Goal: Information Seeking & Learning: Learn about a topic

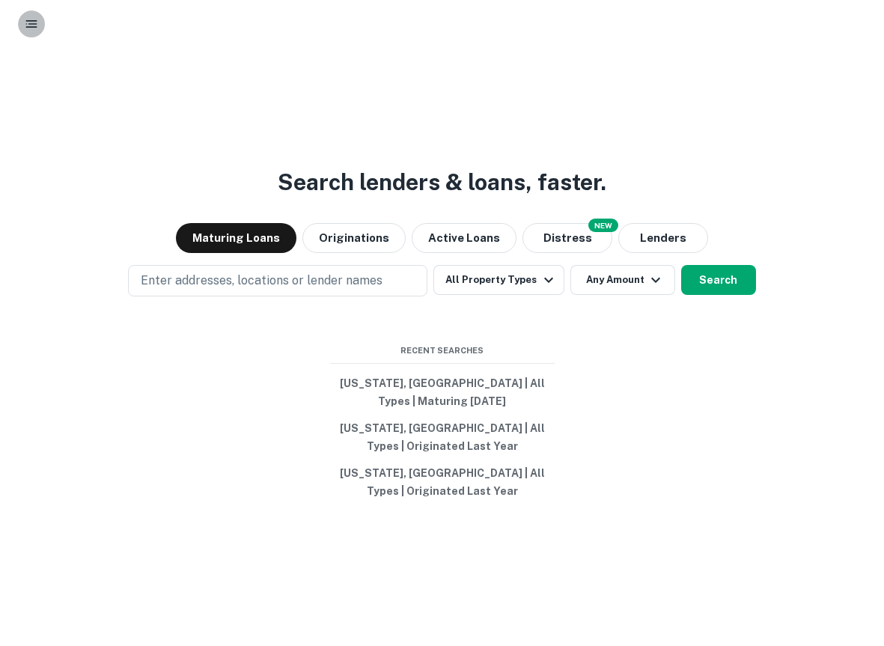
click at [27, 21] on rect "button" at bounding box center [31, 20] width 11 height 1
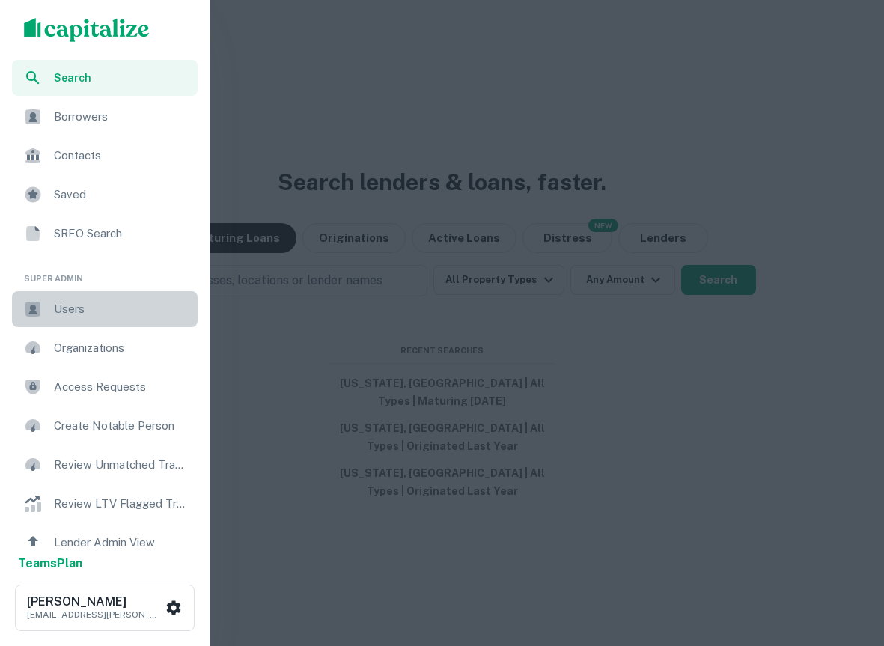
click at [103, 302] on span "Users" at bounding box center [121, 309] width 135 height 18
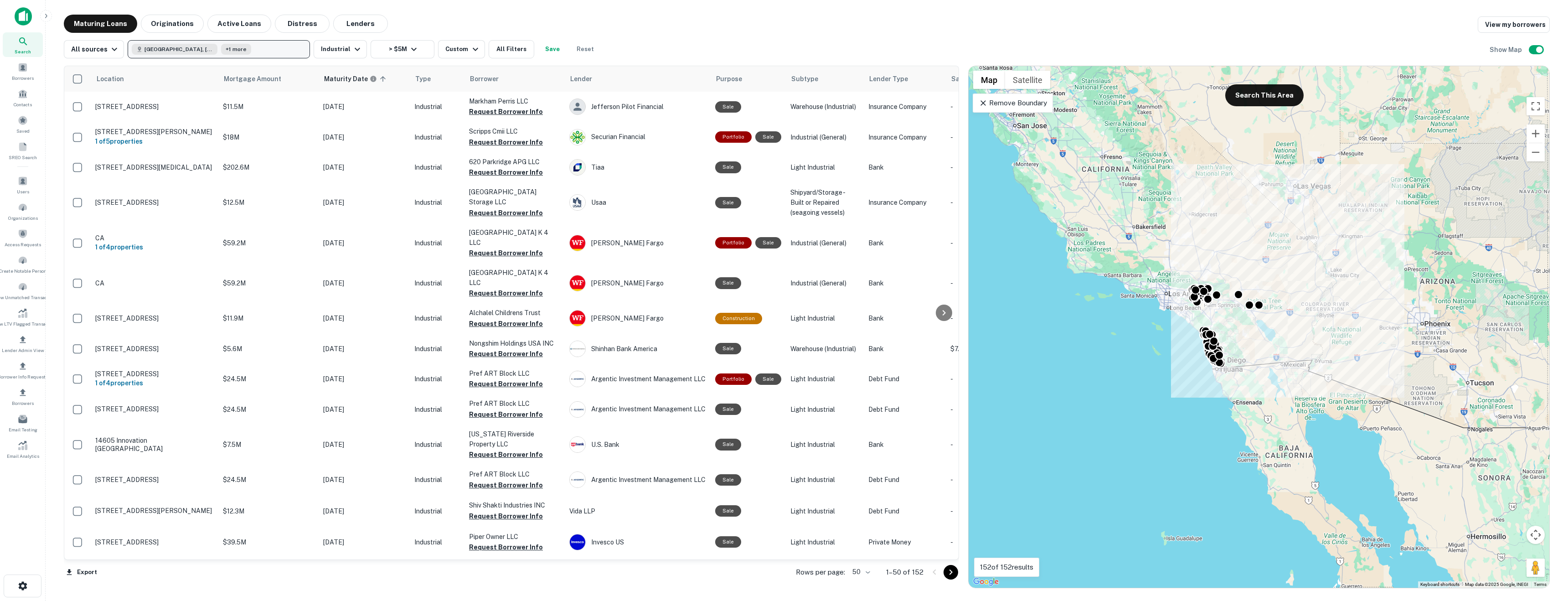
click at [266, 46] on button "[GEOGRAPHIC_DATA], [GEOGRAPHIC_DATA], [GEOGRAPHIC_DATA] +1 more" at bounding box center [219, 49] width 183 height 18
click at [538, 47] on div "All sources Riverside County, CA, USA +1 more Industrial > $5M Custom All Filte…" at bounding box center [807, 46] width 1486 height 26
click at [448, 52] on div "Custom" at bounding box center [463, 49] width 35 height 11
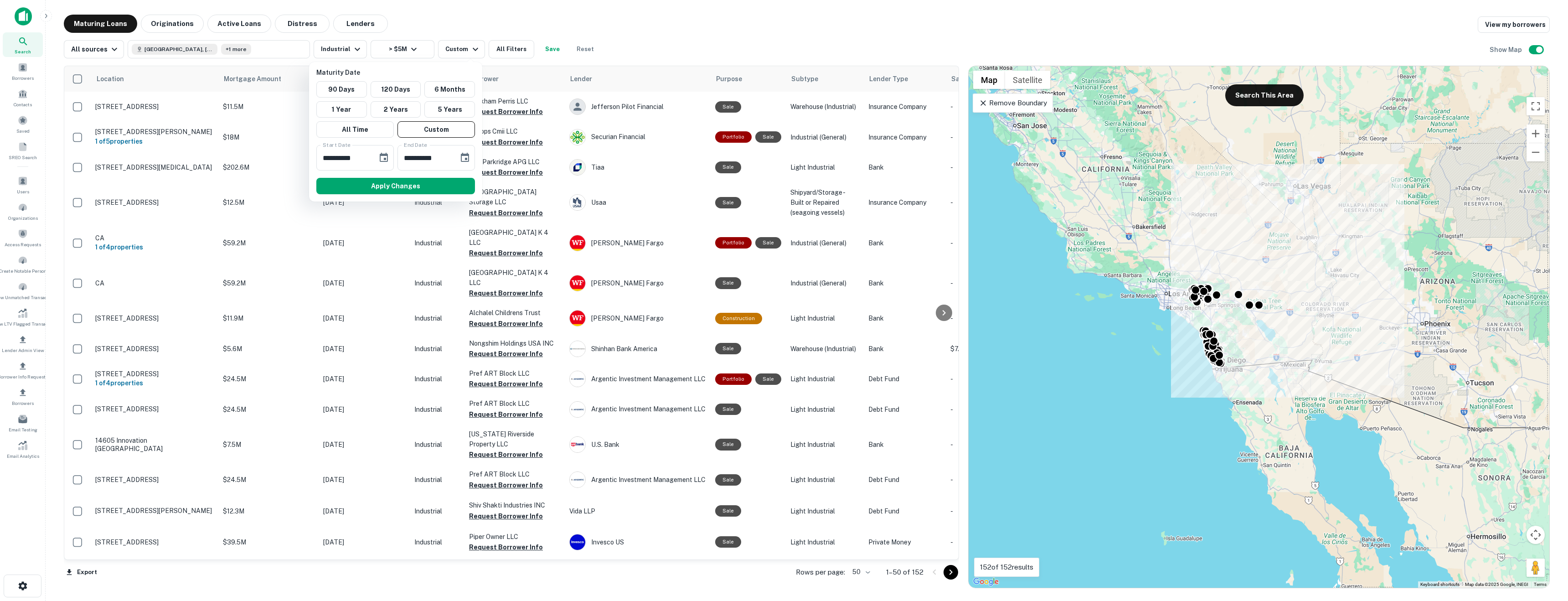
click at [538, 37] on div at bounding box center [784, 300] width 1568 height 601
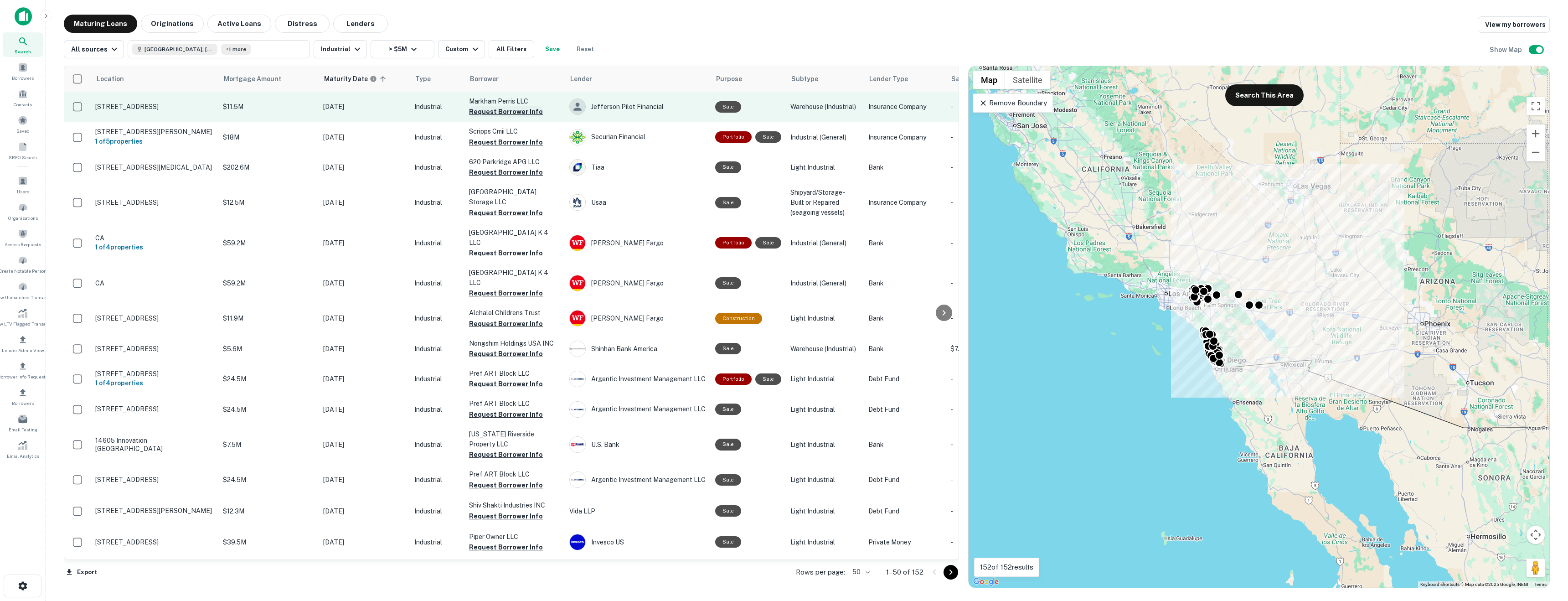
click at [499, 107] on button "Request Borrower Info" at bounding box center [506, 111] width 74 height 11
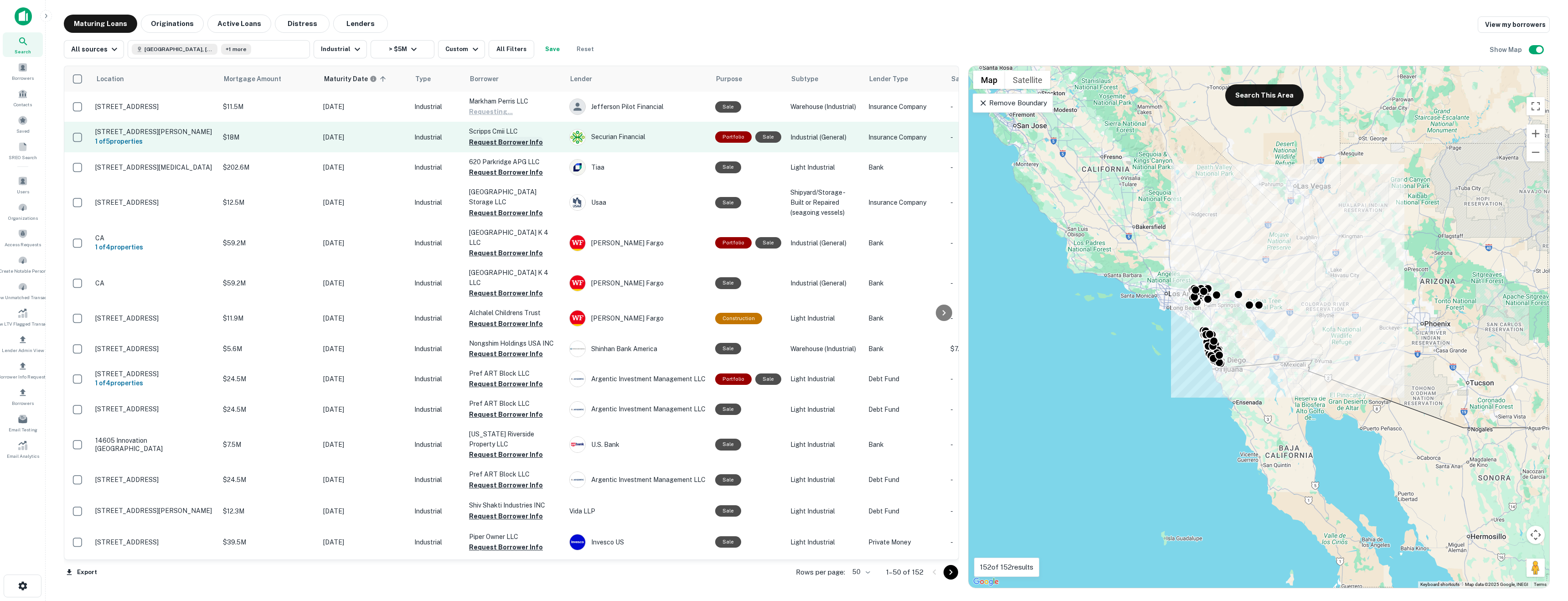
click at [507, 142] on button "Request Borrower Info" at bounding box center [506, 142] width 74 height 11
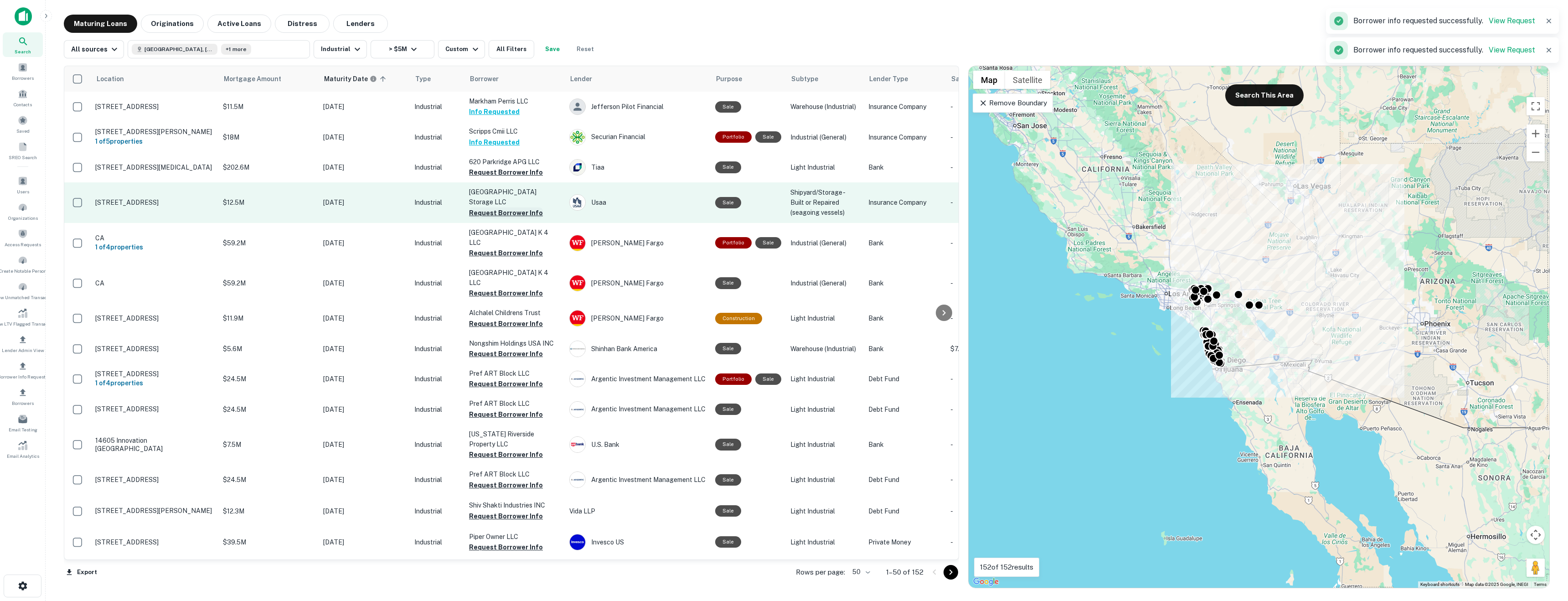
click at [509, 213] on button "Request Borrower Info" at bounding box center [506, 213] width 74 height 11
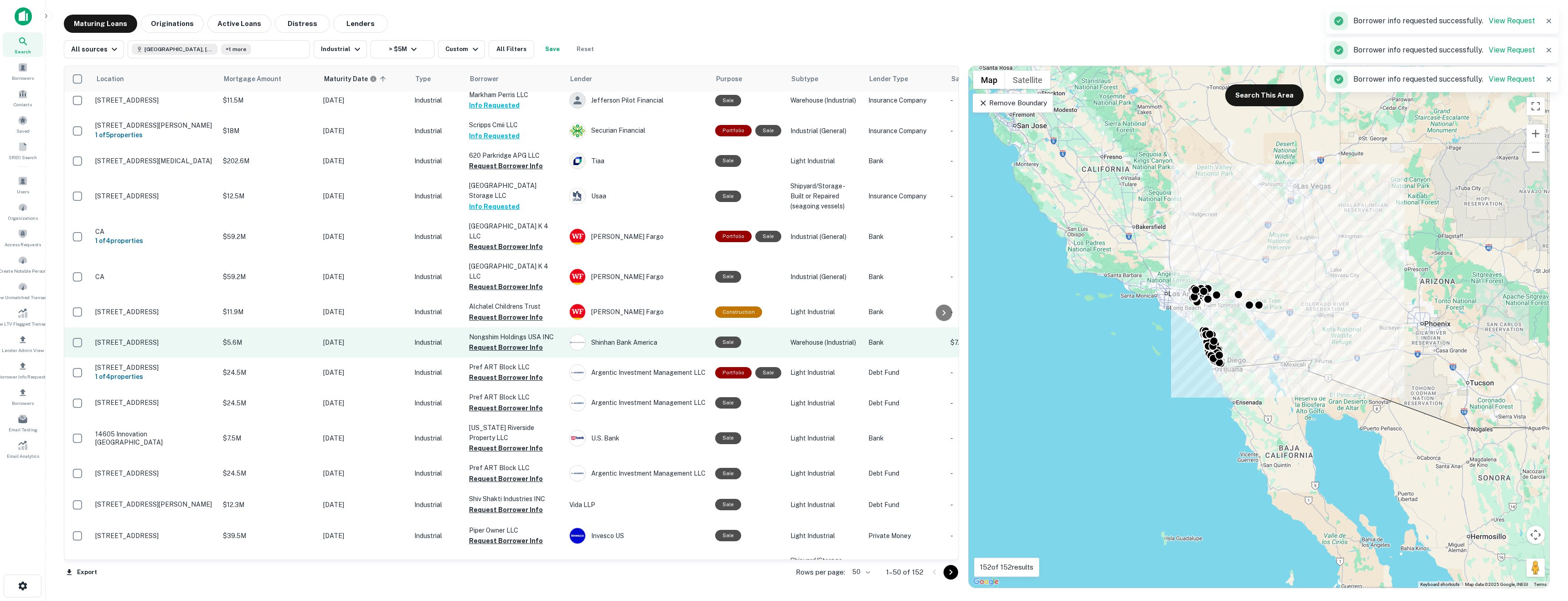
scroll to position [7, 0]
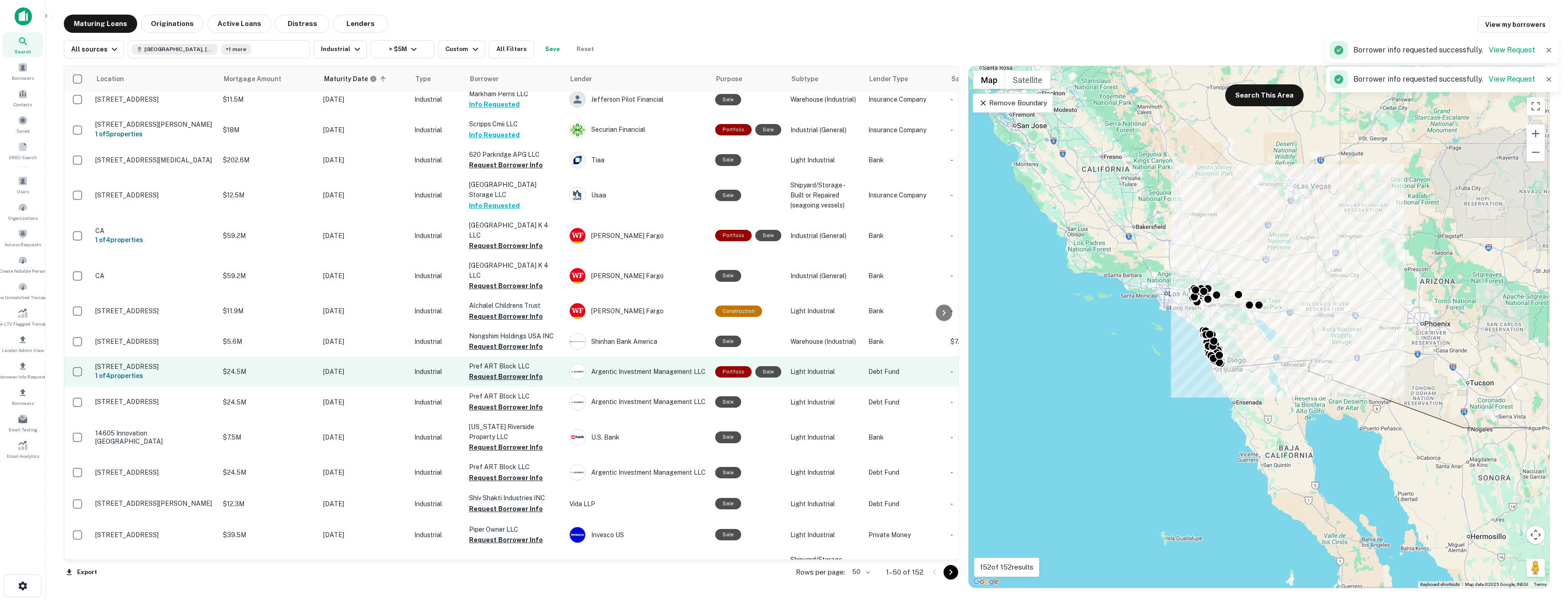
click at [502, 371] on button "Request Borrower Info" at bounding box center [506, 377] width 74 height 11
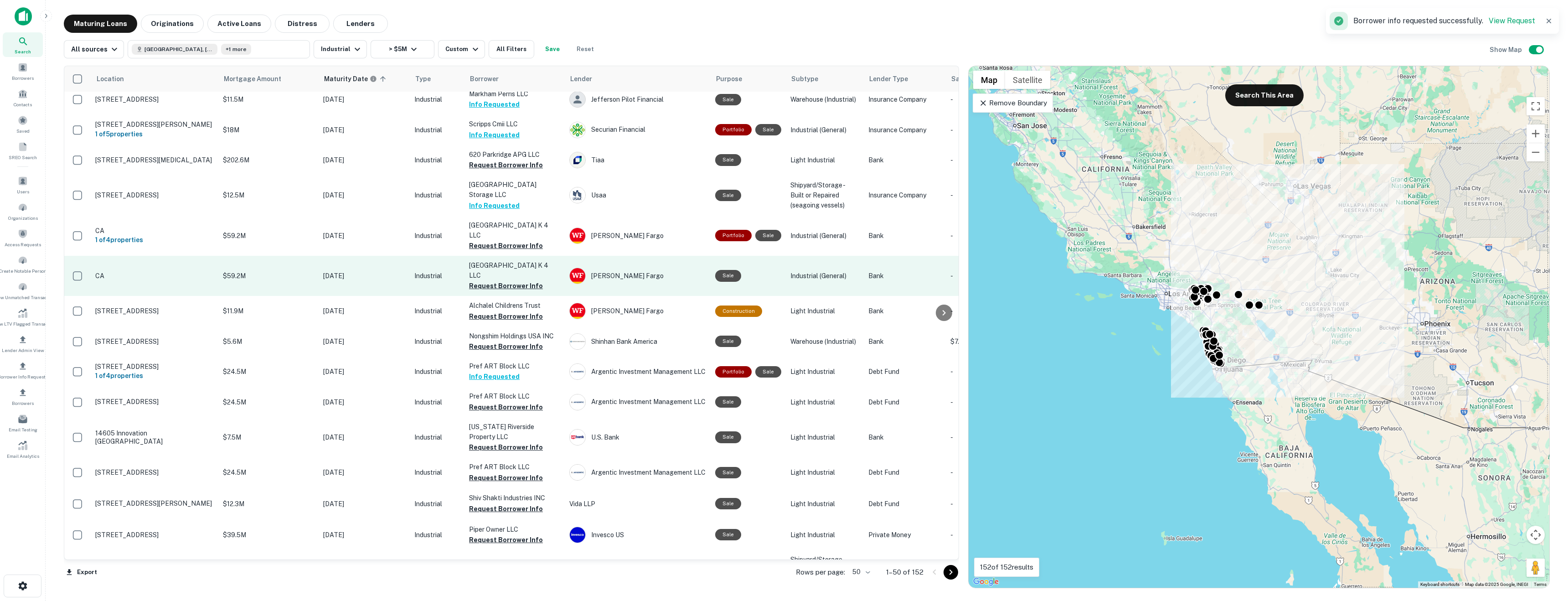
scroll to position [0, 0]
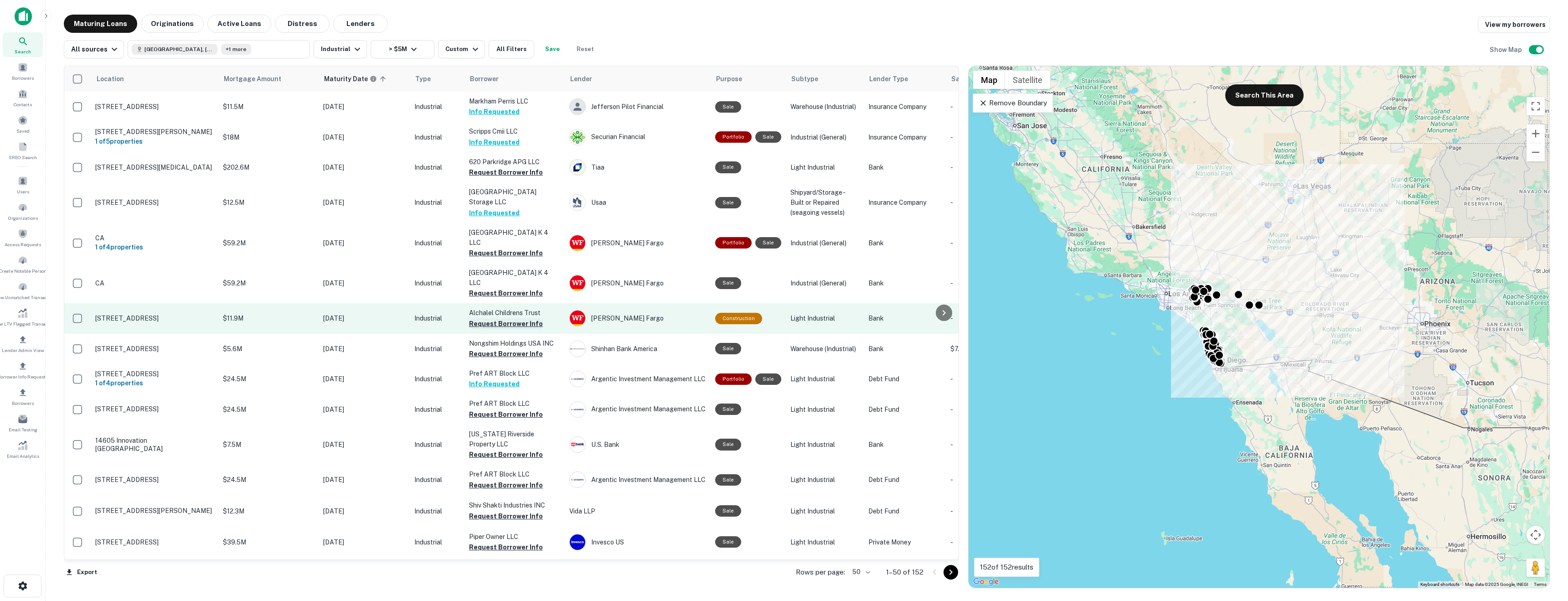
click at [480, 318] on button "Request Borrower Info" at bounding box center [506, 324] width 74 height 11
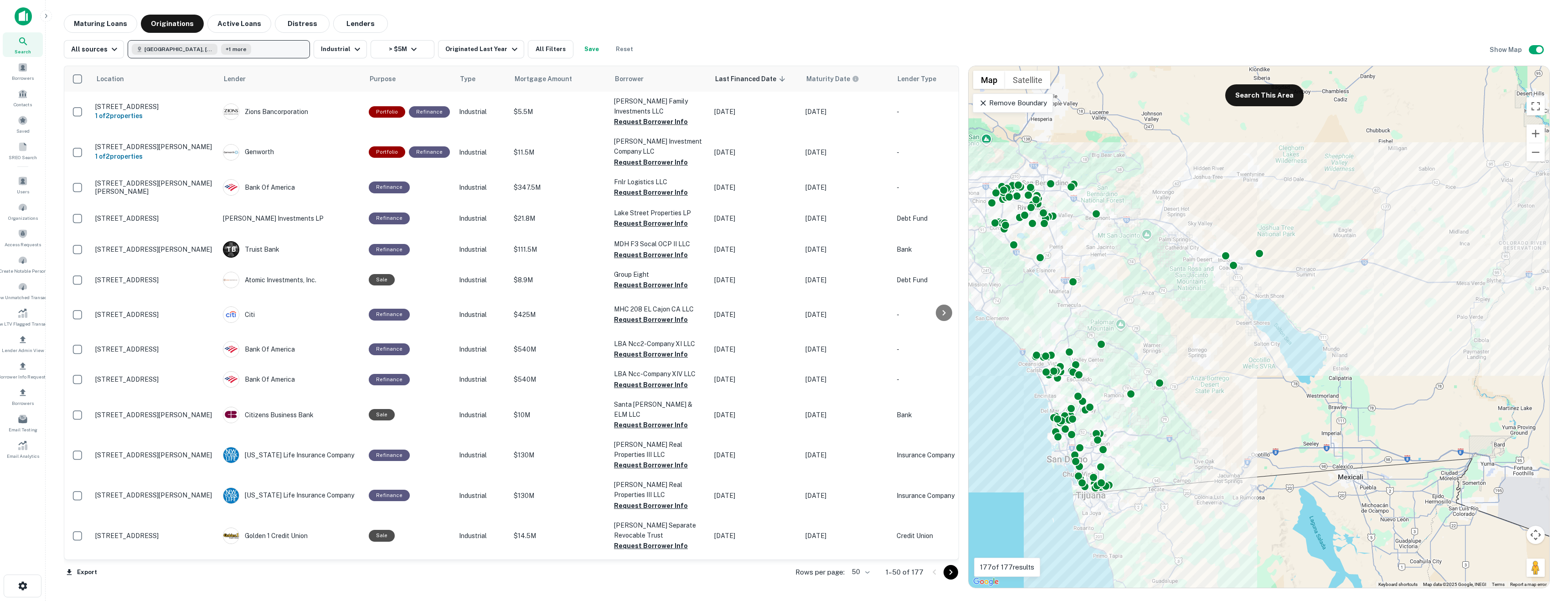
click at [262, 49] on button "Riverside County, CA, USA +1 more" at bounding box center [219, 49] width 183 height 18
click at [261, 49] on button "Riverside County, CA, USA +1 more" at bounding box center [219, 49] width 183 height 18
click at [276, 53] on button "Riverside County, CA, USA +1 more" at bounding box center [219, 49] width 183 height 18
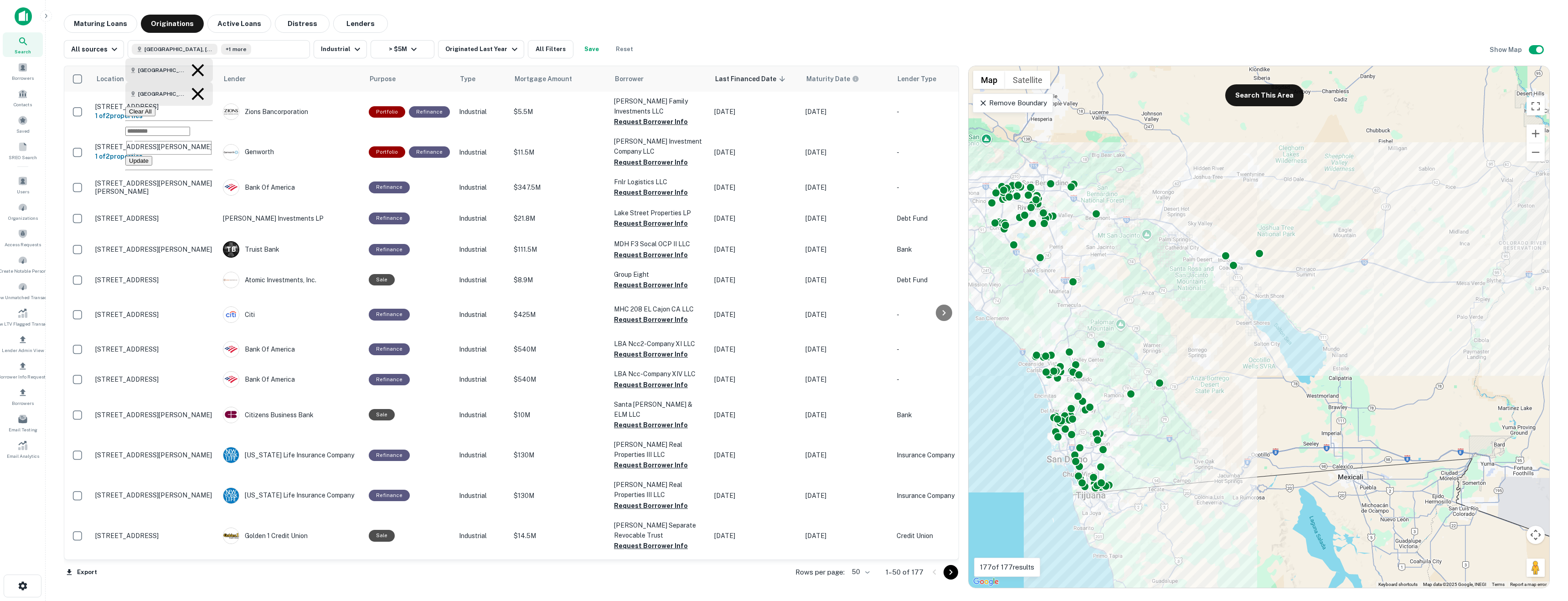
click at [155, 107] on button "Clear All" at bounding box center [140, 111] width 30 height 10
click at [242, 49] on p "Enter addresses, locations or lender names" at bounding box center [209, 49] width 147 height 11
click at [242, 49] on p "Enter addresses, locations or lender names" at bounding box center [209, 49] width 147 height 11
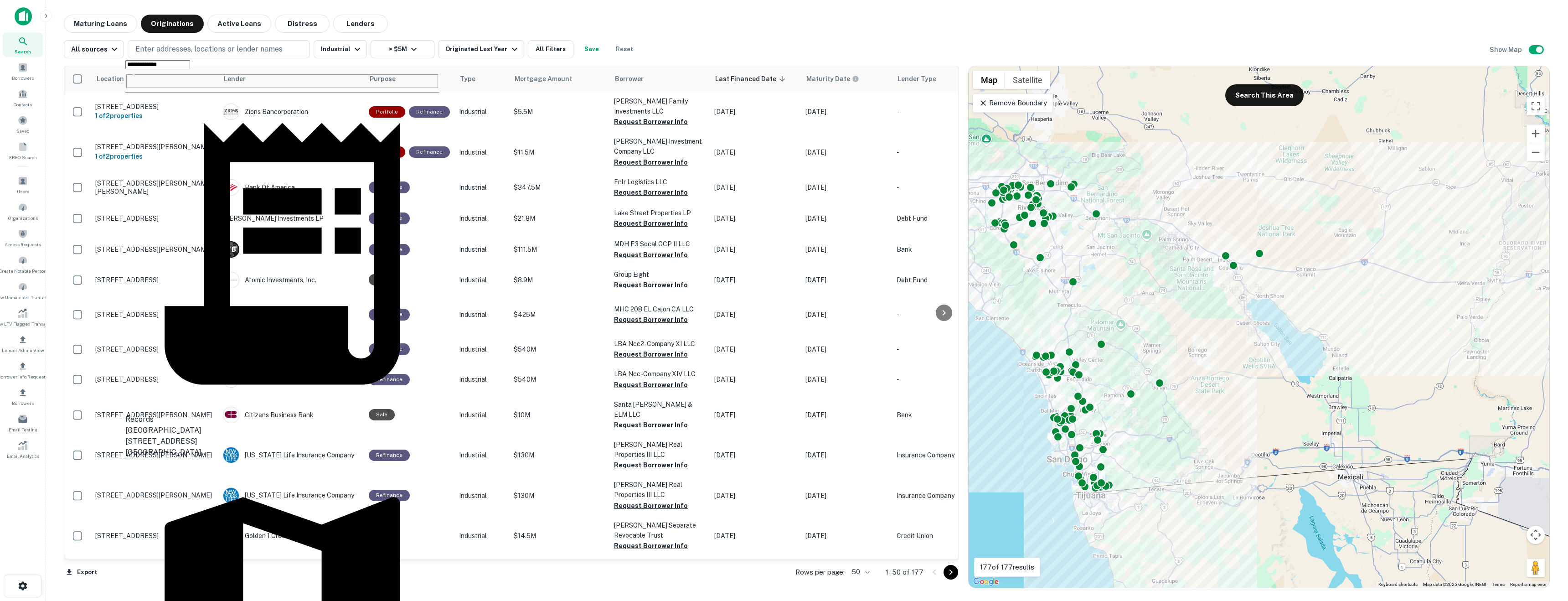
type input "**********"
click at [1003, 99] on p "Remove Boundary" at bounding box center [1013, 103] width 68 height 11
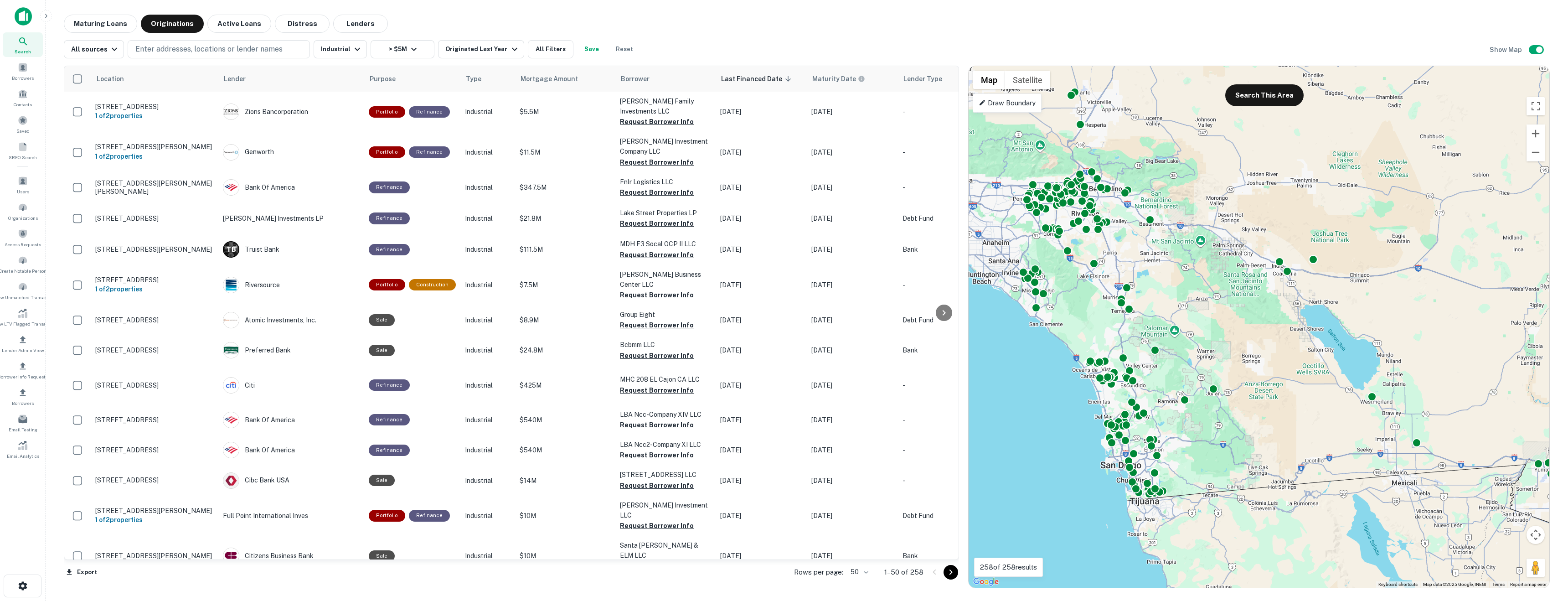
drag, startPoint x: 1063, startPoint y: 148, endPoint x: 1114, endPoint y: 153, distance: 51.2
click at [1115, 153] on div "To activate drag with keyboard, press Alt + Enter. Once in keyboard drag state,…" at bounding box center [1259, 327] width 581 height 522
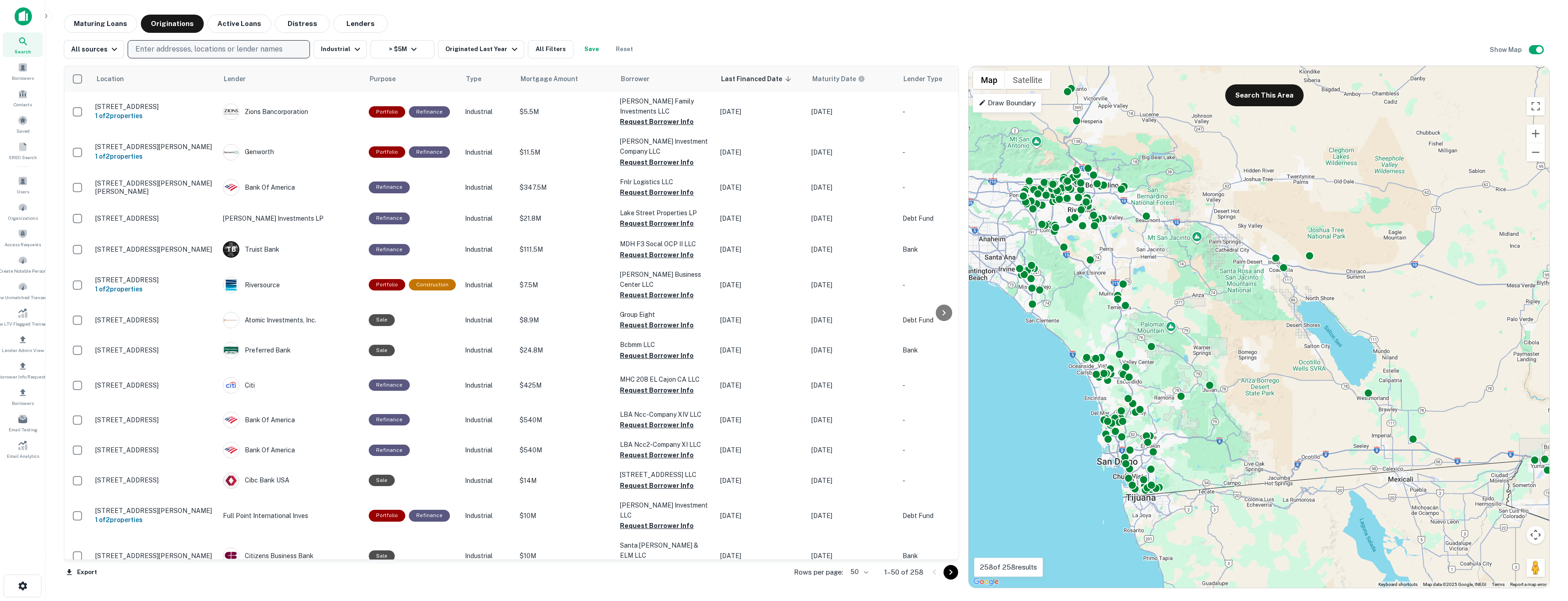
click at [245, 44] on p "Enter addresses, locations or lender names" at bounding box center [209, 49] width 147 height 11
type input "**********"
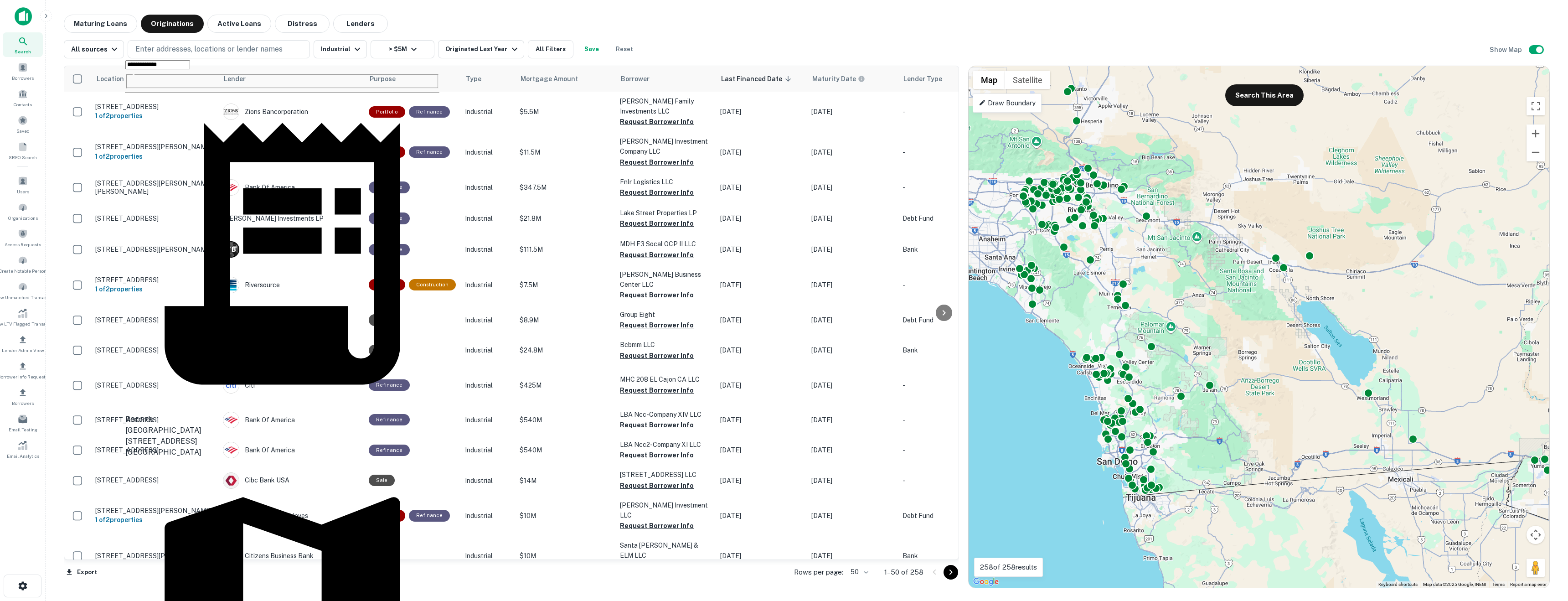
click at [1023, 110] on div "Draw Boundary" at bounding box center [1007, 103] width 69 height 19
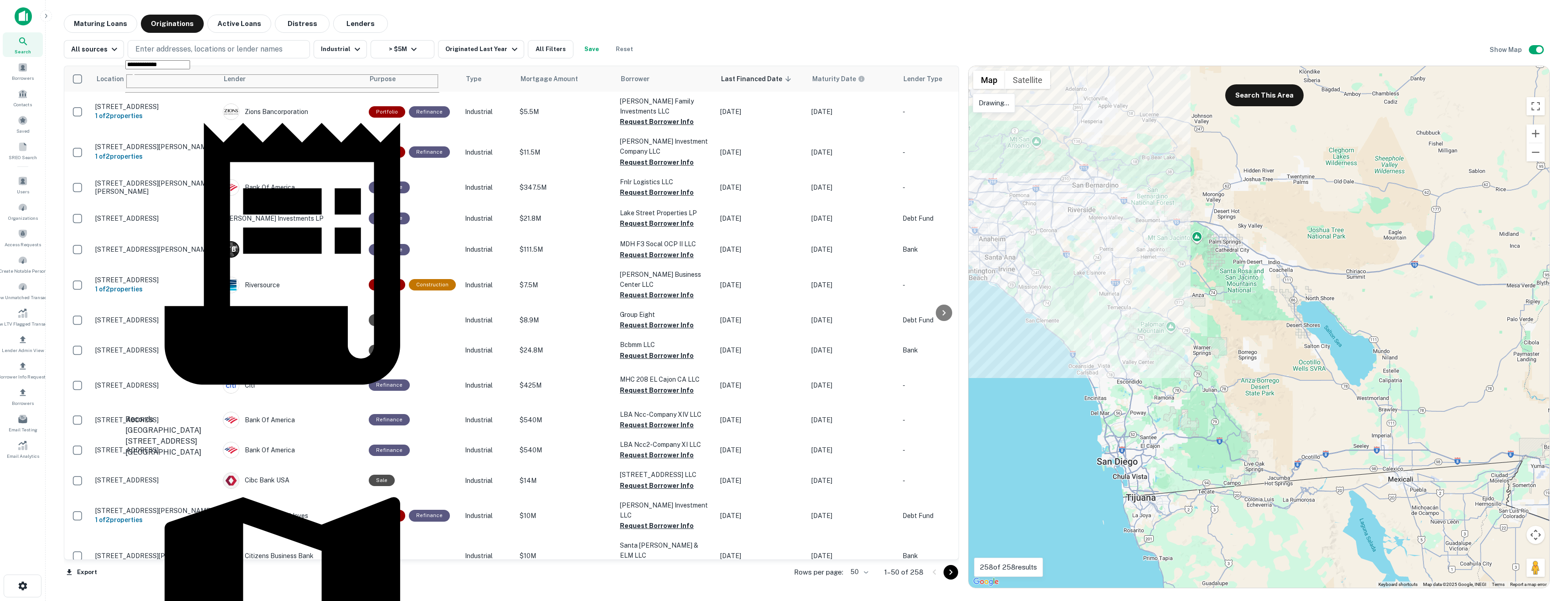
click at [1070, 262] on div at bounding box center [1259, 327] width 581 height 522
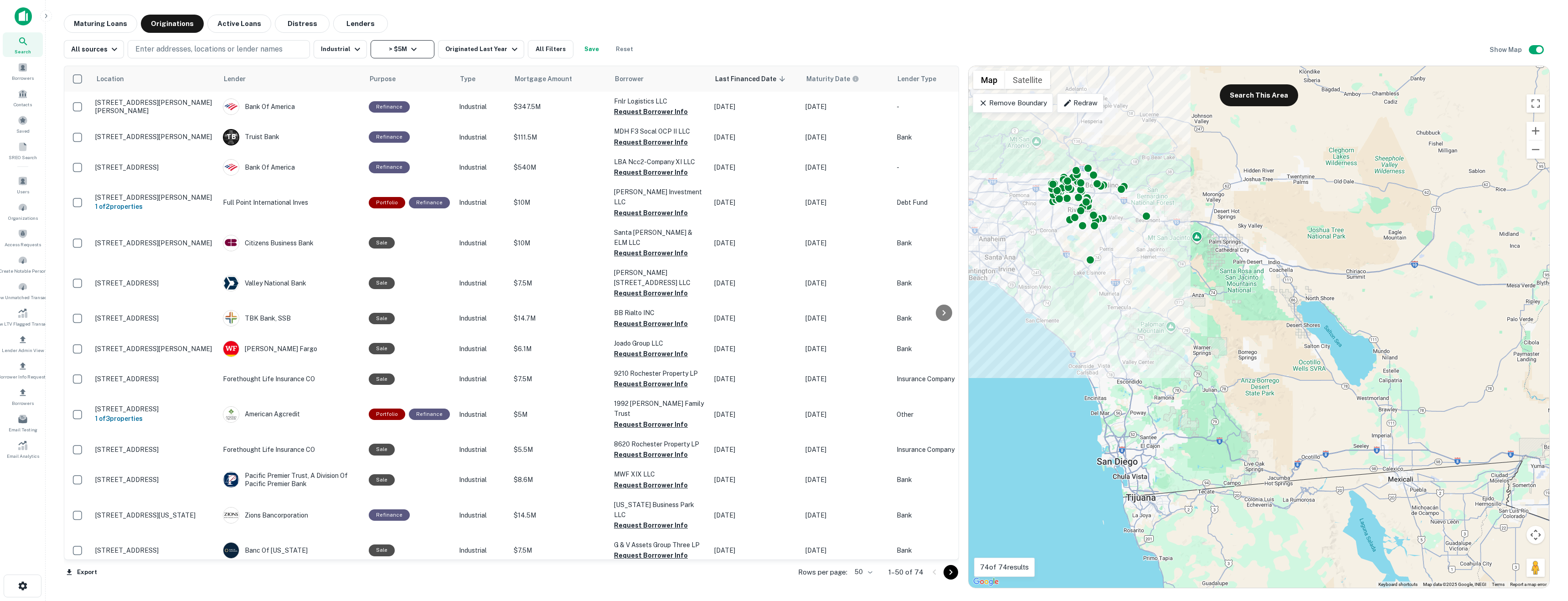
click at [422, 46] on button "> $5M" at bounding box center [402, 49] width 64 height 18
click at [418, 57] on button "> $5M" at bounding box center [402, 49] width 64 height 18
click at [444, 104] on input "number" at bounding box center [436, 103] width 58 height 18
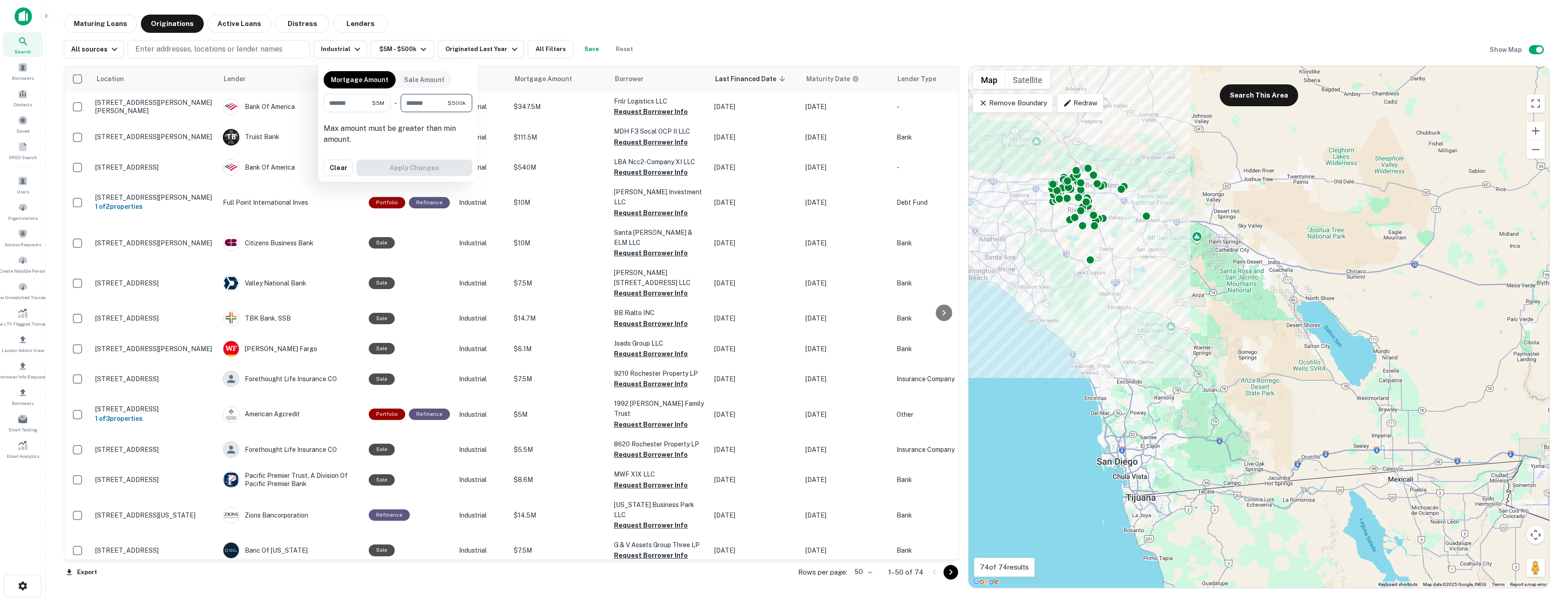
type input "********"
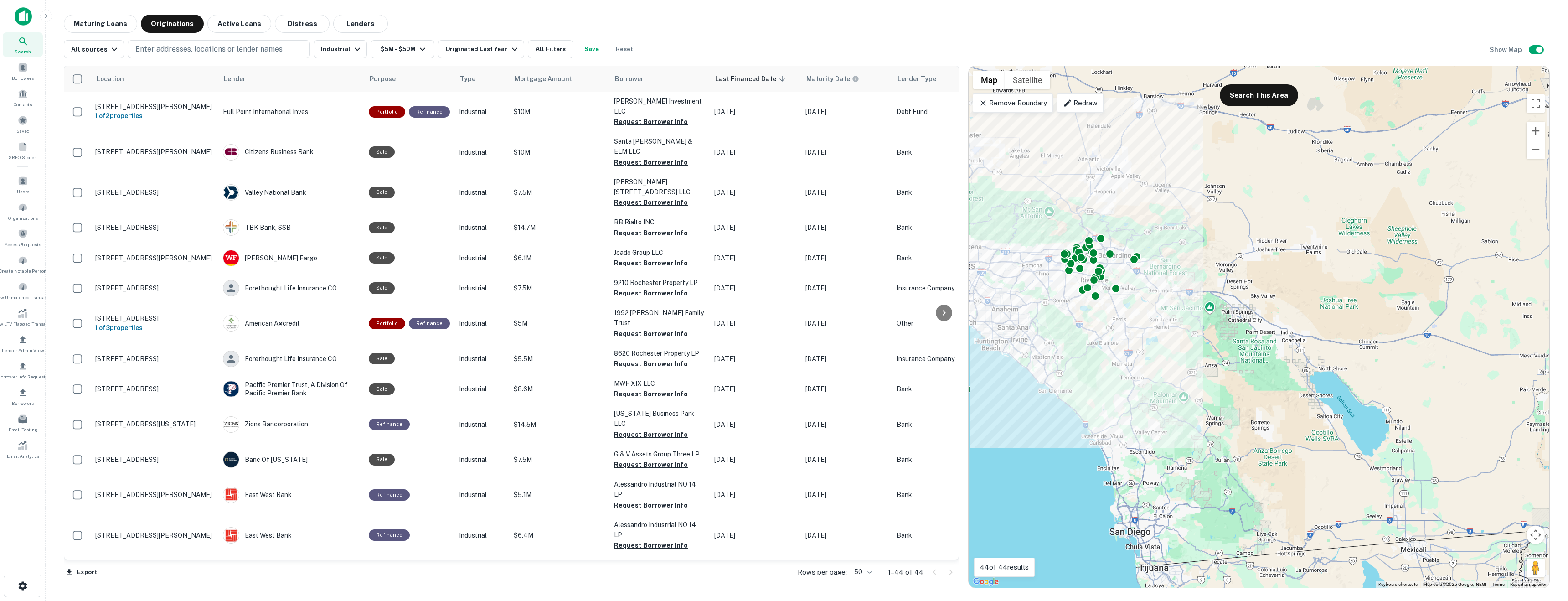
drag, startPoint x: 1213, startPoint y: 222, endPoint x: 1225, endPoint y: 293, distance: 72.0
click at [1225, 293] on div "To activate drag with keyboard, press Alt + Enter. Once in keyboard drag state,…" at bounding box center [1259, 327] width 581 height 522
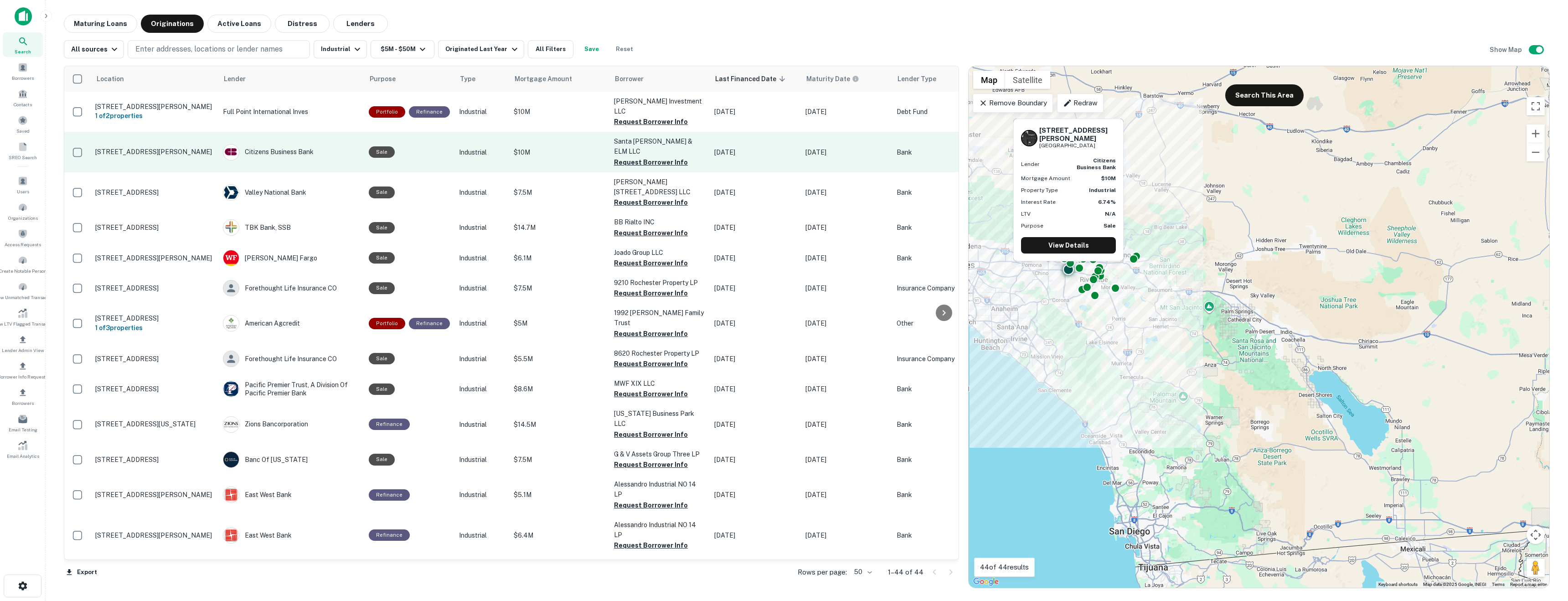
click at [158, 148] on p "4513 Parkhurst St Jurupa Valley, CA 91752" at bounding box center [155, 152] width 119 height 8
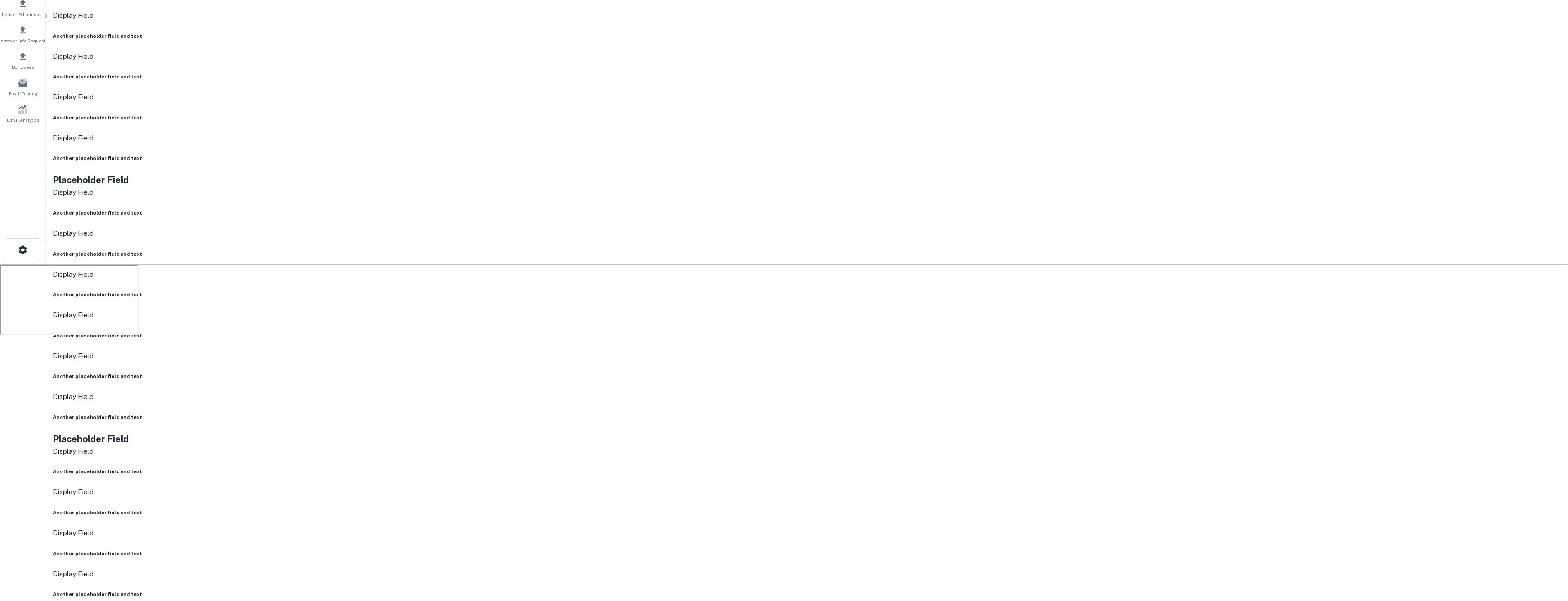
scroll to position [333, 0]
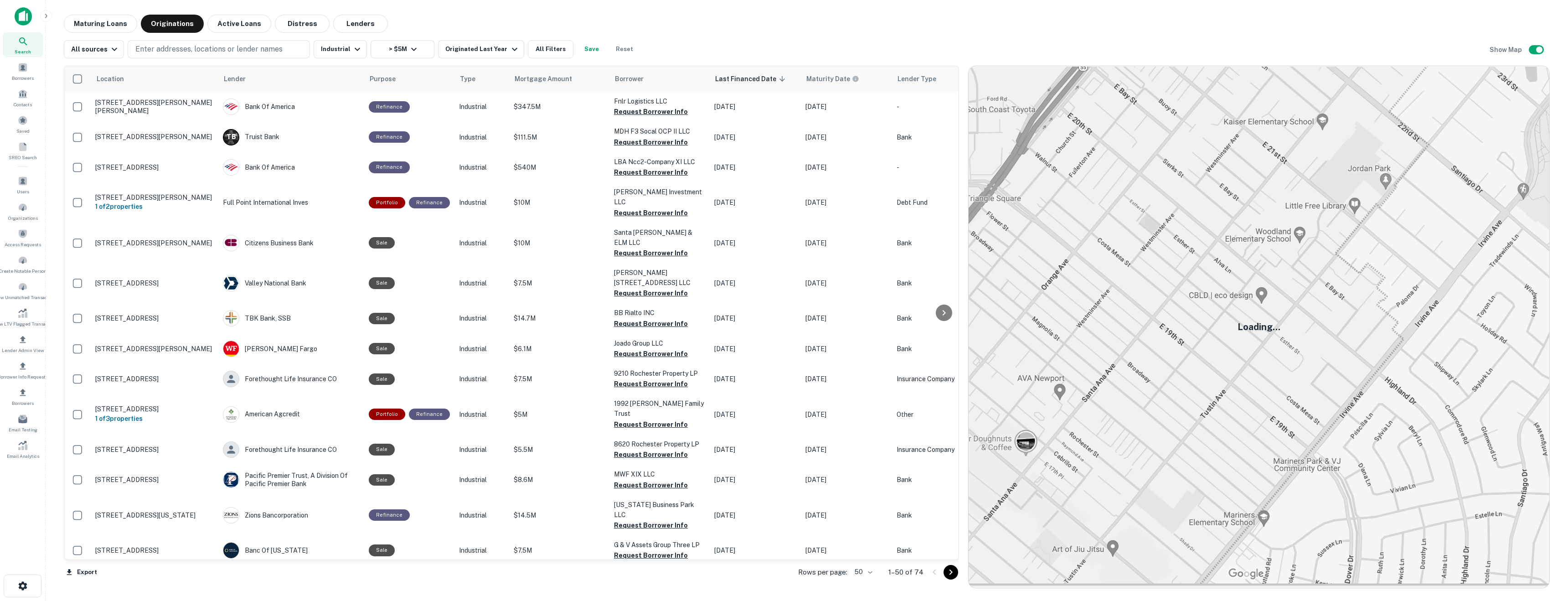
click at [1204, 418] on img at bounding box center [1259, 327] width 581 height 522
drag, startPoint x: 1204, startPoint y: 418, endPoint x: 1198, endPoint y: 437, distance: 19.9
click at [1199, 432] on img at bounding box center [1259, 327] width 581 height 522
click at [1089, 325] on img at bounding box center [1259, 327] width 581 height 522
click at [610, 52] on button "Reset" at bounding box center [625, 49] width 29 height 18
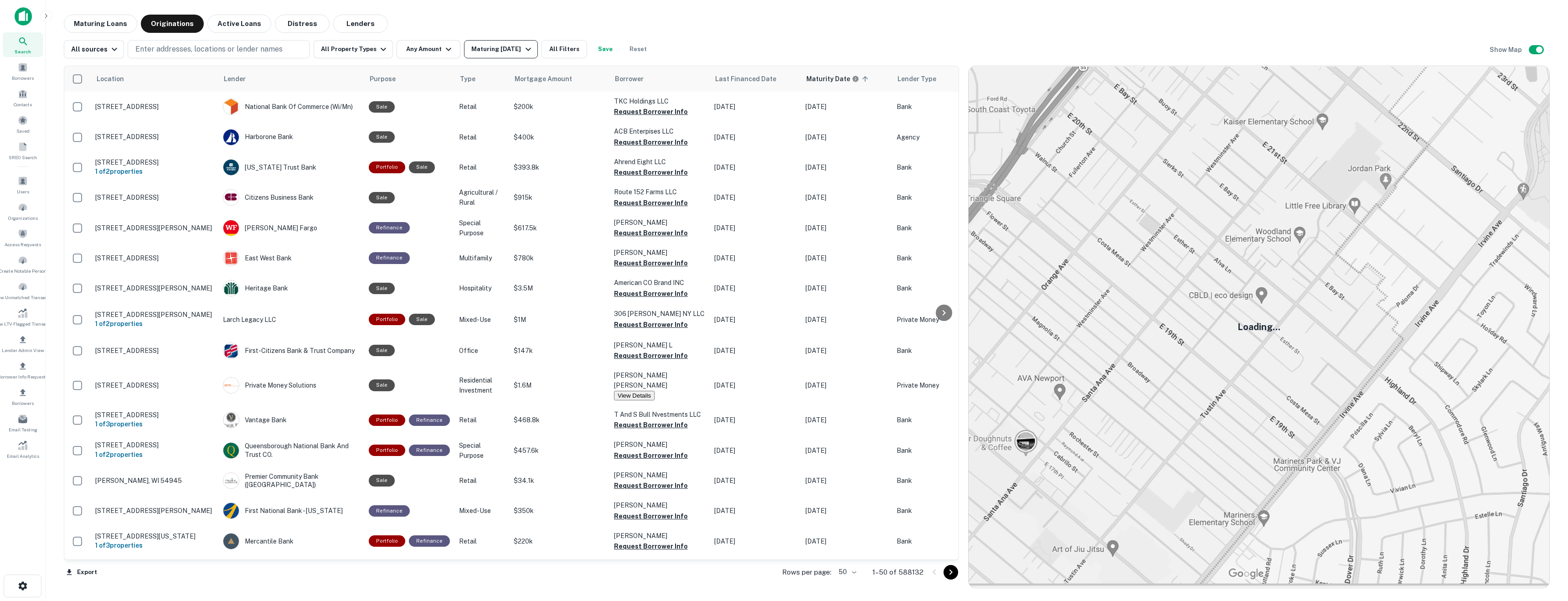
click at [472, 47] on div "Maturing In 1 Year" at bounding box center [502, 49] width 62 height 11
click at [29, 58] on button "All Time" at bounding box center [14, 53] width 29 height 10
click at [48, 69] on button "Apply Changes" at bounding box center [24, 64] width 48 height 10
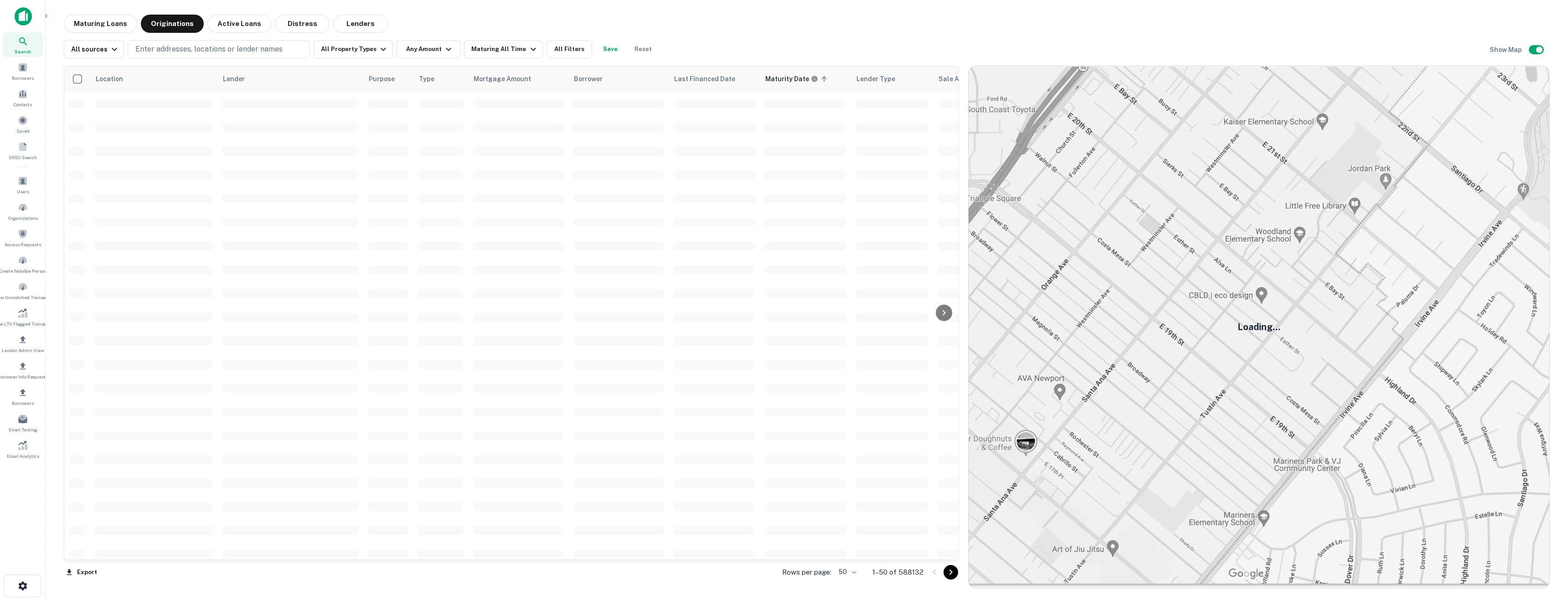
click at [288, 29] on div "Maturity Date 90 Days 120 Days 6 Months 1 Year 2 Years 5 Years All Time Custom …" at bounding box center [784, 300] width 1568 height 601
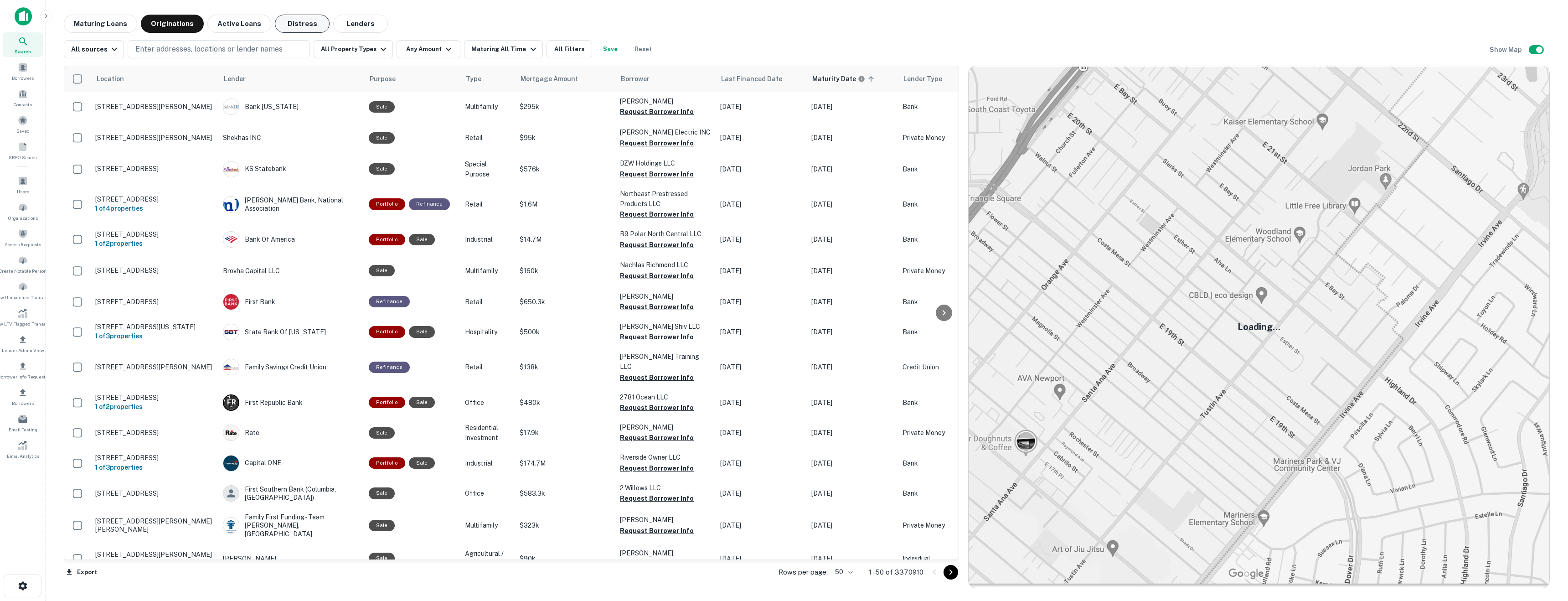
click at [287, 22] on button "Distress" at bounding box center [303, 24] width 55 height 18
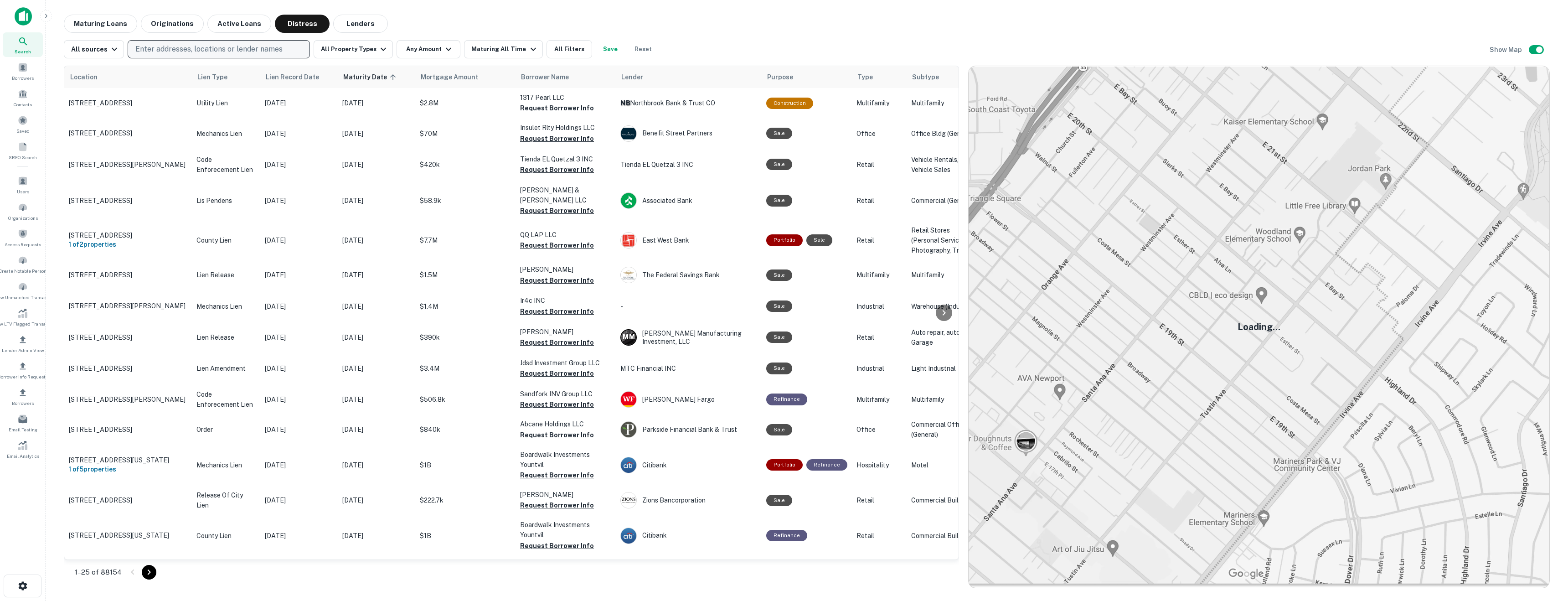
click at [262, 54] on p "Enter addresses, locations or lender names" at bounding box center [209, 49] width 147 height 11
type input "*"
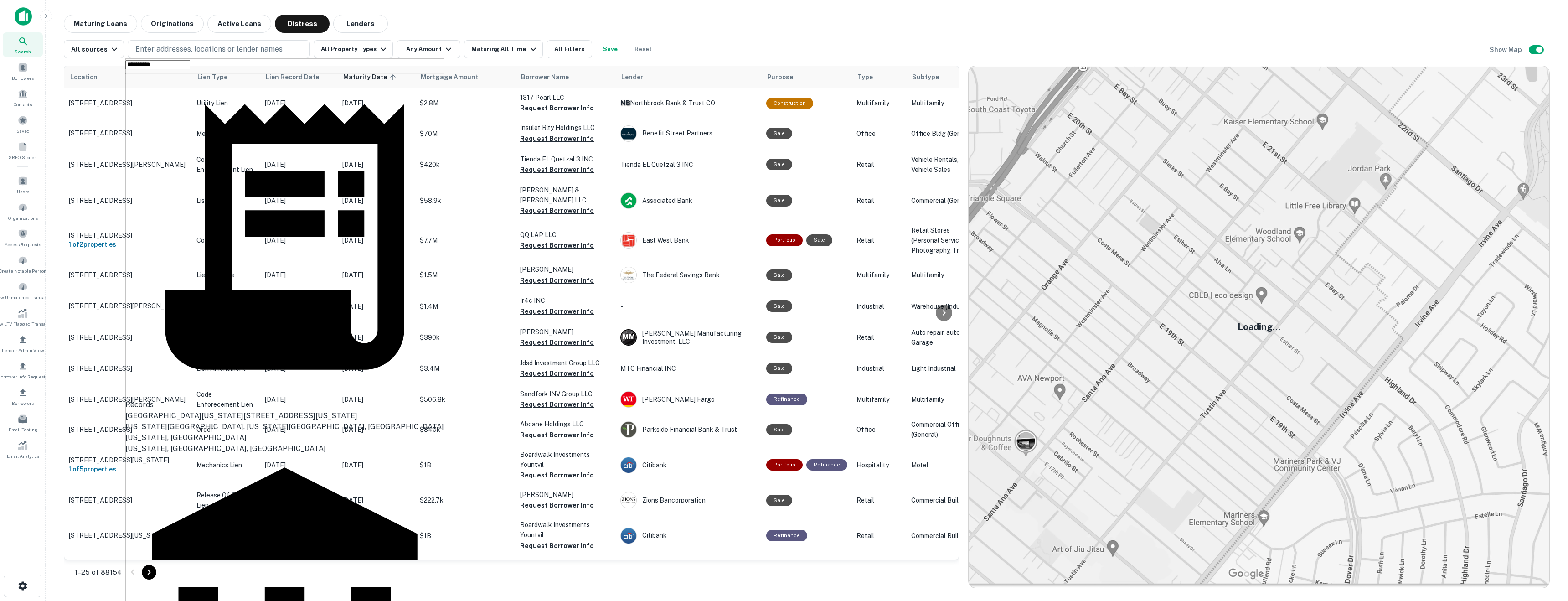
scroll to position [81, 0]
type input "**********"
click at [178, 54] on button "Enter addresses, locations or lender names" at bounding box center [219, 49] width 183 height 18
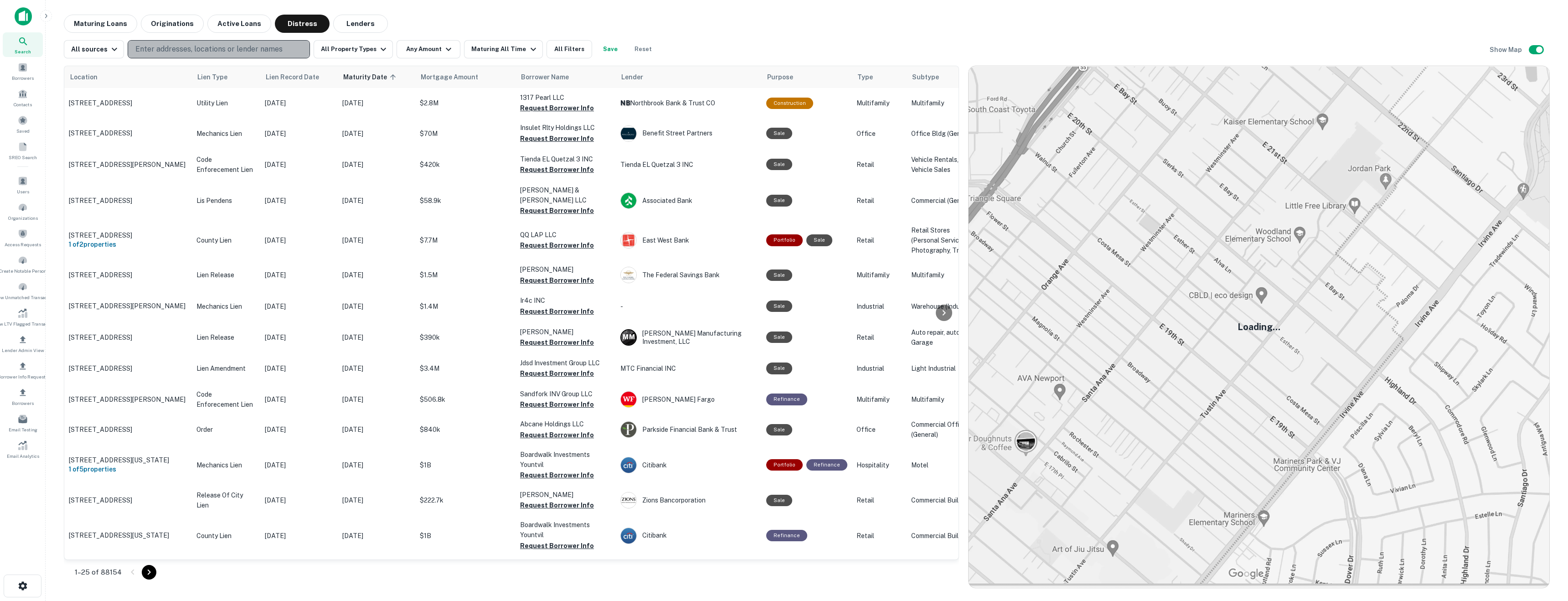
click at [179, 54] on p "Enter addresses, locations or lender names" at bounding box center [209, 49] width 147 height 11
type input "**********"
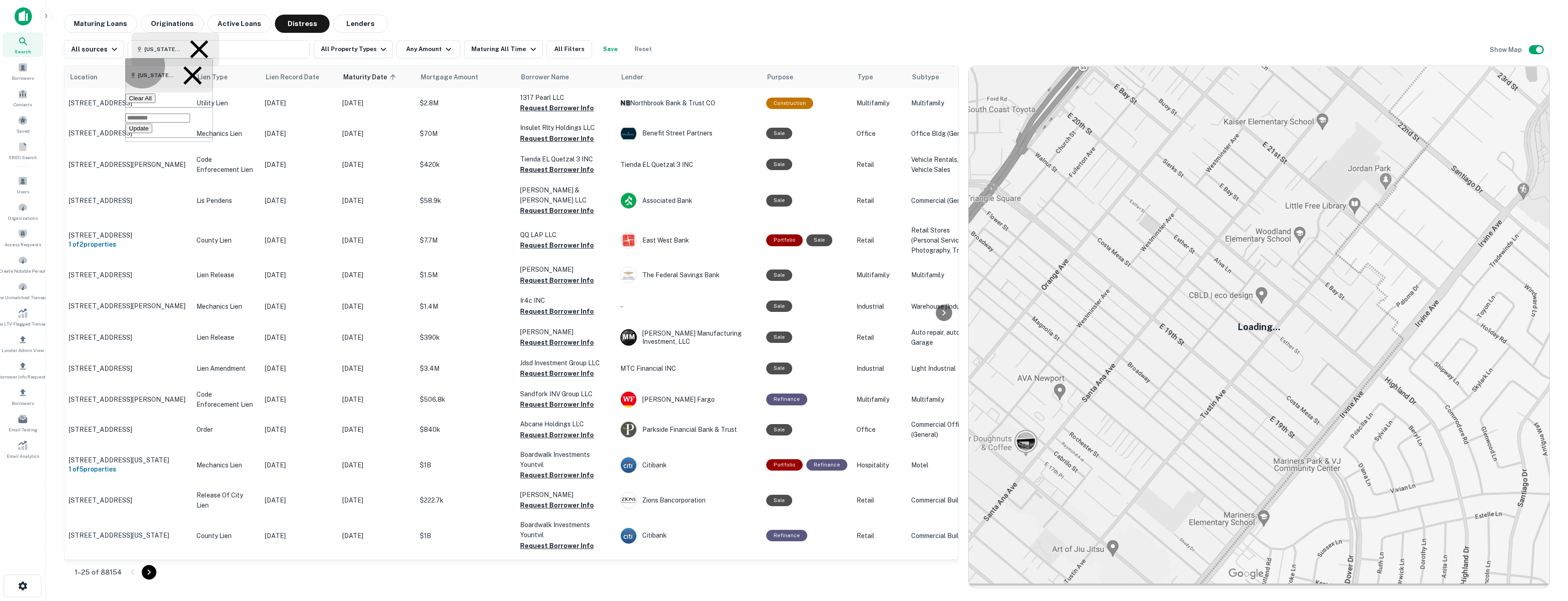
click at [152, 124] on button "Update" at bounding box center [139, 128] width 27 height 10
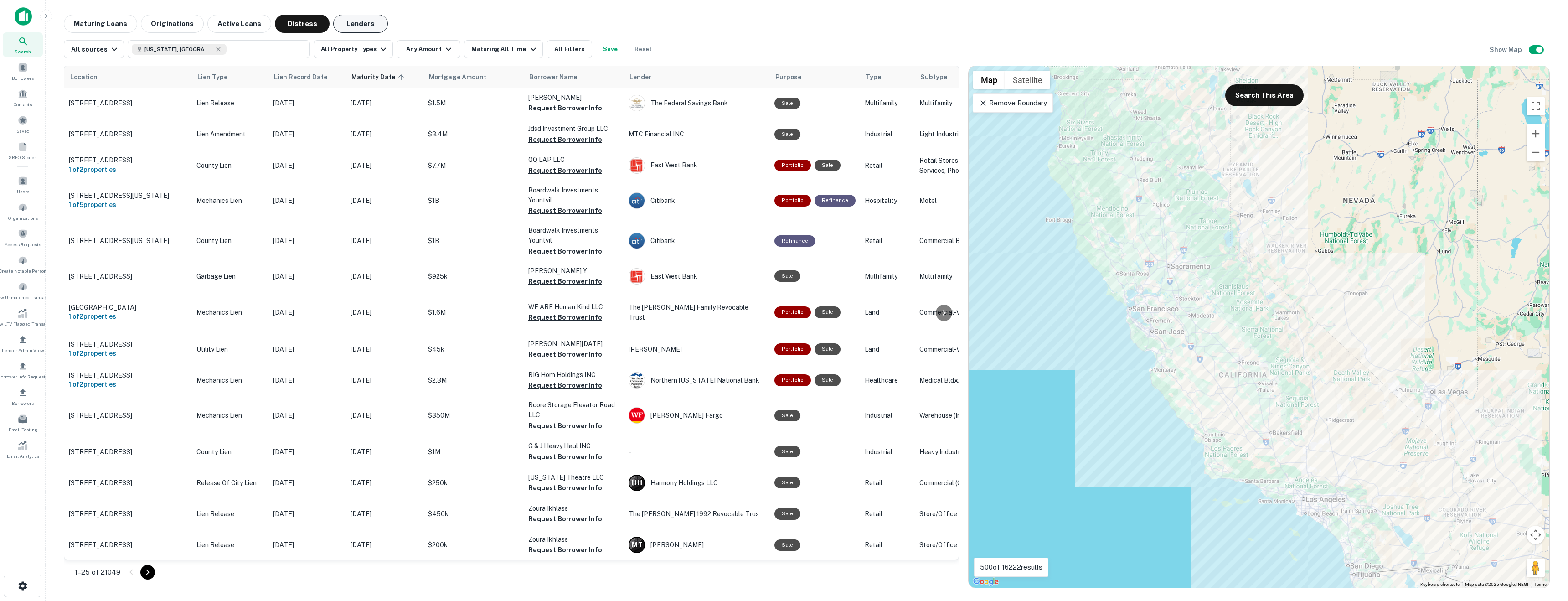
click at [359, 22] on button "Lenders" at bounding box center [360, 24] width 55 height 18
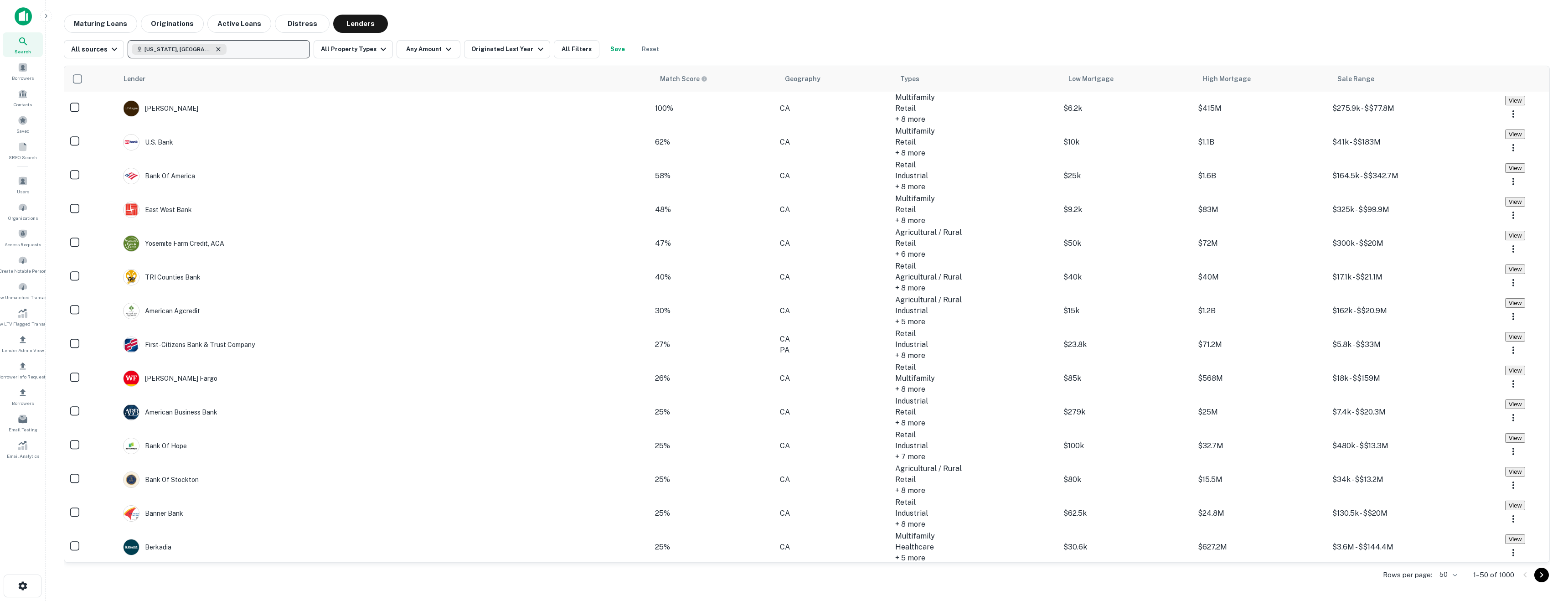
click at [215, 52] on icon "button" at bounding box center [219, 49] width 7 height 7
type input "**********"
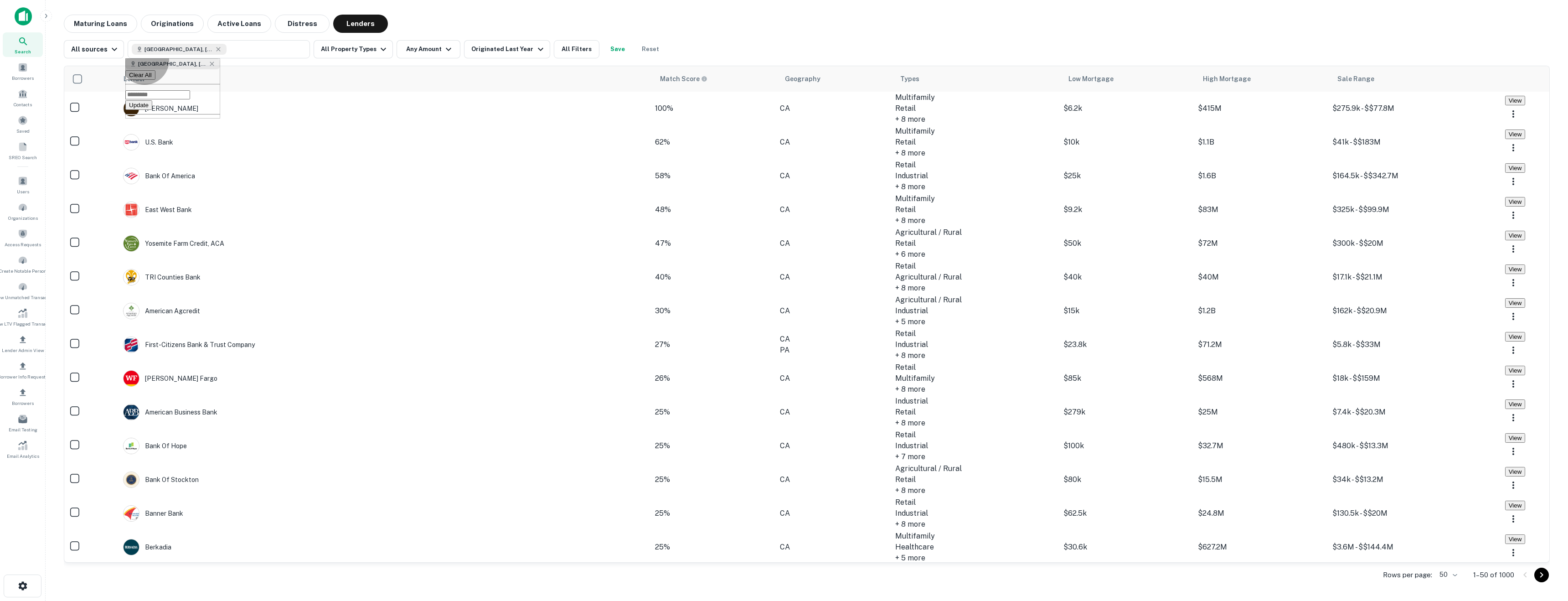
click at [152, 110] on button "Update" at bounding box center [139, 105] width 27 height 10
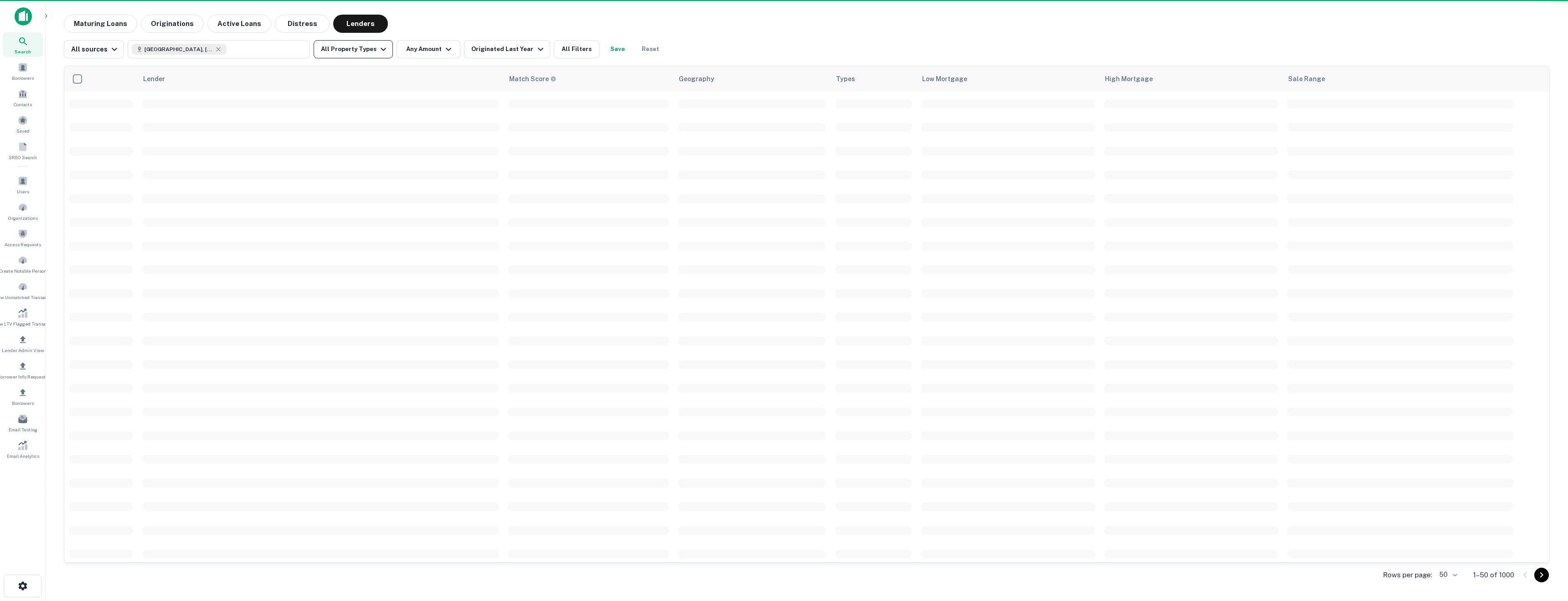
click at [362, 57] on button "All Property Types" at bounding box center [353, 49] width 79 height 18
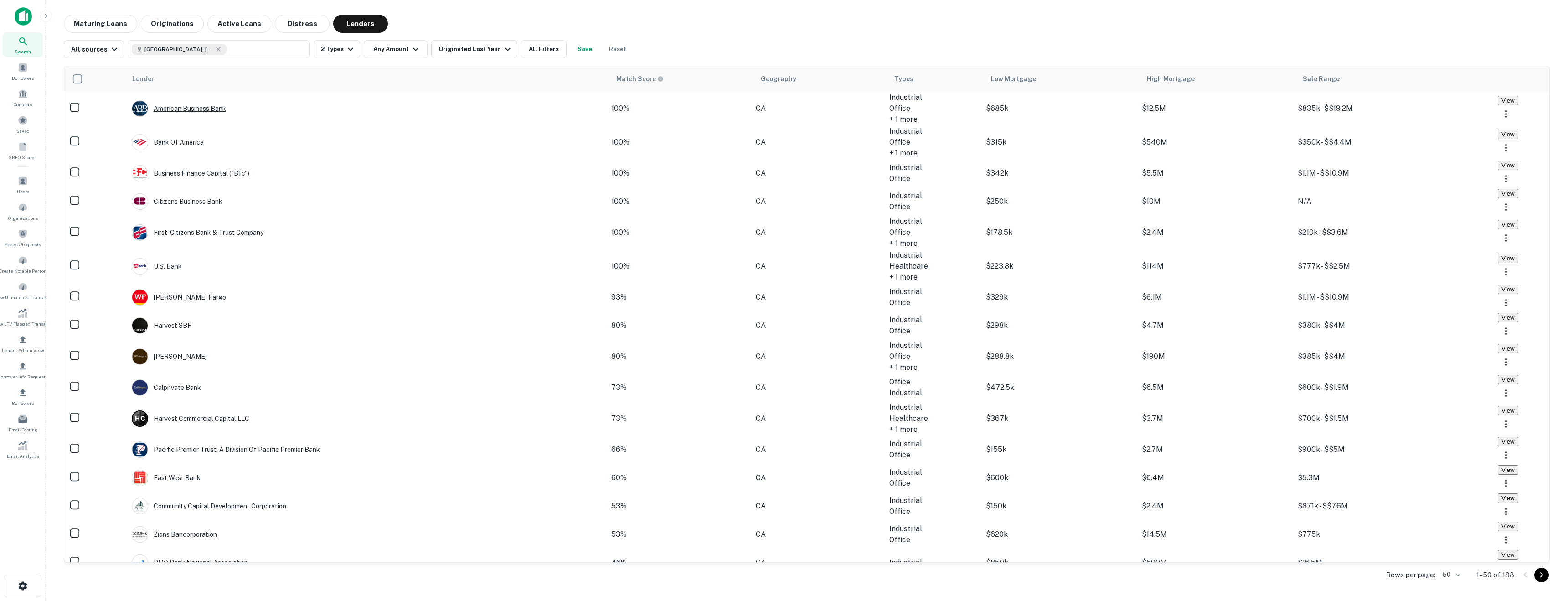
click at [198, 111] on div "American Business Bank" at bounding box center [178, 108] width 94 height 16
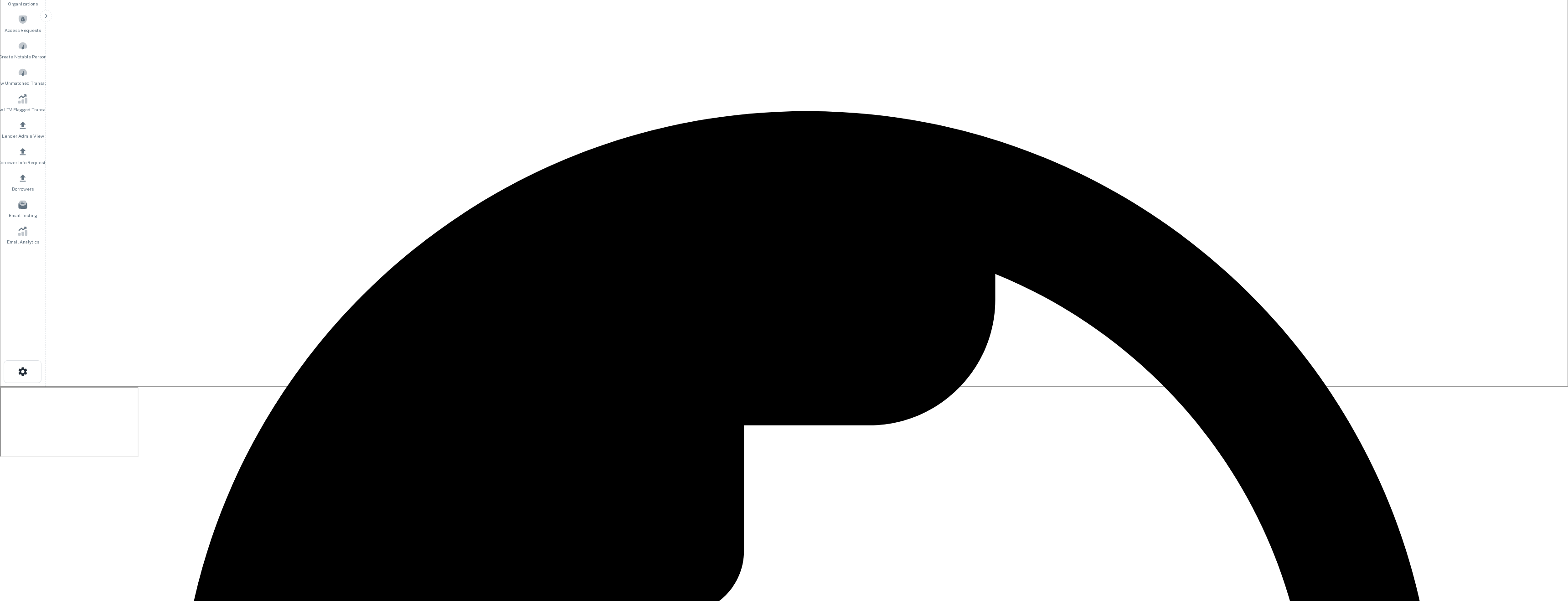
scroll to position [215, 0]
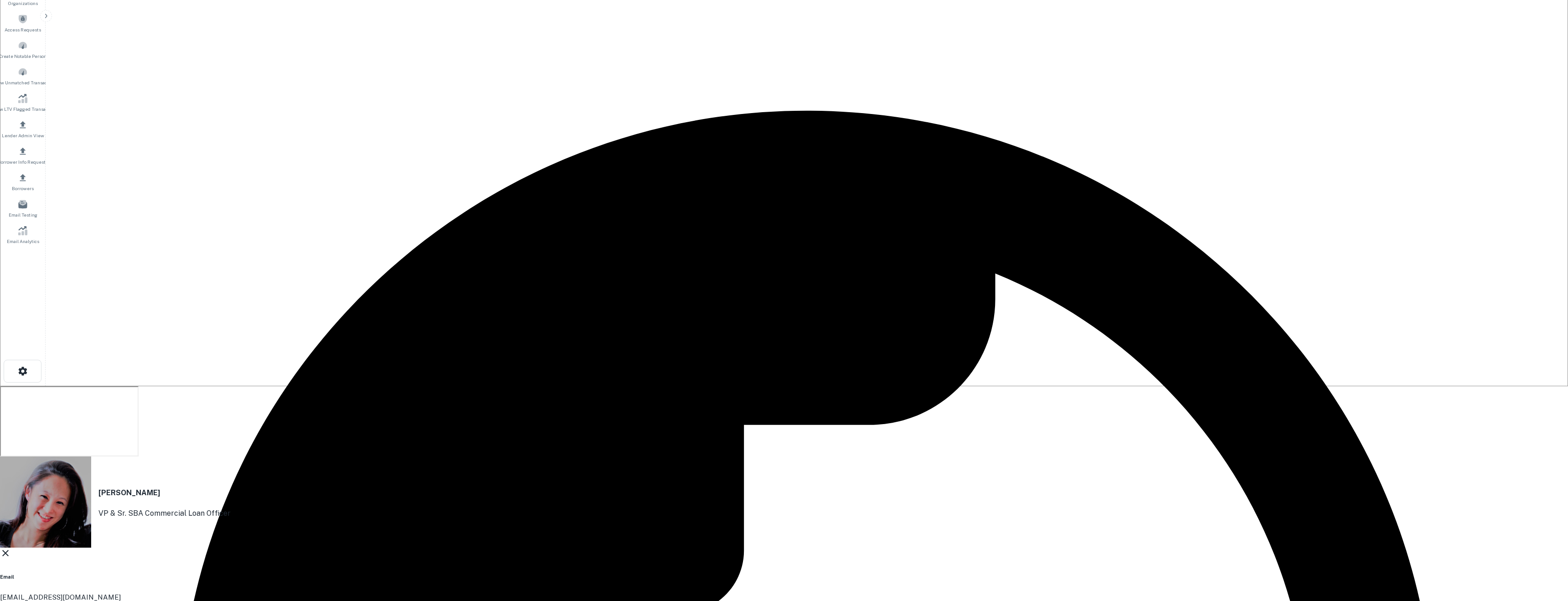
click at [1046, 457] on div "Helen Jung VP & Sr. SBA Commercial Loan Officer Email hjung@americanbb.bank Ema…" at bounding box center [784, 572] width 1568 height 231
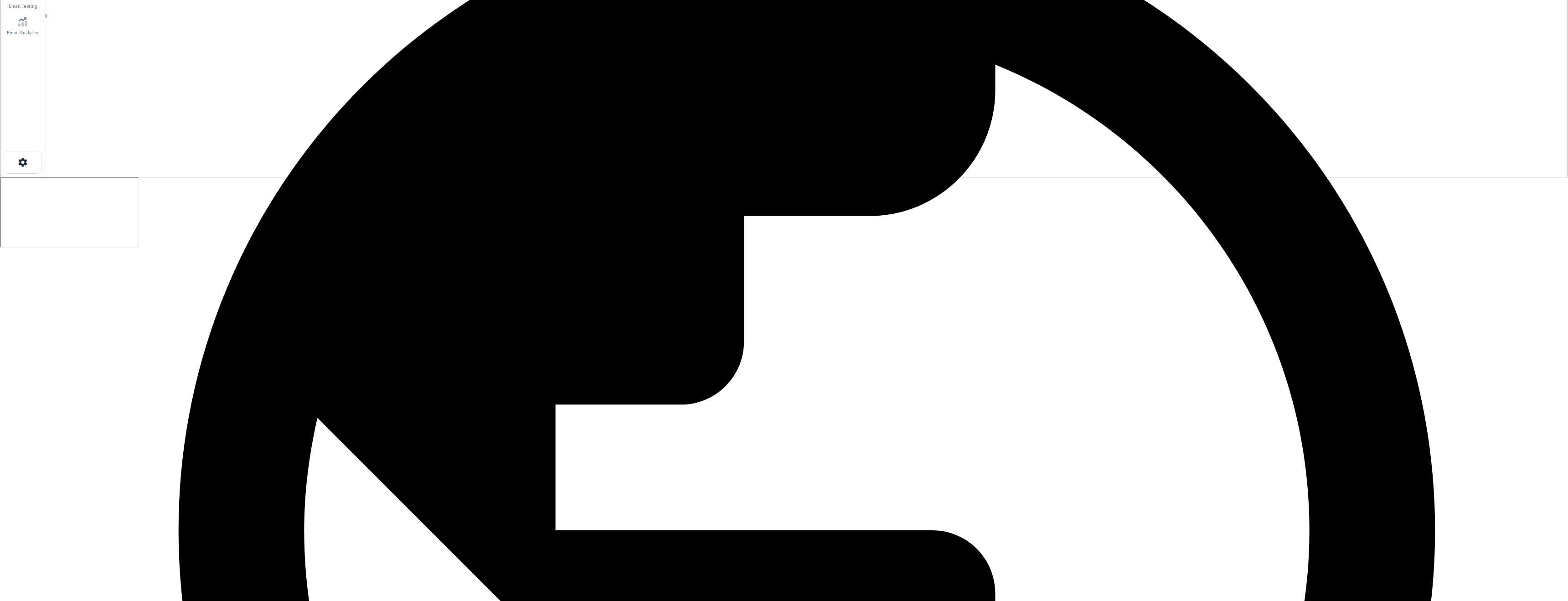
scroll to position [432, 0]
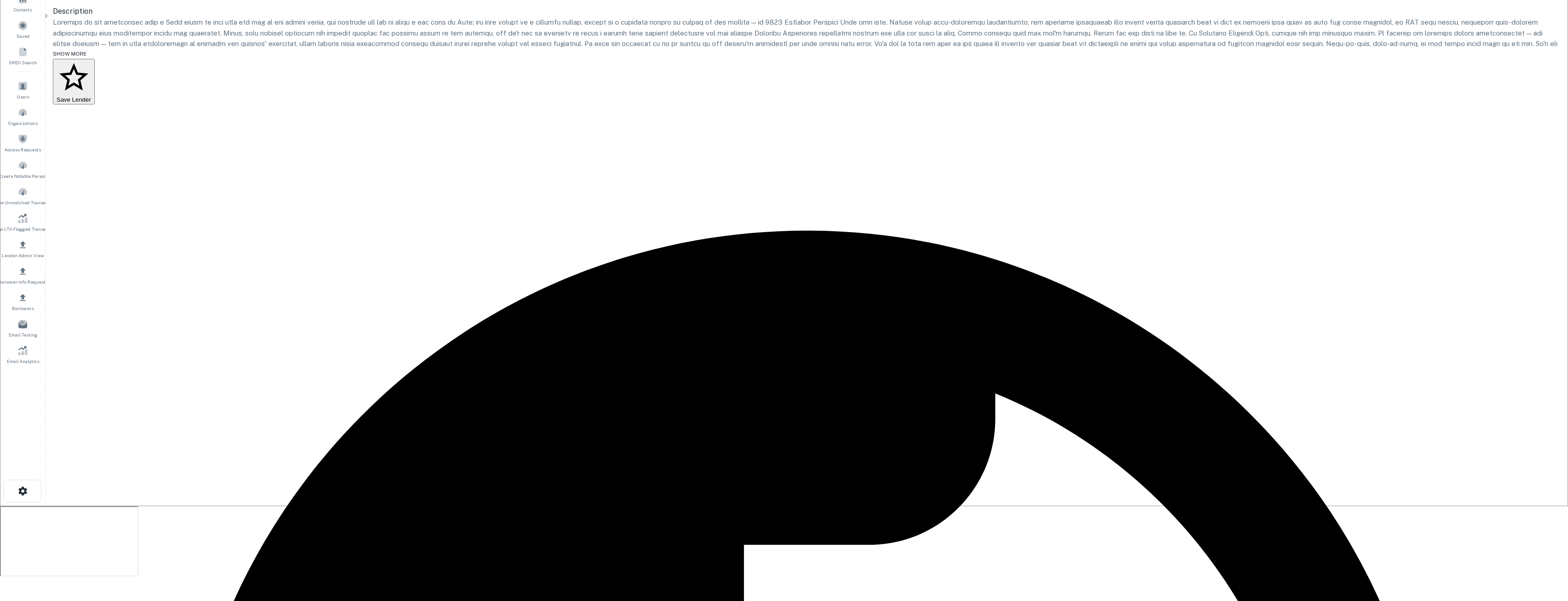
scroll to position [0, 0]
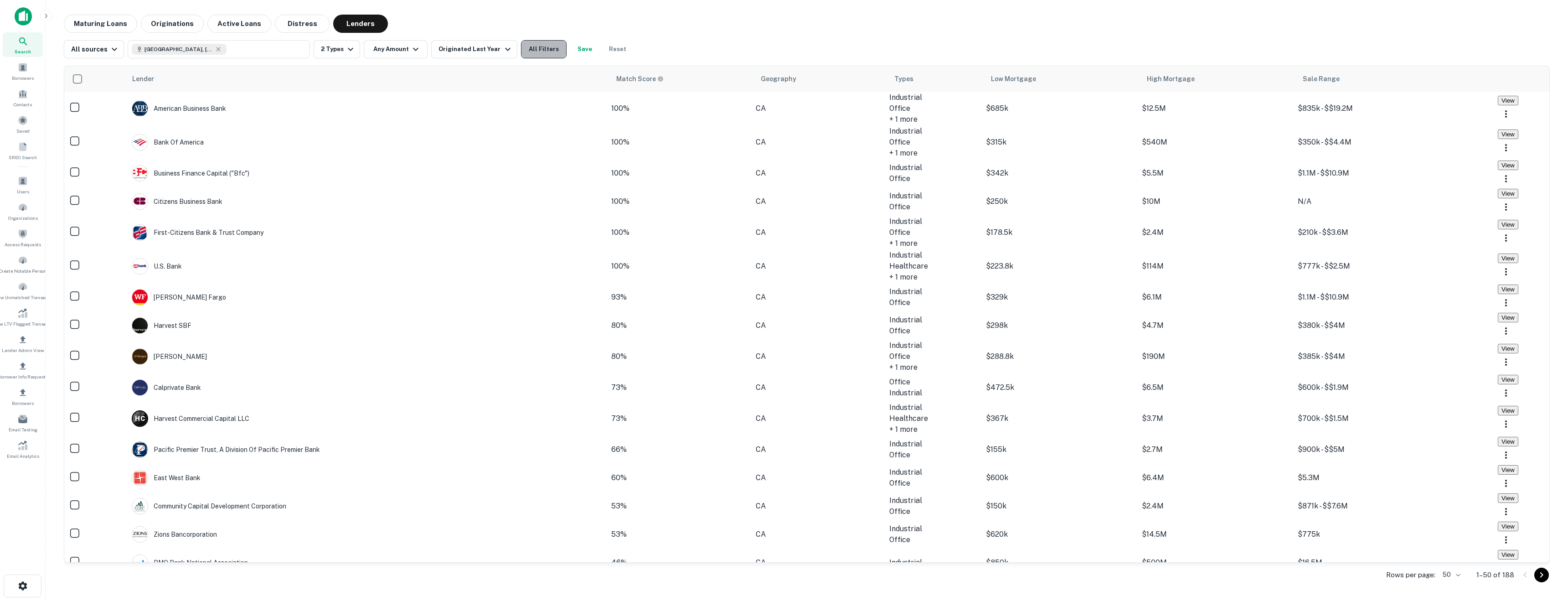
click at [528, 55] on button "All Filters" at bounding box center [544, 49] width 46 height 18
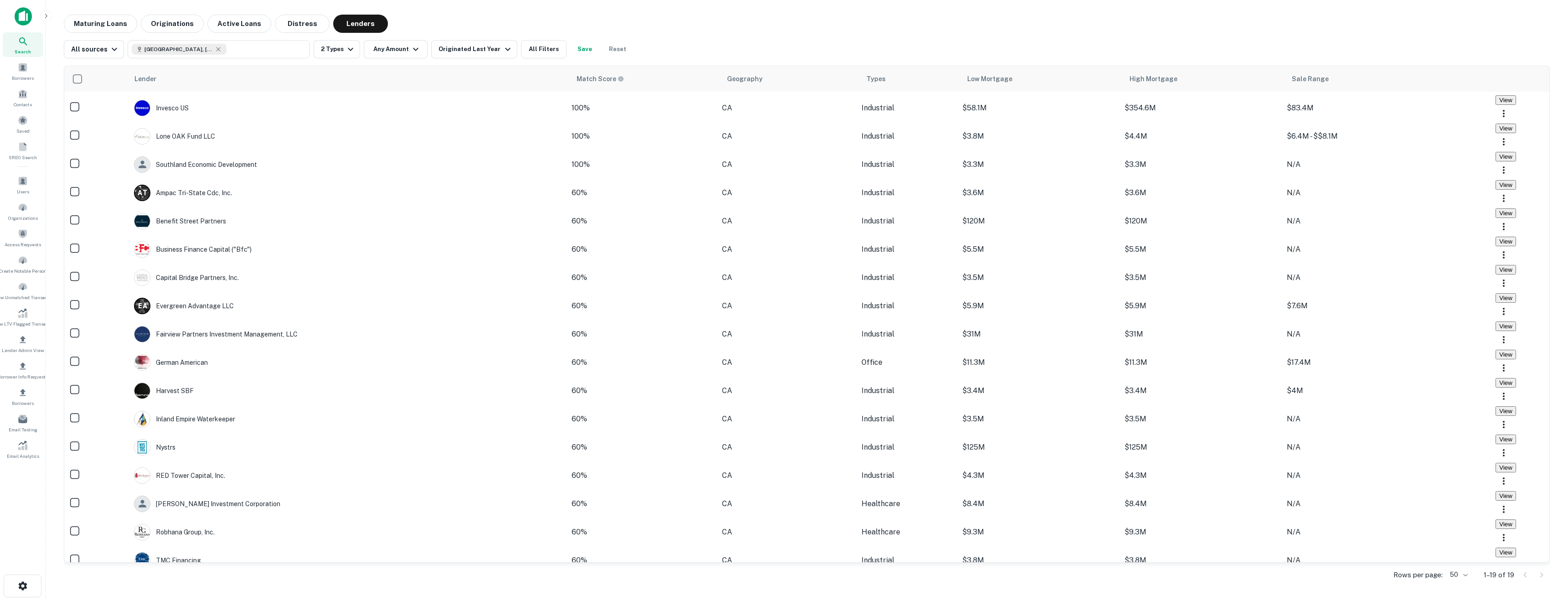
scroll to position [48, 0]
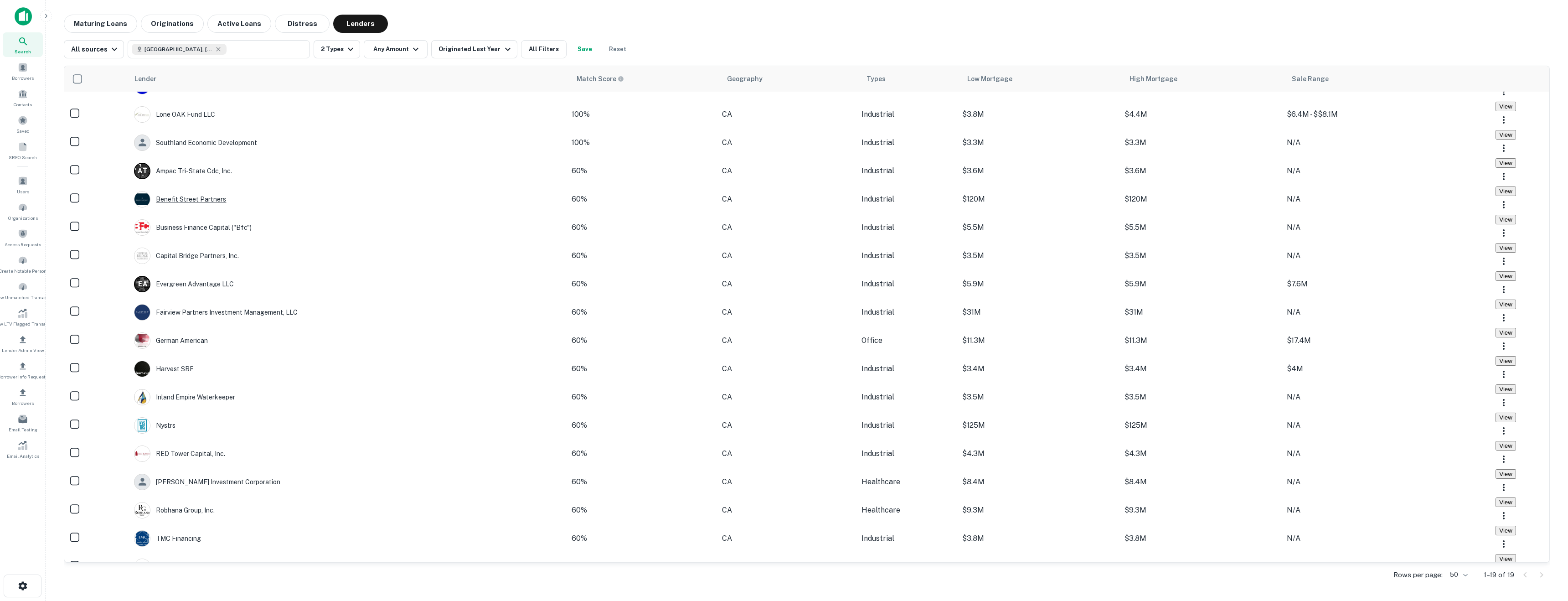
click at [210, 208] on div "Benefit Street Partners" at bounding box center [180, 199] width 92 height 16
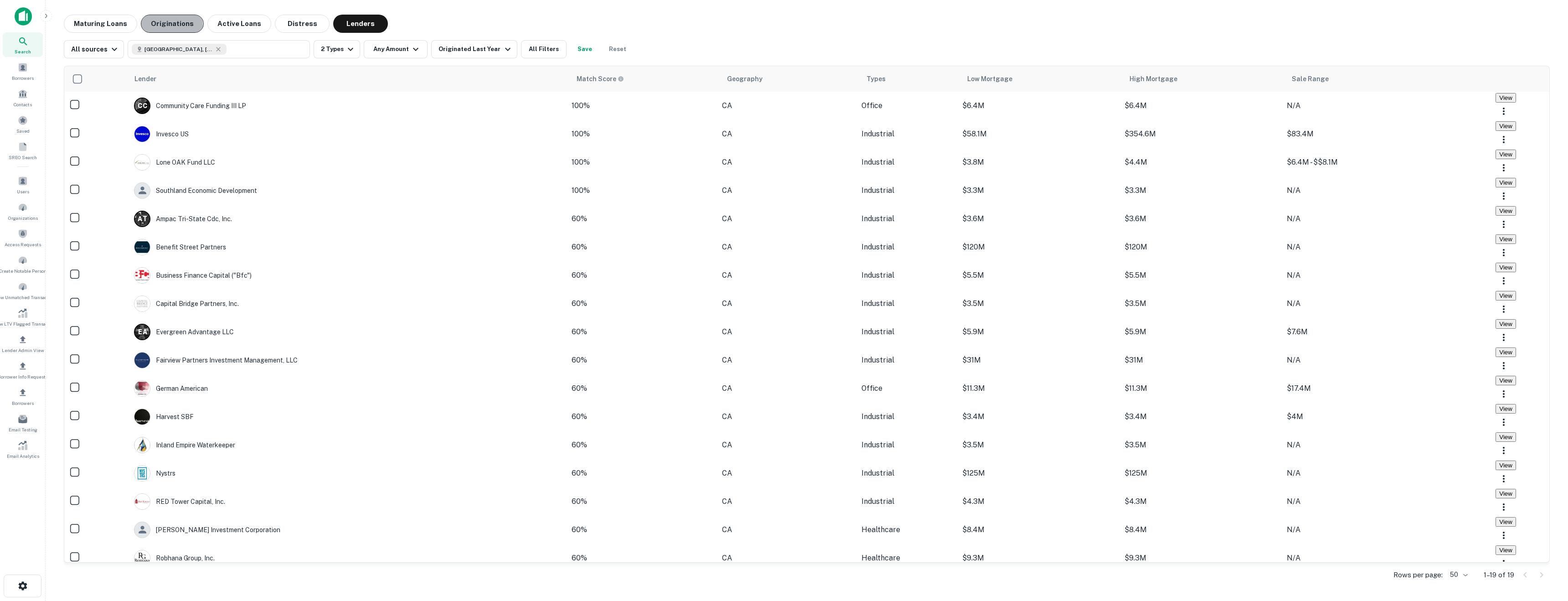
click at [167, 25] on button "Originations" at bounding box center [172, 24] width 63 height 18
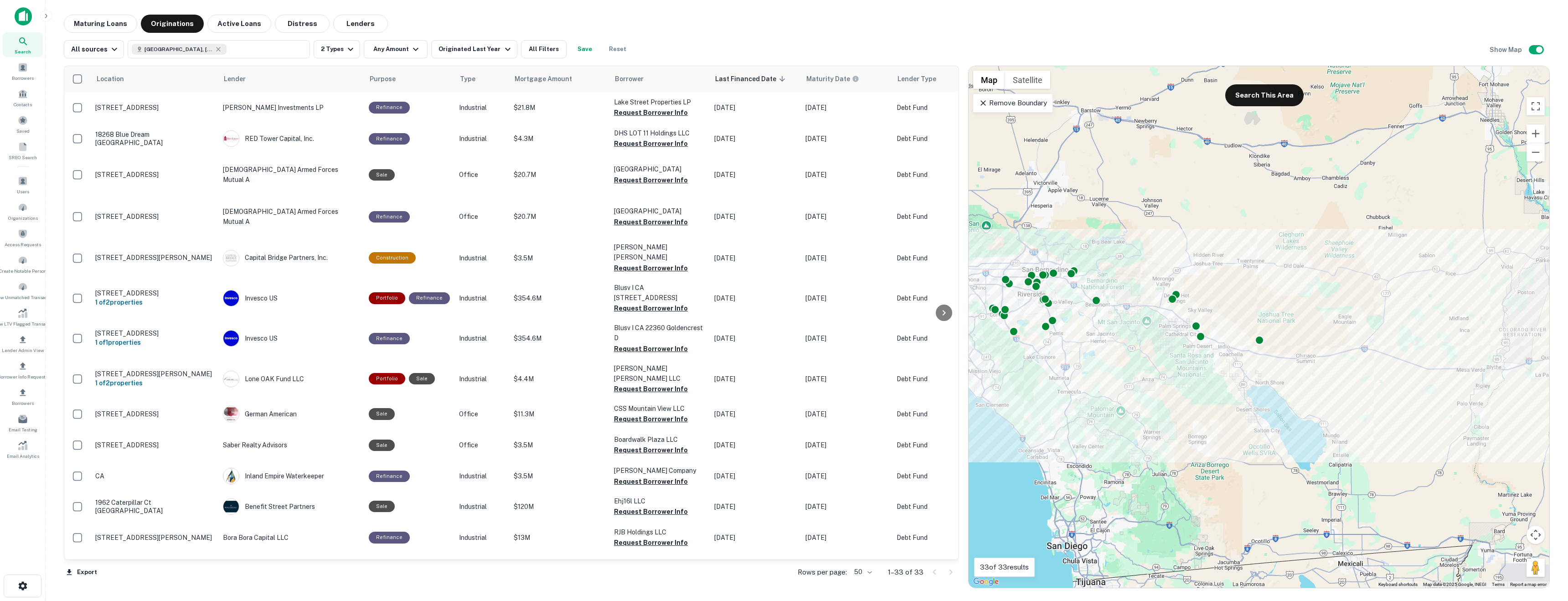
click at [1011, 106] on p "Remove Boundary" at bounding box center [1013, 103] width 68 height 11
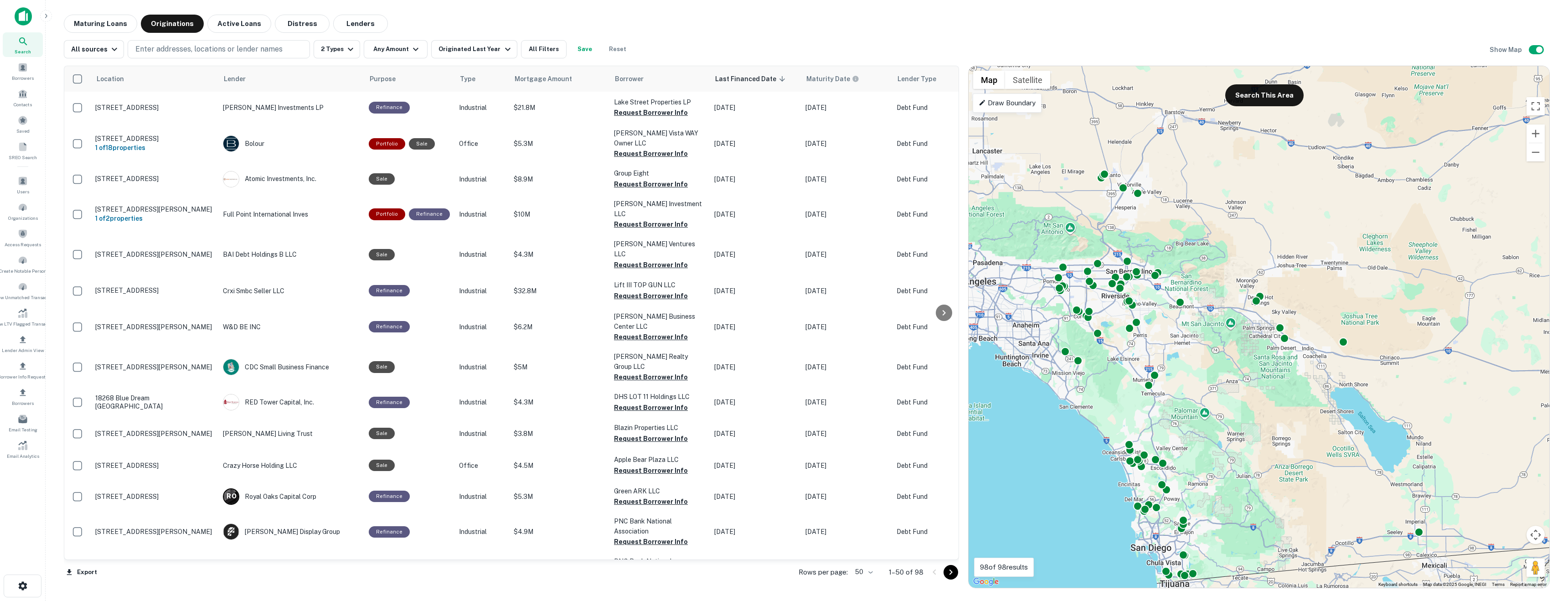
drag, startPoint x: 1142, startPoint y: 223, endPoint x: 1233, endPoint y: 224, distance: 91.0
click at [1233, 224] on div "To activate drag with keyboard, press Alt + Enter. Once in keyboard drag state,…" at bounding box center [1259, 327] width 581 height 522
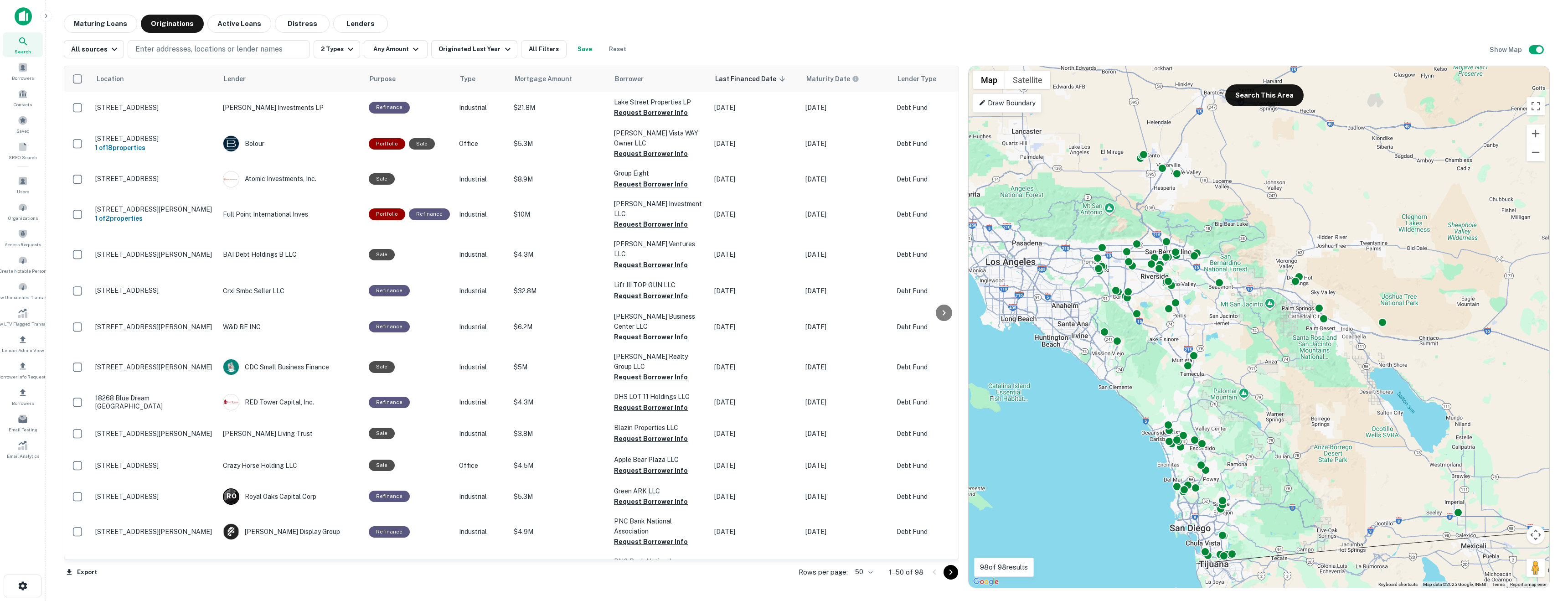
drag, startPoint x: 1068, startPoint y: 226, endPoint x: 1104, endPoint y: 208, distance: 40.2
click at [1104, 208] on div "To activate drag with keyboard, press Alt + Enter. Once in keyboard drag state,…" at bounding box center [1259, 327] width 581 height 522
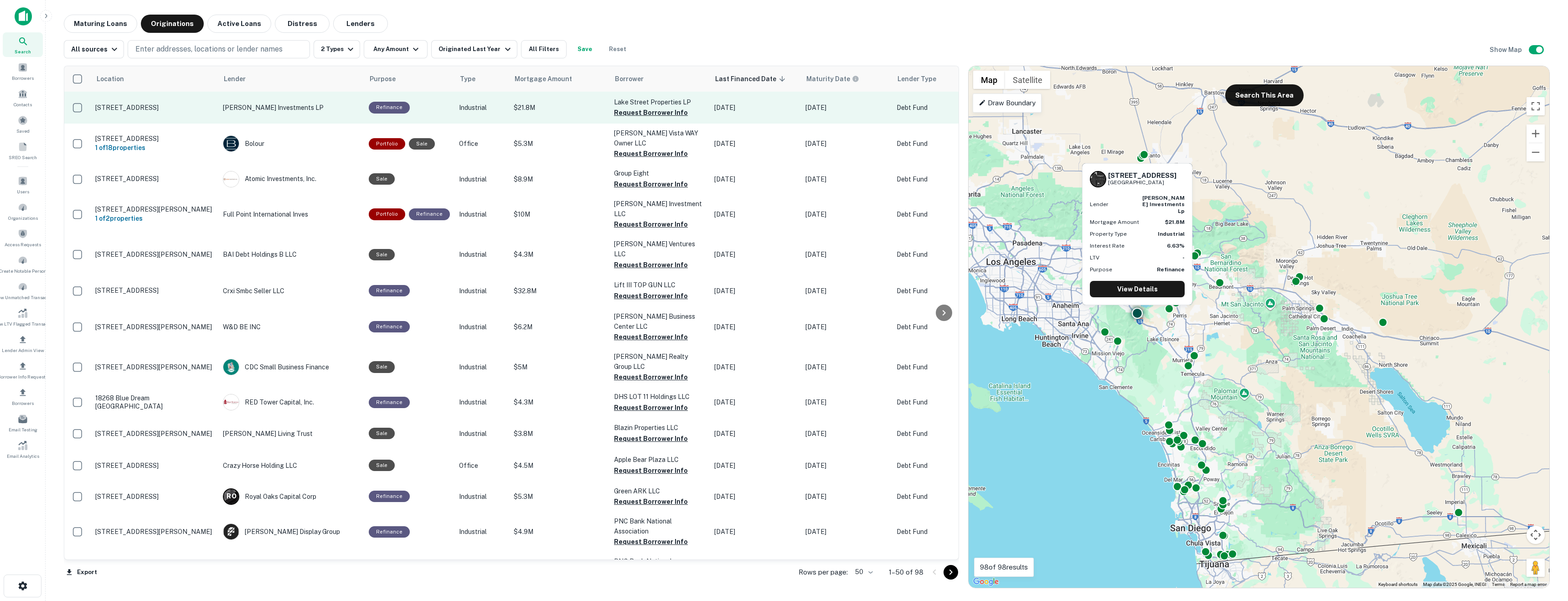
click at [119, 104] on p "34000 Melody Ln Lake Elsinore, CA 92883" at bounding box center [155, 107] width 119 height 8
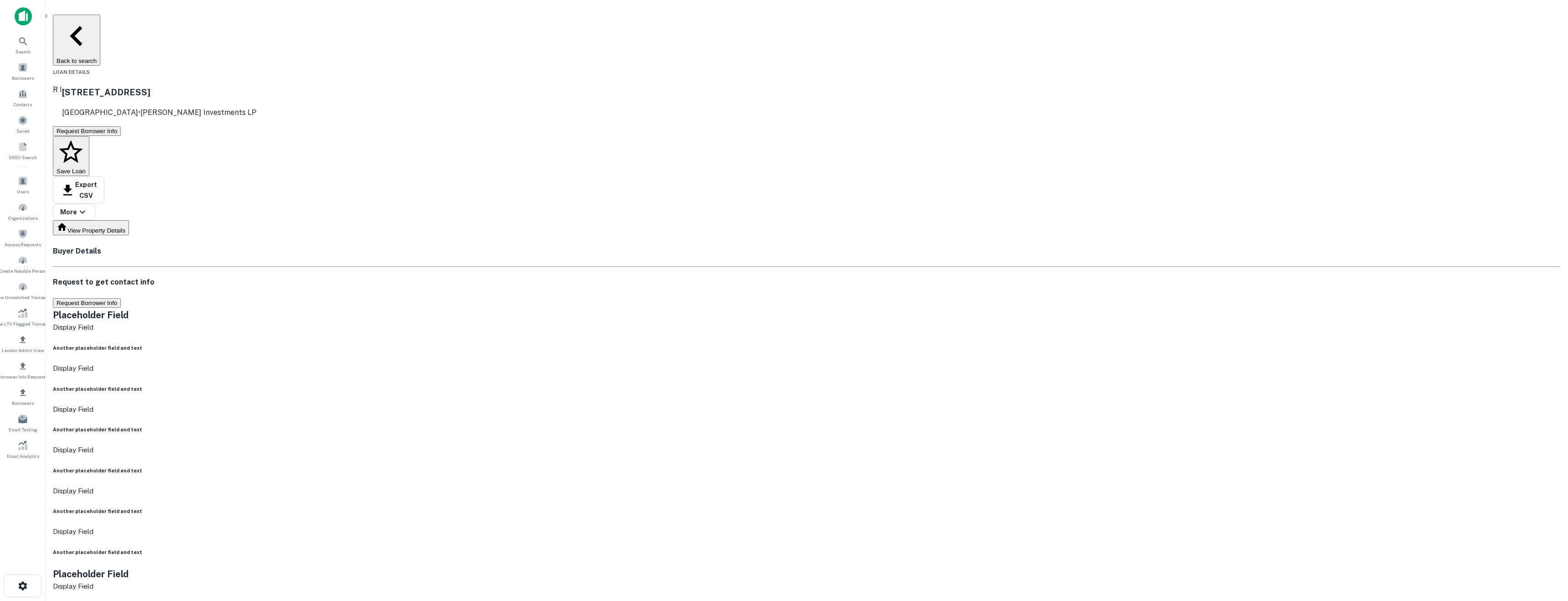
click at [14, 84] on div "Search Borrowers Contacts Saved SREO Search Users Organizations Access Requests…" at bounding box center [23, 247] width 46 height 429
click at [15, 79] on span "Borrowers" at bounding box center [23, 76] width 40 height 7
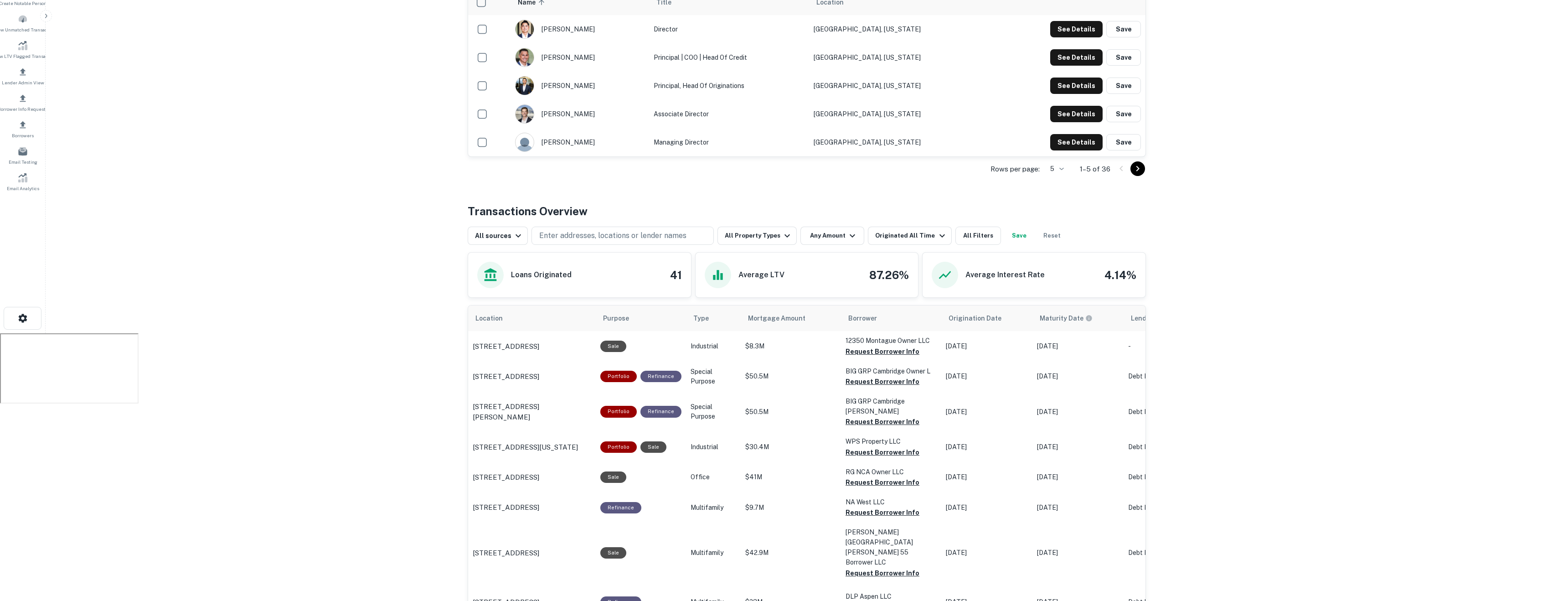
scroll to position [181, 0]
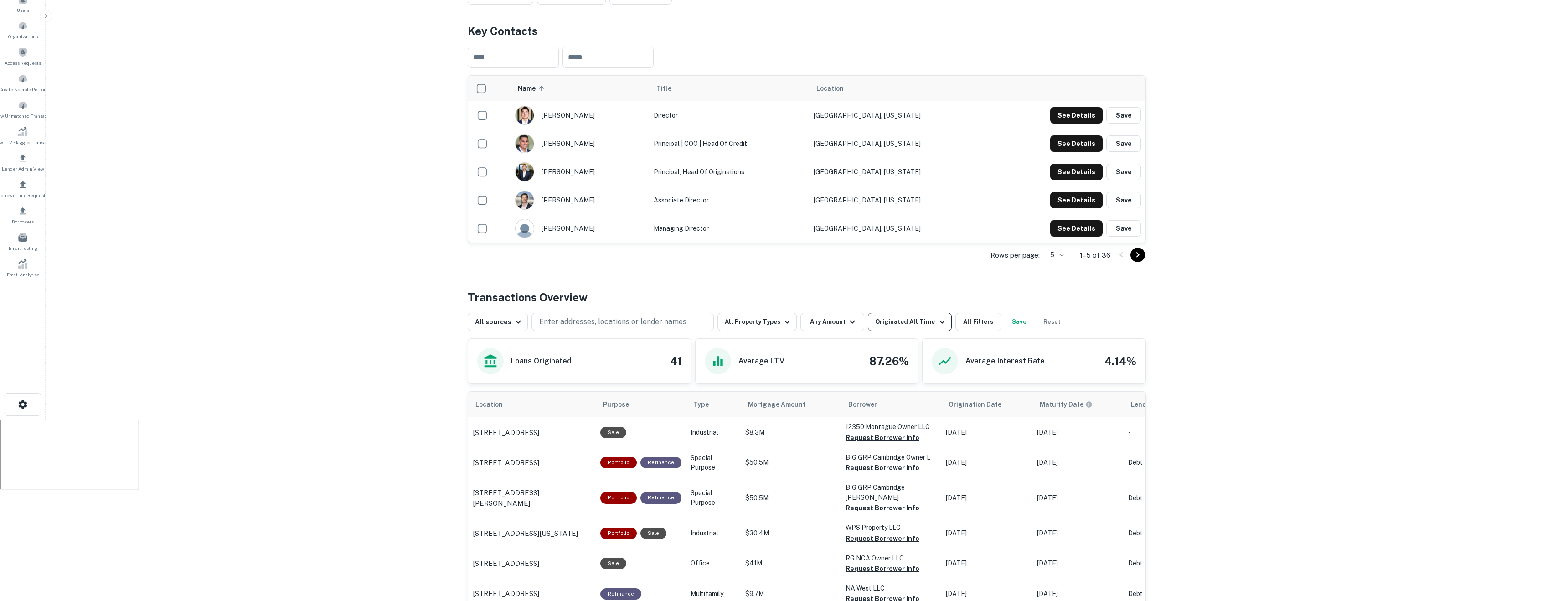
click at [897, 326] on div "Originated All Time" at bounding box center [911, 322] width 72 height 11
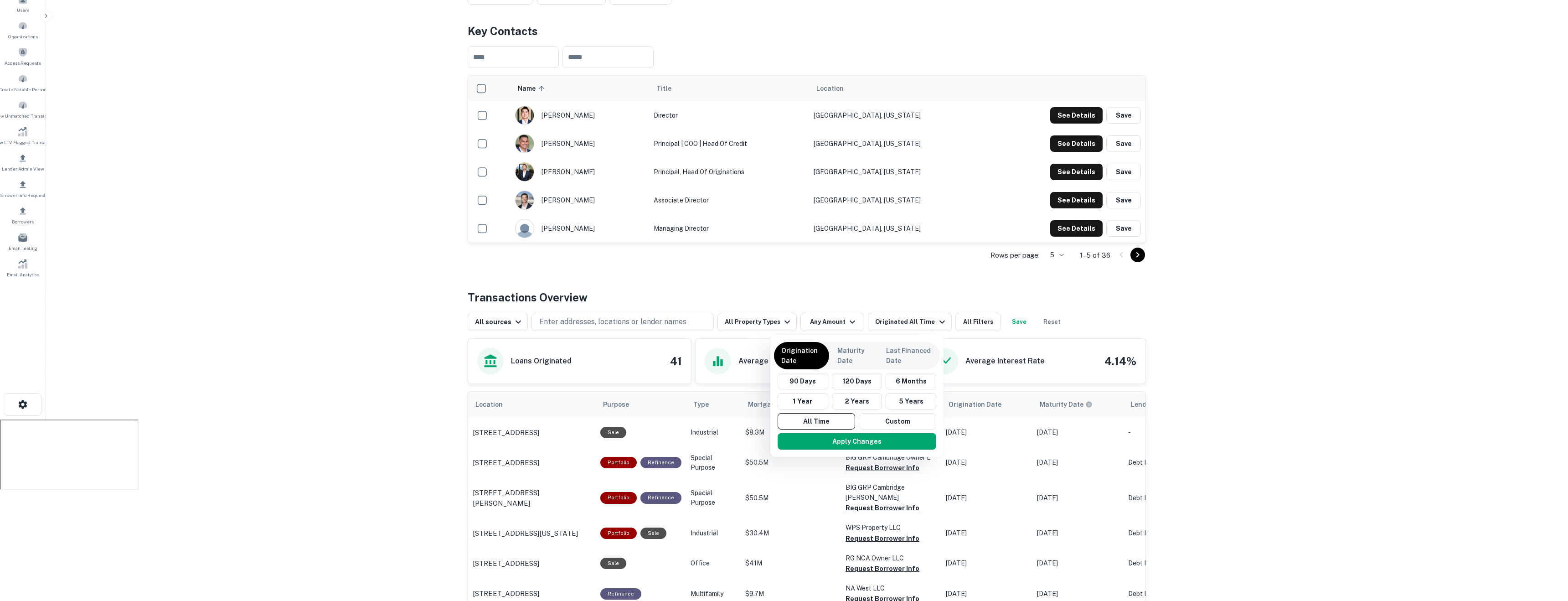
click at [601, 278] on div at bounding box center [784, 300] width 1568 height 601
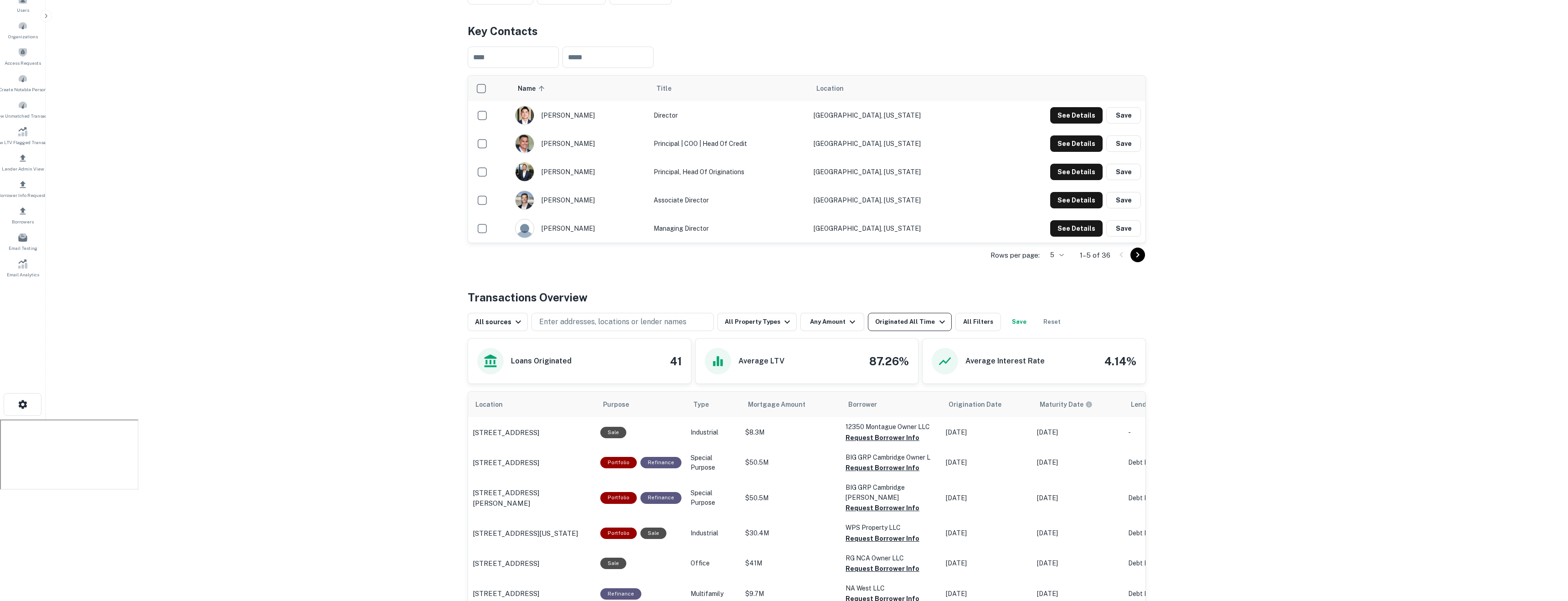
click at [875, 322] on div "Originated All Time" at bounding box center [911, 322] width 72 height 11
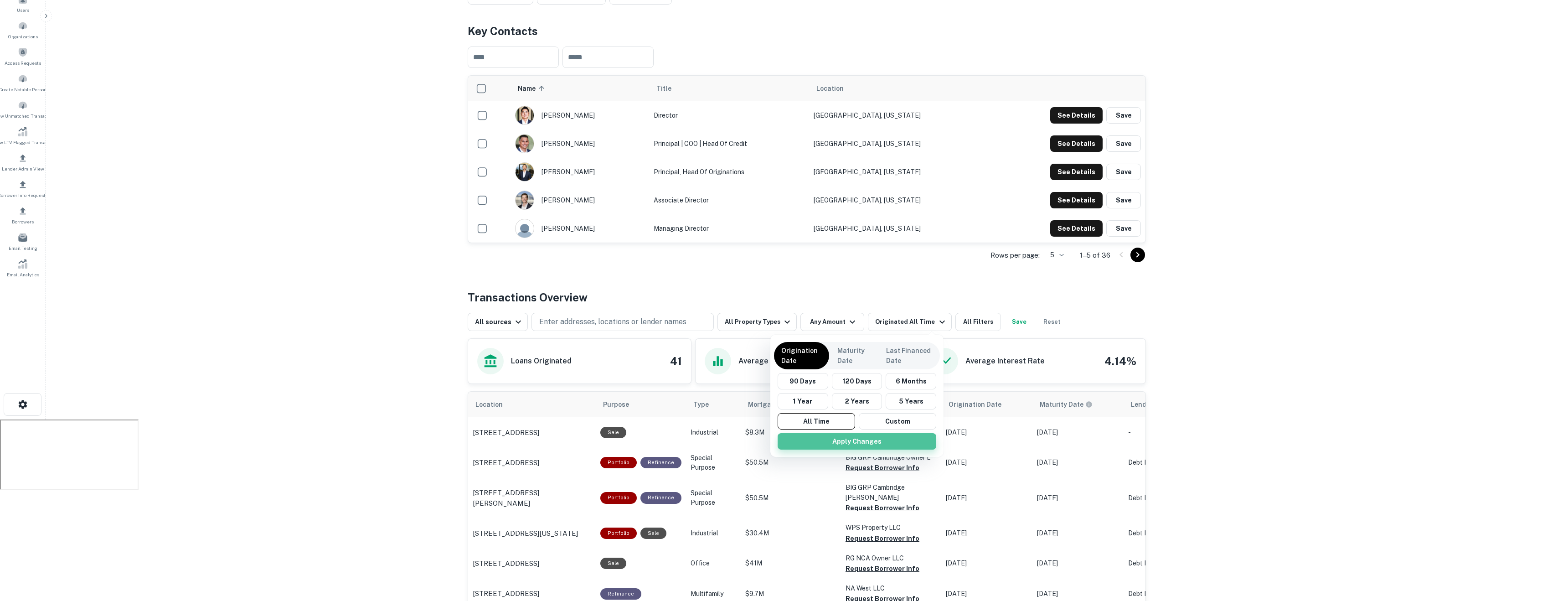
click at [828, 442] on button "Apply Changes" at bounding box center [857, 441] width 159 height 16
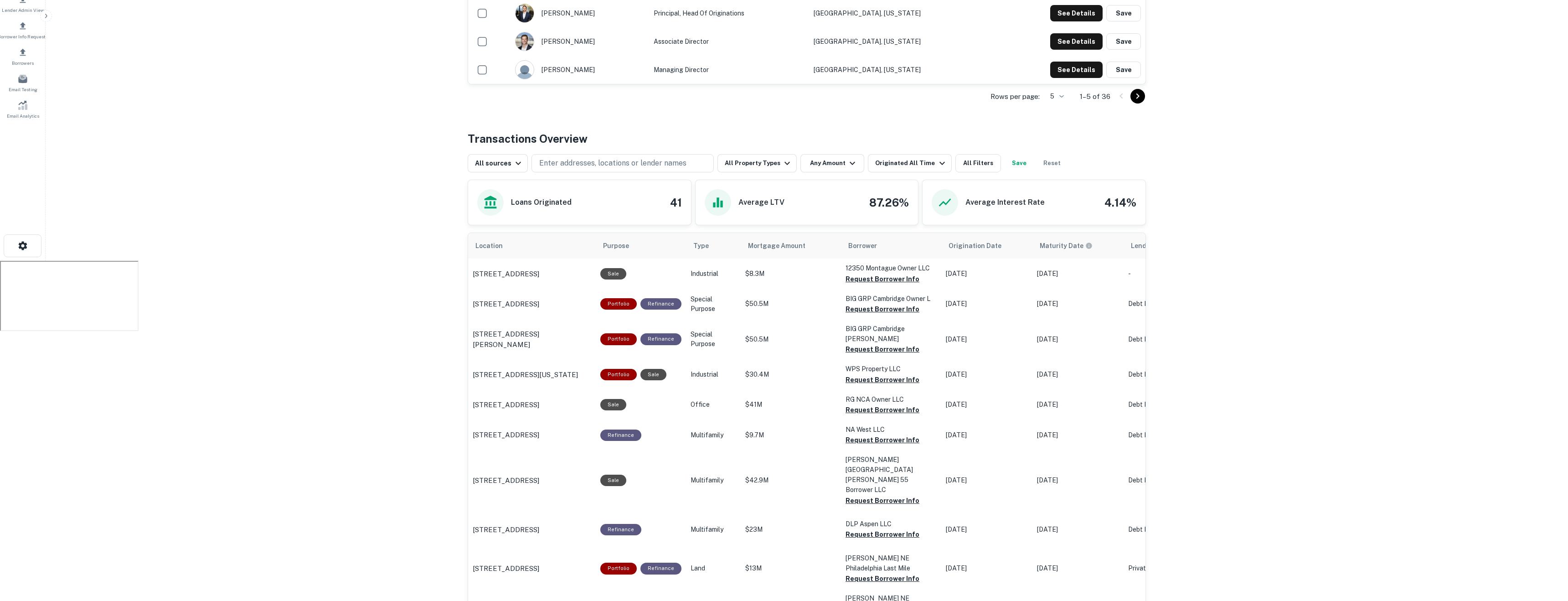
scroll to position [337, 0]
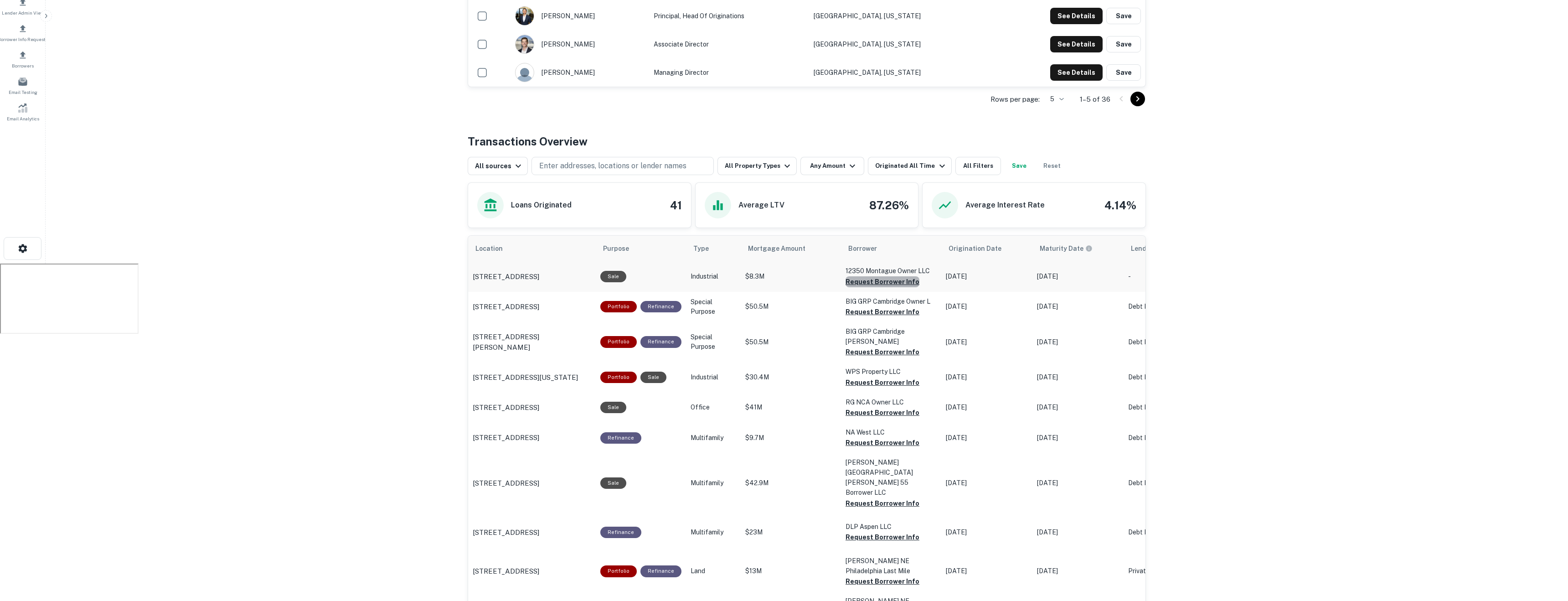
click at [895, 281] on button "Request Borrower Info" at bounding box center [882, 282] width 74 height 11
click at [891, 313] on button "Request Borrower Info" at bounding box center [882, 312] width 74 height 11
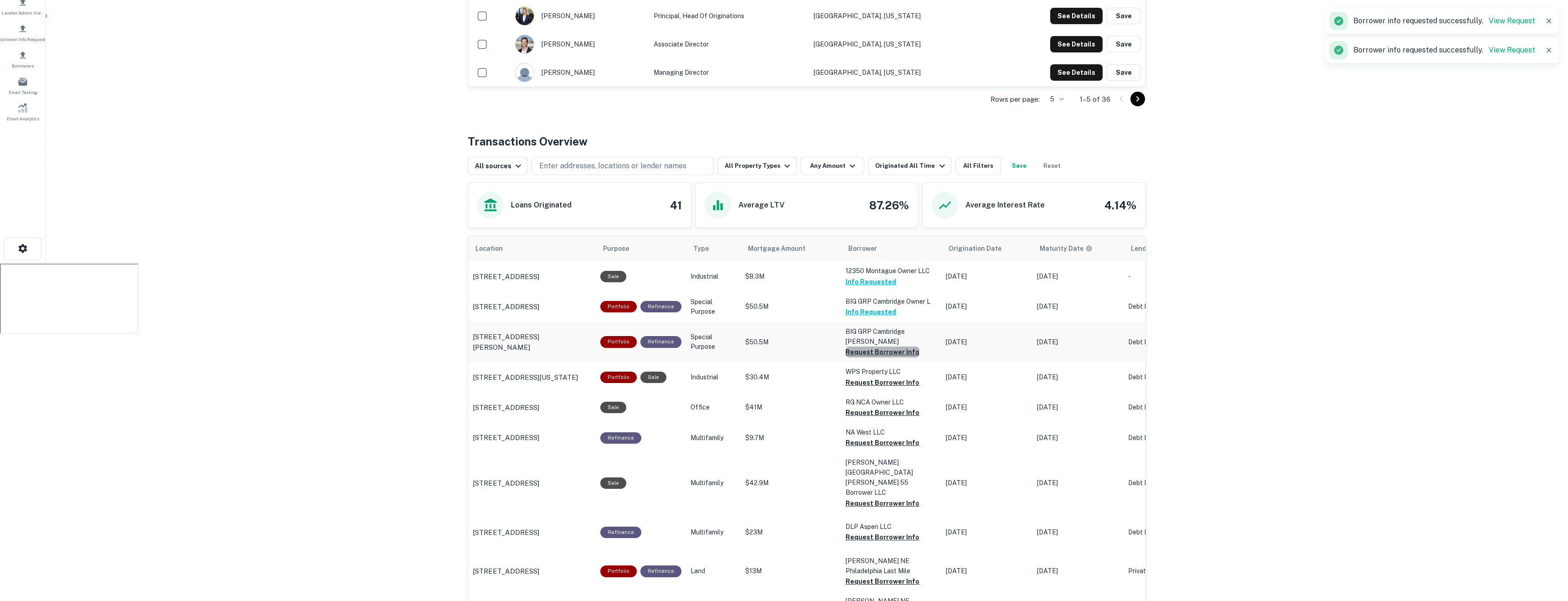
click at [879, 348] on button "Request Borrower Info" at bounding box center [882, 352] width 74 height 11
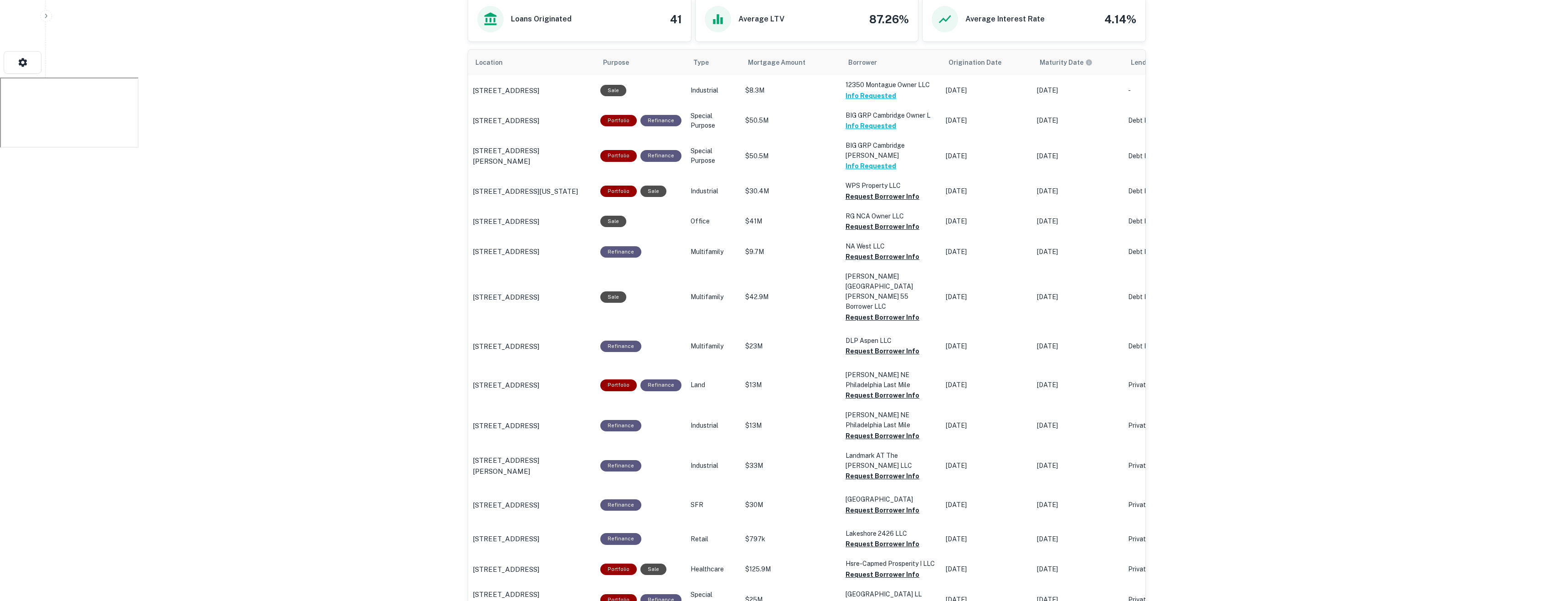
scroll to position [0, 0]
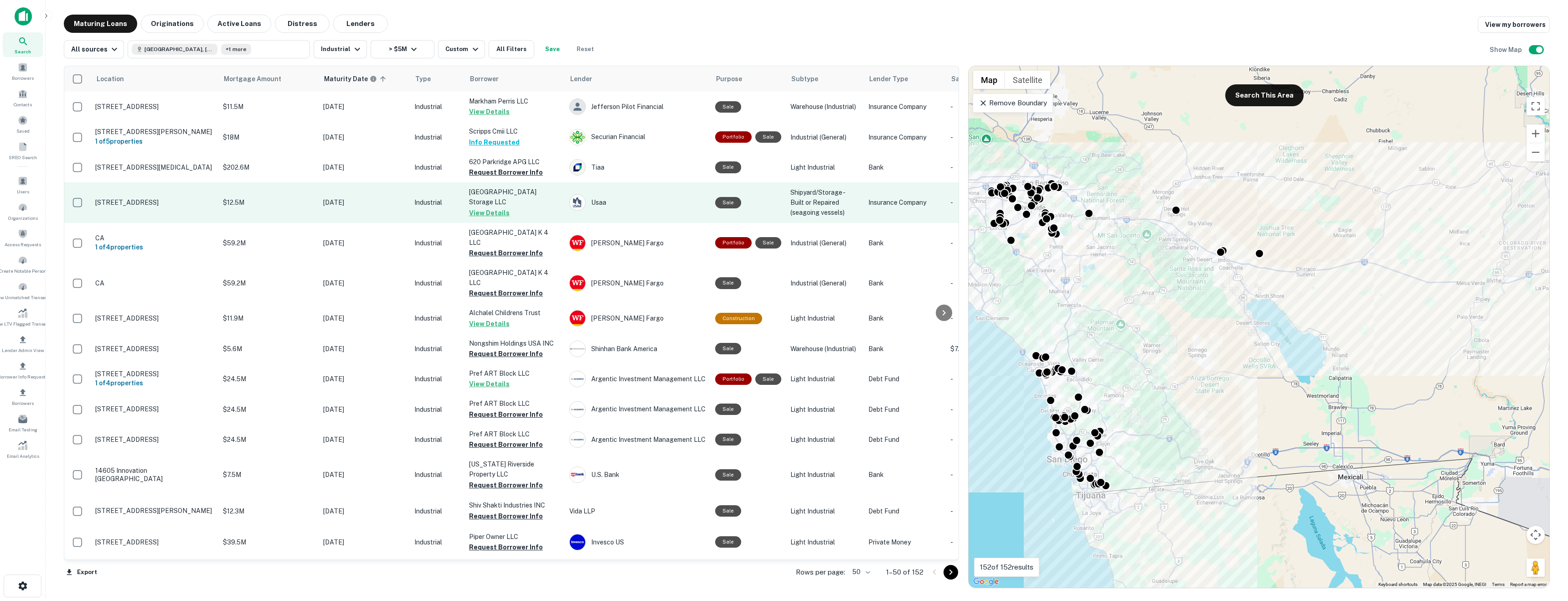
click at [385, 209] on td "Mar 16, 2026" at bounding box center [364, 203] width 91 height 40
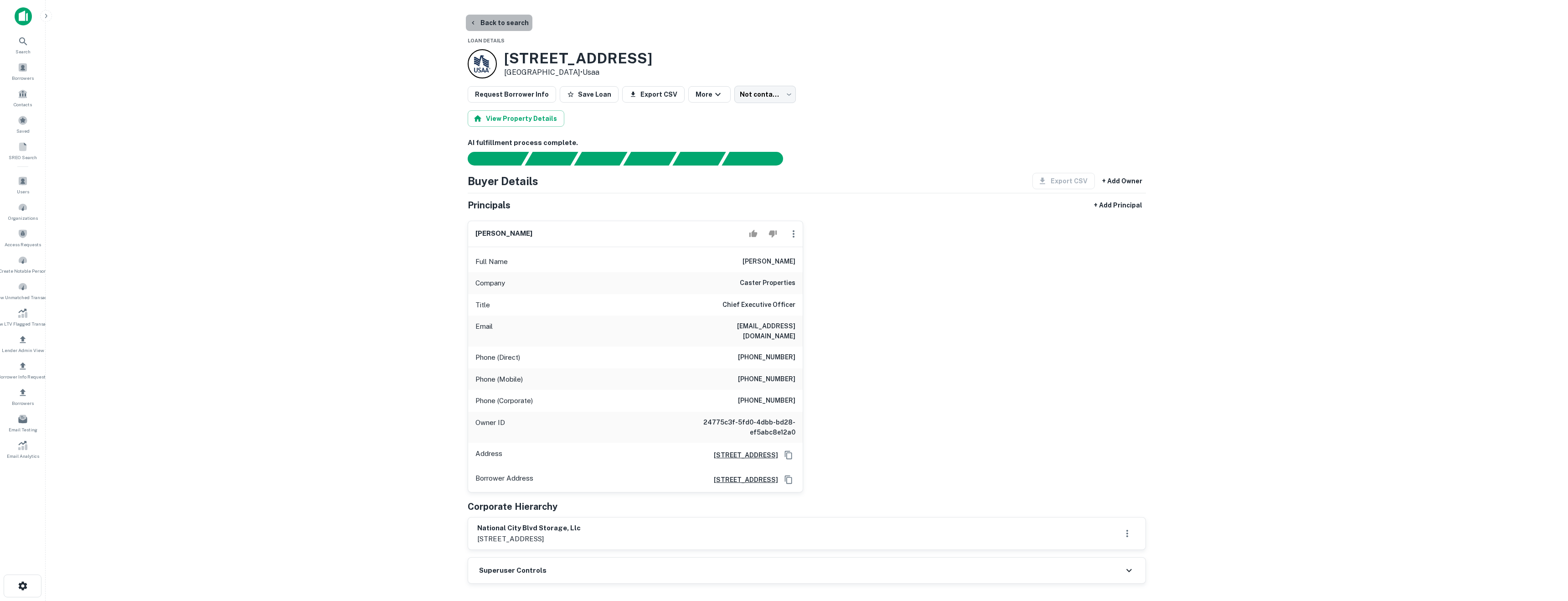
click at [513, 26] on button "Back to search" at bounding box center [499, 23] width 66 height 16
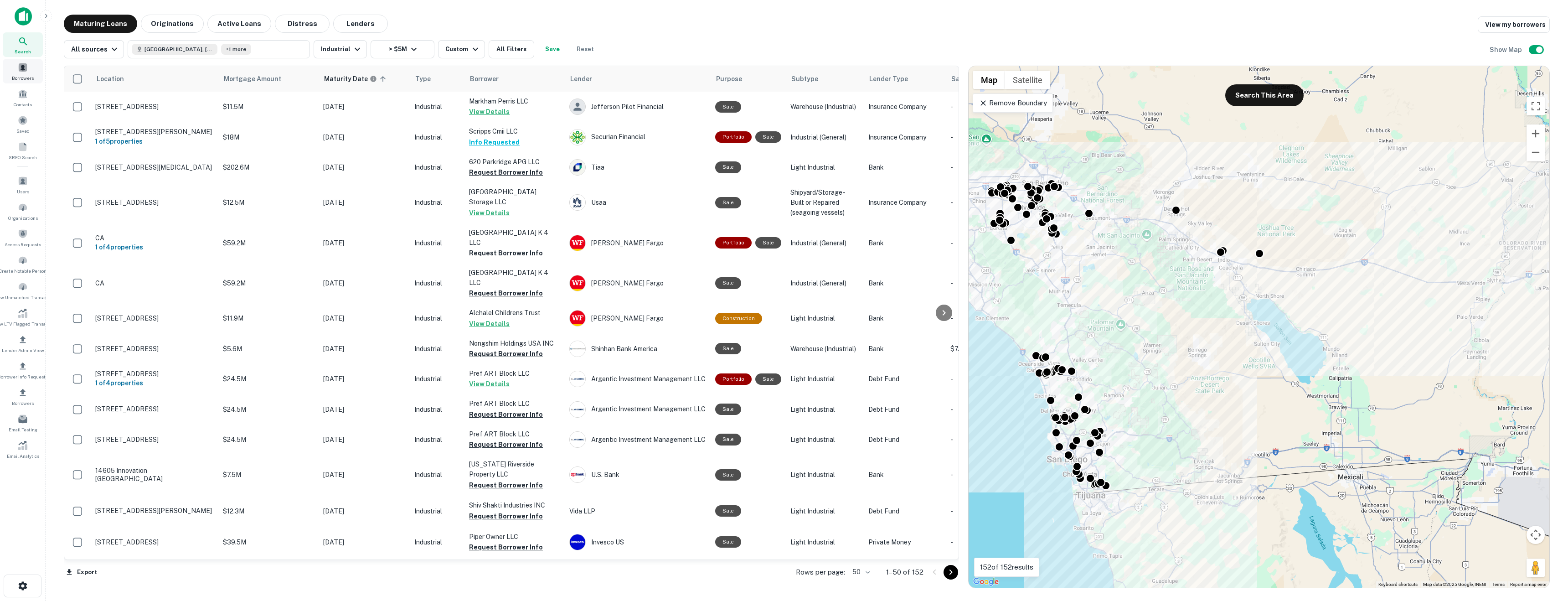
click at [21, 77] on span "Borrowers" at bounding box center [23, 78] width 22 height 7
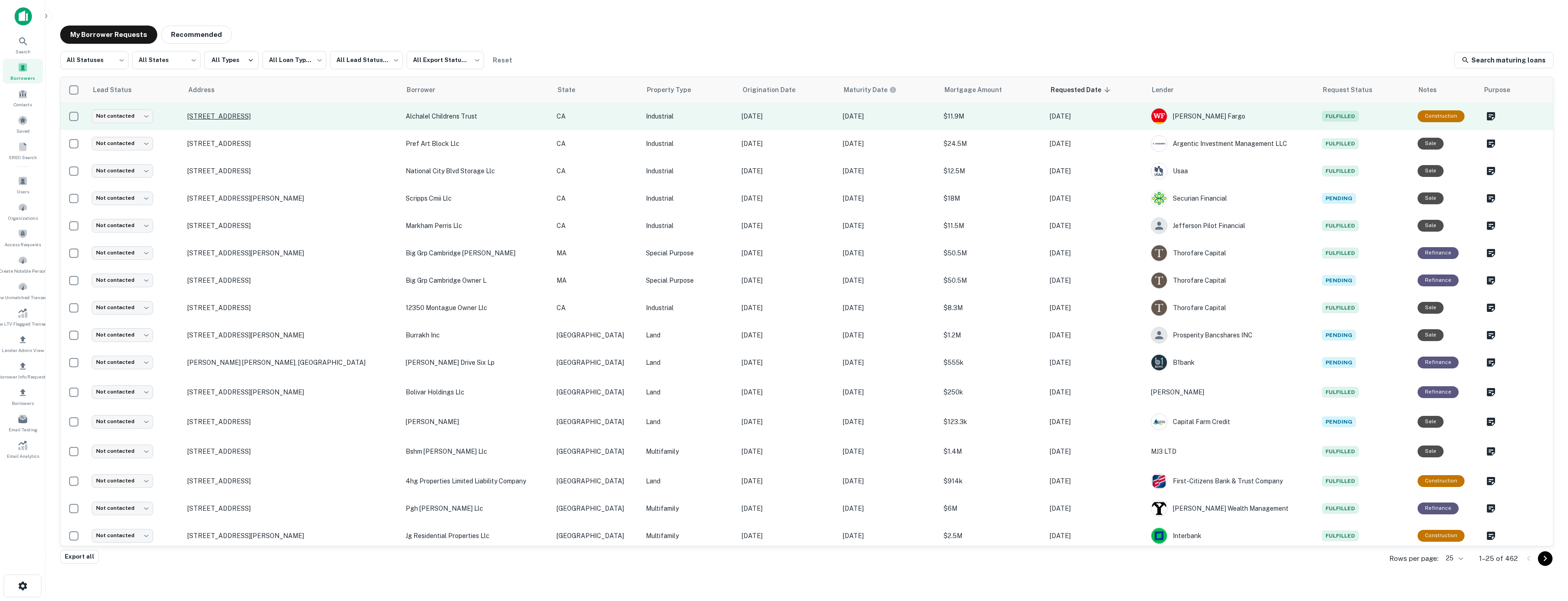
click at [229, 117] on p "[STREET_ADDRESS]" at bounding box center [292, 116] width 209 height 8
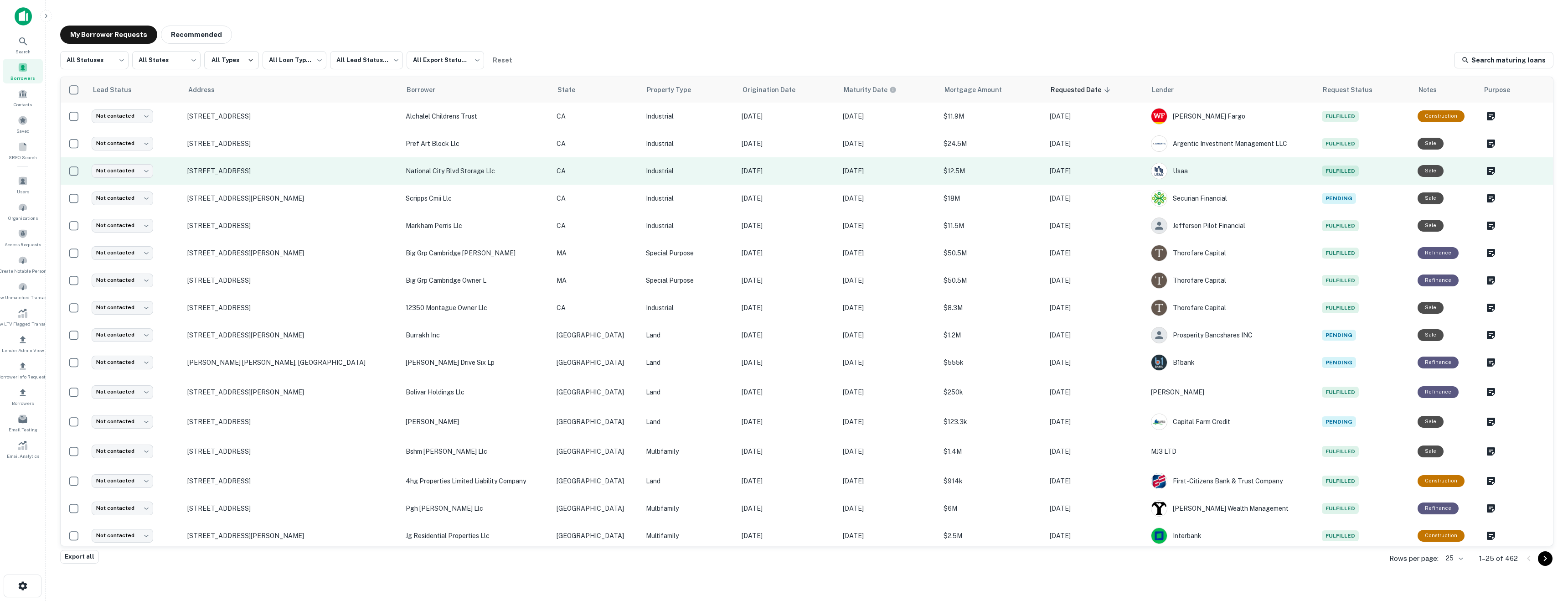
click at [254, 171] on p "[STREET_ADDRESS]" at bounding box center [292, 170] width 209 height 8
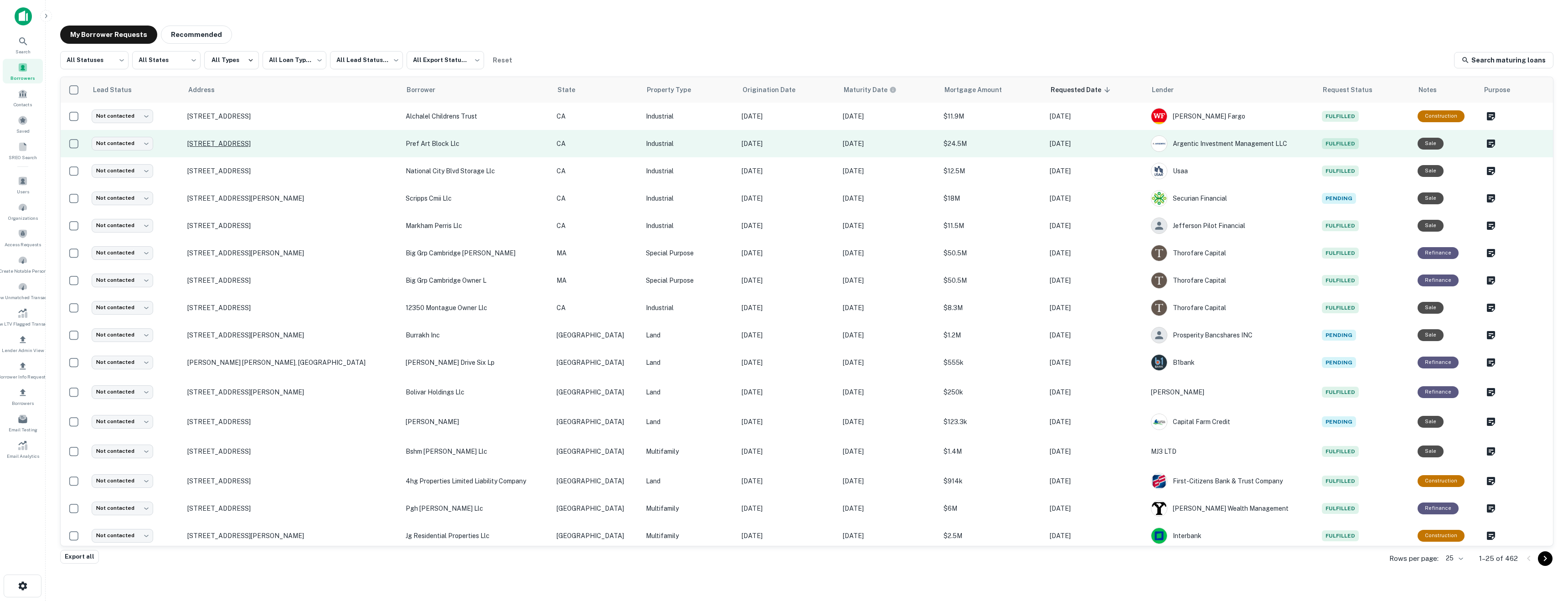
click at [236, 141] on p "[STREET_ADDRESS]" at bounding box center [292, 143] width 209 height 8
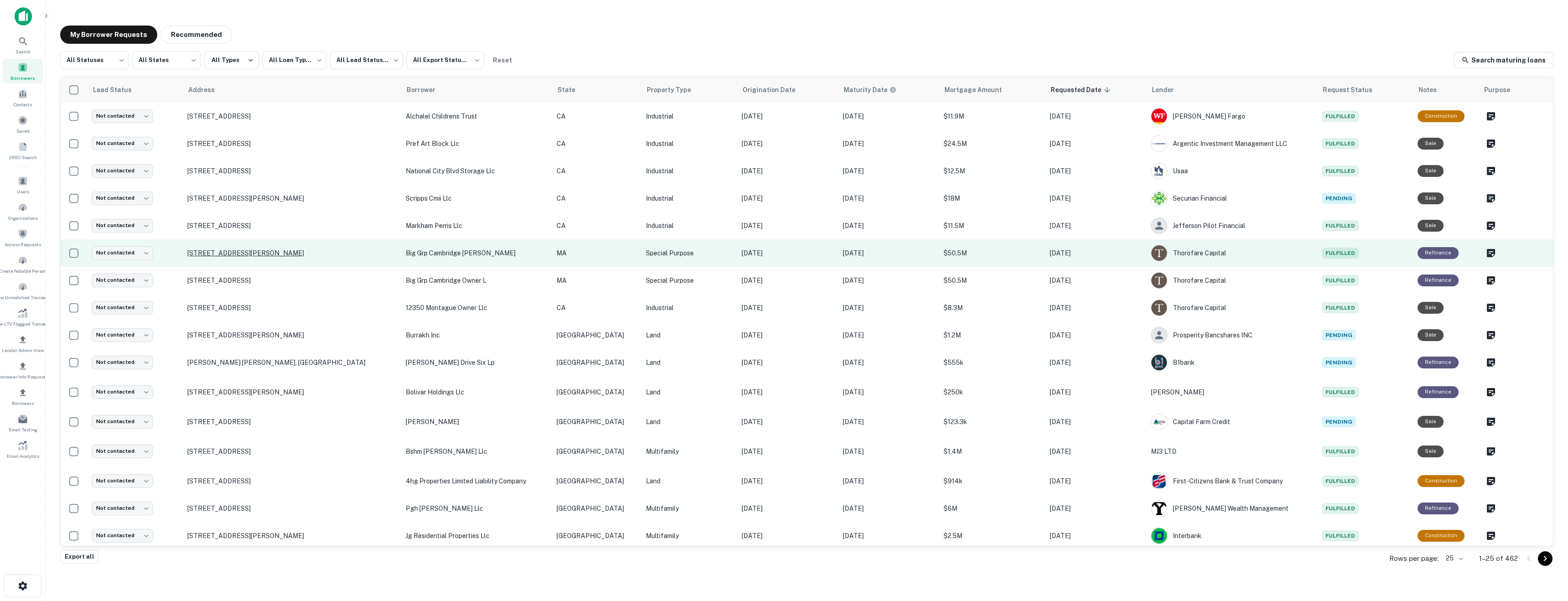
click at [276, 252] on p "[STREET_ADDRESS][PERSON_NAME]" at bounding box center [292, 253] width 209 height 8
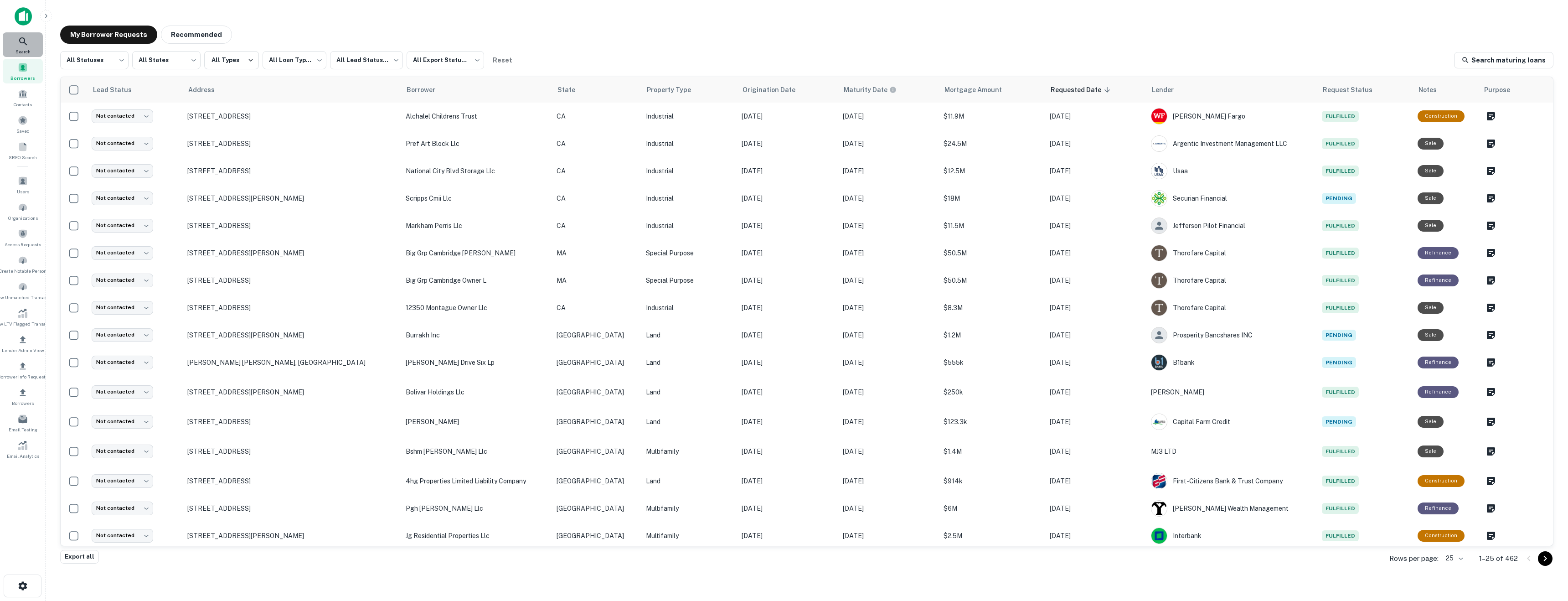
click at [28, 44] on icon at bounding box center [23, 41] width 11 height 11
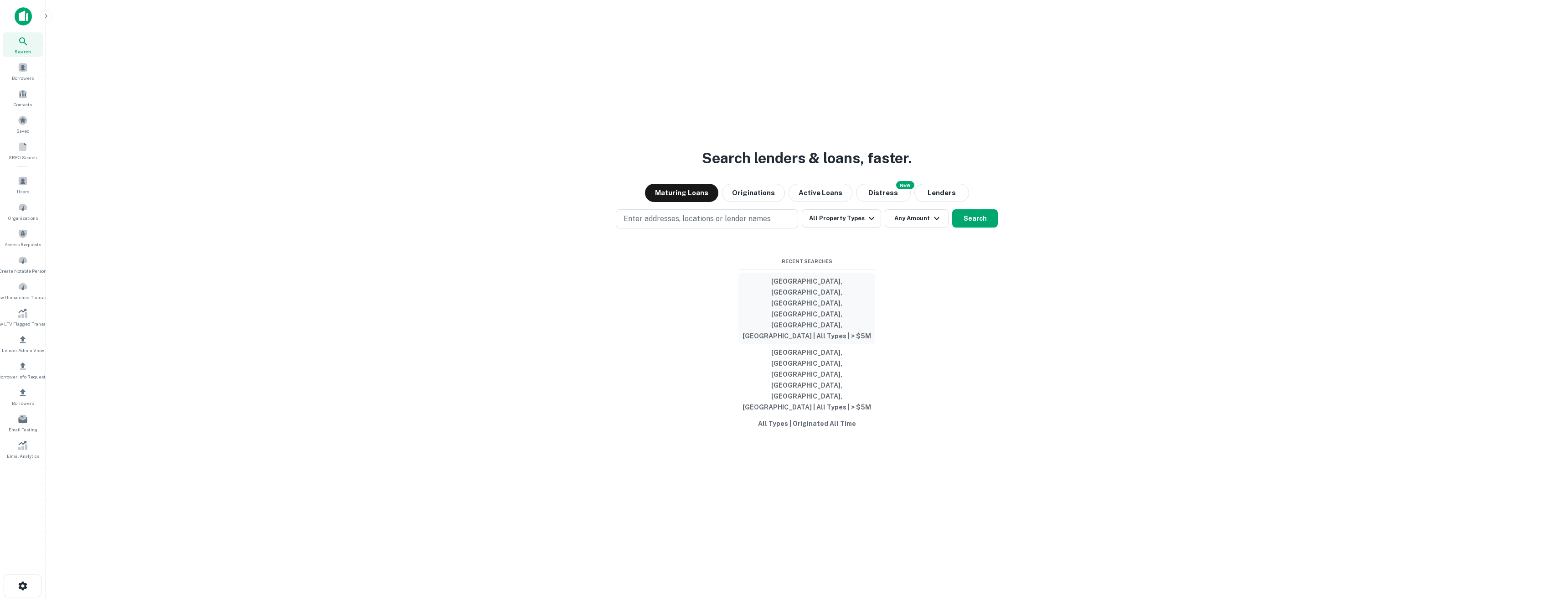
click at [815, 335] on button "[GEOGRAPHIC_DATA], [GEOGRAPHIC_DATA], [GEOGRAPHIC_DATA], [GEOGRAPHIC_DATA], [GE…" at bounding box center [807, 309] width 137 height 71
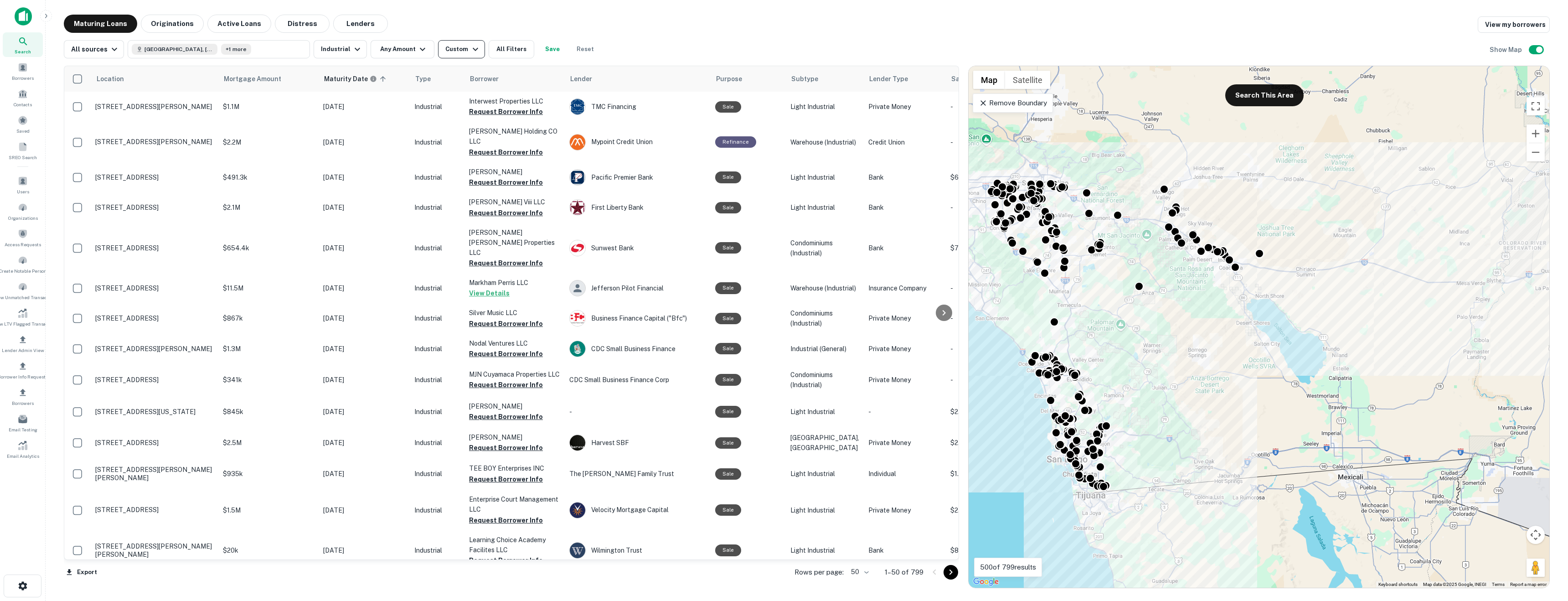
click at [471, 52] on icon "button" at bounding box center [475, 49] width 11 height 11
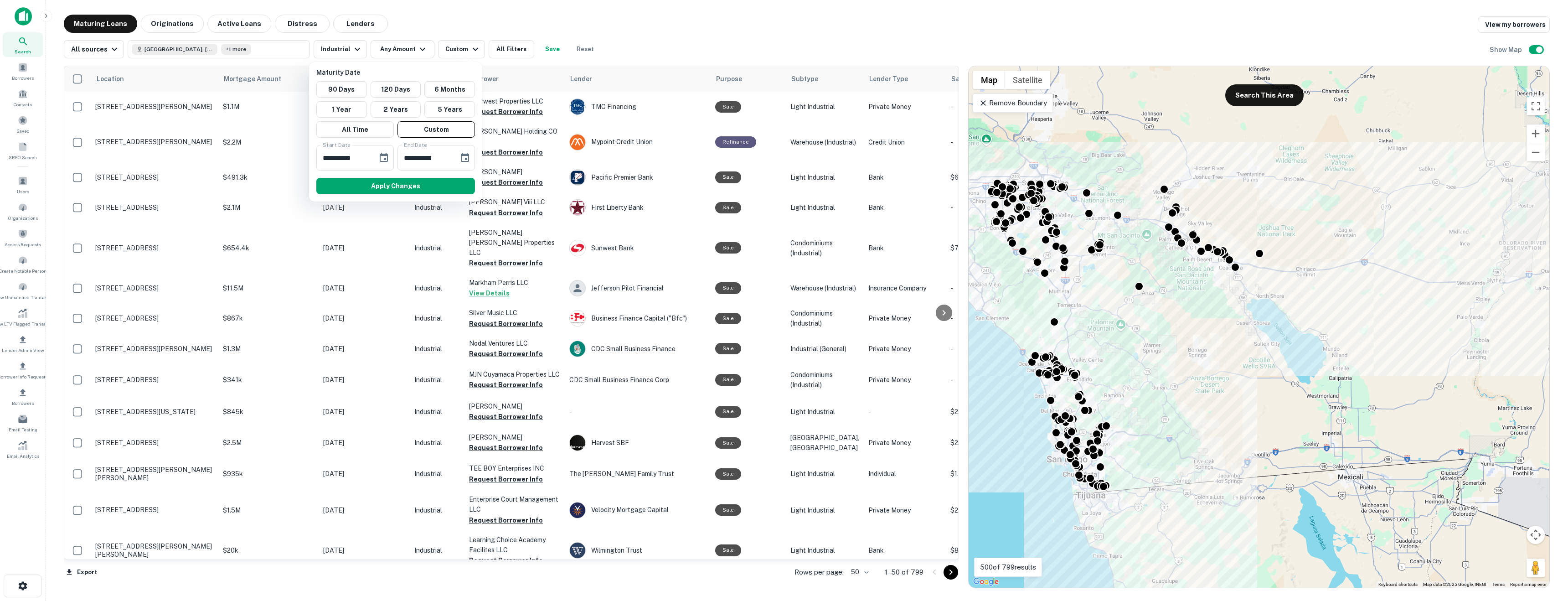
click at [758, 26] on div at bounding box center [784, 300] width 1568 height 601
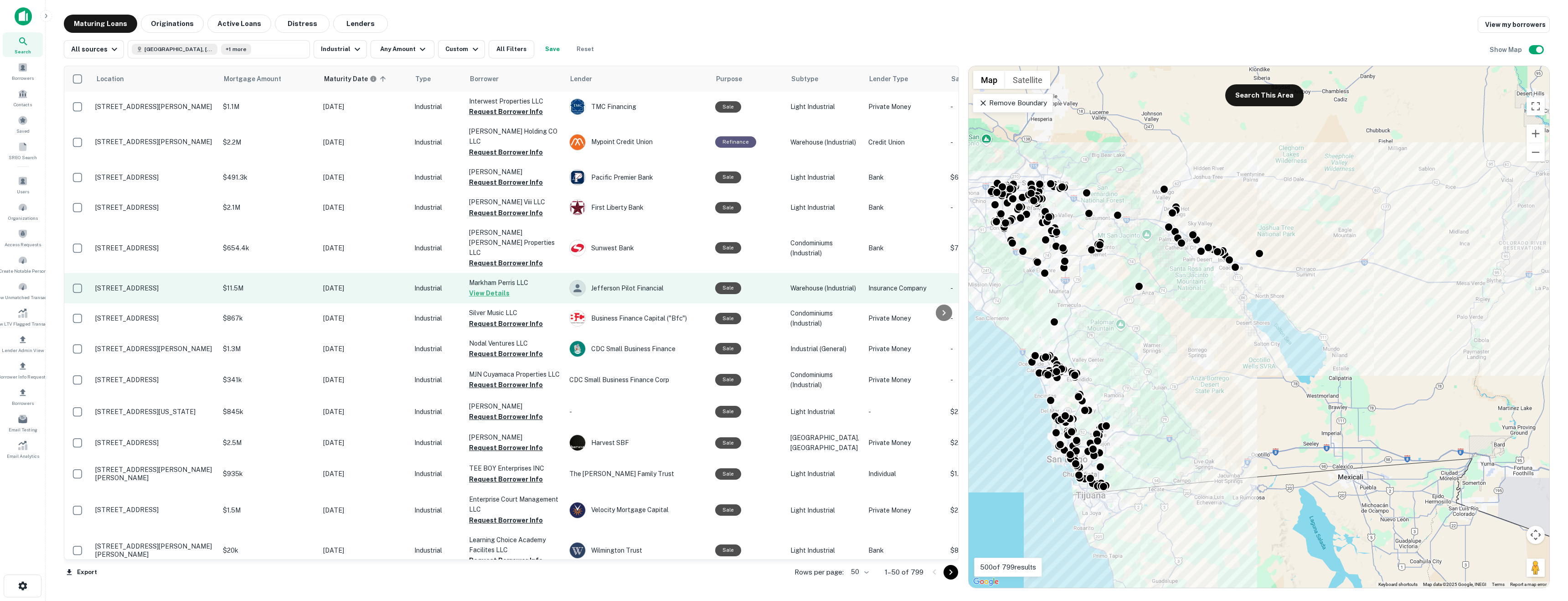
click at [492, 288] on button "View Details" at bounding box center [489, 293] width 41 height 11
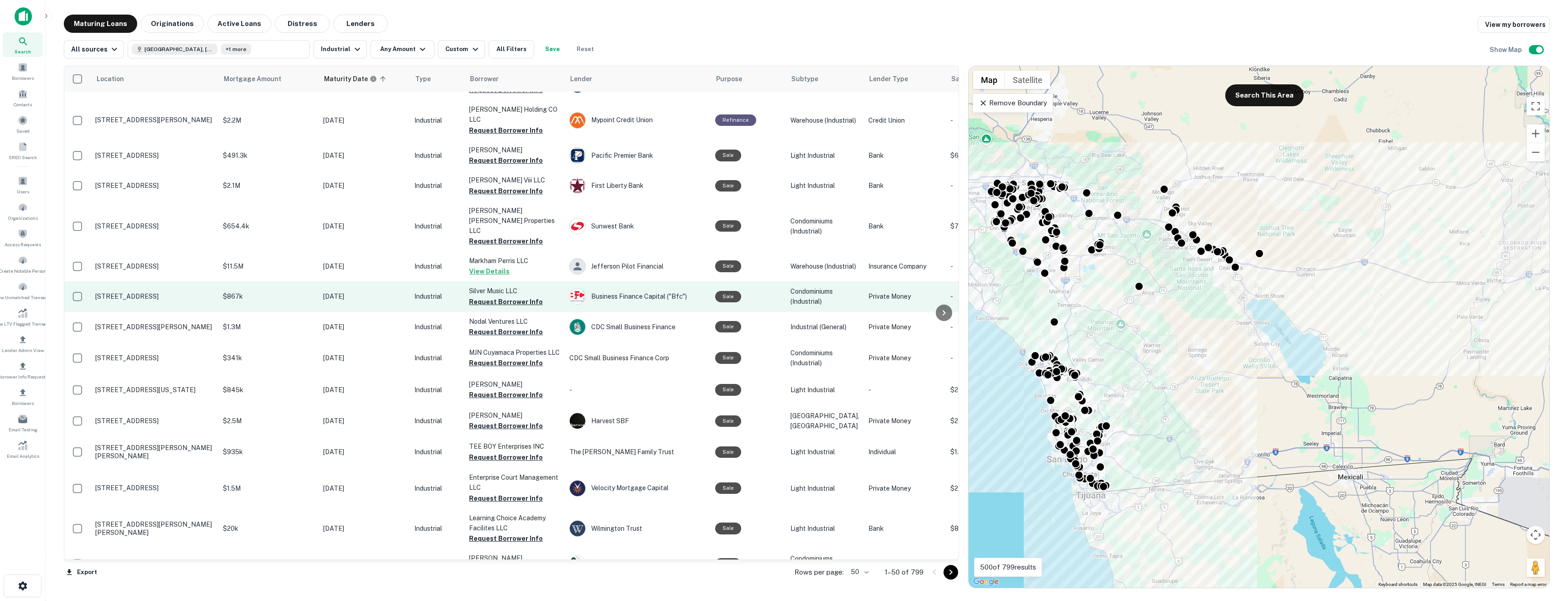
scroll to position [21, 0]
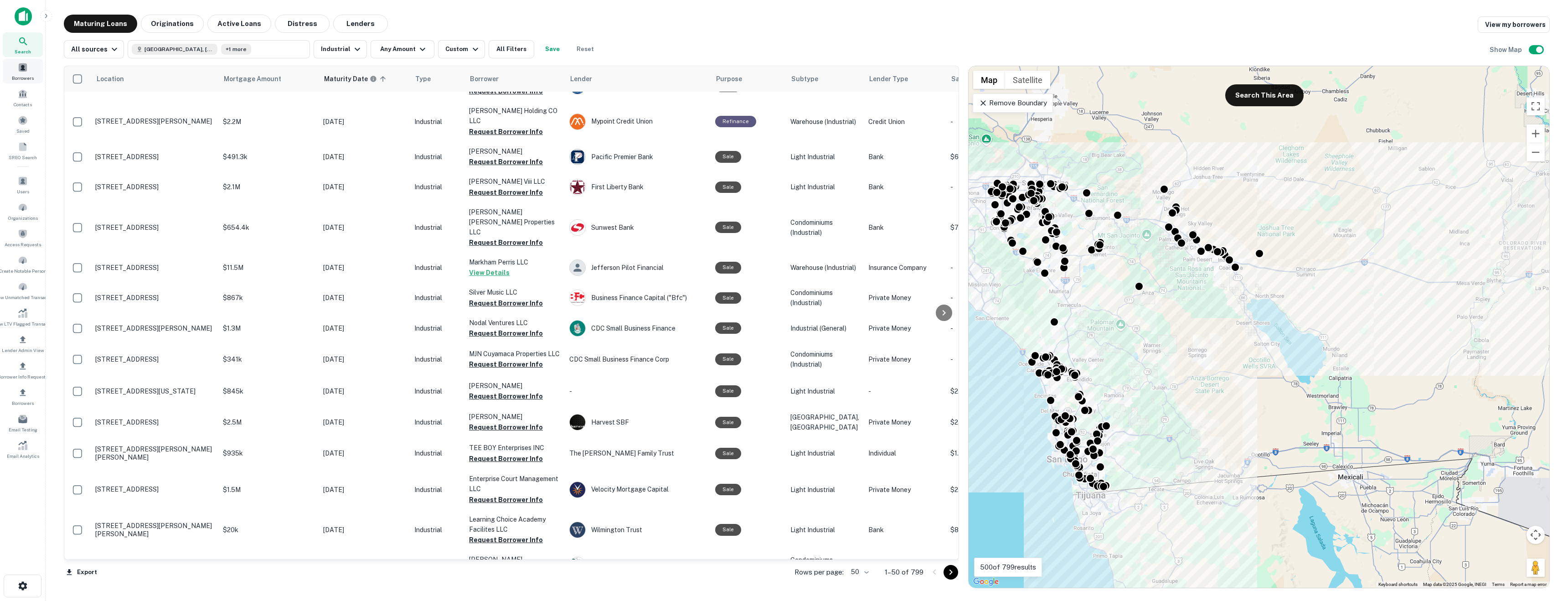
click at [31, 77] on span "Borrowers" at bounding box center [23, 78] width 22 height 7
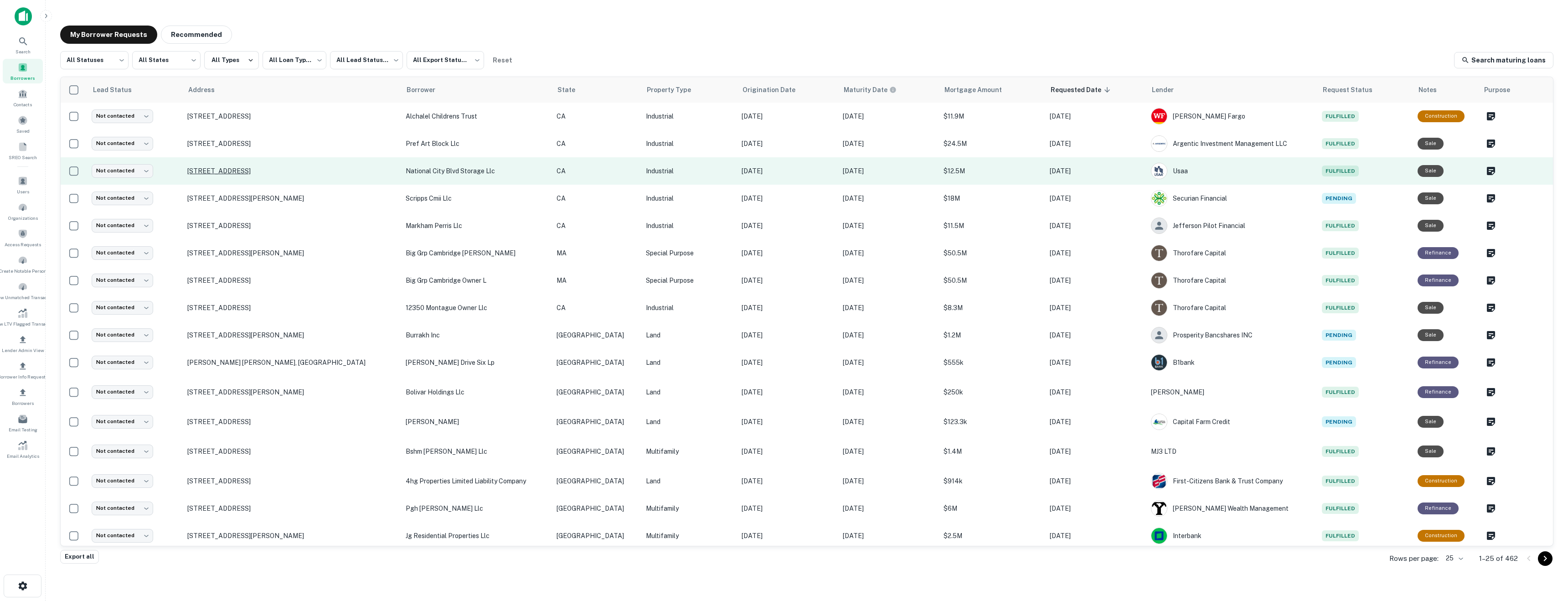
click at [299, 171] on p "[STREET_ADDRESS]" at bounding box center [292, 170] width 209 height 8
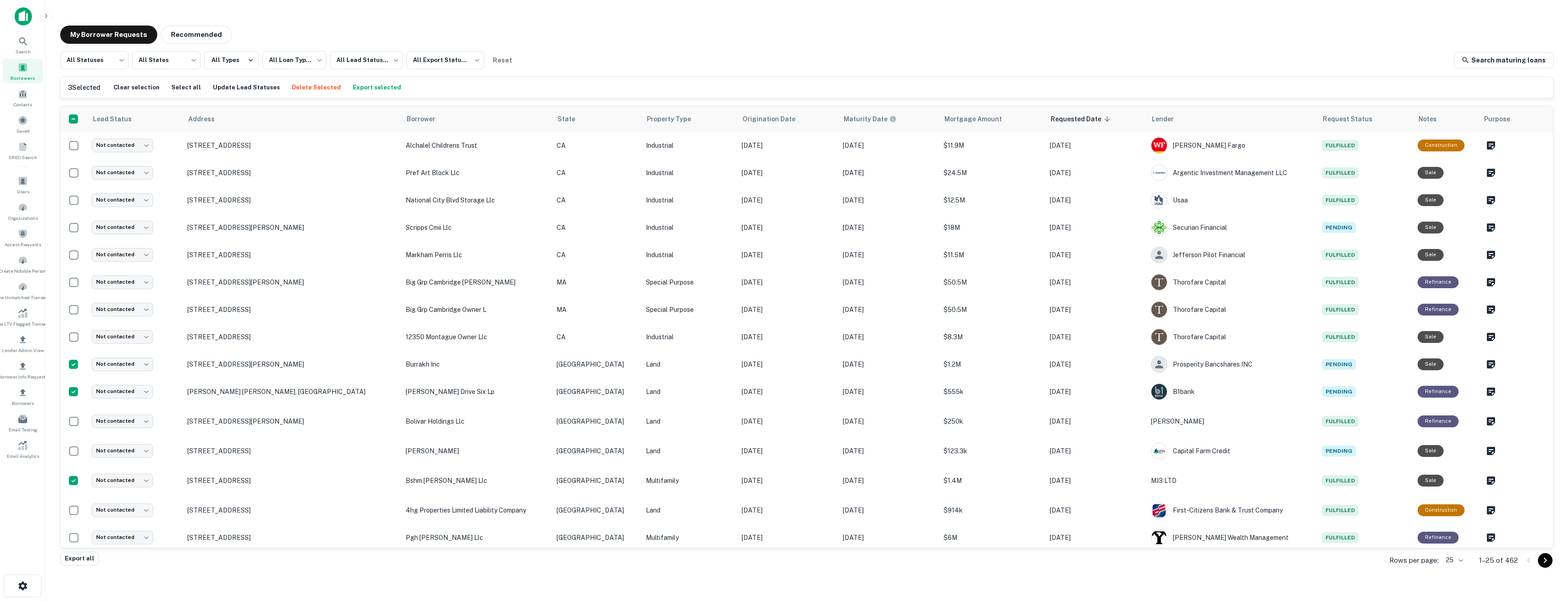
click at [300, 86] on button "Delete Selected" at bounding box center [317, 88] width 54 height 13
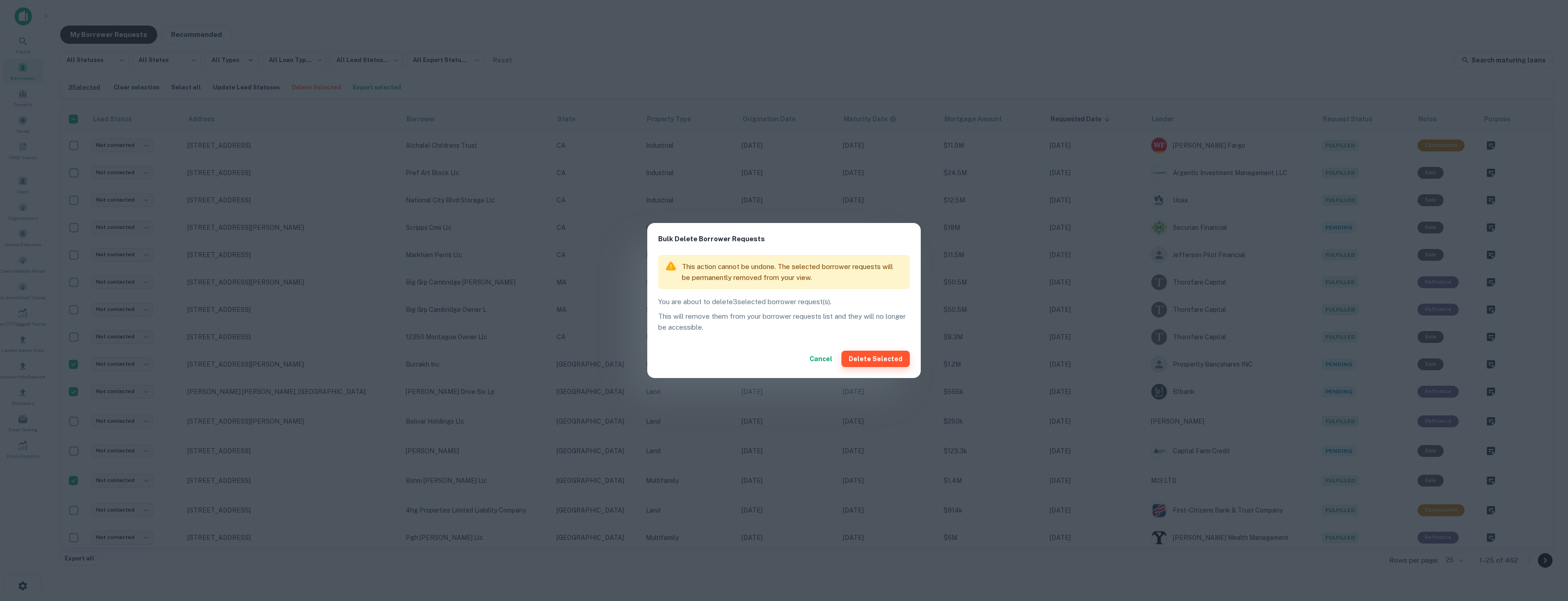
click at [880, 362] on button "Delete Selected" at bounding box center [875, 359] width 68 height 16
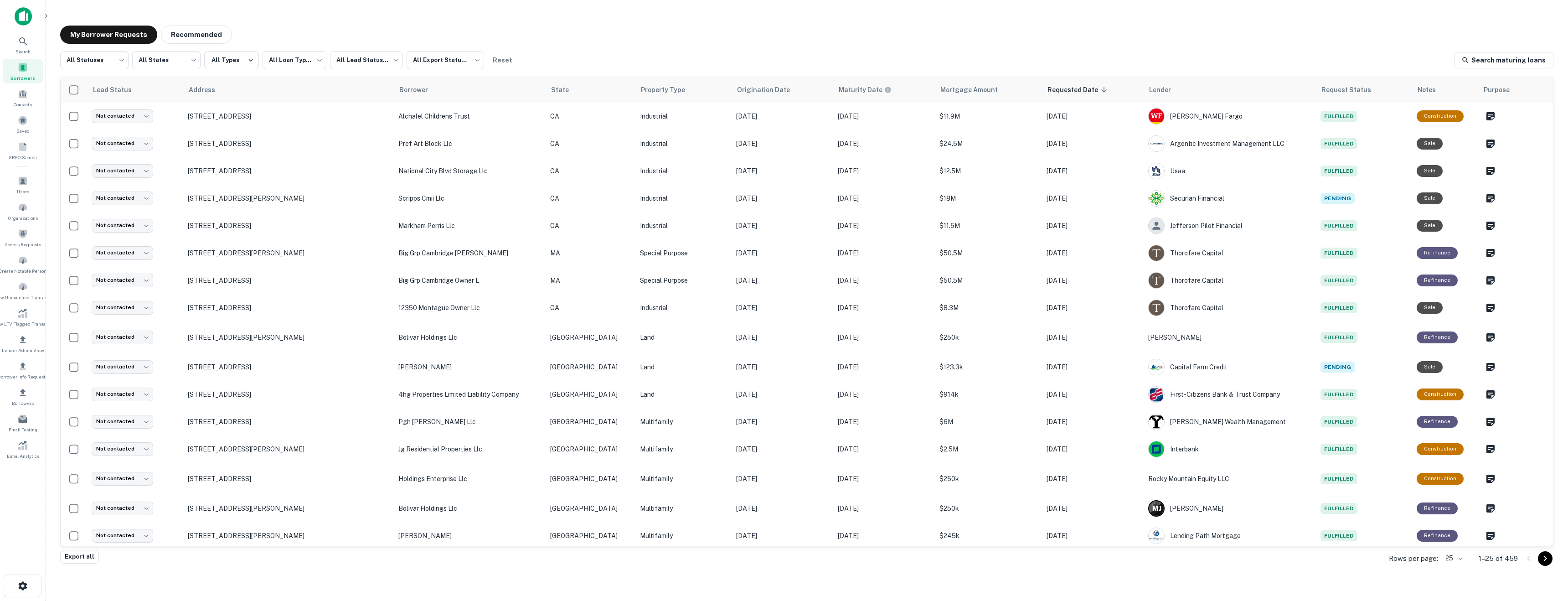
click at [19, 15] on img at bounding box center [23, 16] width 17 height 18
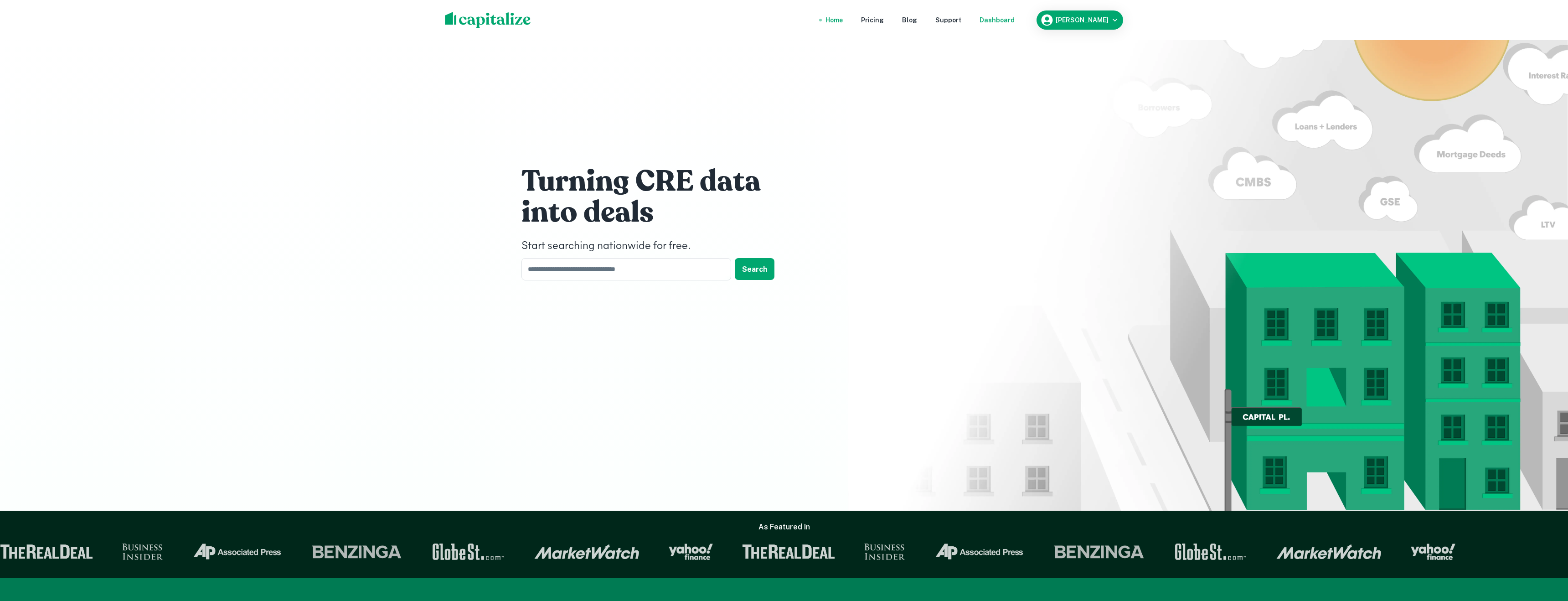
click at [1014, 24] on div "Dashboard" at bounding box center [997, 20] width 35 height 10
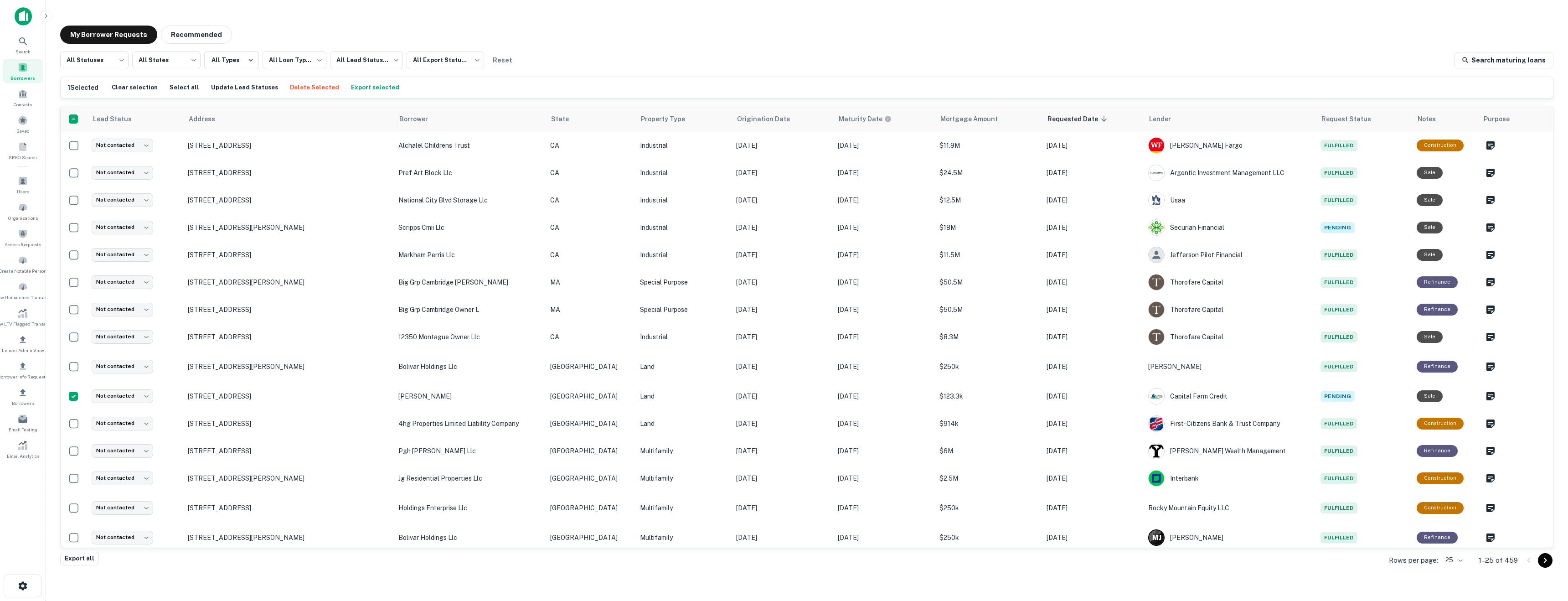
click at [302, 85] on button "Delete Selected" at bounding box center [315, 88] width 54 height 13
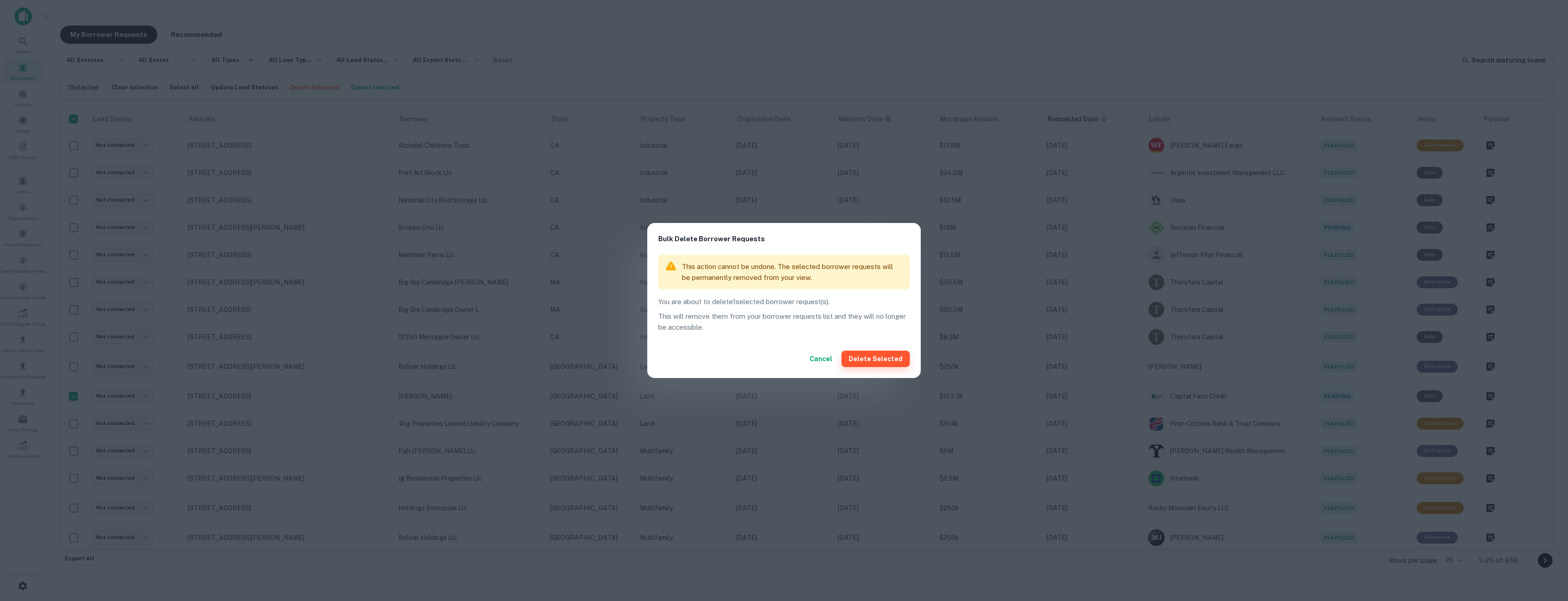
click at [896, 359] on button "Delete Selected" at bounding box center [875, 359] width 68 height 16
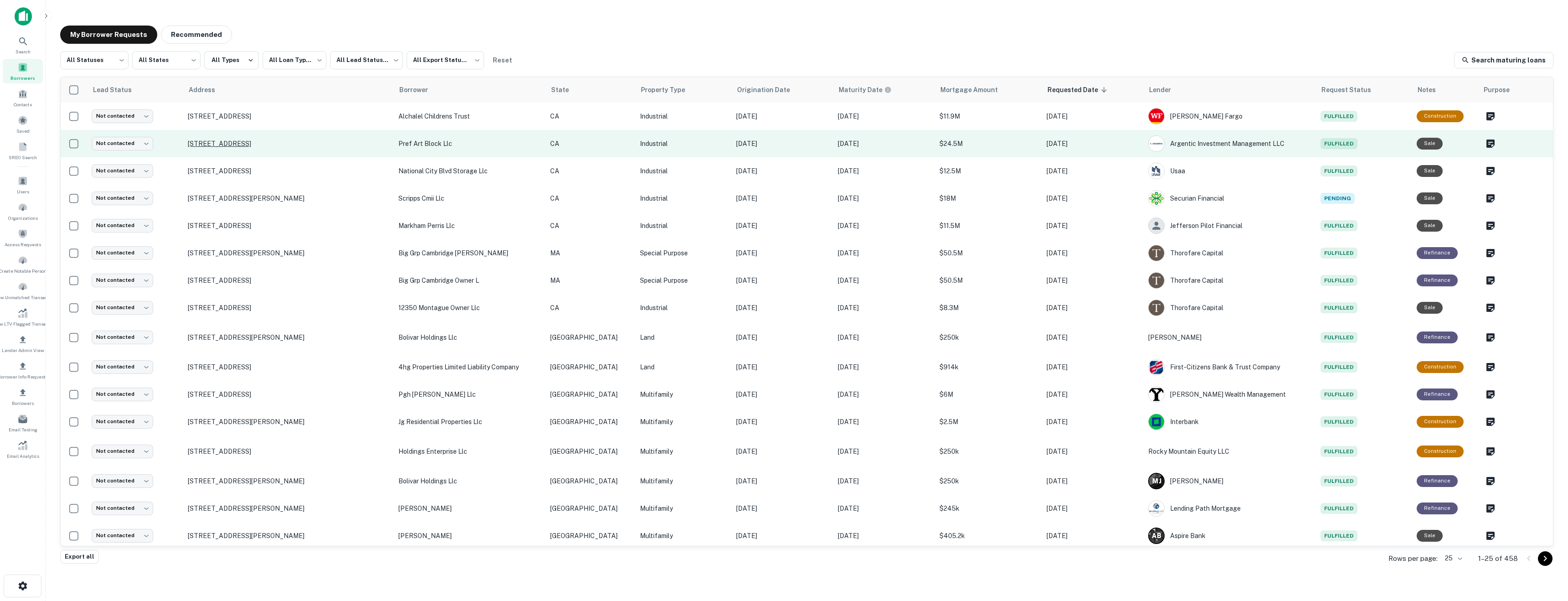
click at [279, 139] on p "[STREET_ADDRESS]" at bounding box center [289, 143] width 201 height 8
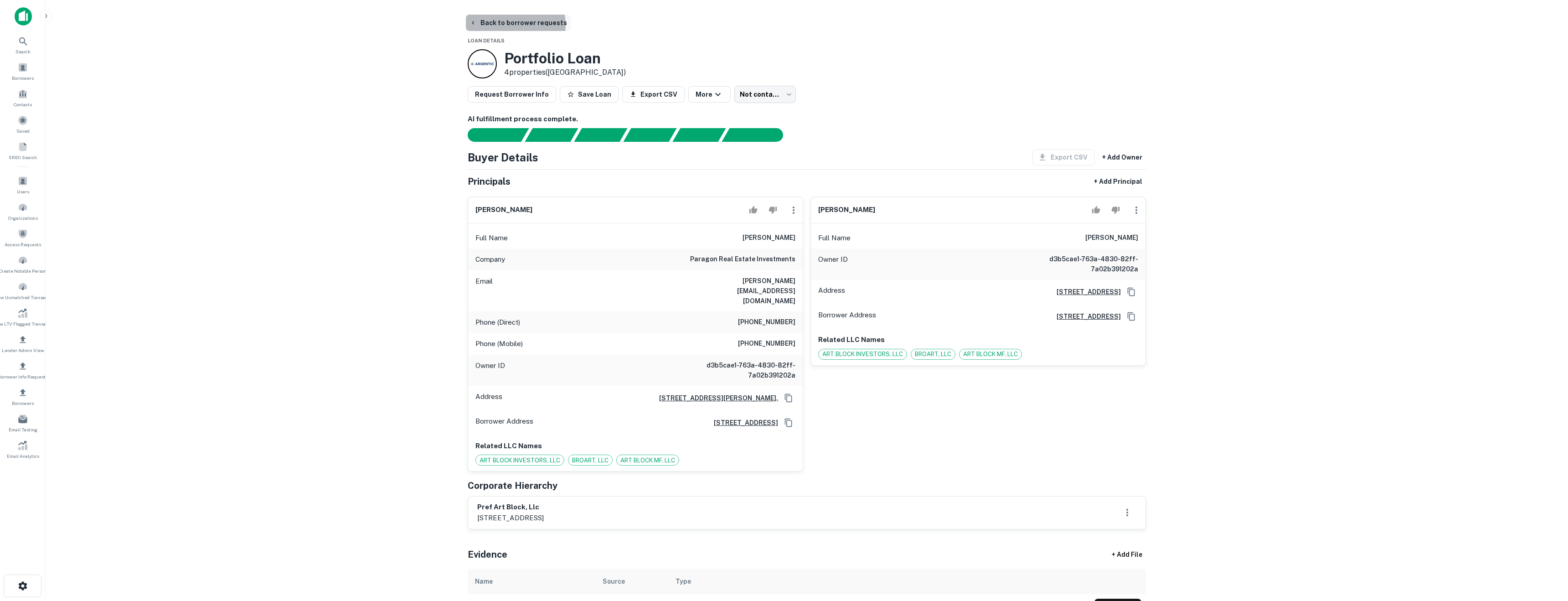
click at [508, 25] on button "Back to borrower requests" at bounding box center [518, 23] width 105 height 16
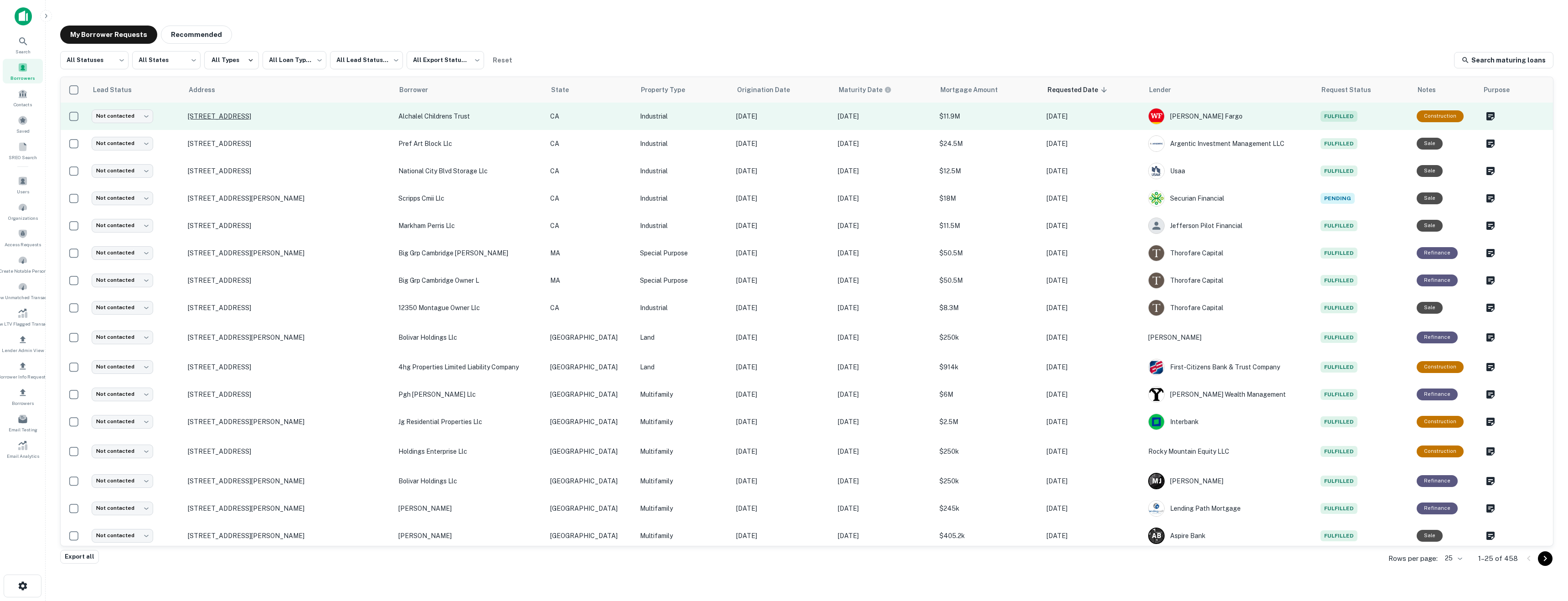
click at [279, 113] on p "4370 Jutland Dr San Diego, CA 92117" at bounding box center [289, 116] width 201 height 8
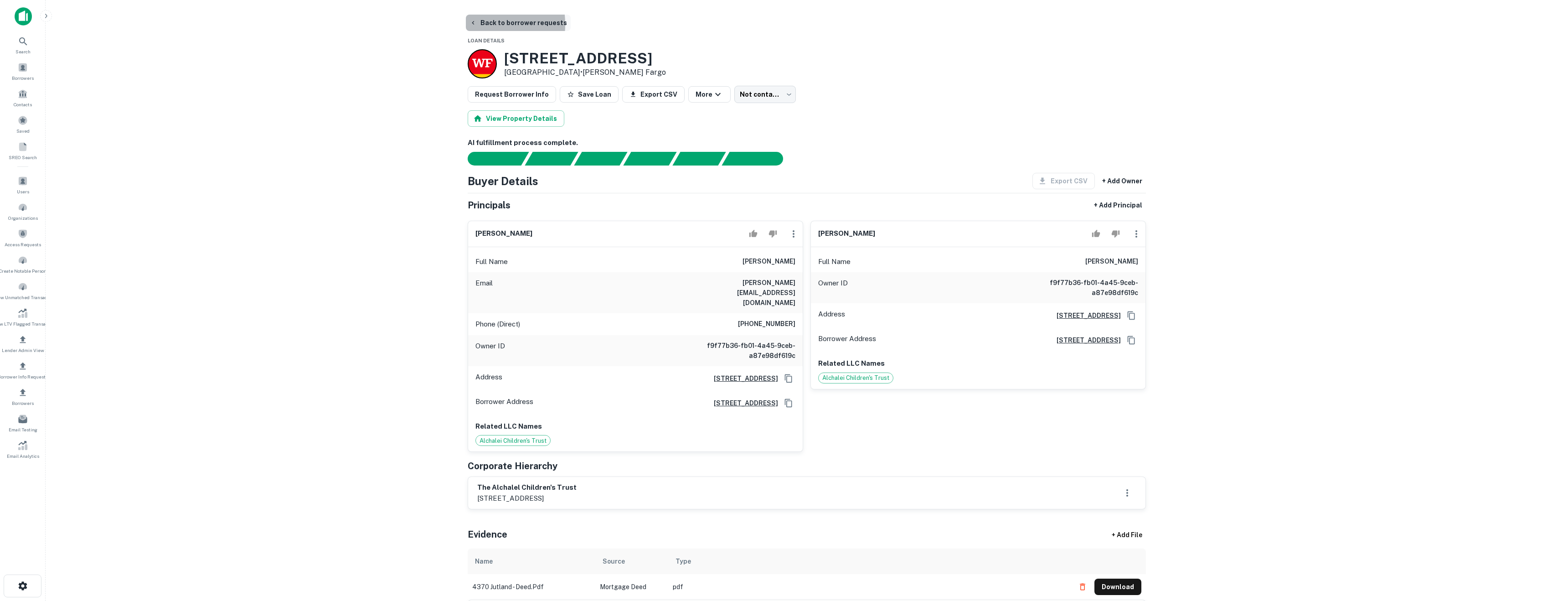
click at [473, 24] on icon "button" at bounding box center [473, 23] width 7 height 7
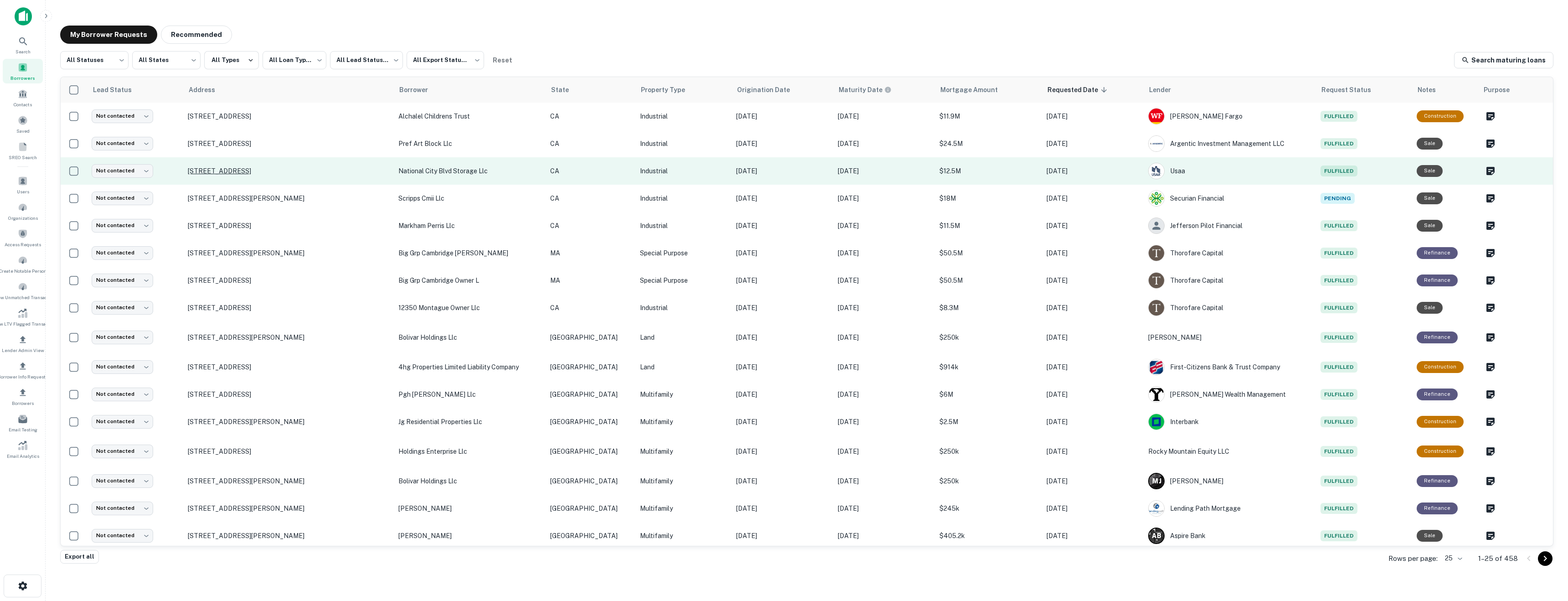
click at [285, 173] on p "[STREET_ADDRESS]" at bounding box center [289, 170] width 201 height 8
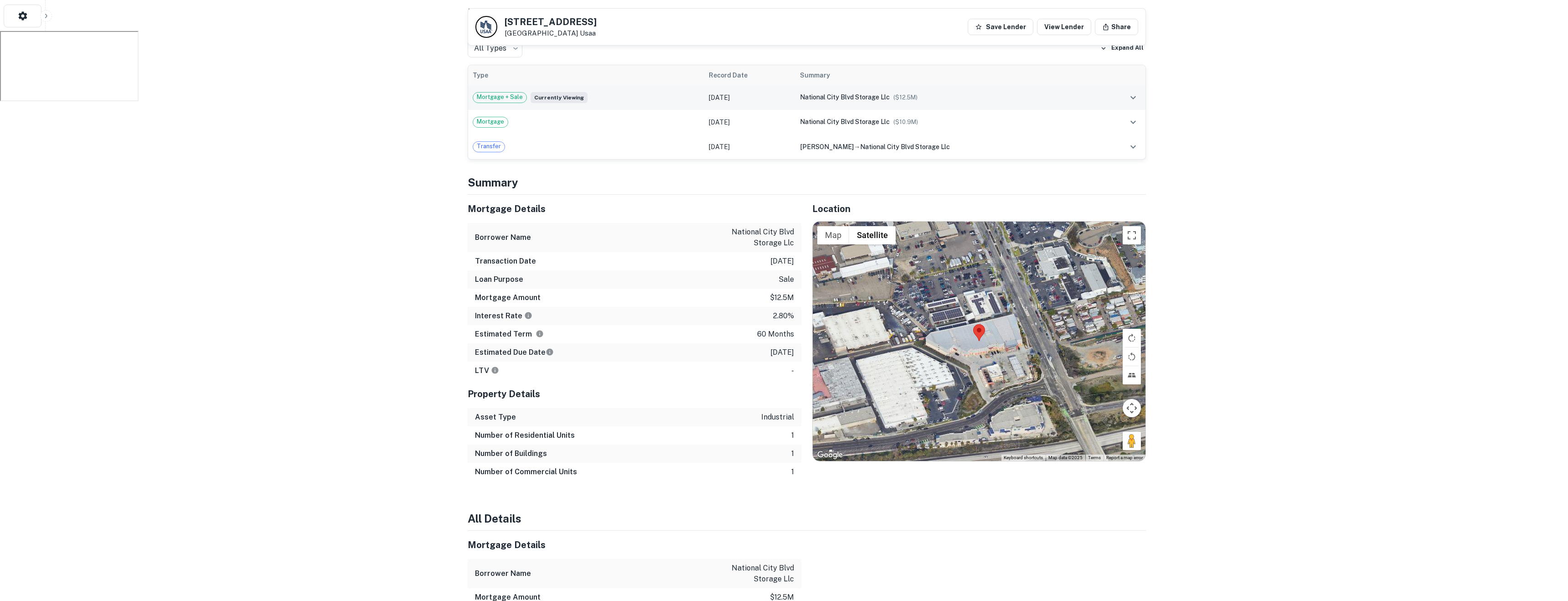
scroll to position [585, 0]
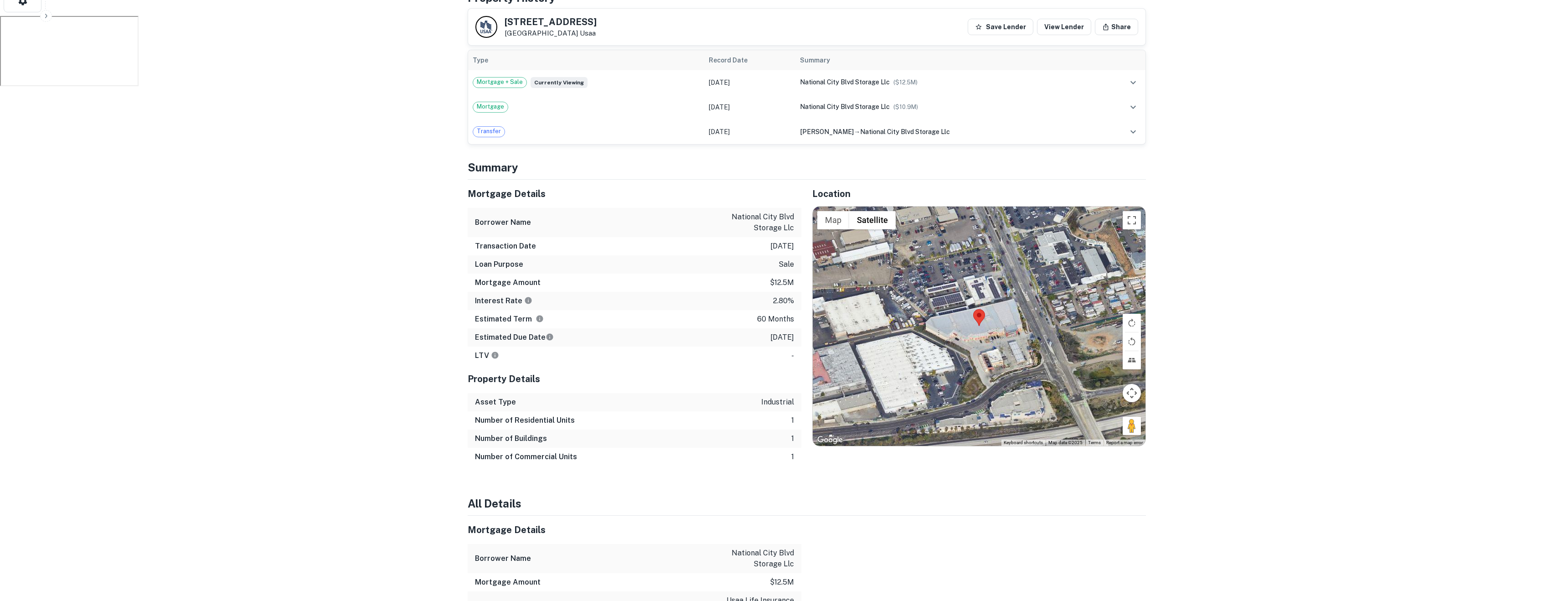
click at [969, 322] on div at bounding box center [979, 326] width 333 height 239
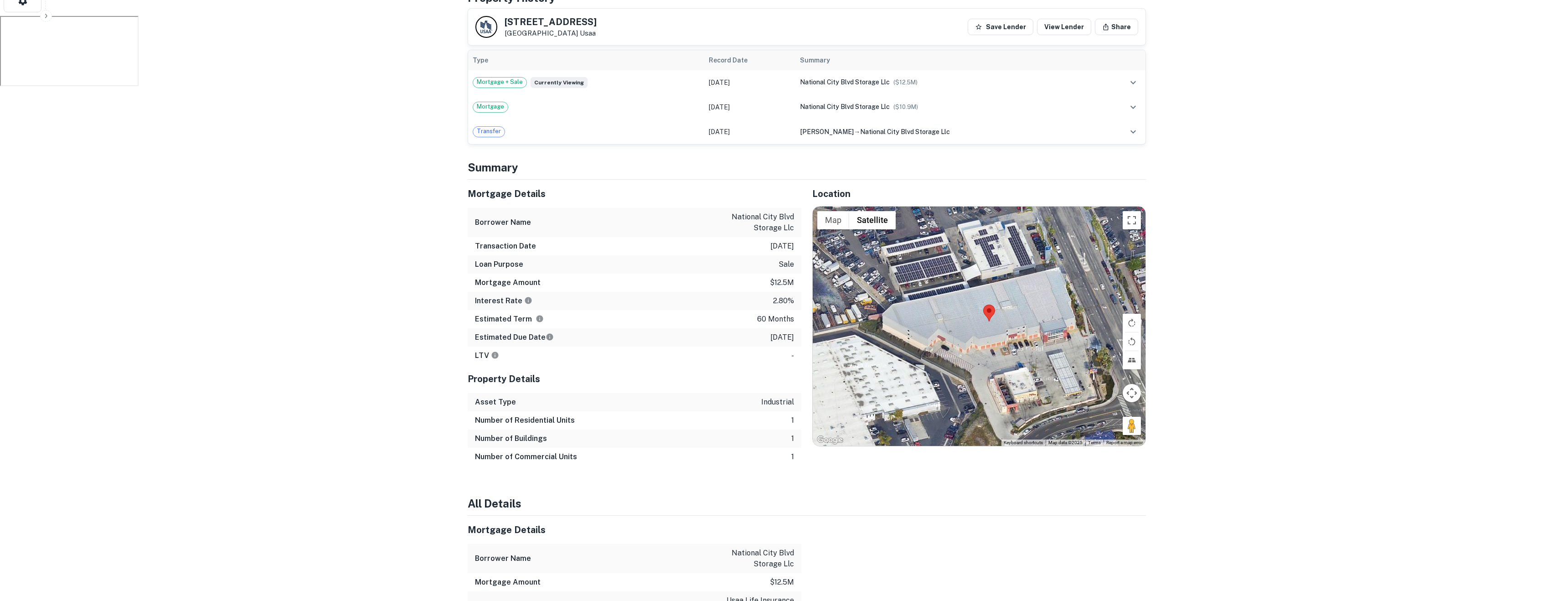
click at [971, 322] on div at bounding box center [979, 326] width 333 height 239
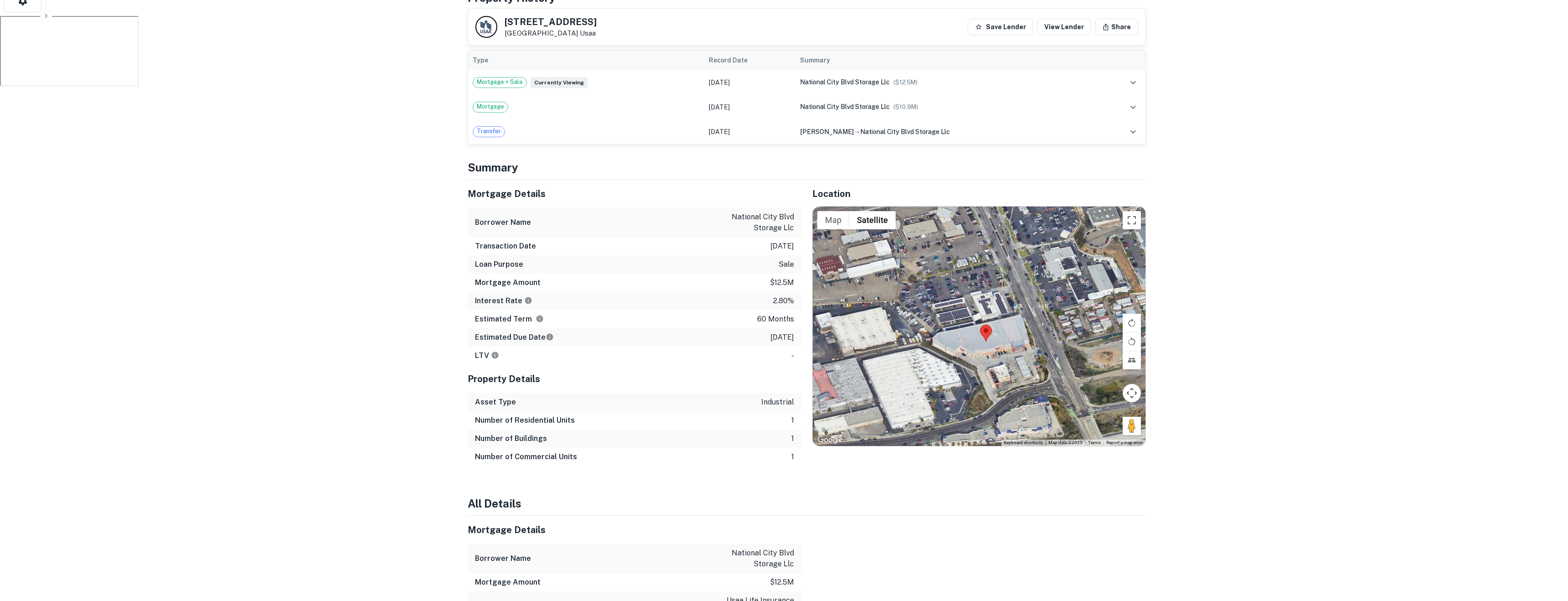
click at [969, 318] on div at bounding box center [979, 326] width 333 height 239
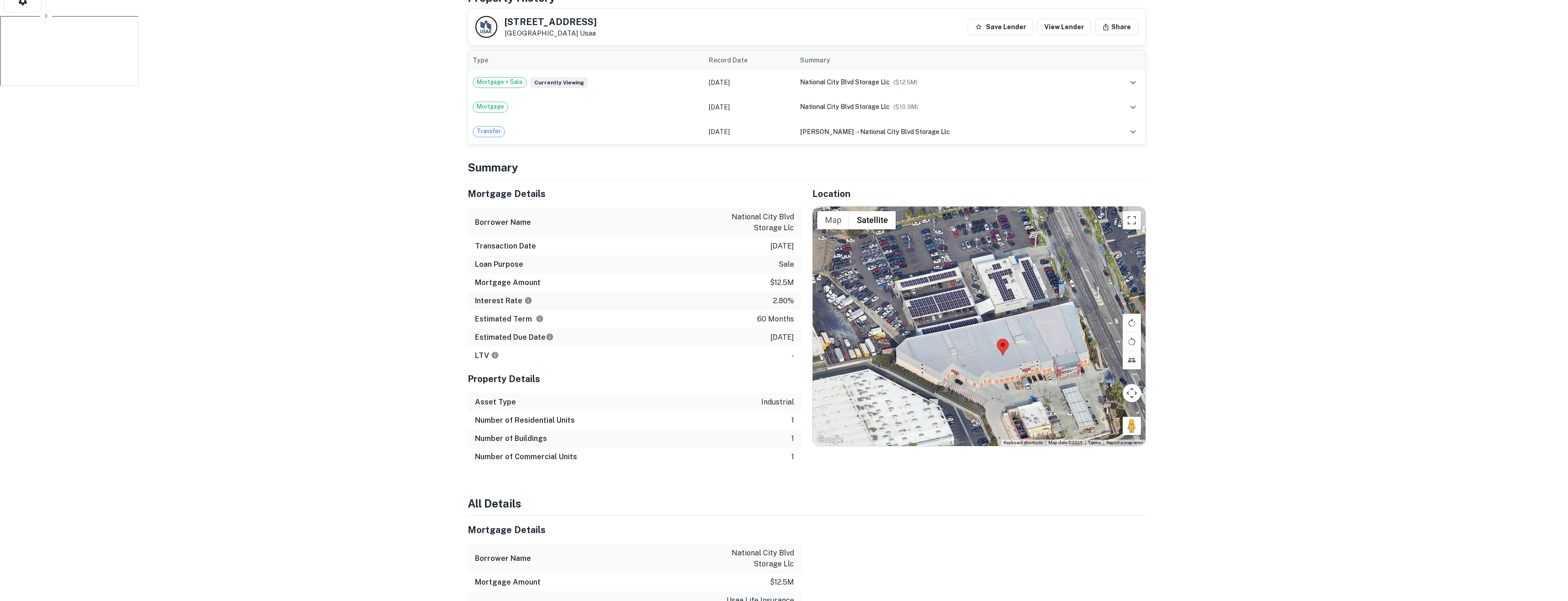
click at [990, 341] on div at bounding box center [979, 326] width 333 height 239
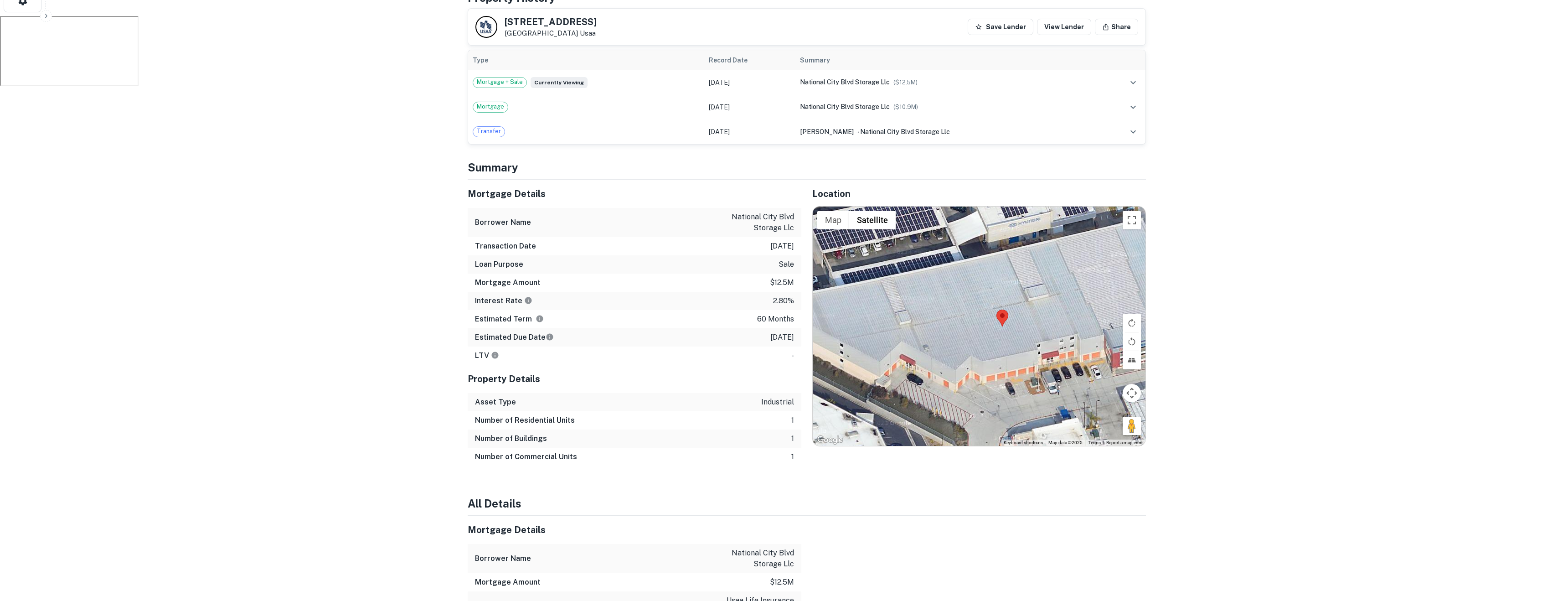
drag, startPoint x: 1032, startPoint y: 383, endPoint x: 1018, endPoint y: 348, distance: 37.7
click at [1018, 348] on div at bounding box center [979, 326] width 333 height 239
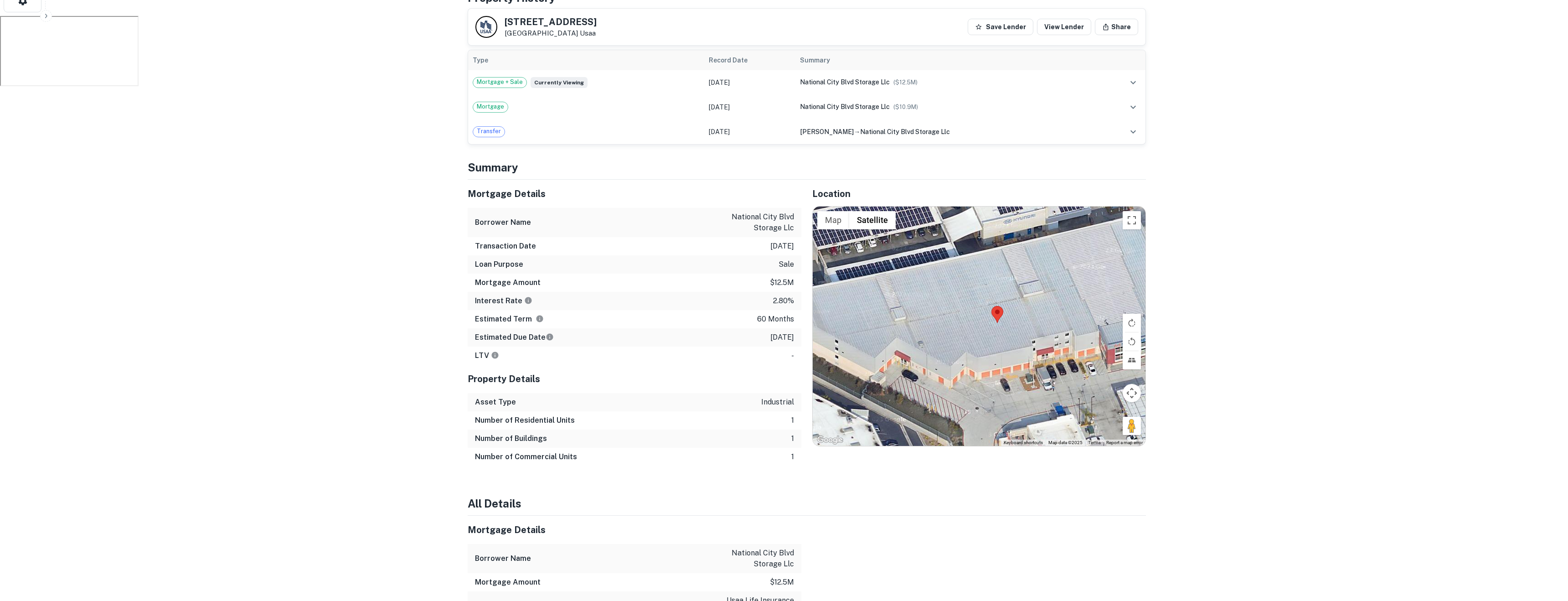
click at [1018, 348] on div at bounding box center [979, 326] width 333 height 239
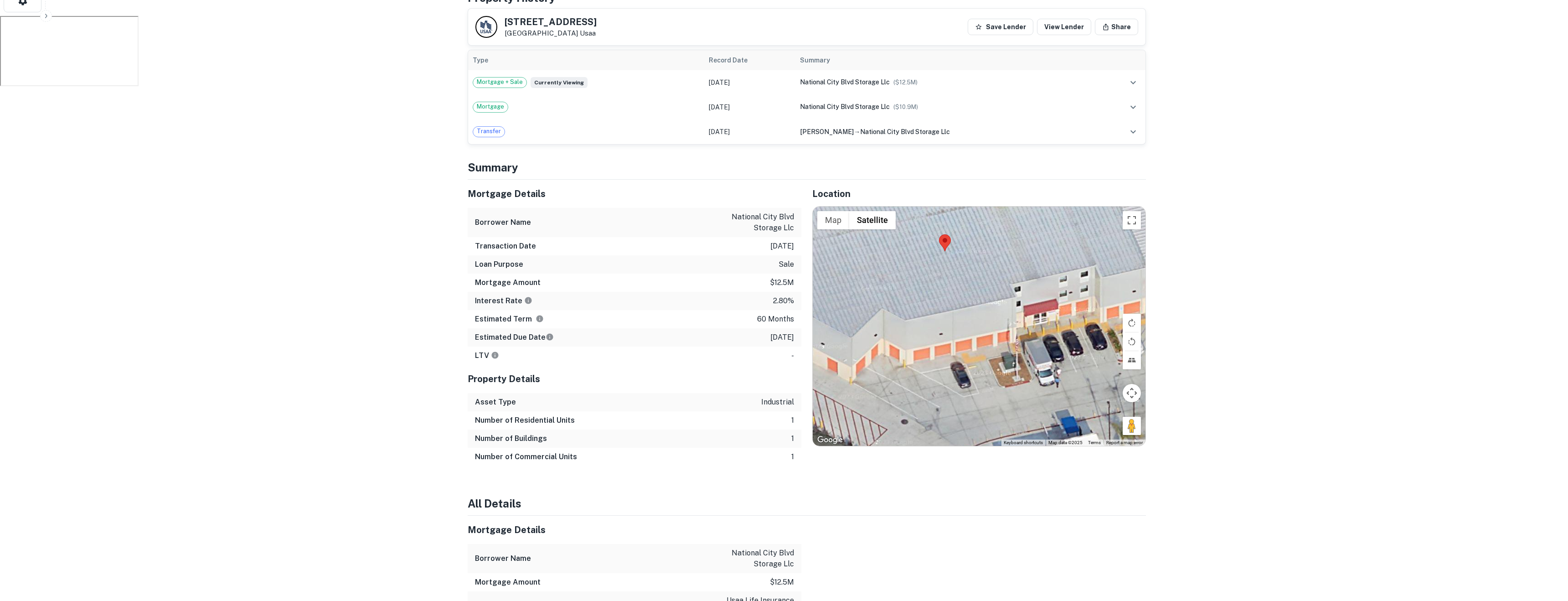
drag, startPoint x: 1018, startPoint y: 348, endPoint x: 976, endPoint y: 304, distance: 60.8
click at [976, 304] on div at bounding box center [979, 326] width 333 height 239
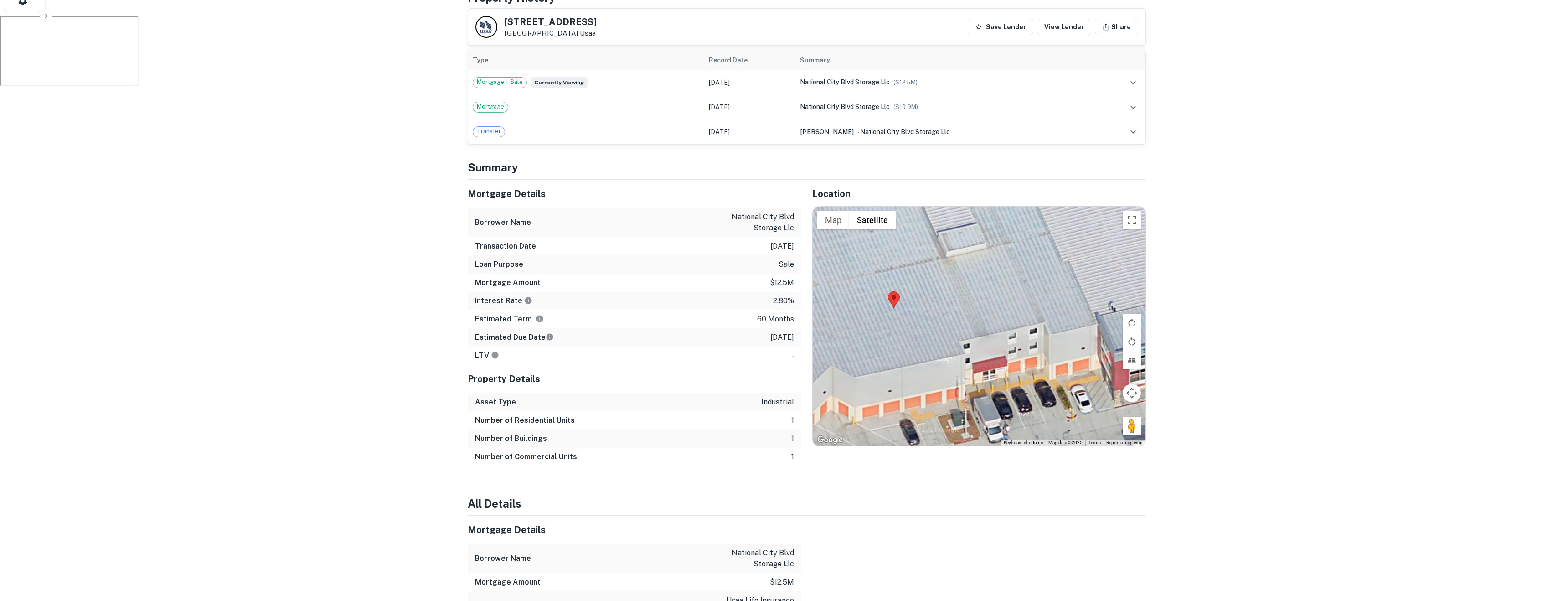
drag, startPoint x: 1051, startPoint y: 292, endPoint x: 1012, endPoint y: 357, distance: 75.8
click at [1012, 356] on div at bounding box center [979, 326] width 333 height 239
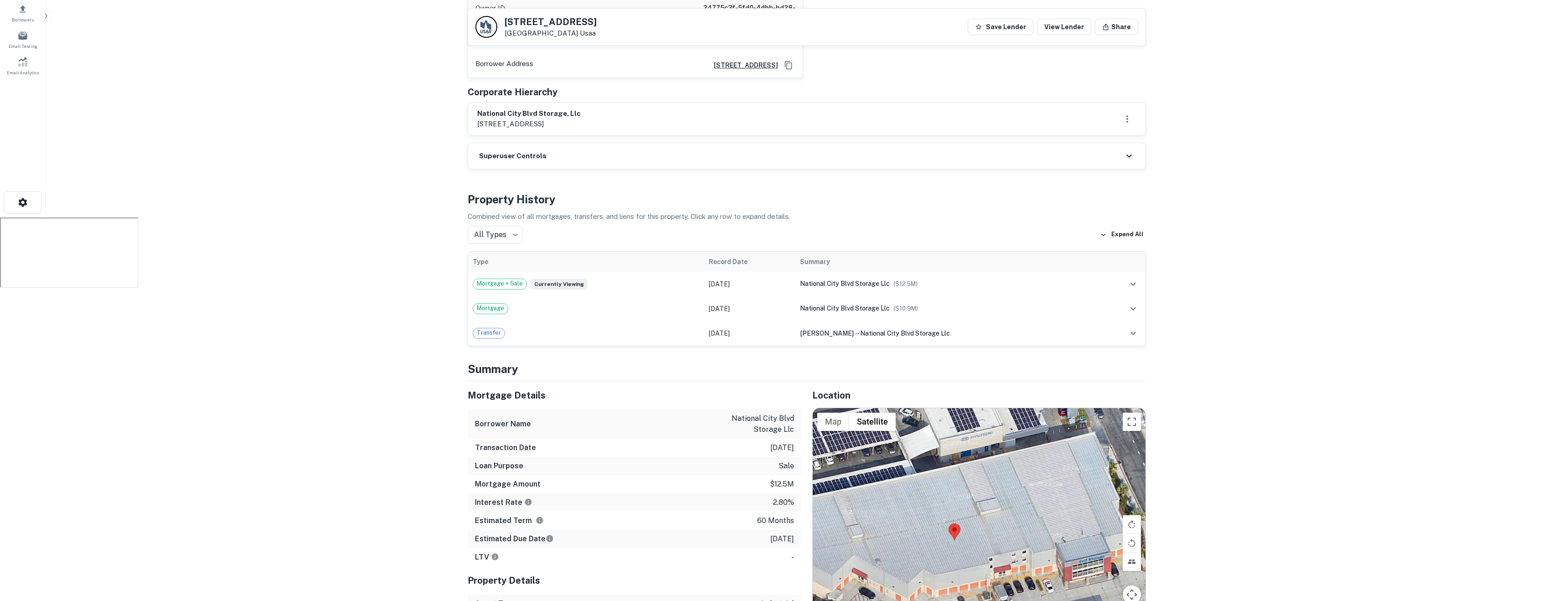
scroll to position [0, 0]
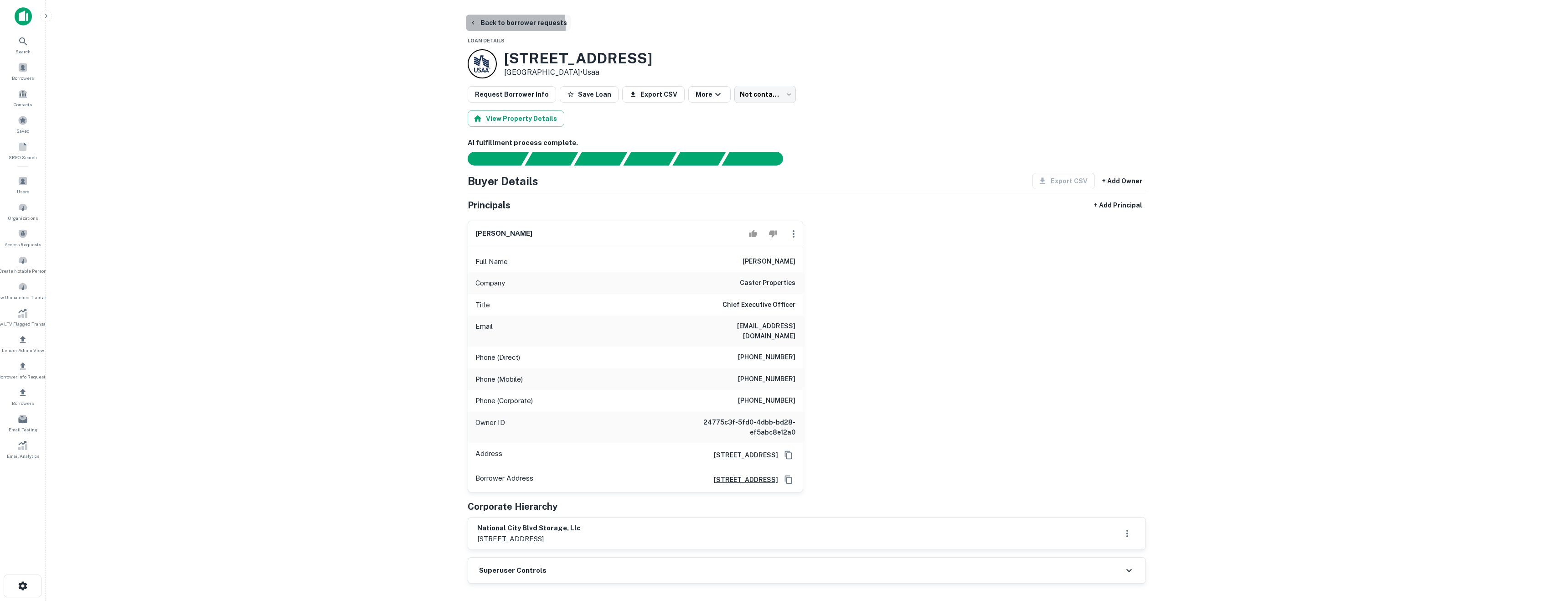
click at [480, 28] on button "Back to borrower requests" at bounding box center [518, 23] width 105 height 16
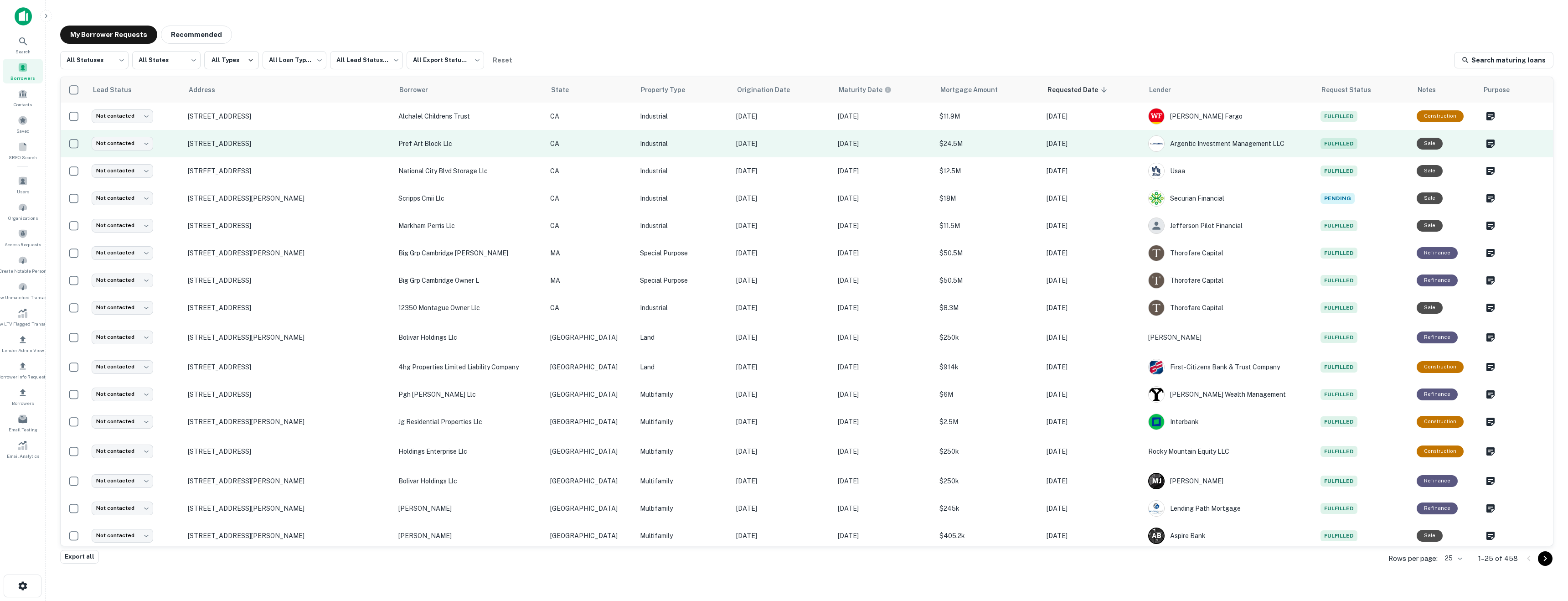
click at [292, 148] on td "725 Park Blvd San Diego, CA 92101" at bounding box center [288, 143] width 210 height 27
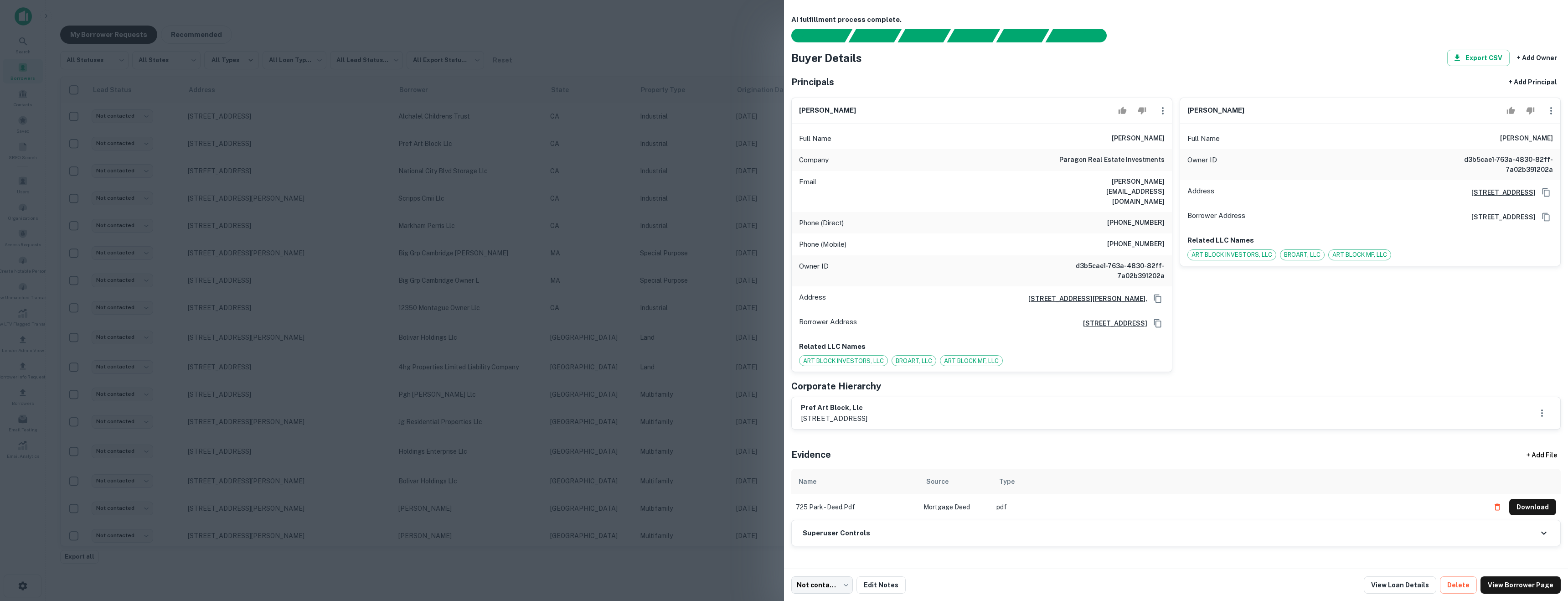
click at [668, 126] on div at bounding box center [784, 300] width 1568 height 601
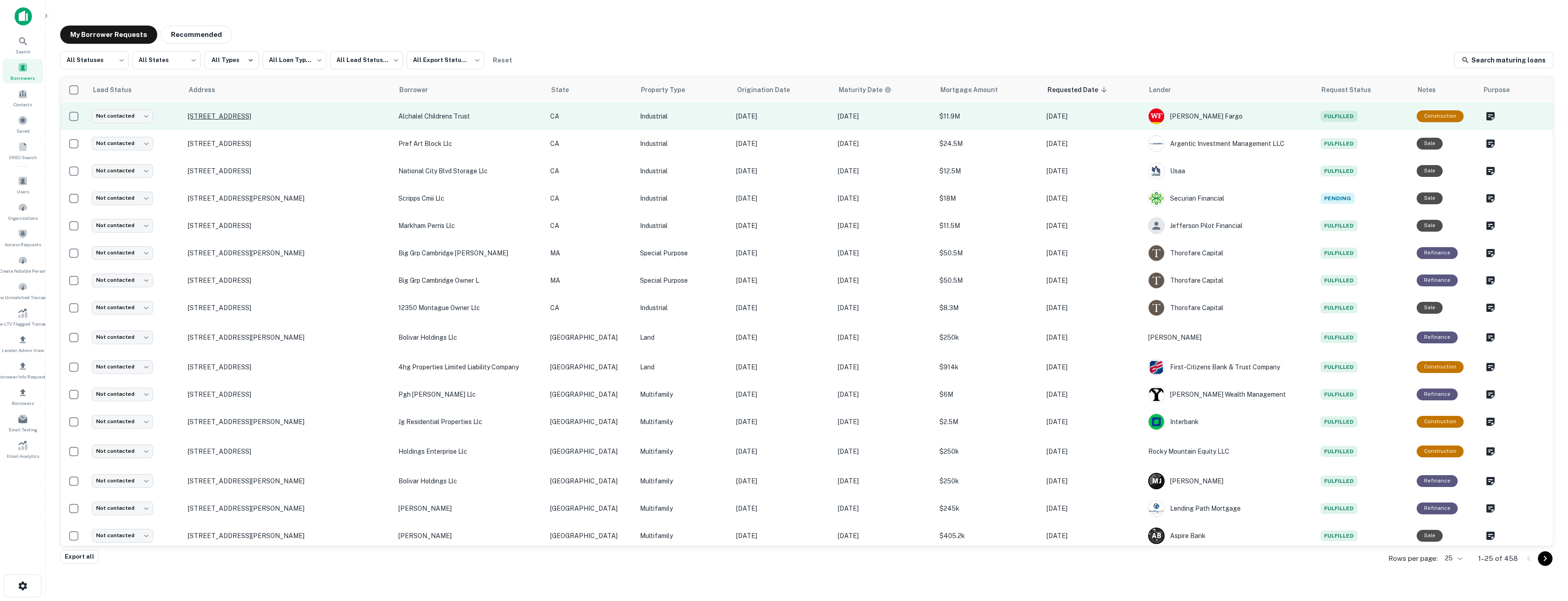
click at [274, 119] on p "4370 Jutland Dr San Diego, CA 92117" at bounding box center [289, 116] width 201 height 8
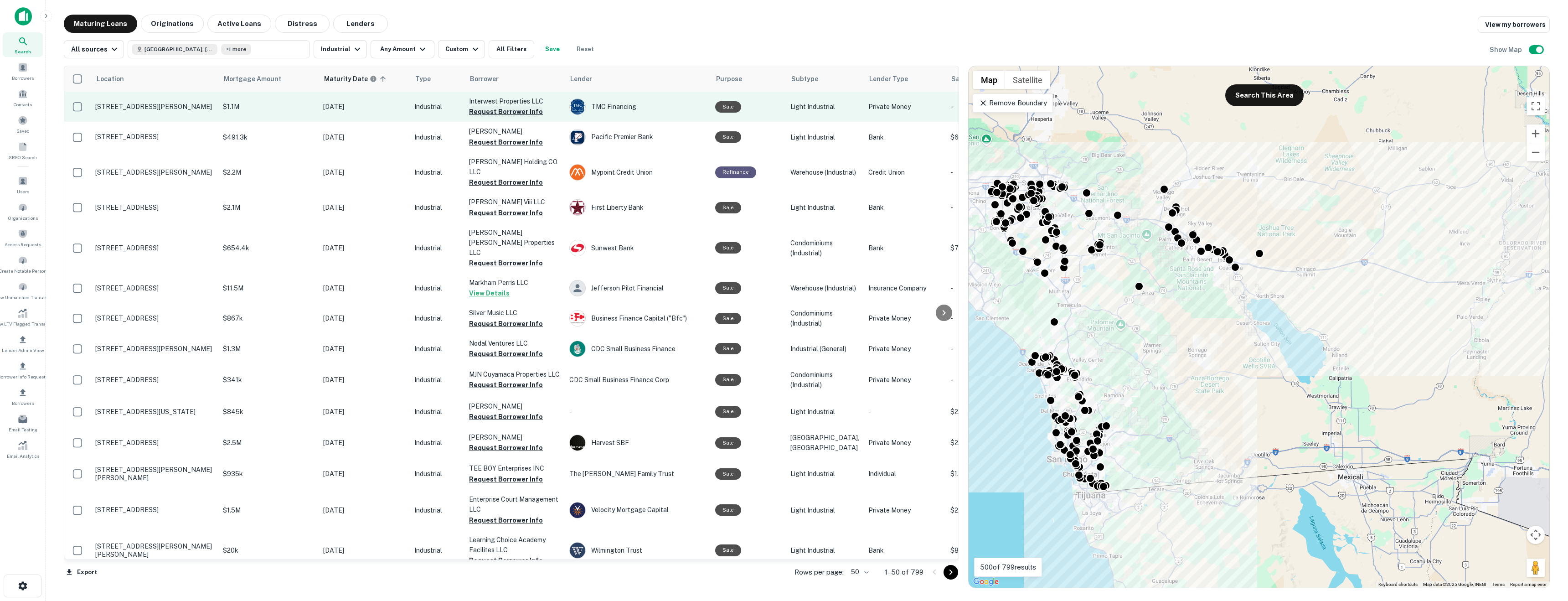
click at [514, 110] on button "Request Borrower Info" at bounding box center [506, 111] width 74 height 11
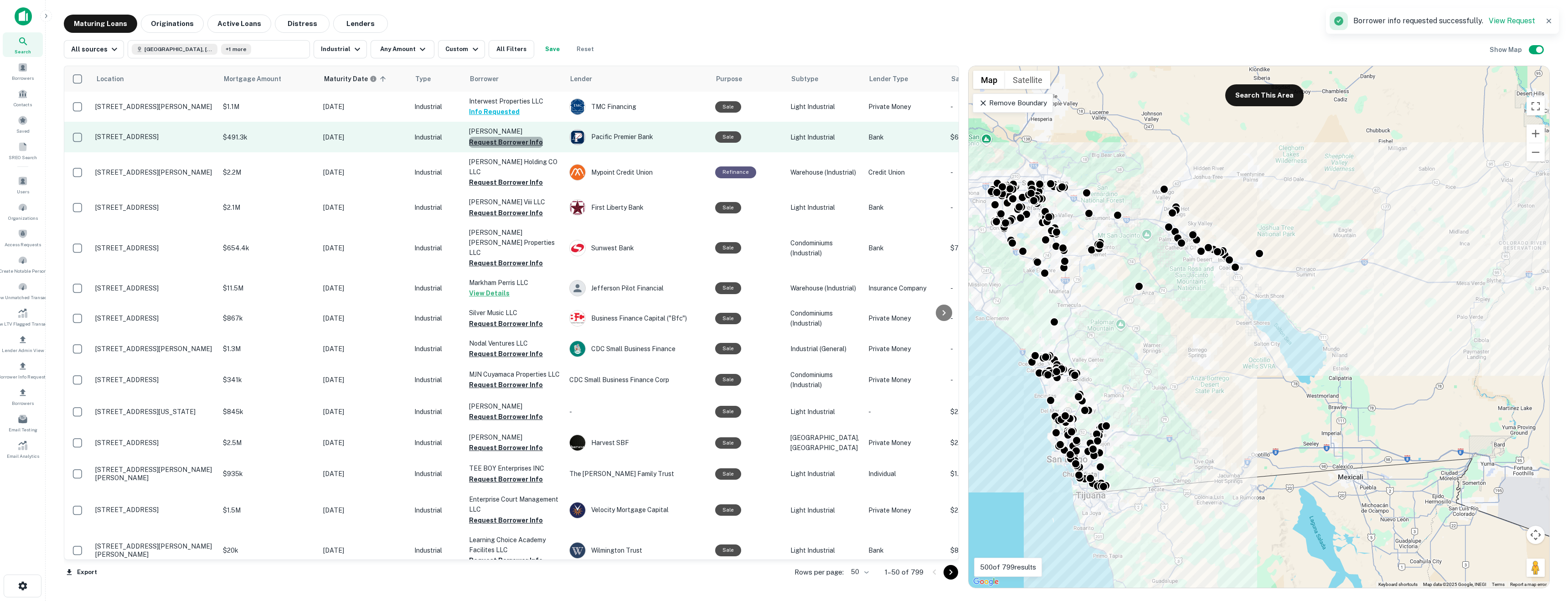
click at [514, 142] on button "Request Borrower Info" at bounding box center [506, 142] width 74 height 11
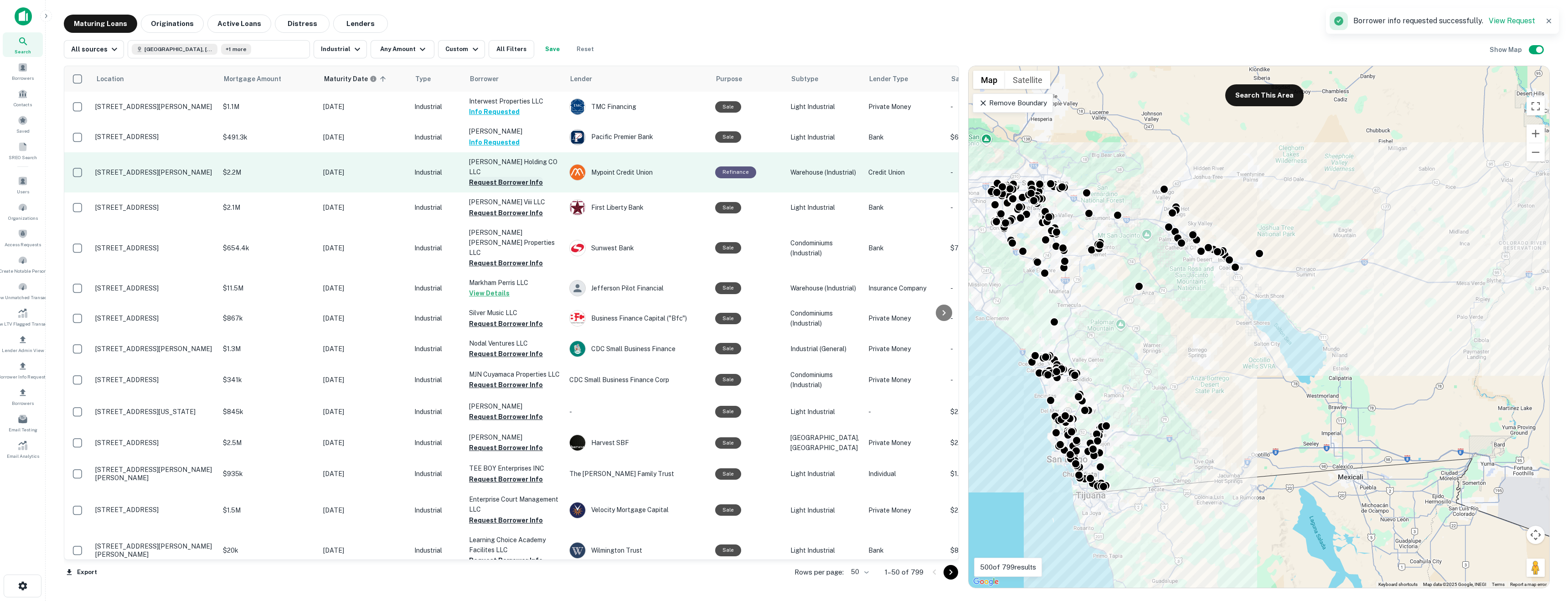
click at [533, 177] on button "Request Borrower Info" at bounding box center [506, 183] width 74 height 11
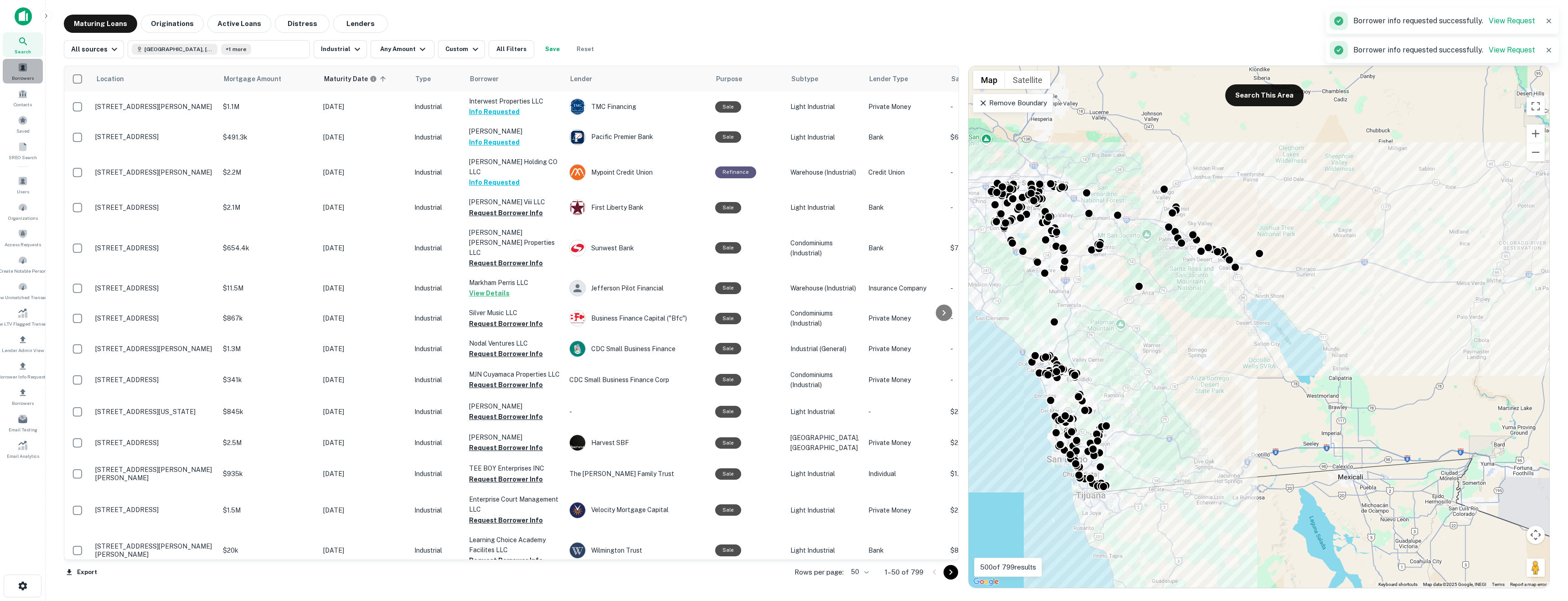
click at [32, 67] on div "Borrowers" at bounding box center [23, 71] width 40 height 24
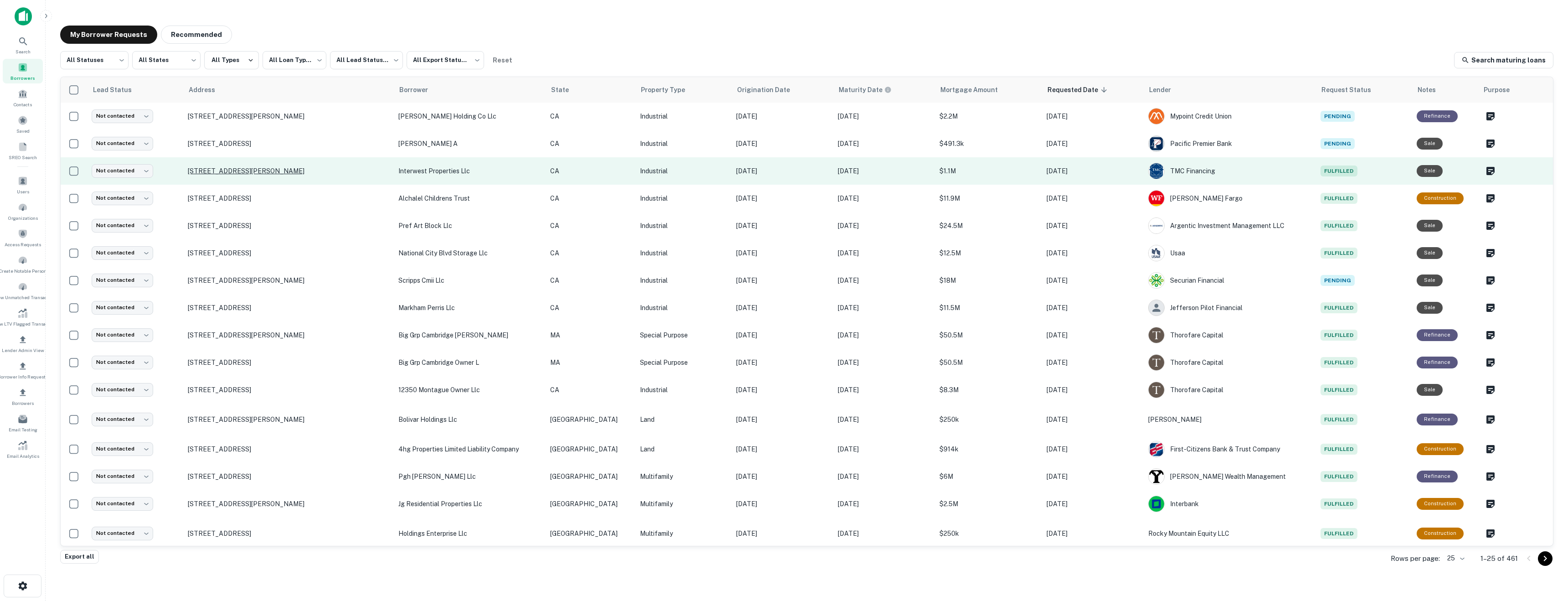
click at [243, 172] on p "[STREET_ADDRESS][PERSON_NAME]" at bounding box center [289, 170] width 201 height 8
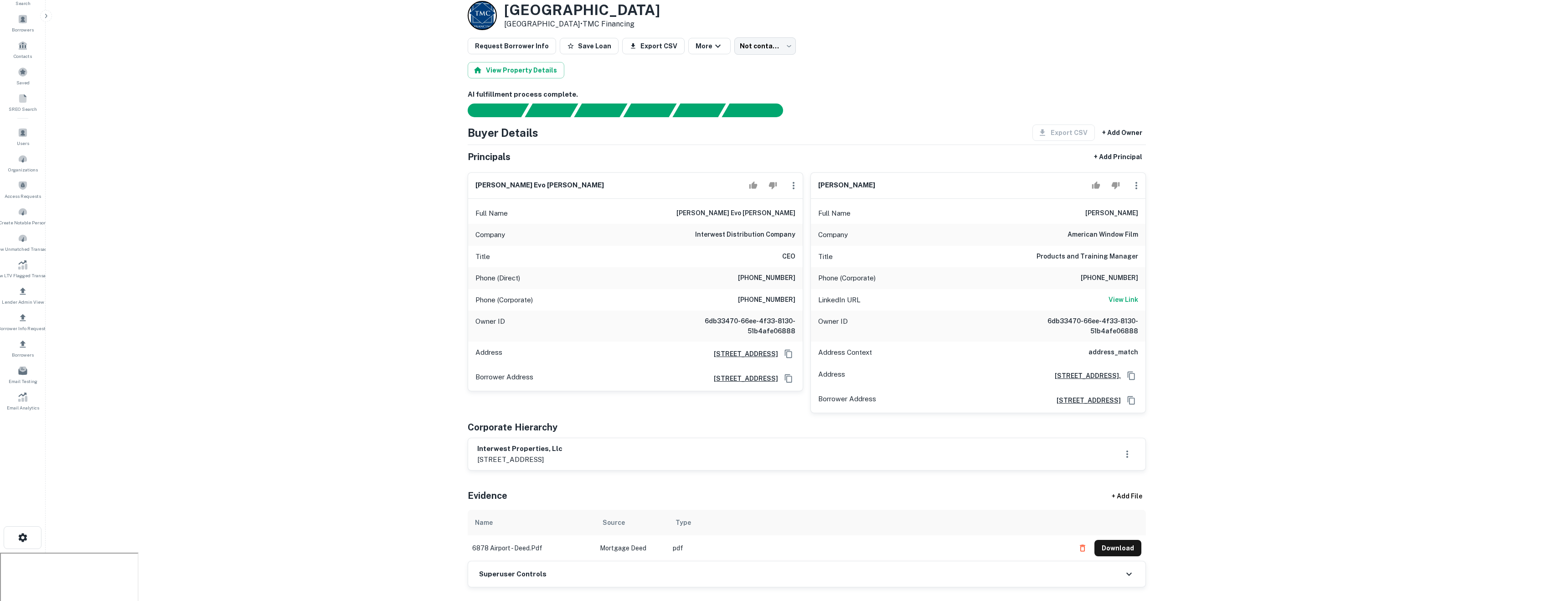
scroll to position [63, 0]
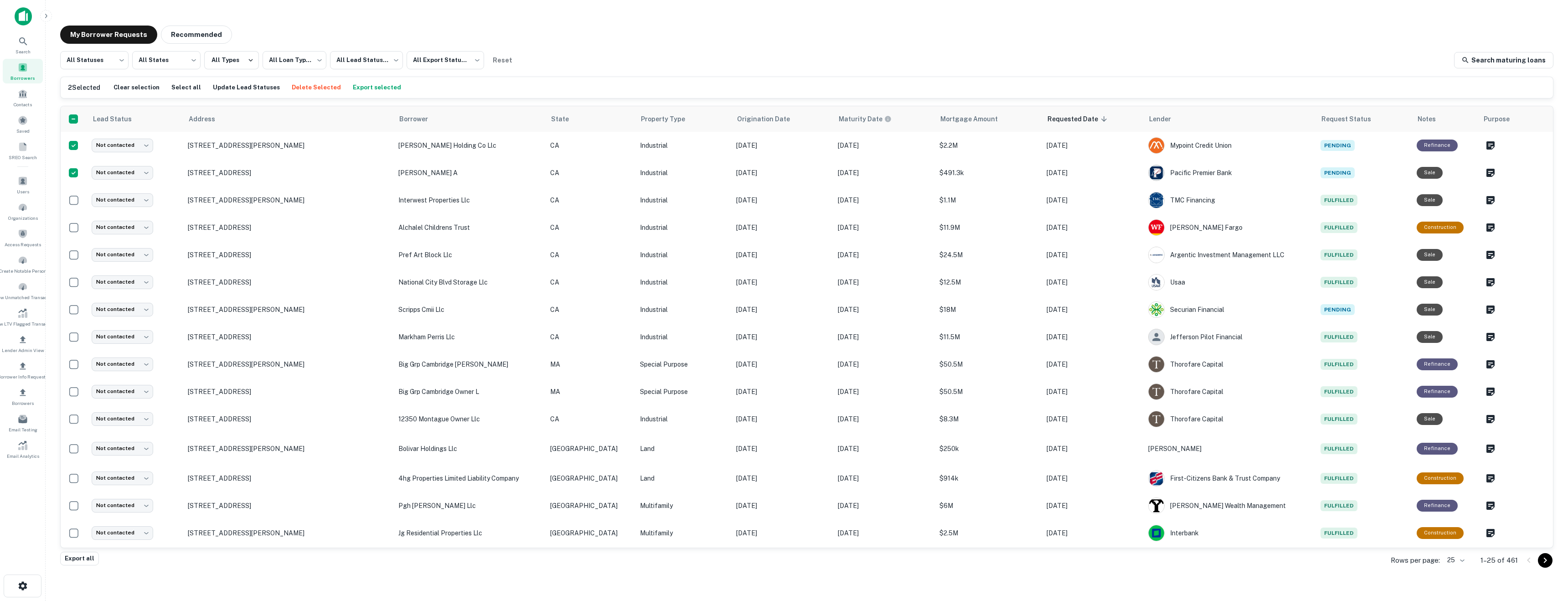
click at [293, 93] on button "Delete Selected" at bounding box center [317, 88] width 54 height 13
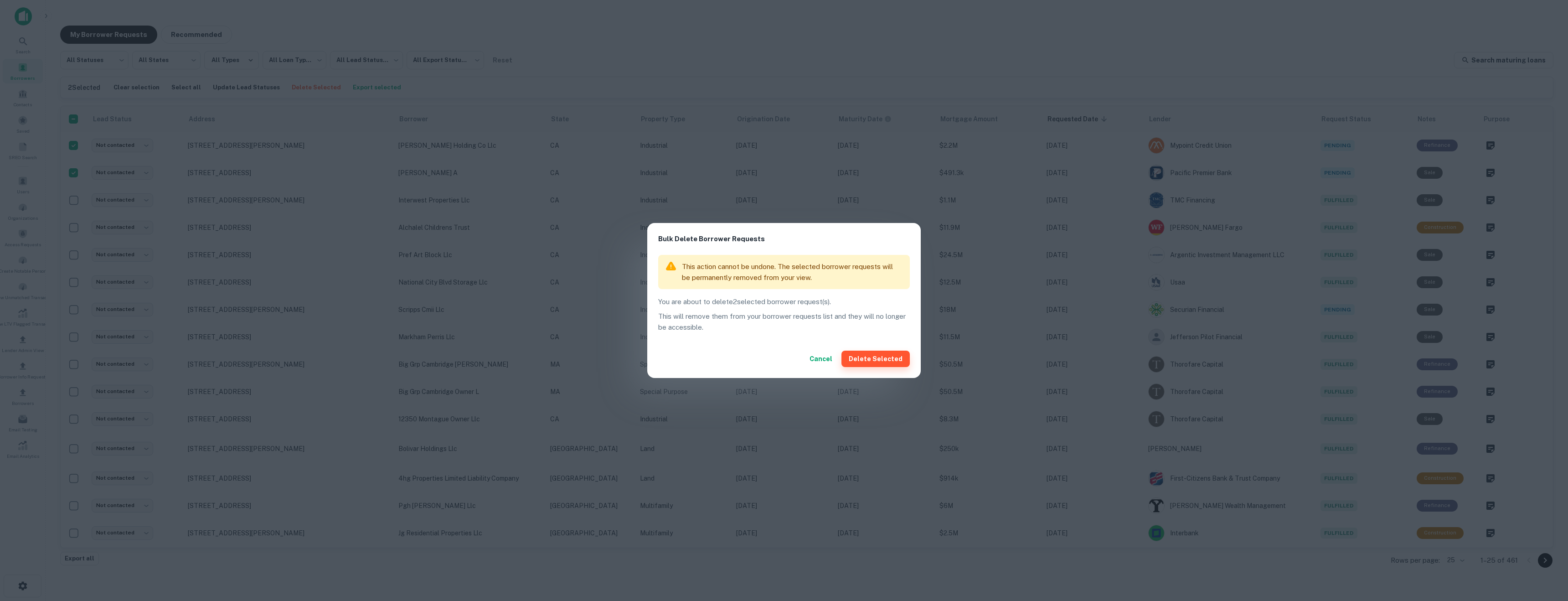
click at [881, 356] on button "Delete Selected" at bounding box center [875, 359] width 68 height 16
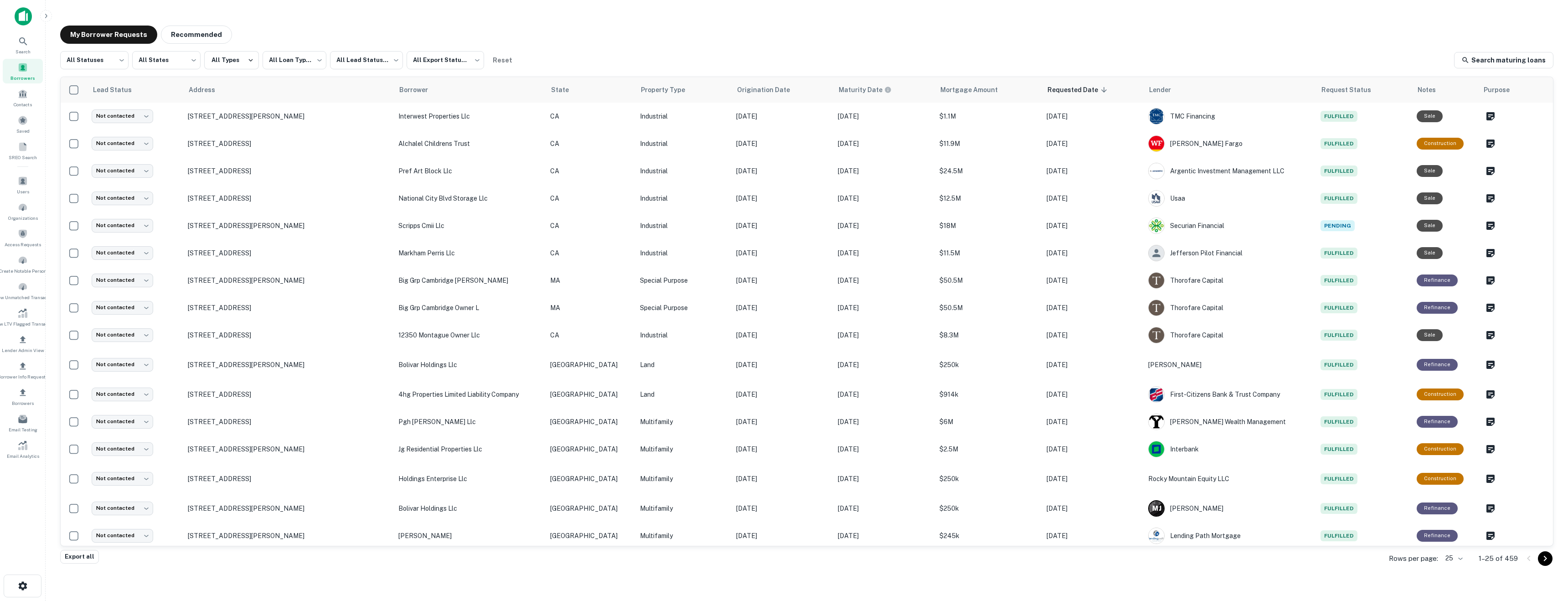
click at [620, 63] on div "**********" at bounding box center [807, 60] width 1493 height 18
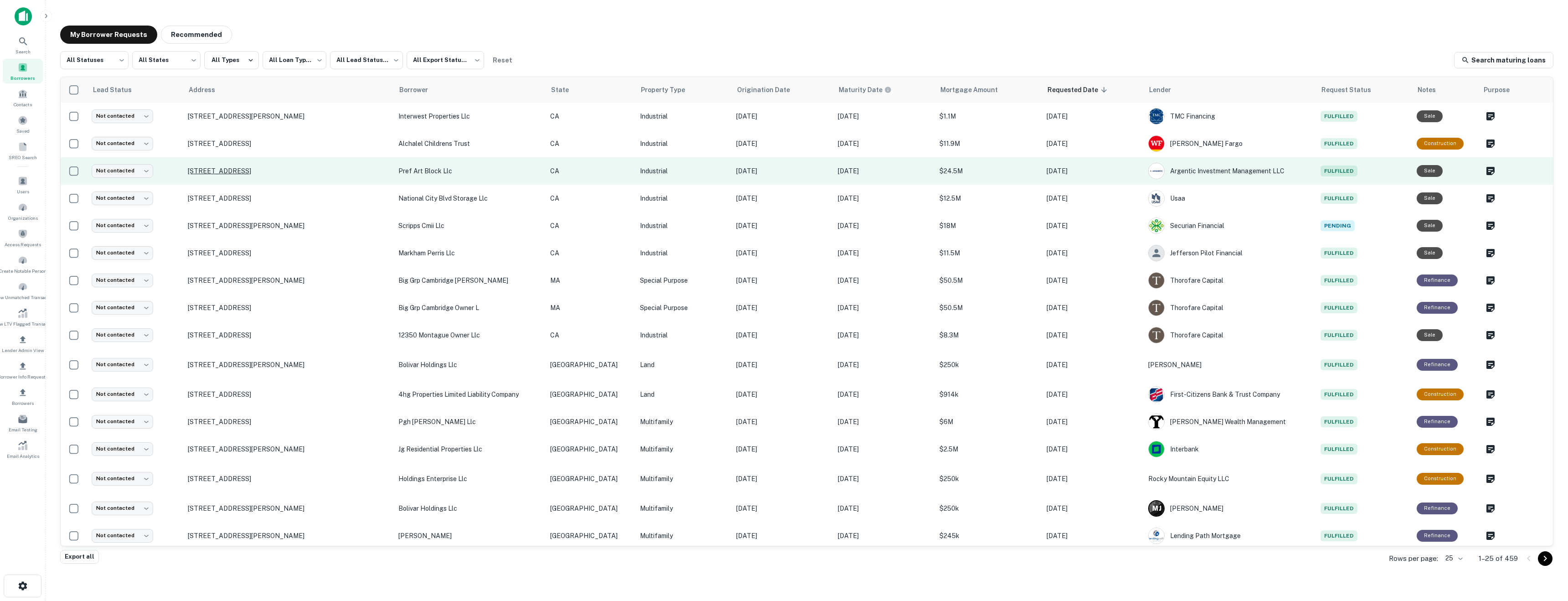
click at [262, 168] on p "[STREET_ADDRESS]" at bounding box center [289, 170] width 201 height 8
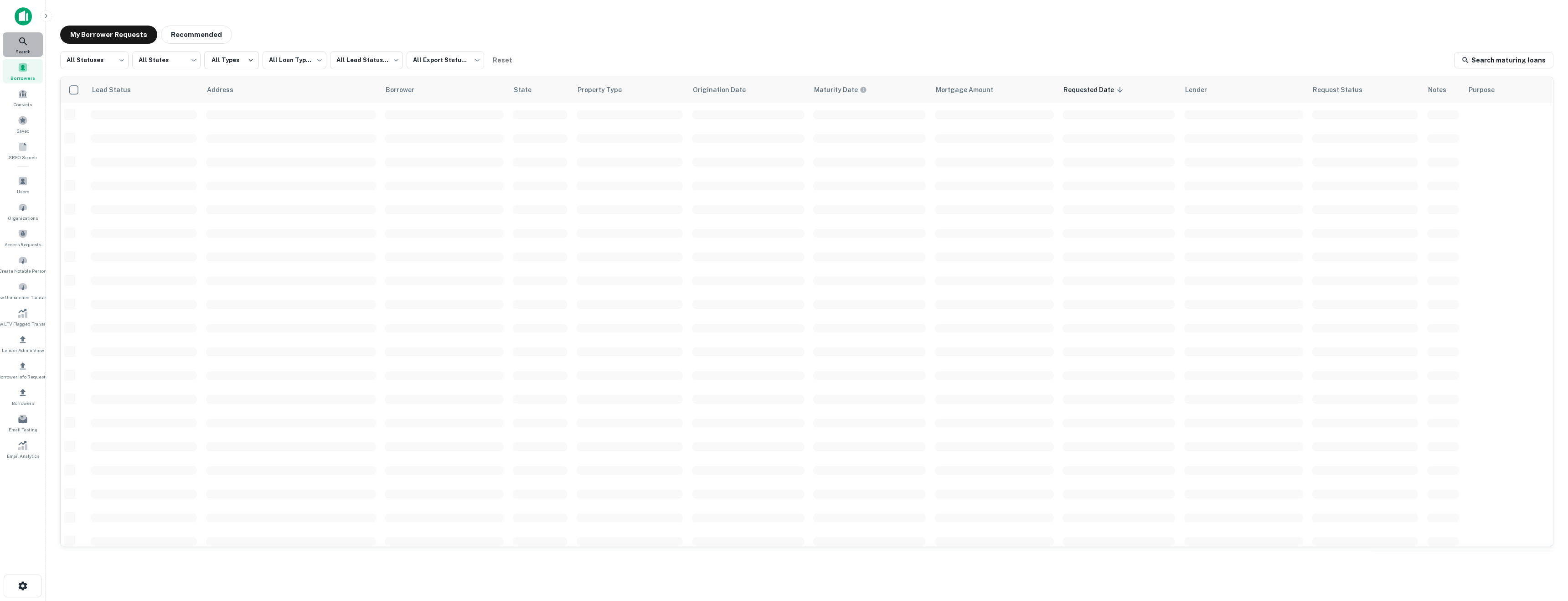
click at [24, 43] on icon at bounding box center [23, 41] width 8 height 8
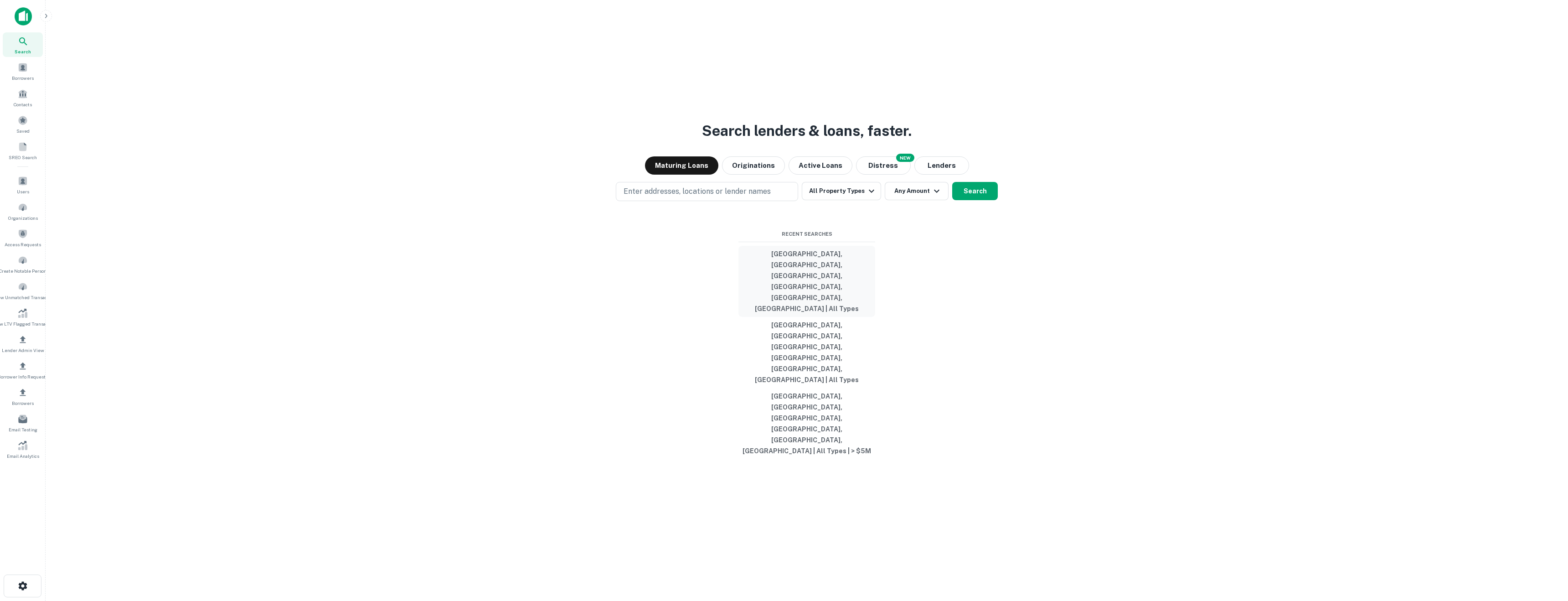
click at [838, 317] on button "[GEOGRAPHIC_DATA], [GEOGRAPHIC_DATA], [GEOGRAPHIC_DATA], [GEOGRAPHIC_DATA], [GE…" at bounding box center [807, 281] width 137 height 71
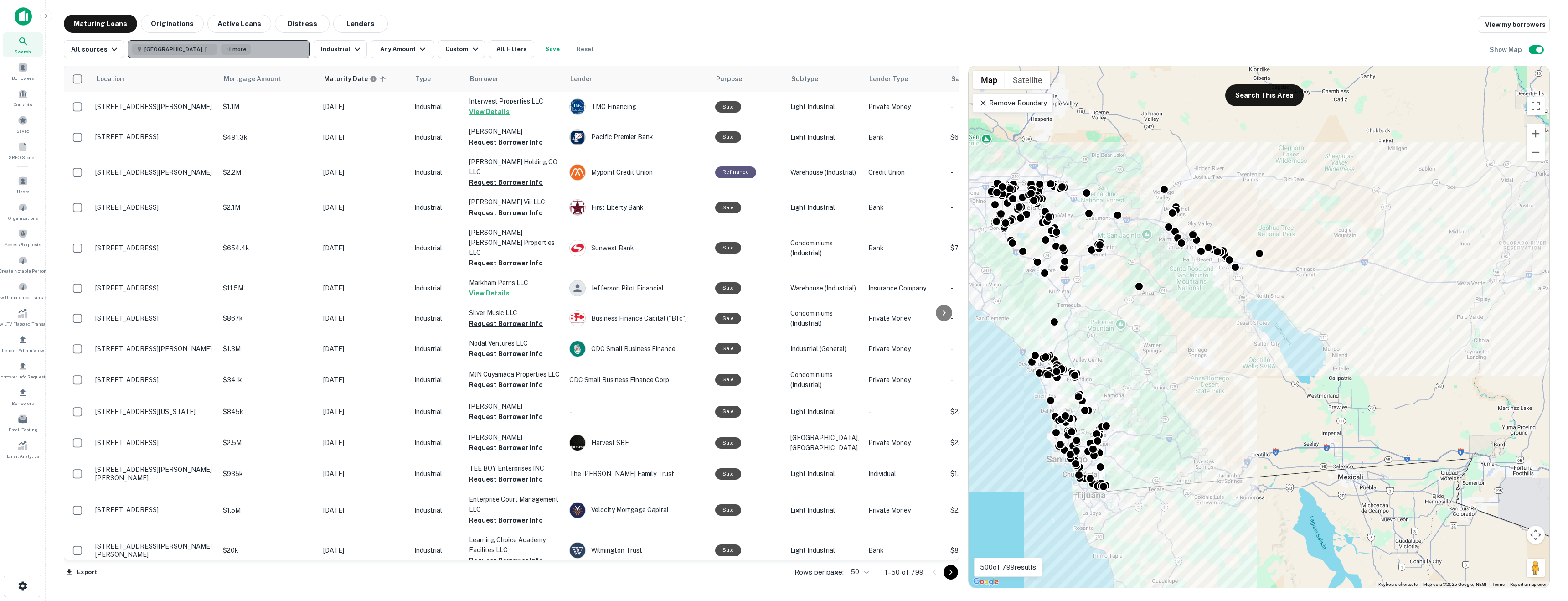
click at [273, 50] on button "Riverside County, CA, USA +1 more" at bounding box center [219, 49] width 183 height 18
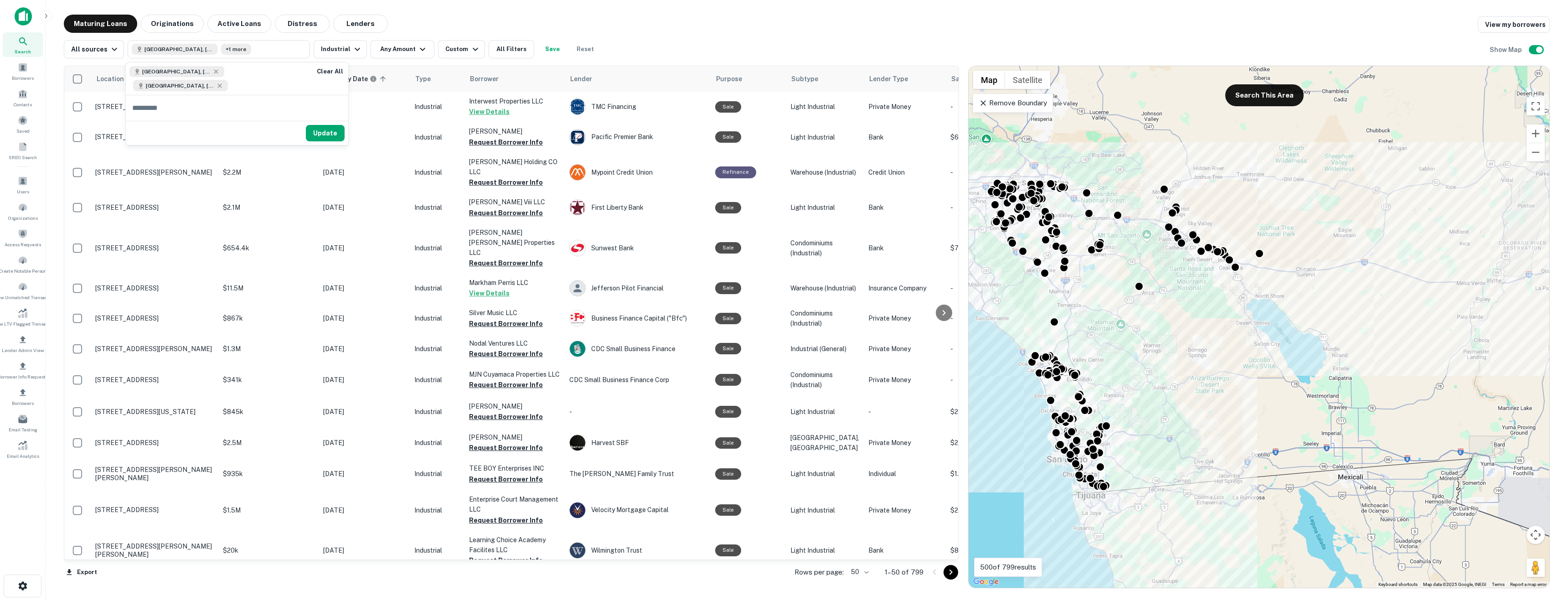
click at [537, 18] on div "Maturing Loans Originations Active Loans Distress Lenders View my borrowers" at bounding box center [807, 24] width 1486 height 18
click at [499, 46] on button "All Filters" at bounding box center [511, 49] width 46 height 18
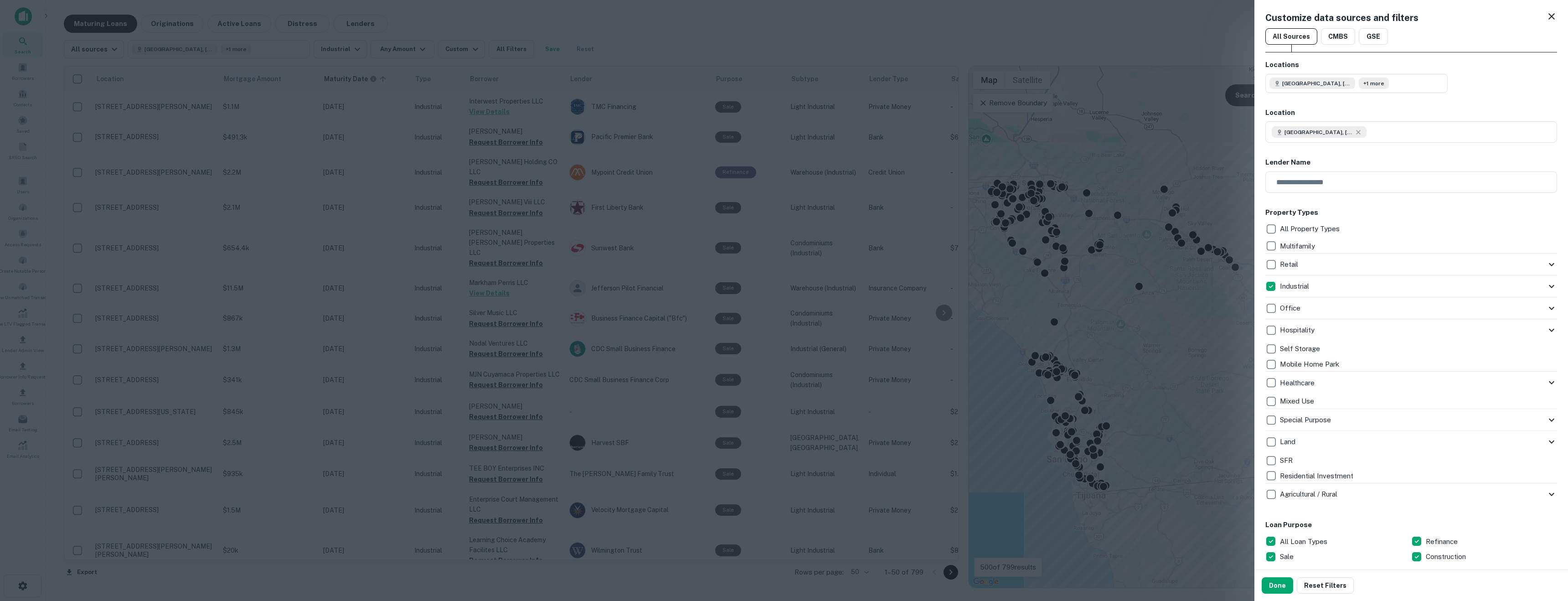
click at [1555, 283] on icon at bounding box center [1552, 286] width 11 height 11
click at [1549, 367] on icon at bounding box center [1552, 365] width 11 height 11
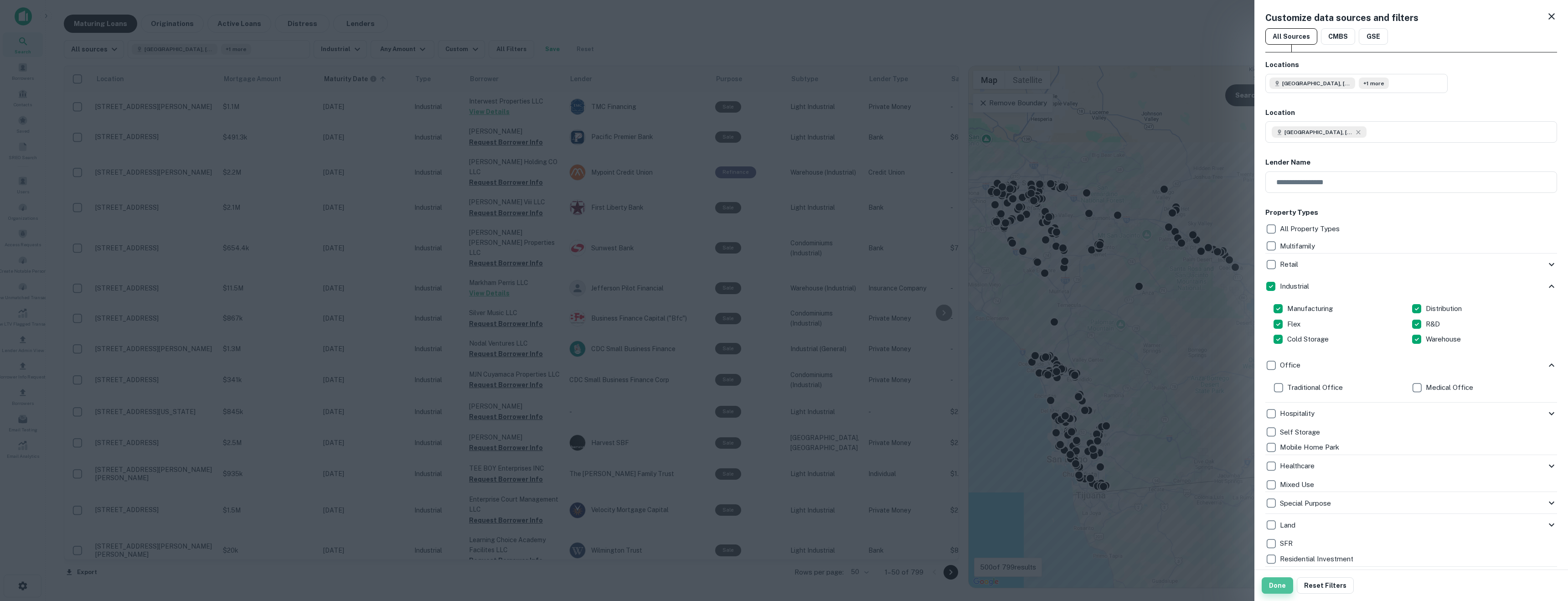
click at [1274, 588] on button "Done" at bounding box center [1278, 585] width 32 height 16
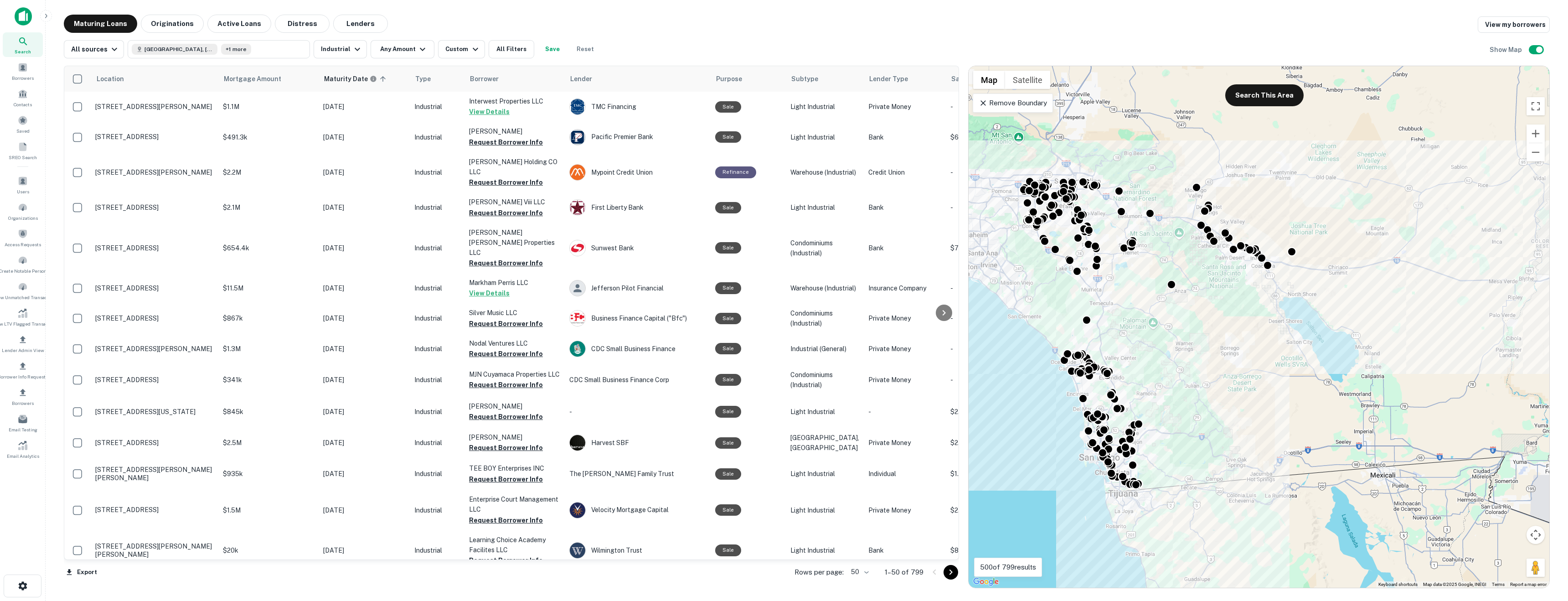
drag, startPoint x: 1093, startPoint y: 132, endPoint x: 1126, endPoint y: 129, distance: 33.1
click at [1126, 129] on div "To activate drag with keyboard, press Alt + Enter. Once in keyboard drag state,…" at bounding box center [1259, 327] width 581 height 522
click at [1045, 106] on p "Remove Boundary" at bounding box center [1013, 103] width 68 height 11
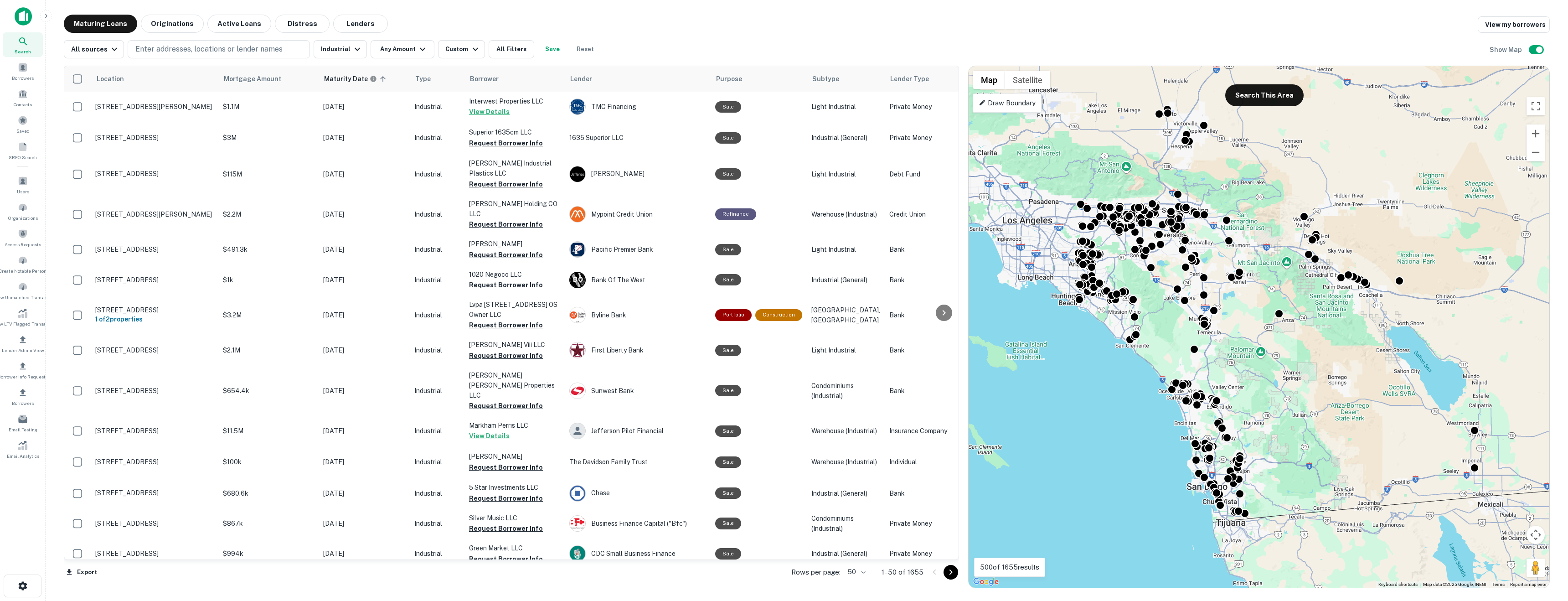
drag, startPoint x: 1127, startPoint y: 259, endPoint x: 1270, endPoint y: 299, distance: 148.5
click at [1270, 299] on div "To activate drag with keyboard, press Alt + Enter. Once in keyboard drag state,…" at bounding box center [1259, 327] width 581 height 522
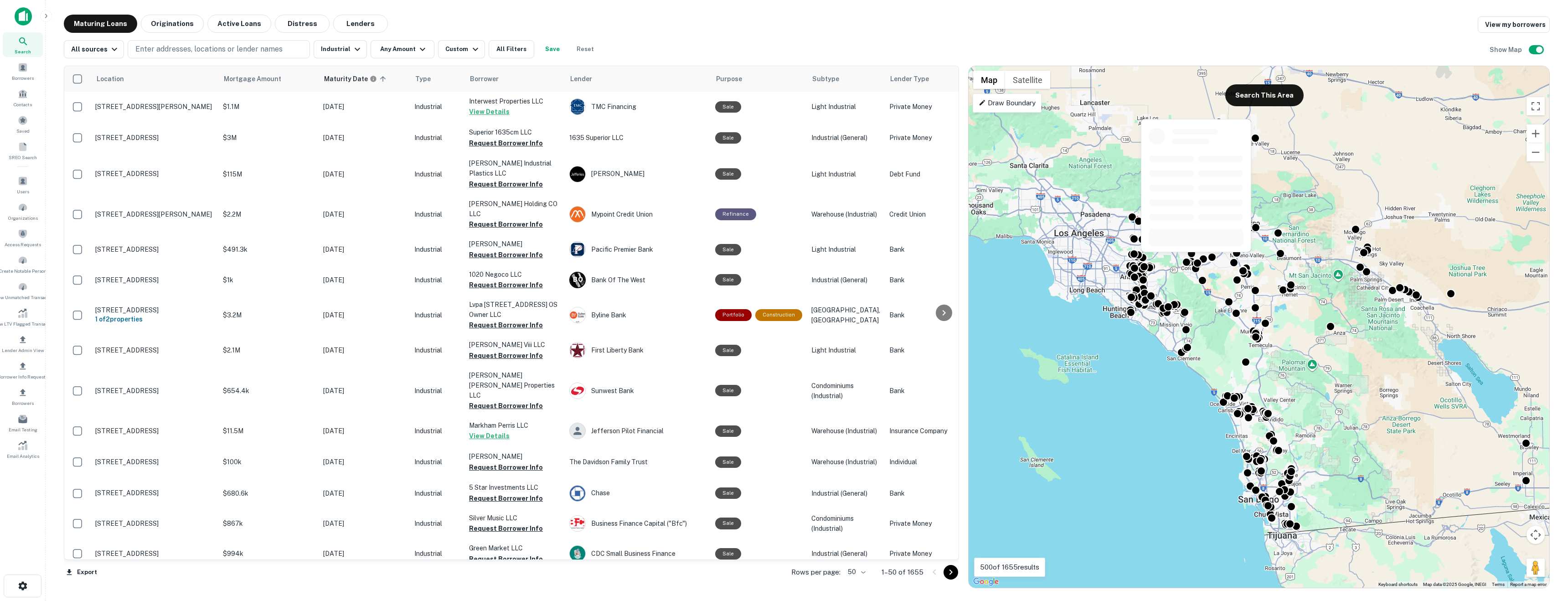
drag, startPoint x: 1181, startPoint y: 256, endPoint x: 1199, endPoint y: 257, distance: 18.0
click at [1199, 257] on body "Search Borrowers Contacts Saved SREO Search Users Organizations Access Requests…" at bounding box center [784, 300] width 1568 height 601
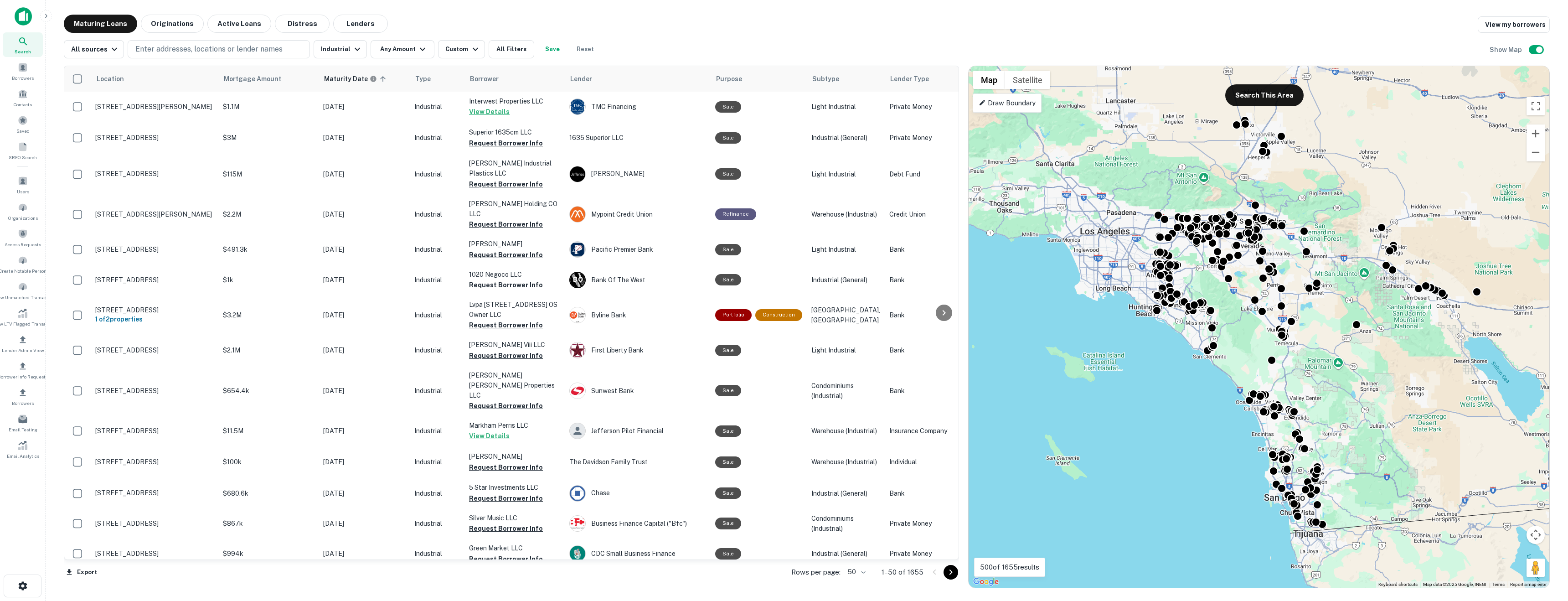
drag, startPoint x: 1289, startPoint y: 186, endPoint x: 1342, endPoint y: 185, distance: 53.0
click at [1342, 185] on div "To activate drag with keyboard, press Alt + Enter. Once in keyboard drag state,…" at bounding box center [1259, 327] width 581 height 522
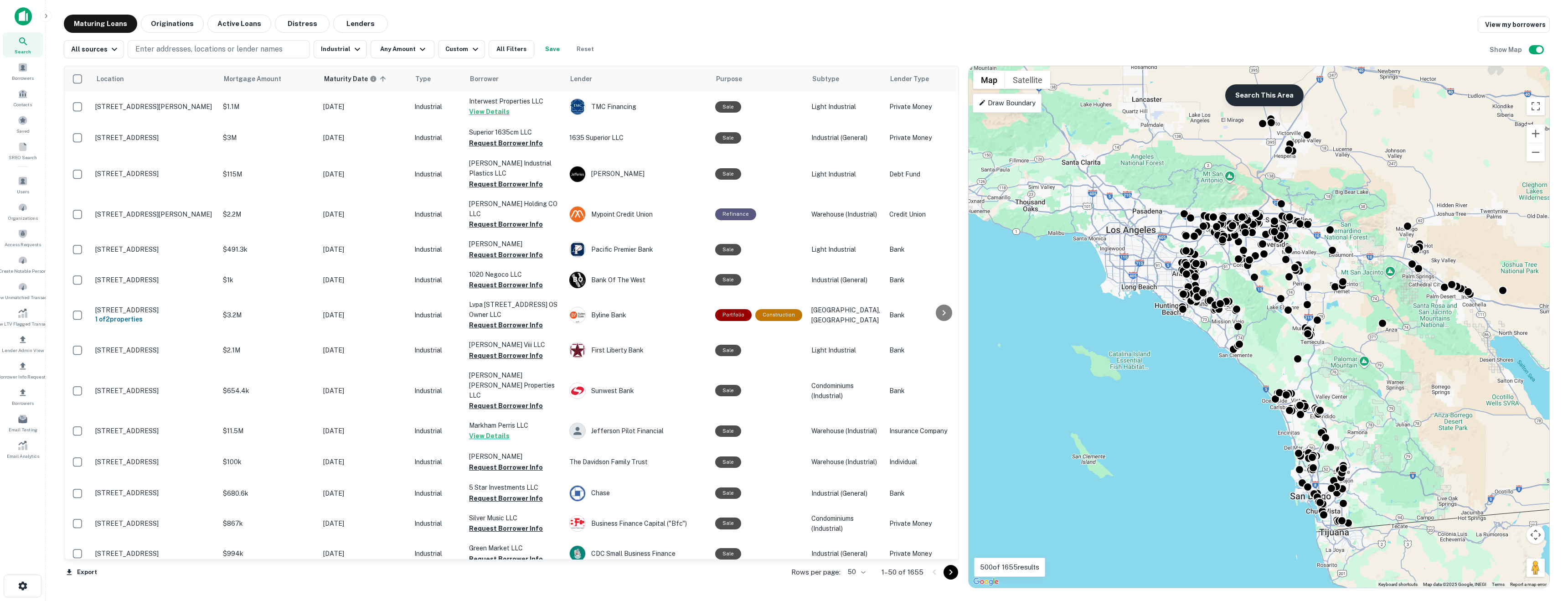
click at [1273, 92] on button "Search This Area" at bounding box center [1264, 96] width 79 height 22
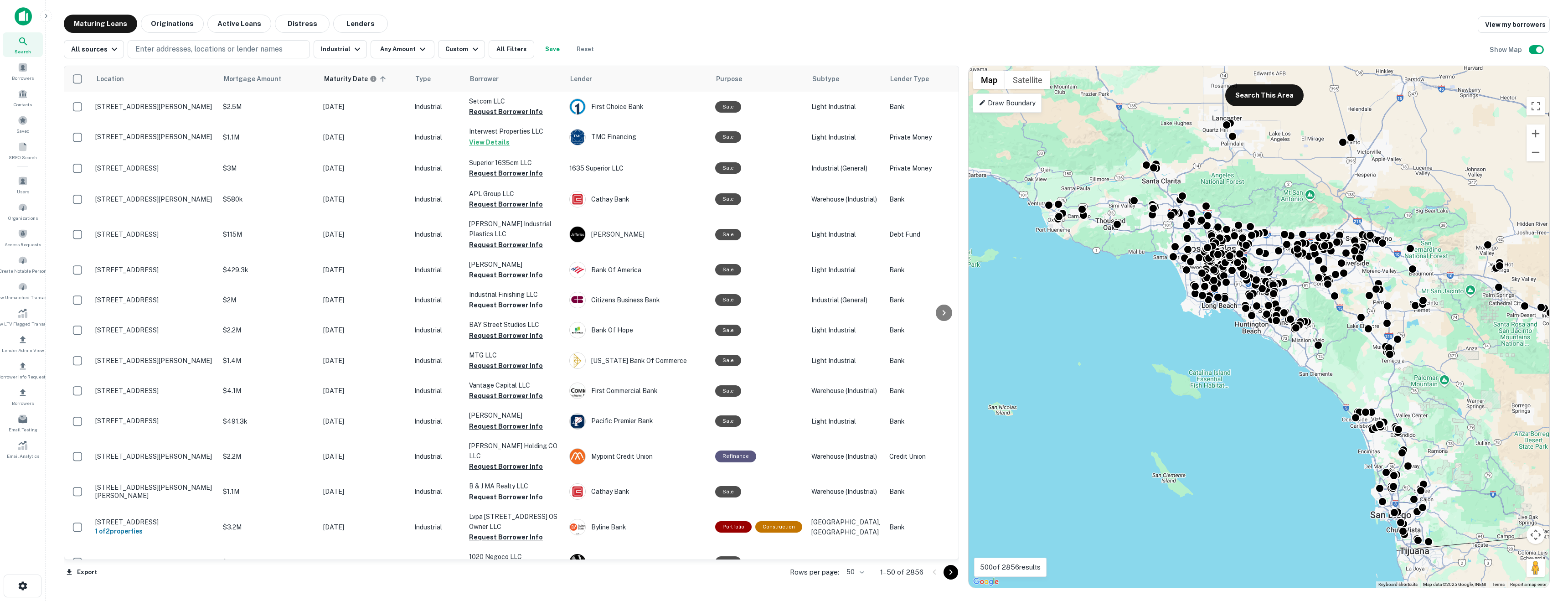
drag, startPoint x: 1188, startPoint y: 197, endPoint x: 1270, endPoint y: 215, distance: 84.0
click at [1270, 215] on div "To activate drag with keyboard, press Alt + Enter. Once in keyboard drag state,…" at bounding box center [1259, 327] width 581 height 522
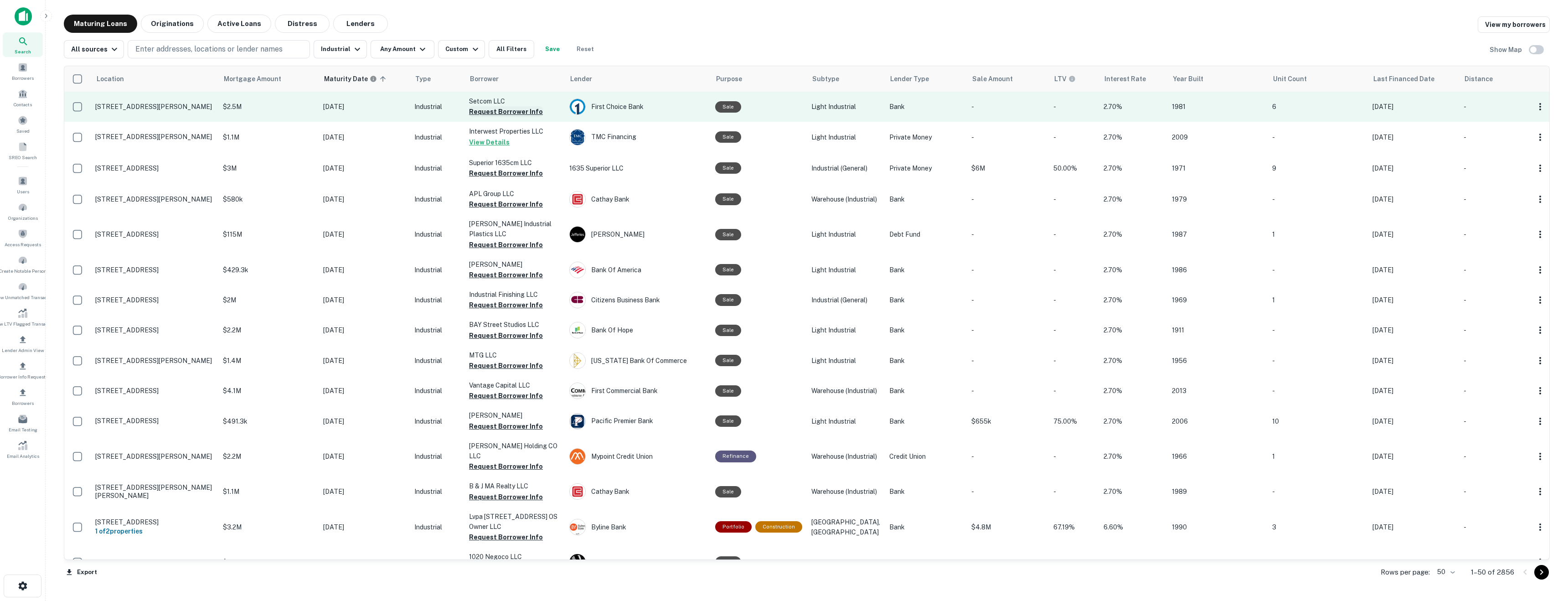
click at [525, 115] on button "Request Borrower Info" at bounding box center [506, 111] width 74 height 11
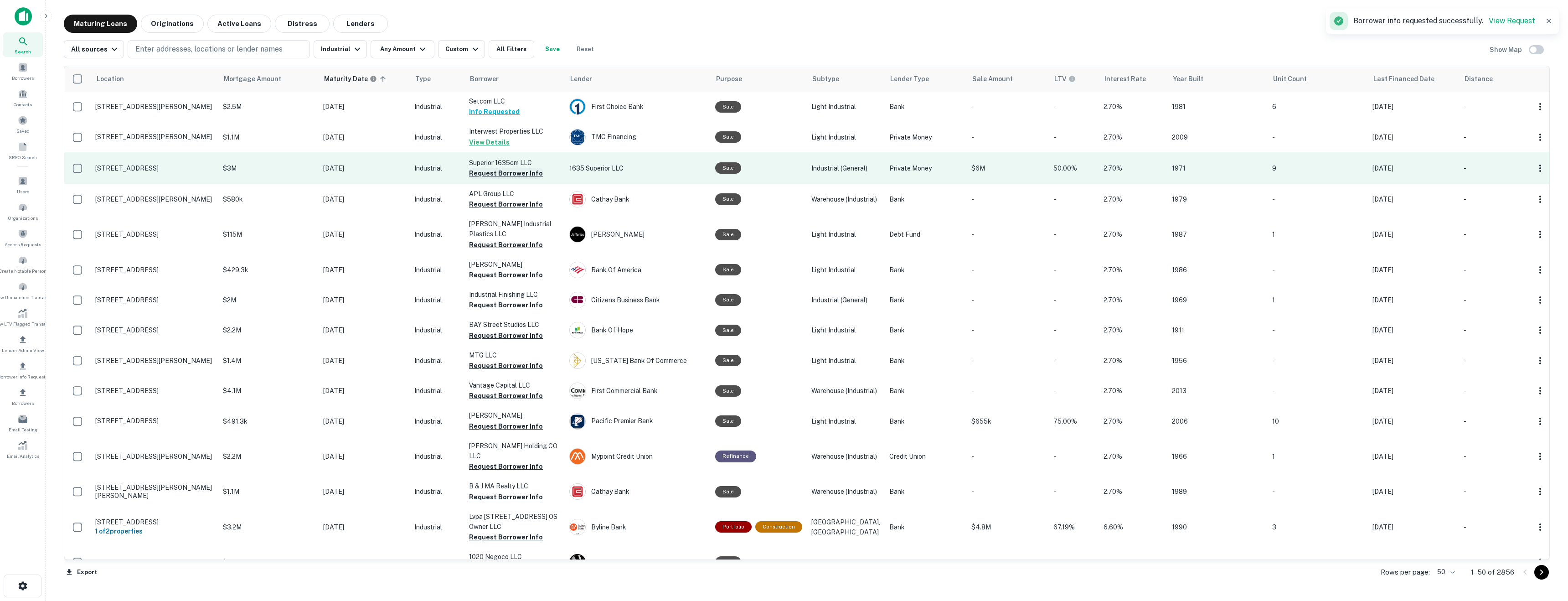
click at [500, 170] on button "Request Borrower Info" at bounding box center [506, 174] width 74 height 11
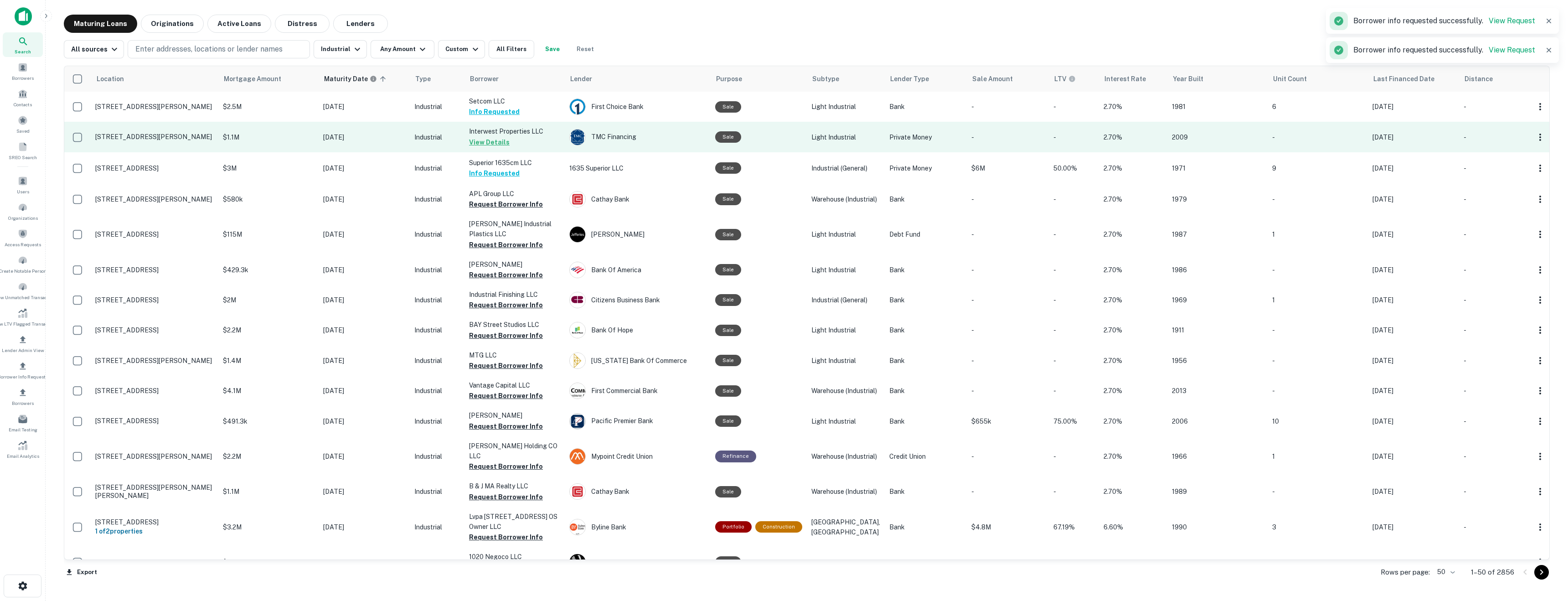
click at [494, 141] on button "View Details" at bounding box center [489, 142] width 41 height 11
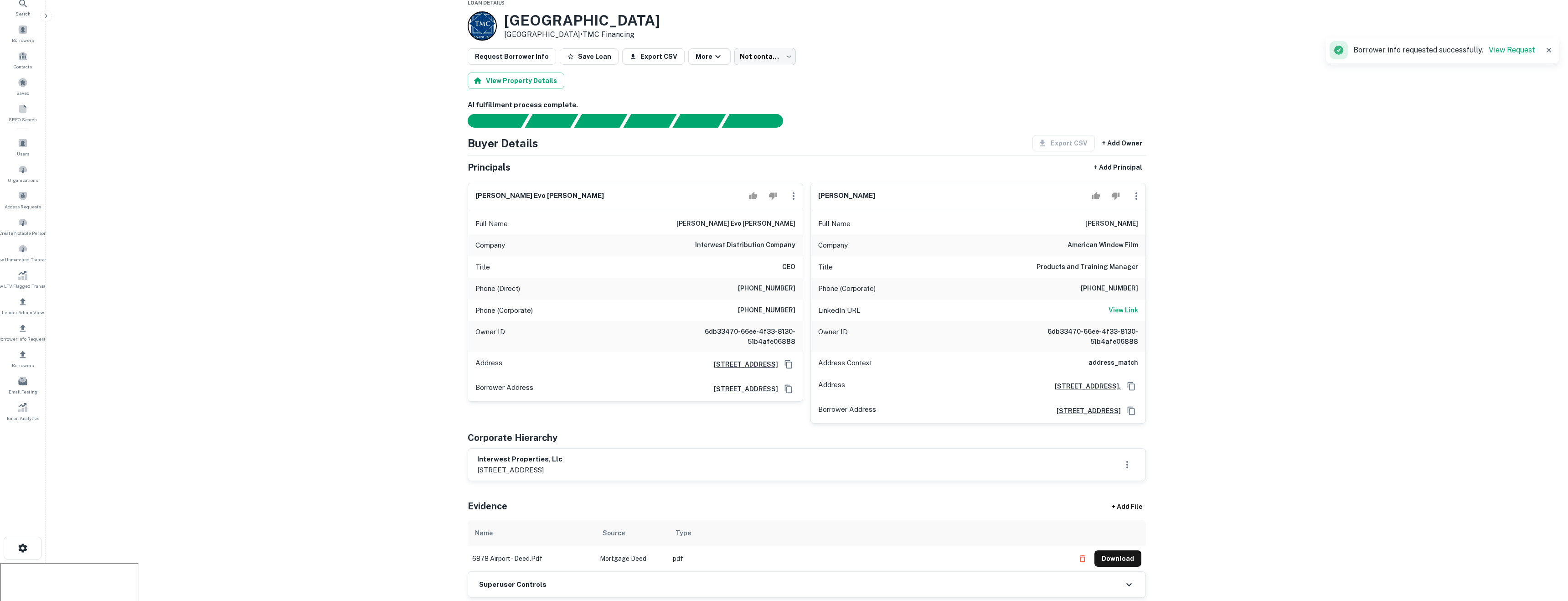
scroll to position [39, 0]
drag, startPoint x: 741, startPoint y: 206, endPoint x: 671, endPoint y: 202, distance: 70.1
click at [671, 202] on div "hugh evo bernardi" at bounding box center [635, 195] width 335 height 26
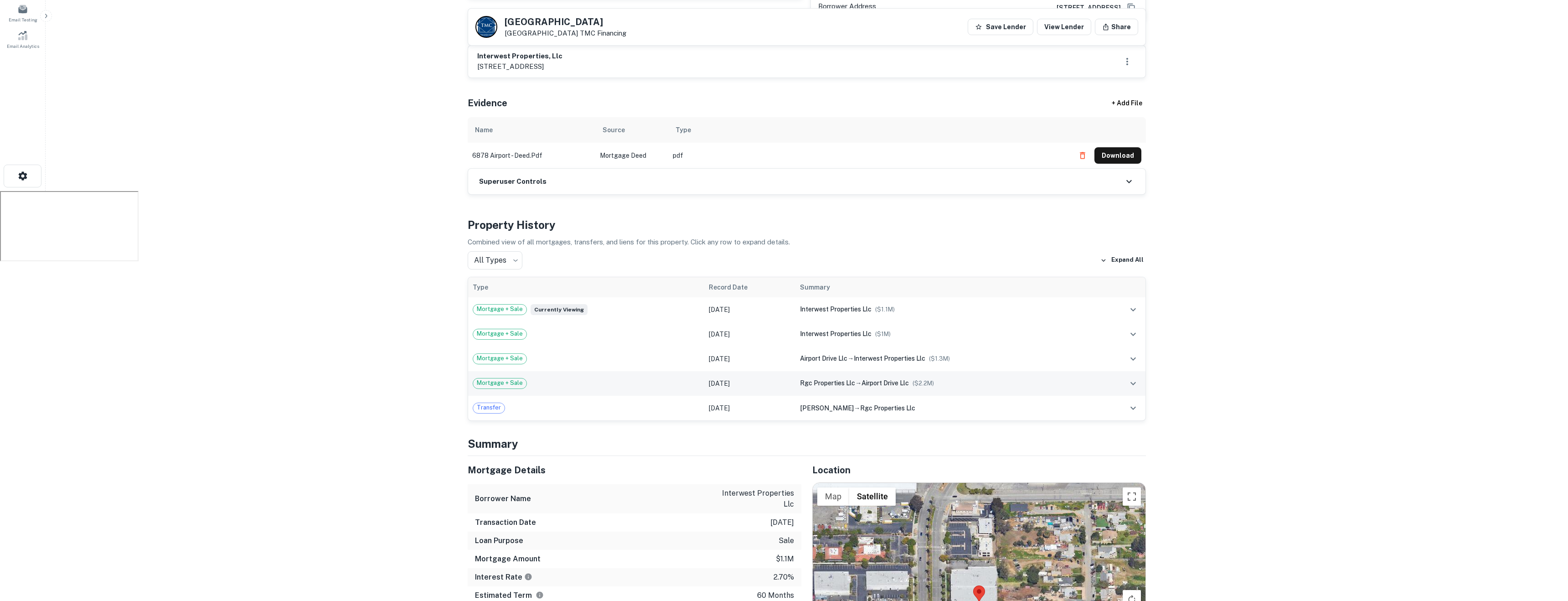
scroll to position [431, 0]
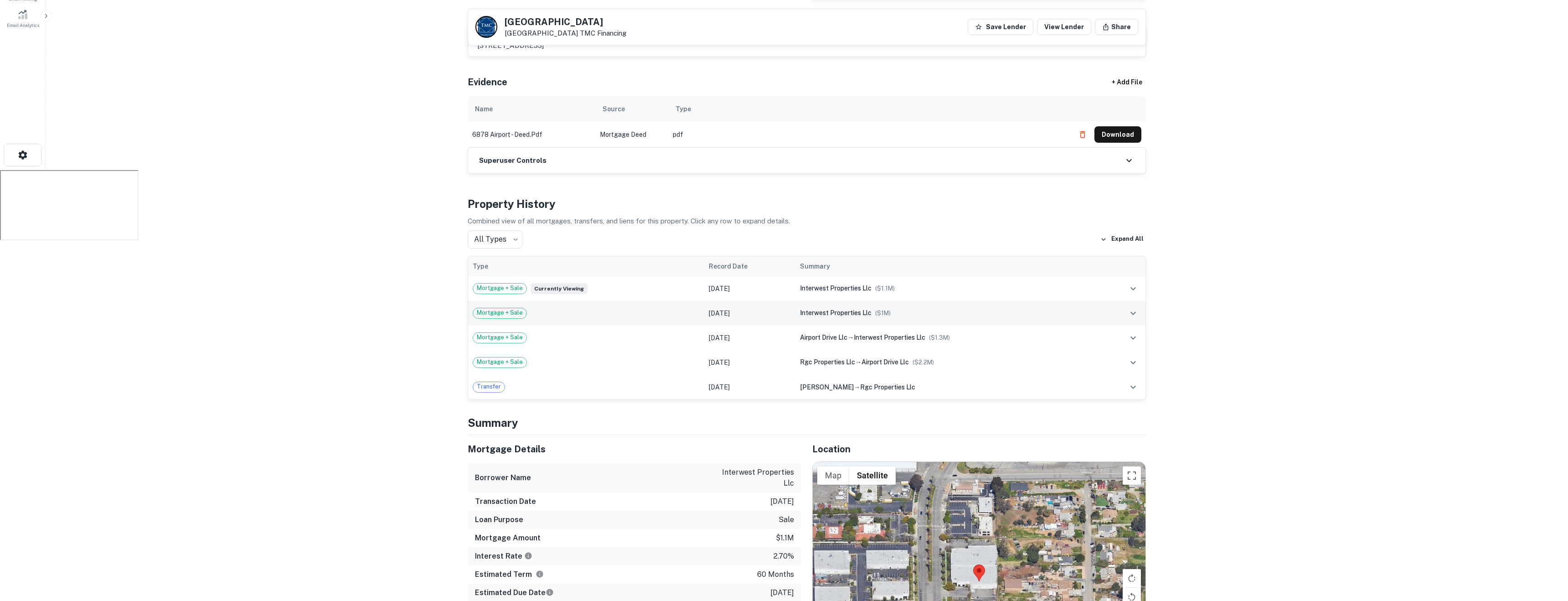
click at [921, 314] on div "interwest properties llc ($ 1M )" at bounding box center [947, 312] width 294 height 10
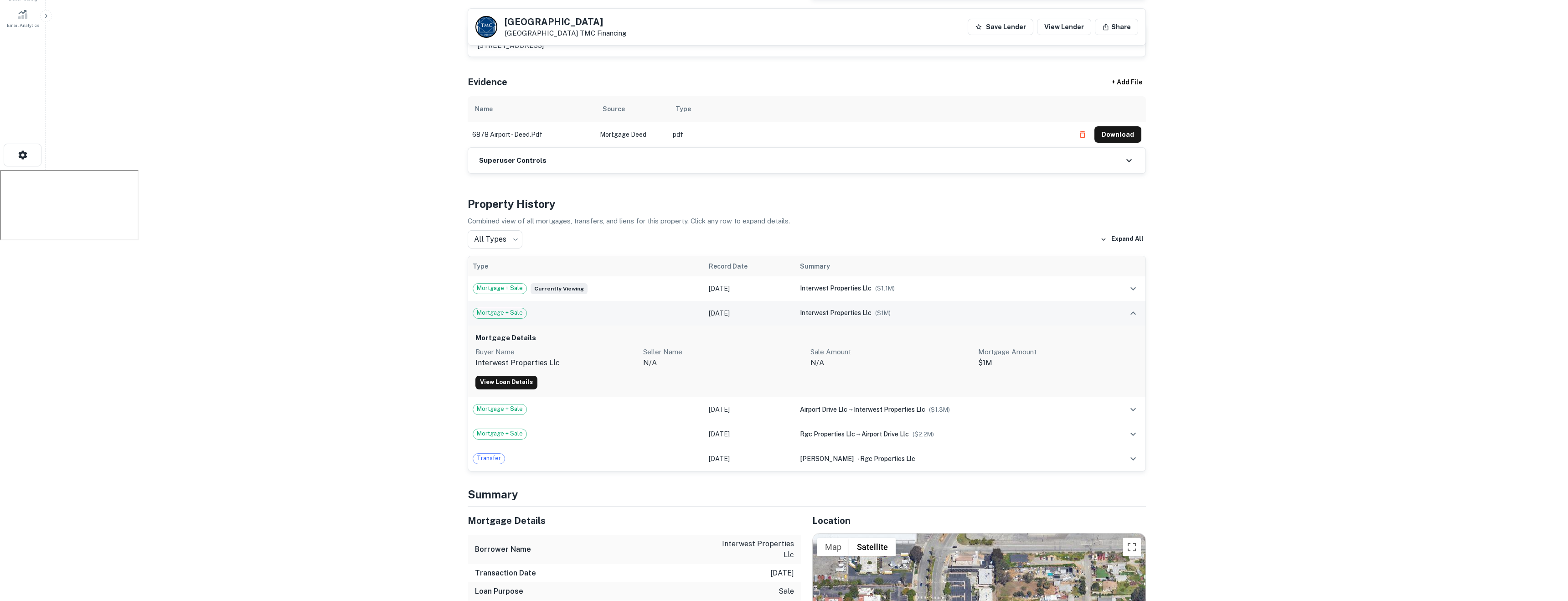
click at [921, 315] on div "interwest properties llc ($ 1M )" at bounding box center [947, 312] width 294 height 10
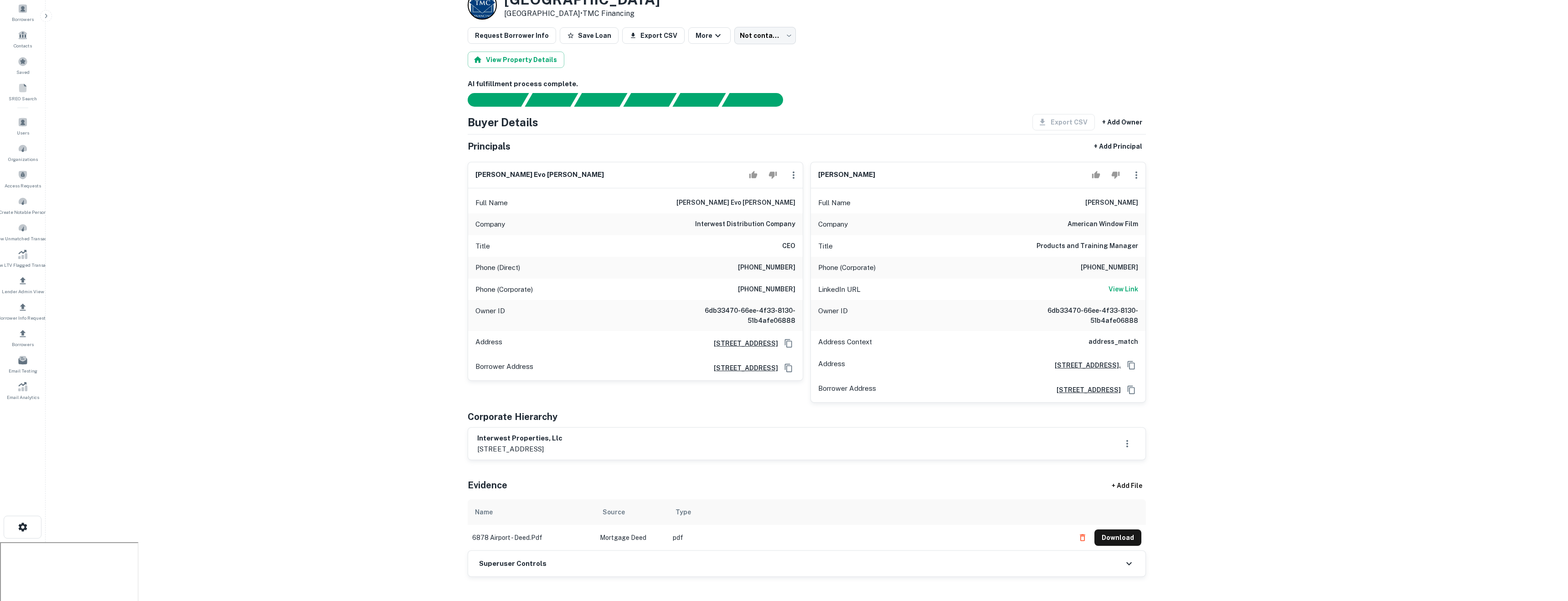
scroll to position [0, 0]
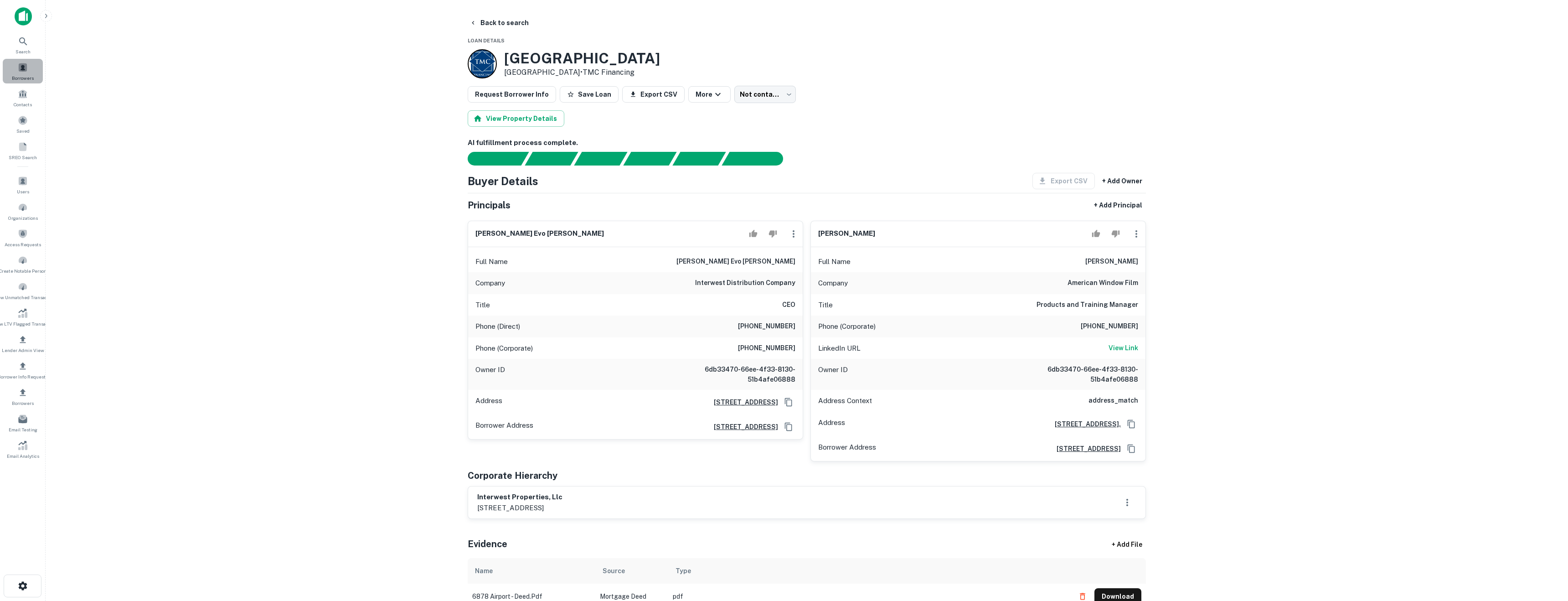
click at [29, 82] on div "Borrowers" at bounding box center [23, 71] width 40 height 24
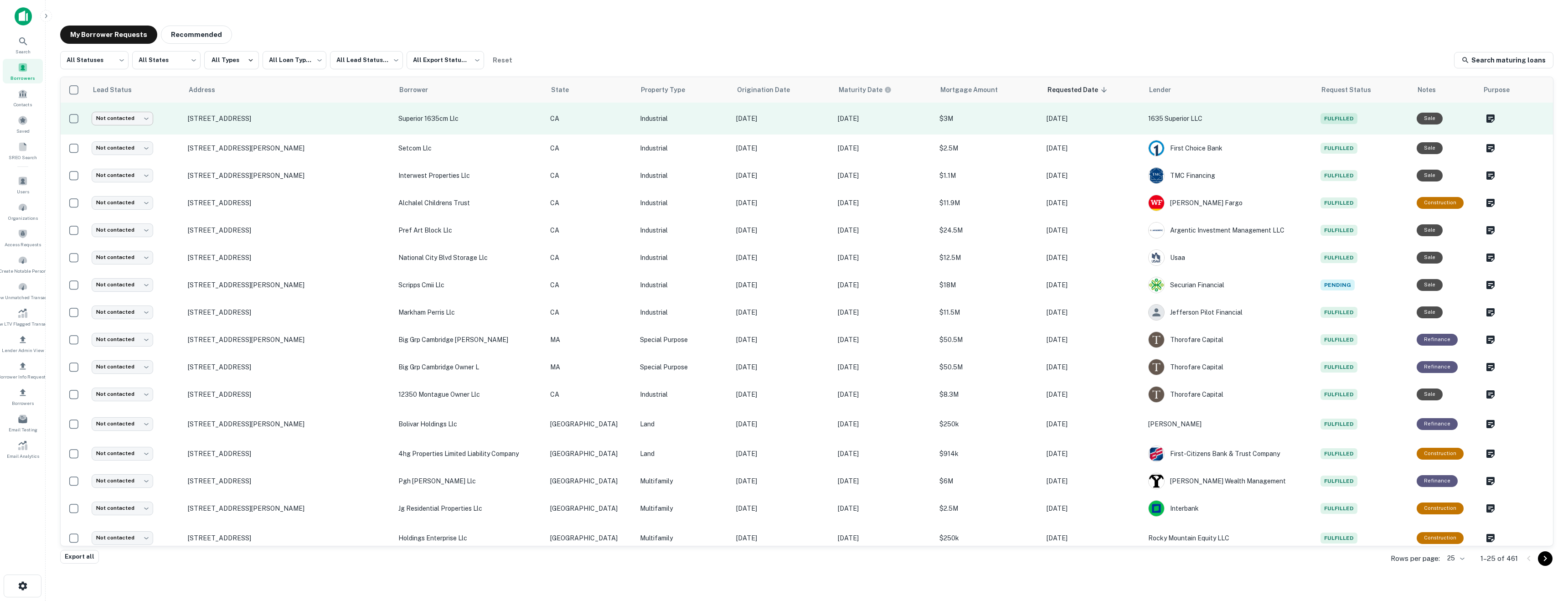
click at [139, 121] on body "**********" at bounding box center [784, 300] width 1568 height 601
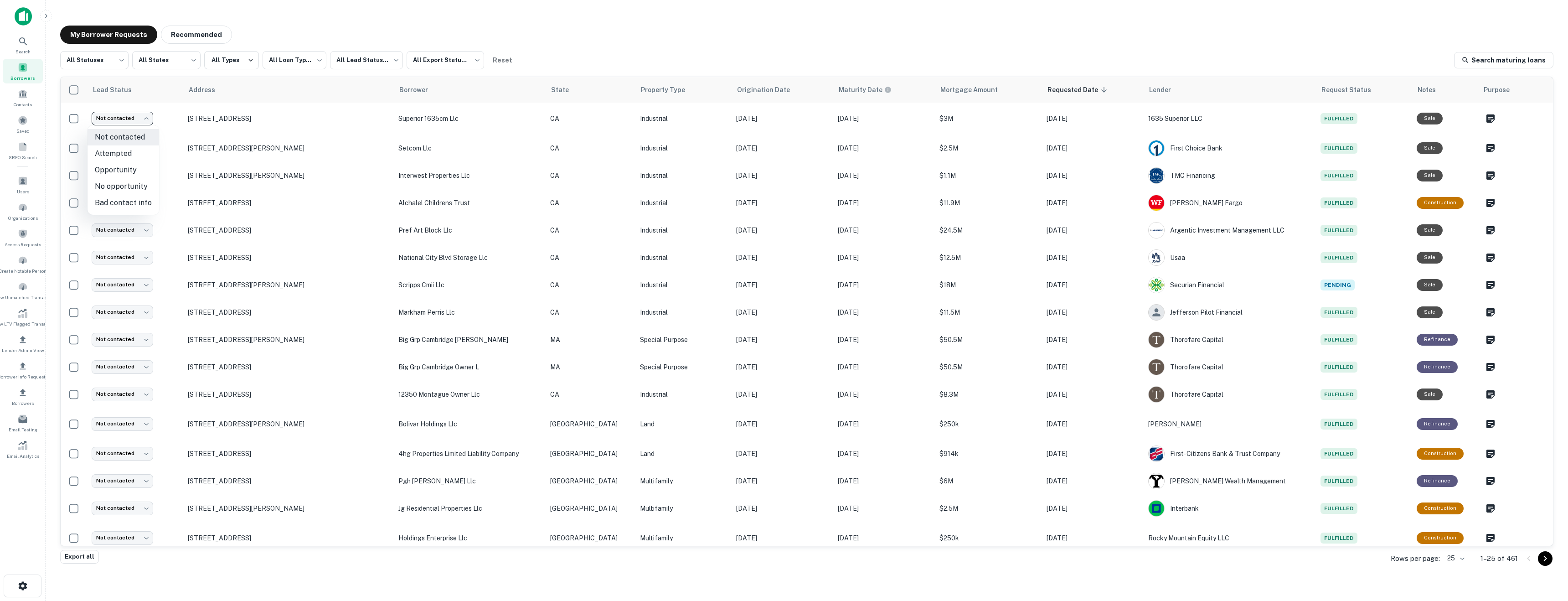
click at [186, 142] on div at bounding box center [784, 300] width 1568 height 601
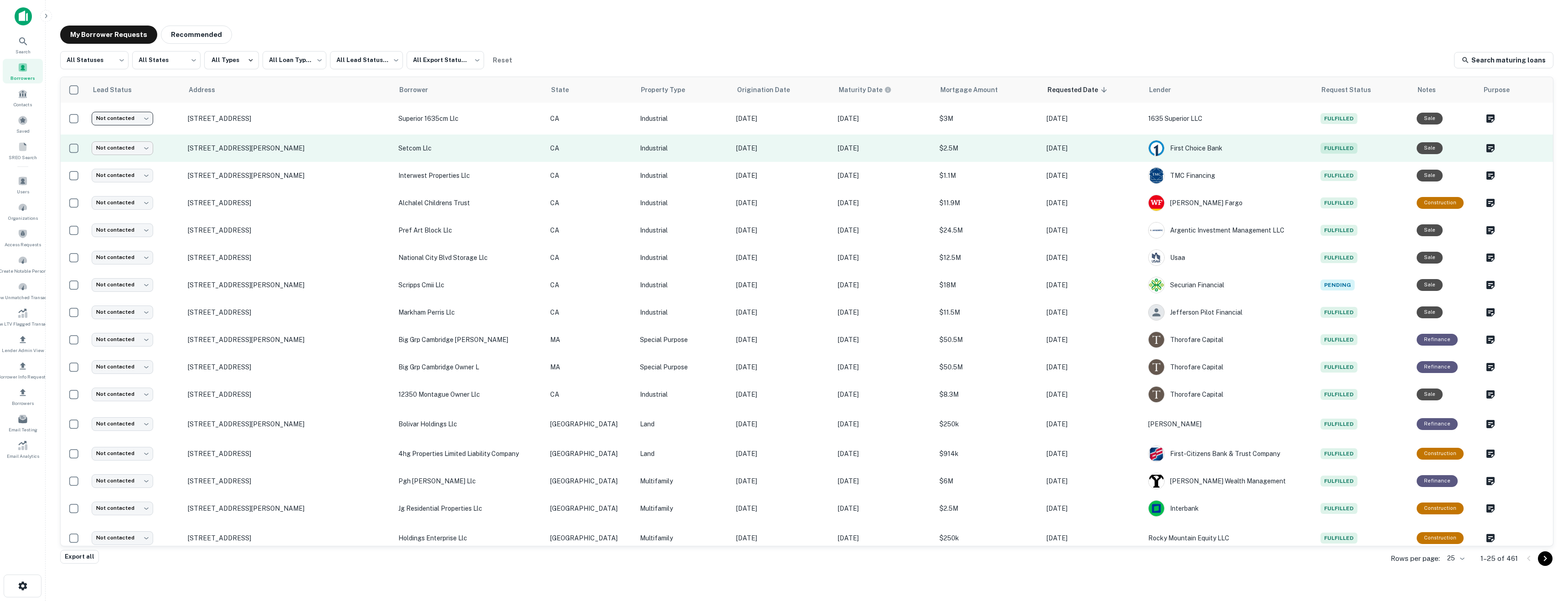
click at [124, 150] on body "**********" at bounding box center [784, 300] width 1568 height 601
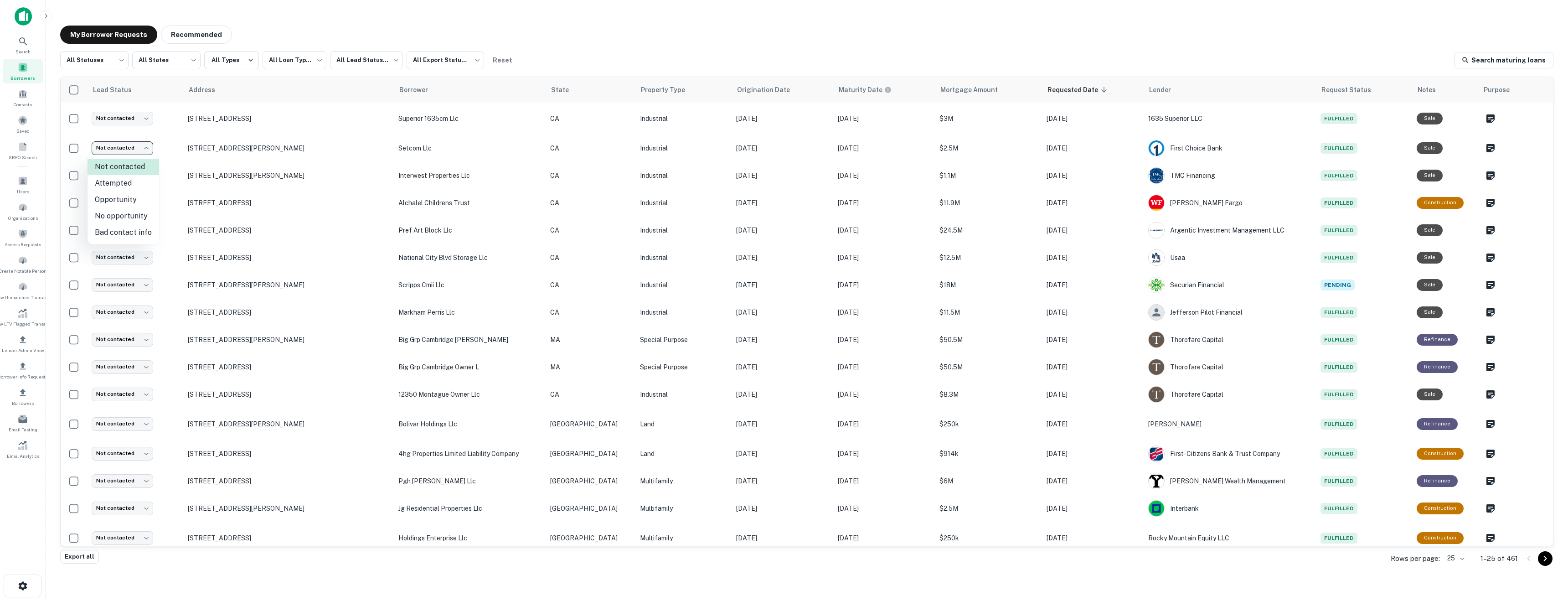
click at [1486, 119] on div at bounding box center [784, 300] width 1568 height 601
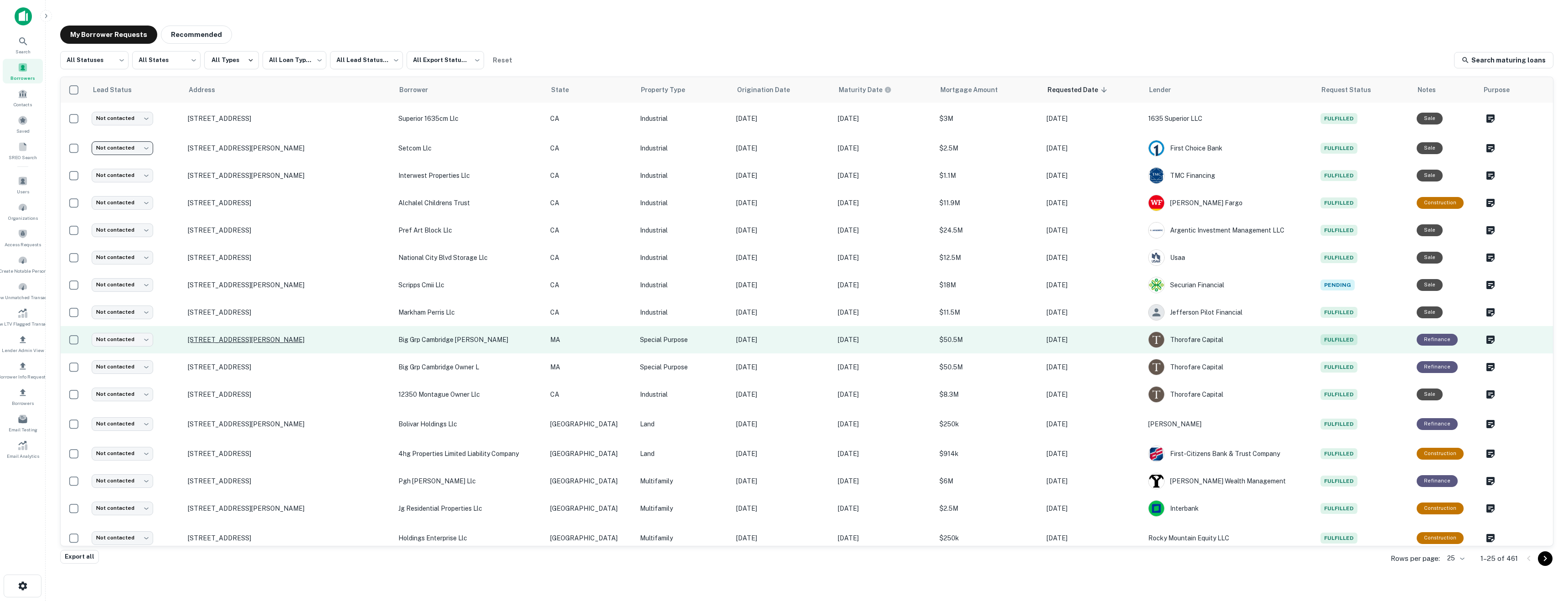
click at [292, 339] on p "[STREET_ADDRESS][PERSON_NAME]" at bounding box center [289, 339] width 201 height 8
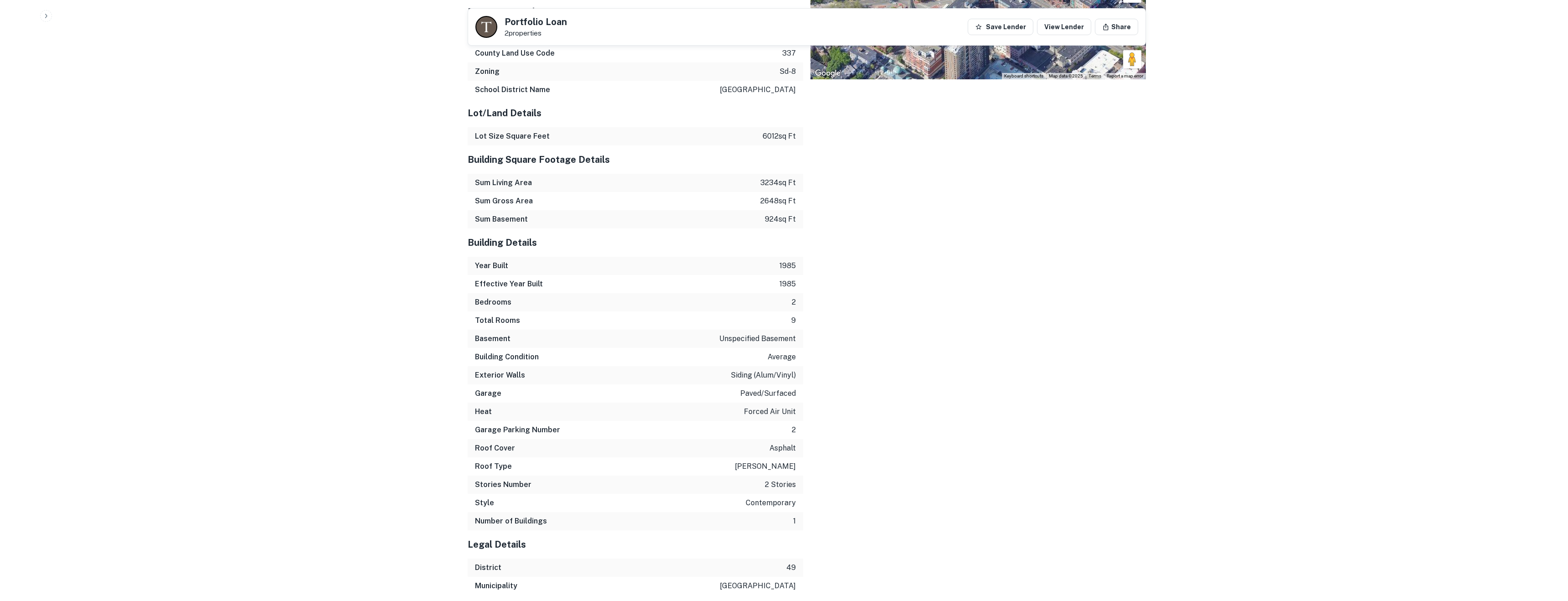
scroll to position [1664, 0]
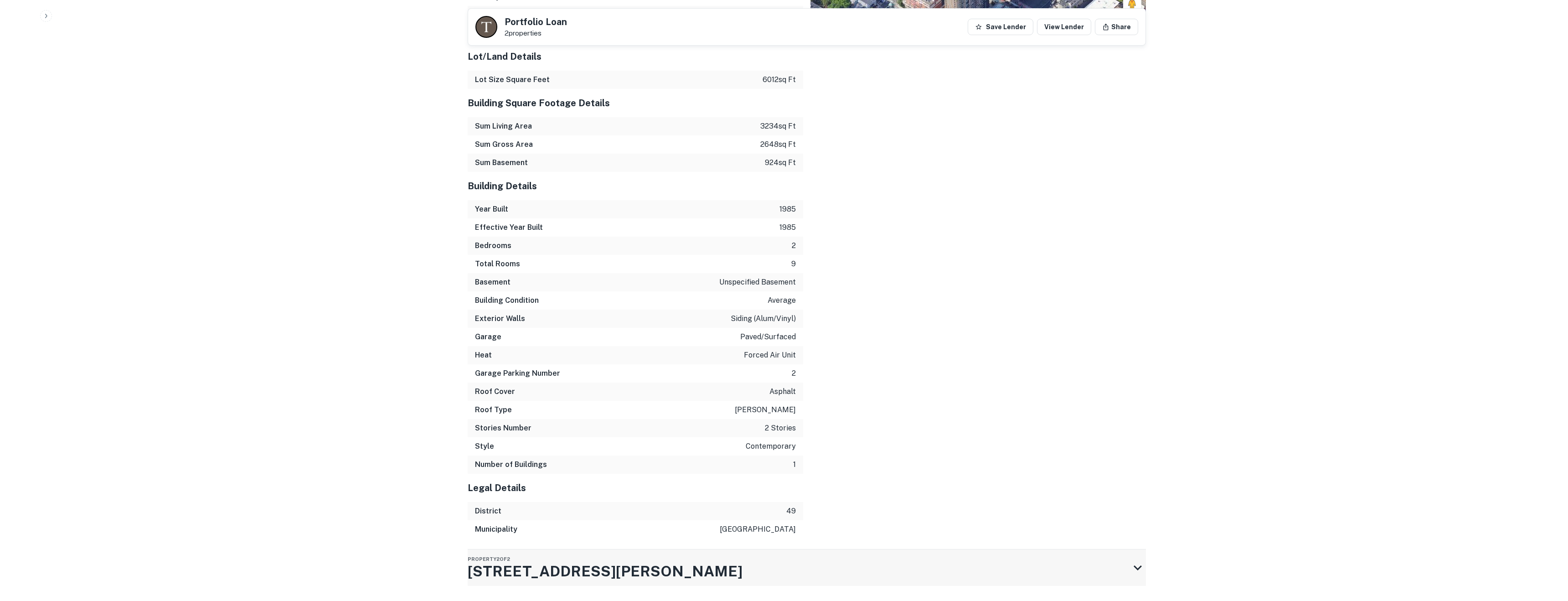
click at [611, 552] on div "Property 2 of 2 [STREET_ADDRESS][PERSON_NAME]" at bounding box center [798, 568] width 662 height 37
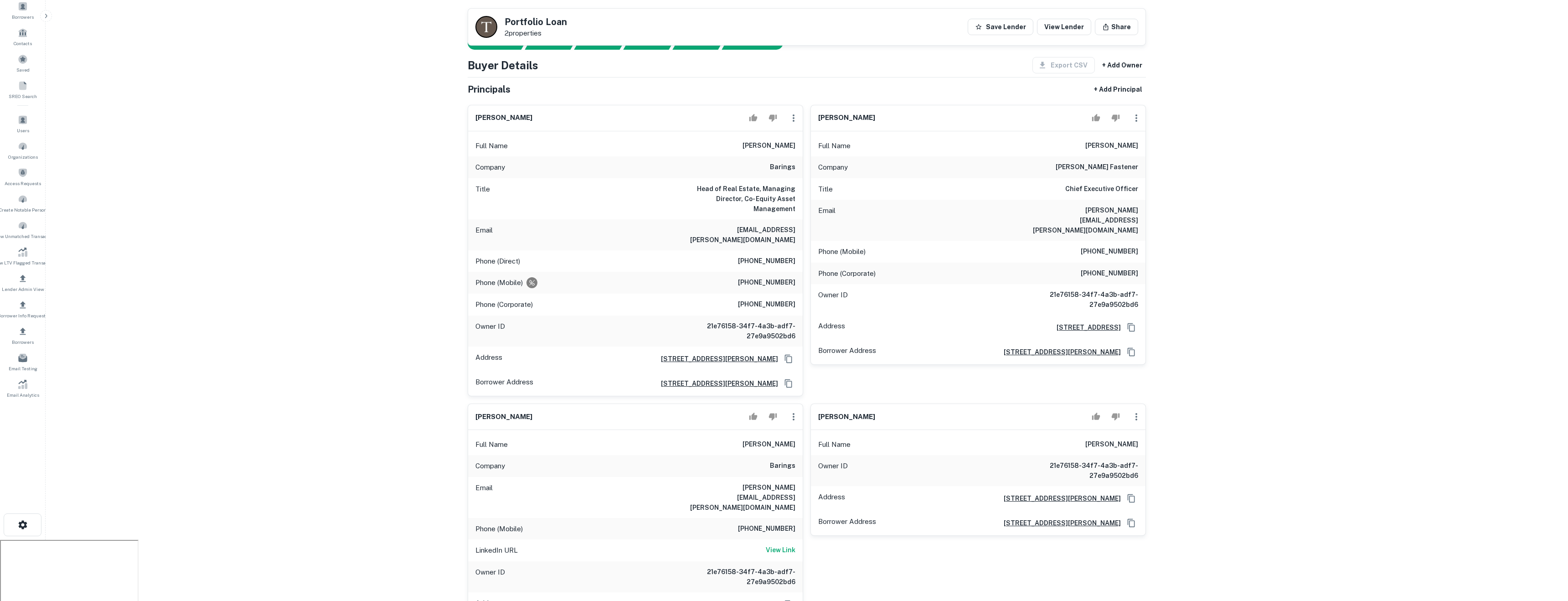
scroll to position [0, 0]
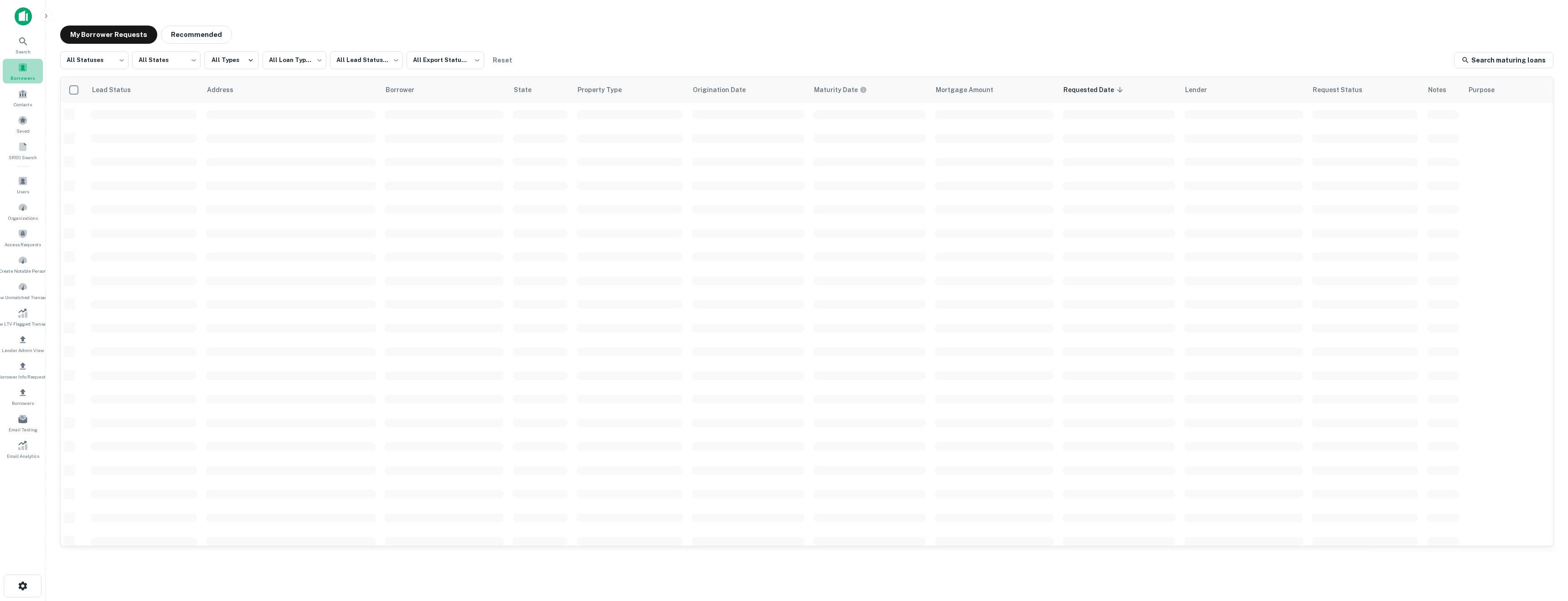
click at [17, 60] on div "Borrowers" at bounding box center [23, 71] width 40 height 24
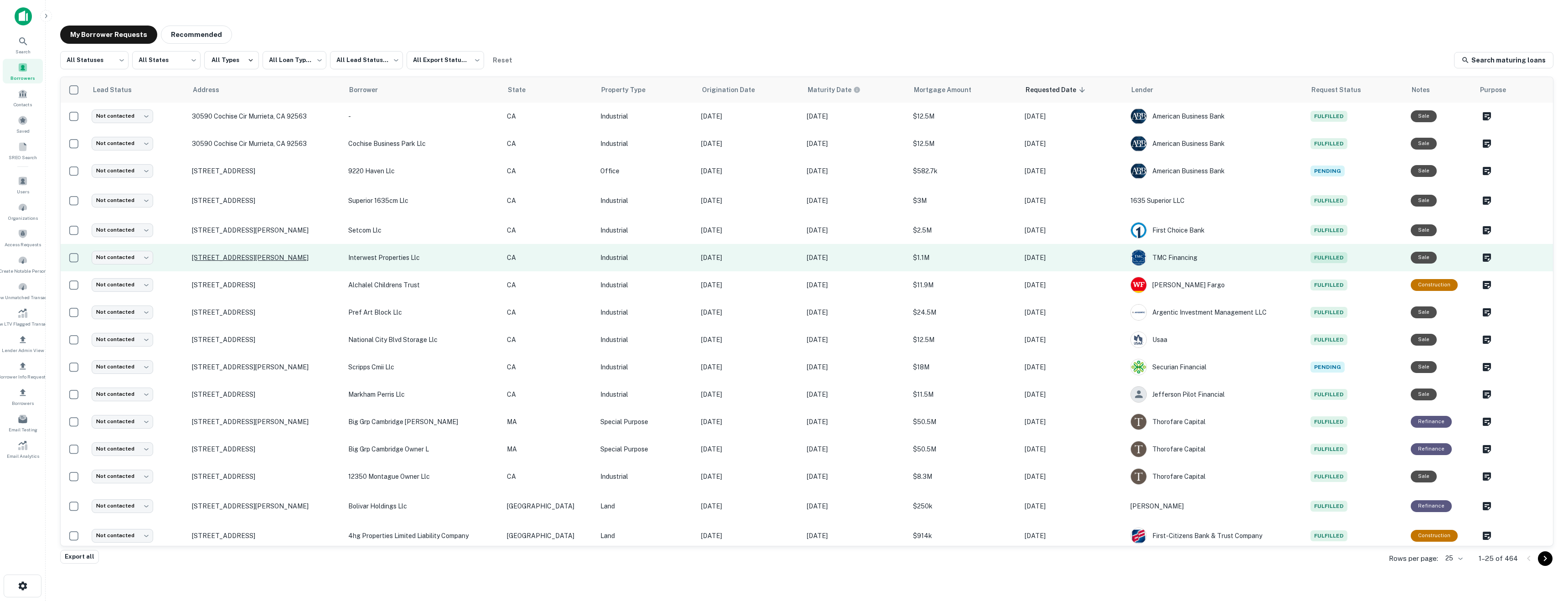
click at [266, 259] on p "[STREET_ADDRESS][PERSON_NAME]" at bounding box center [265, 257] width 147 height 8
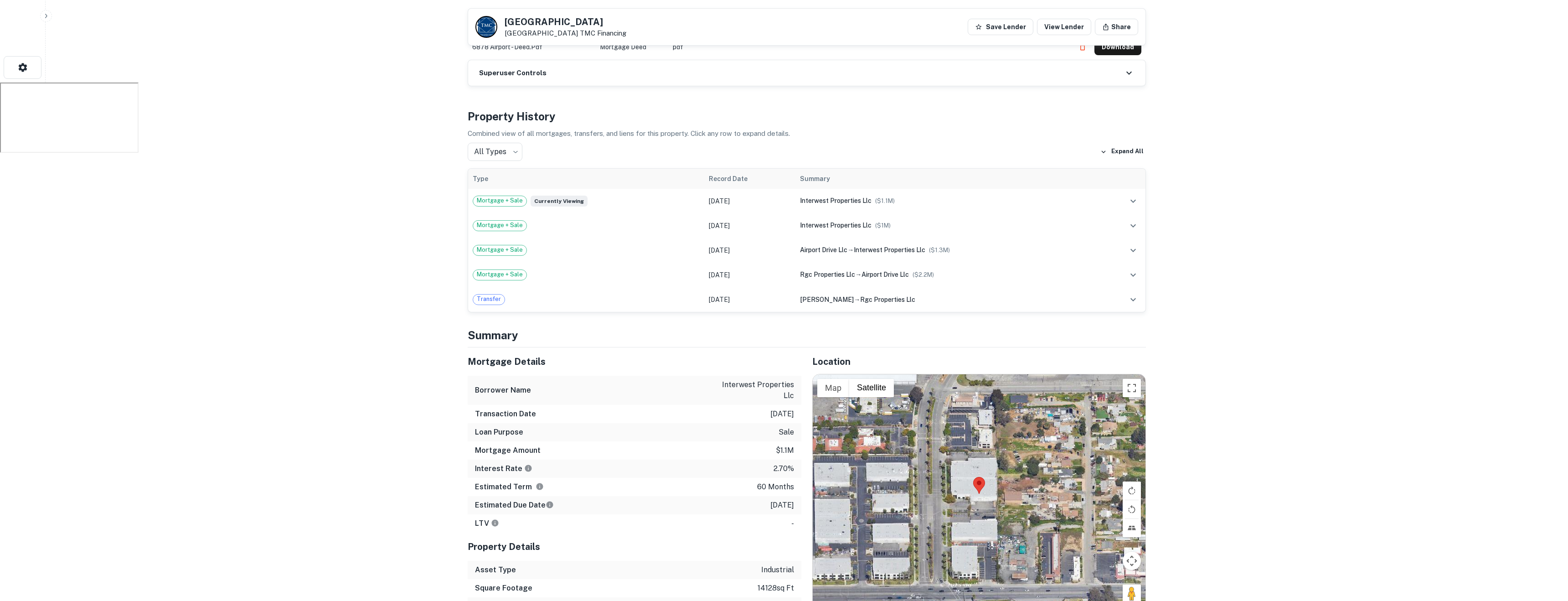
scroll to position [538, 0]
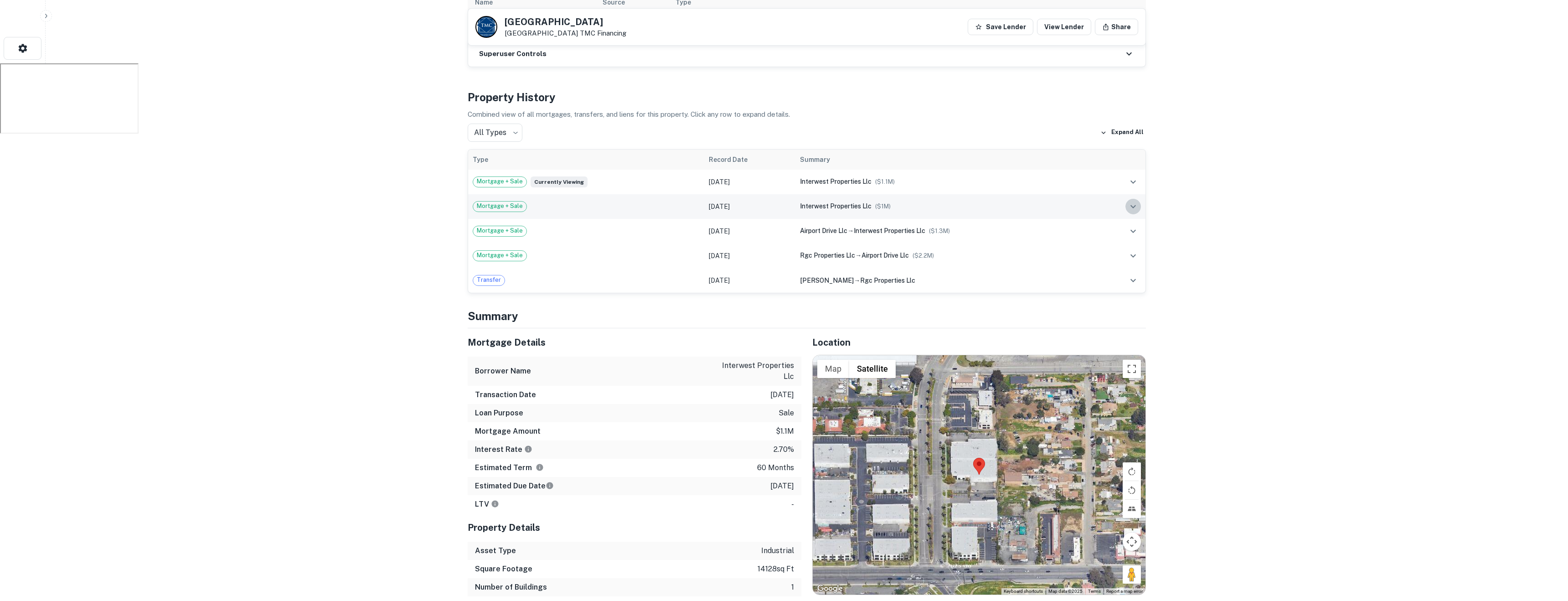
click at [1133, 208] on icon "expand row" at bounding box center [1133, 206] width 11 height 11
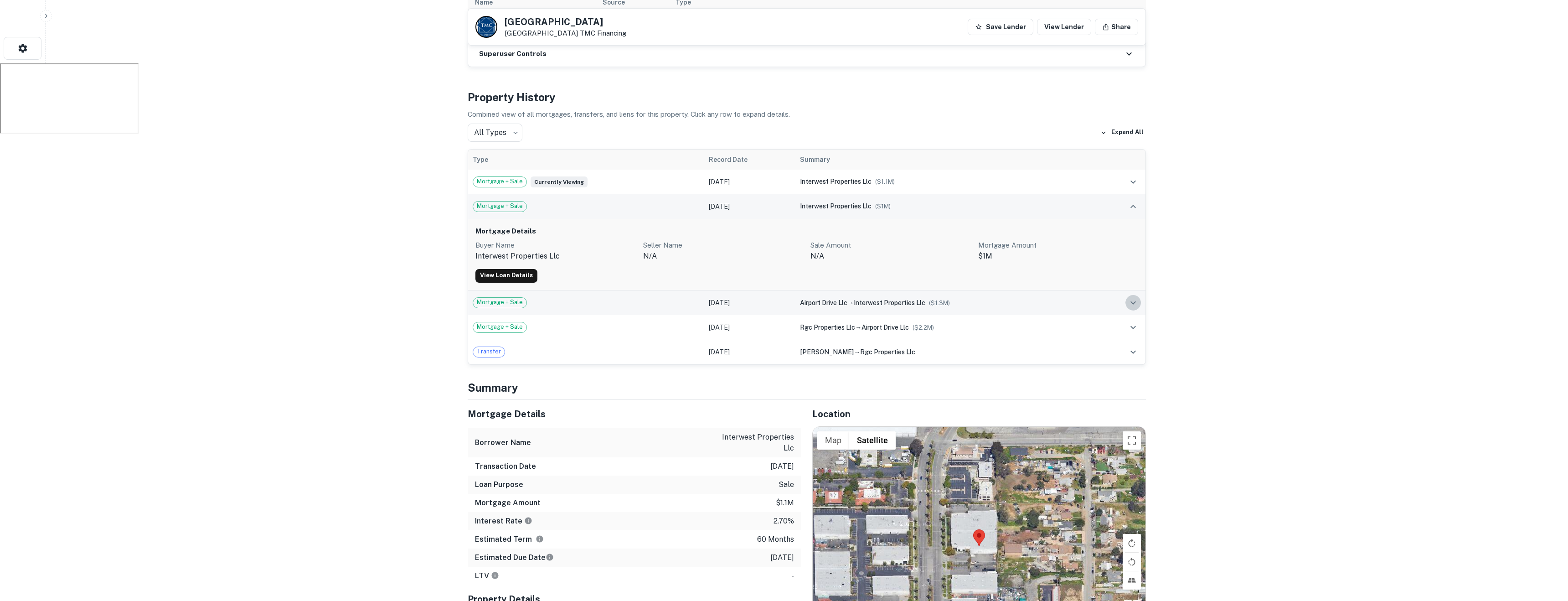
click at [1130, 308] on icon "expand row" at bounding box center [1133, 303] width 11 height 11
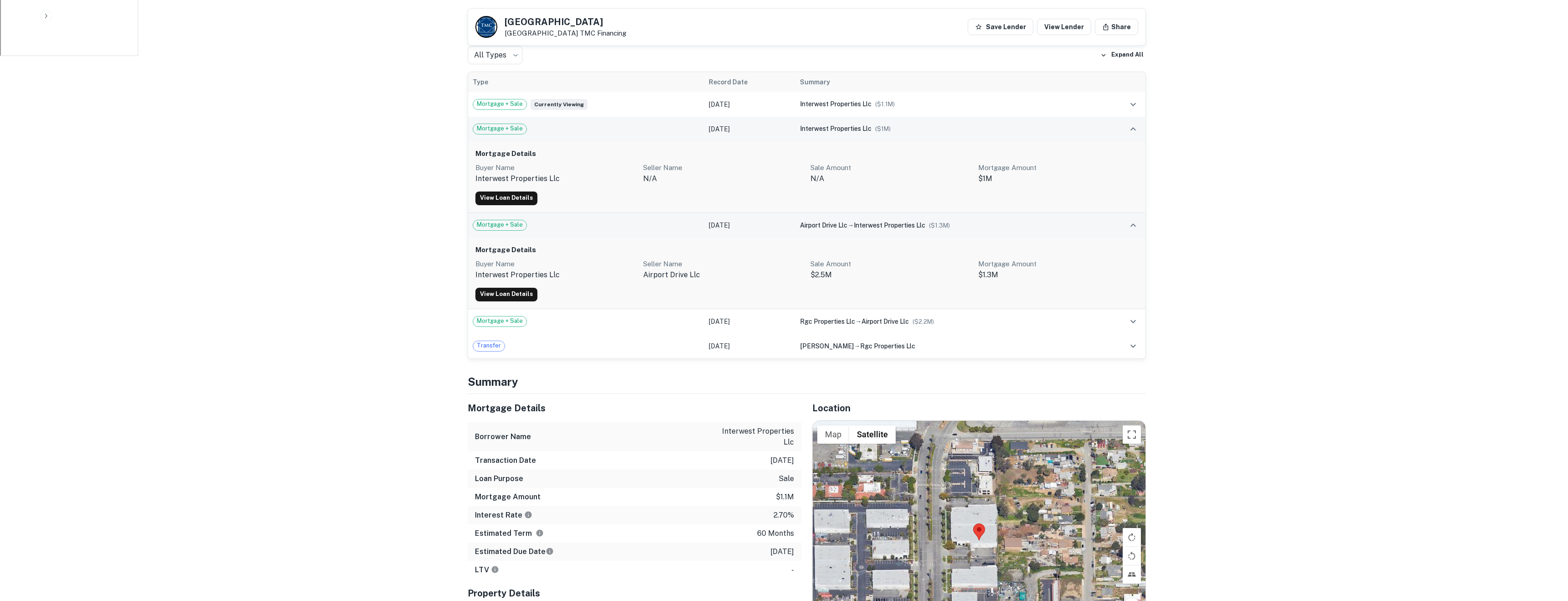
scroll to position [620, 0]
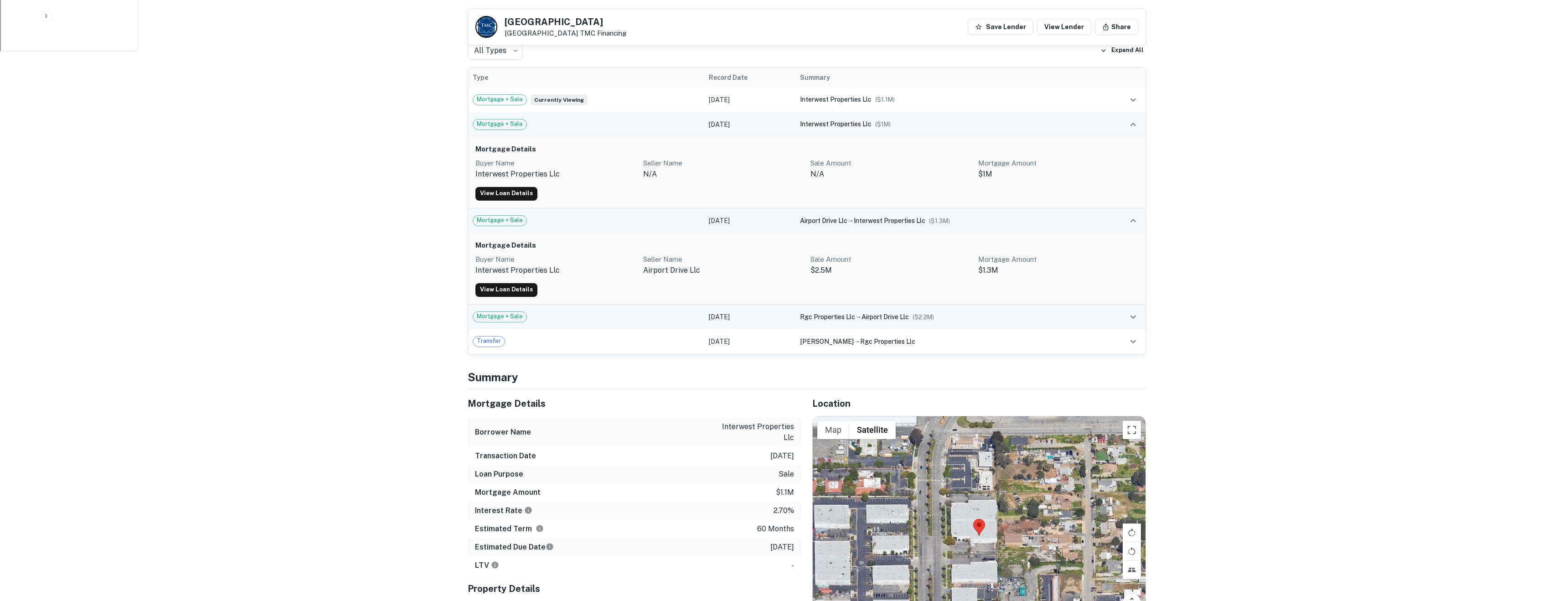
click at [1132, 323] on button "expand row" at bounding box center [1133, 317] width 15 height 15
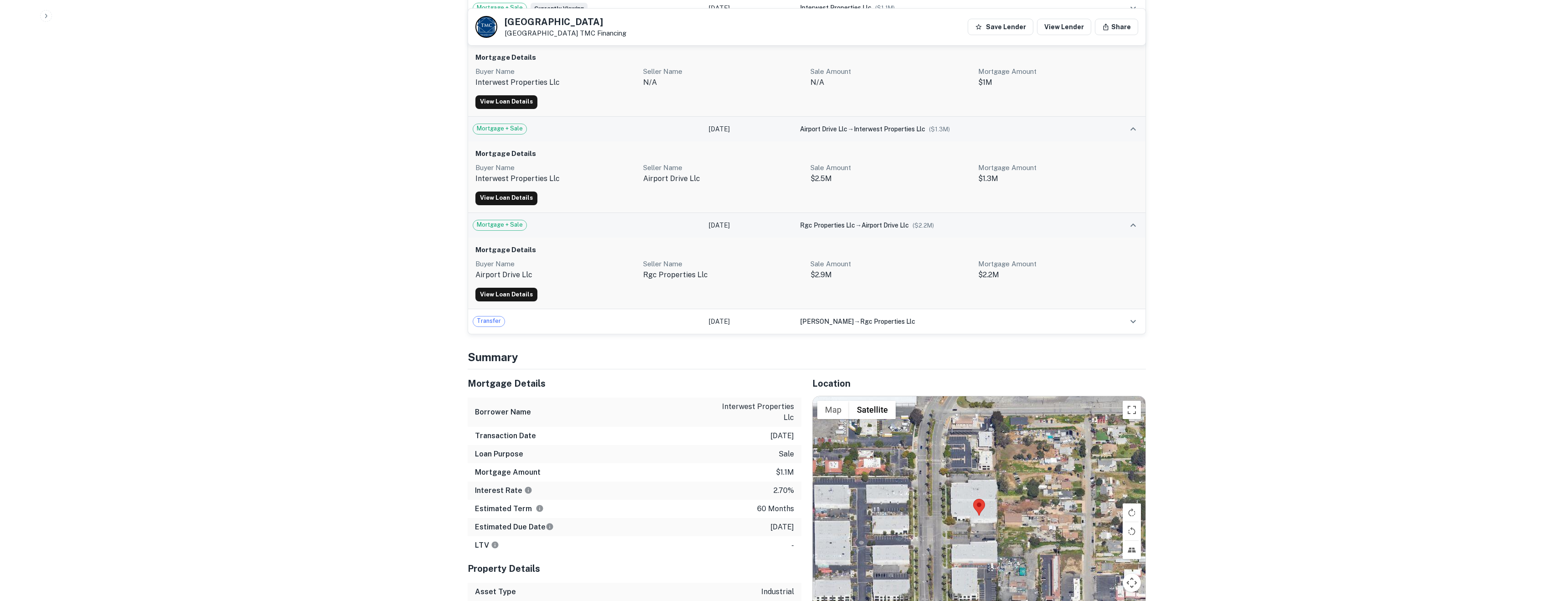
scroll to position [714, 0]
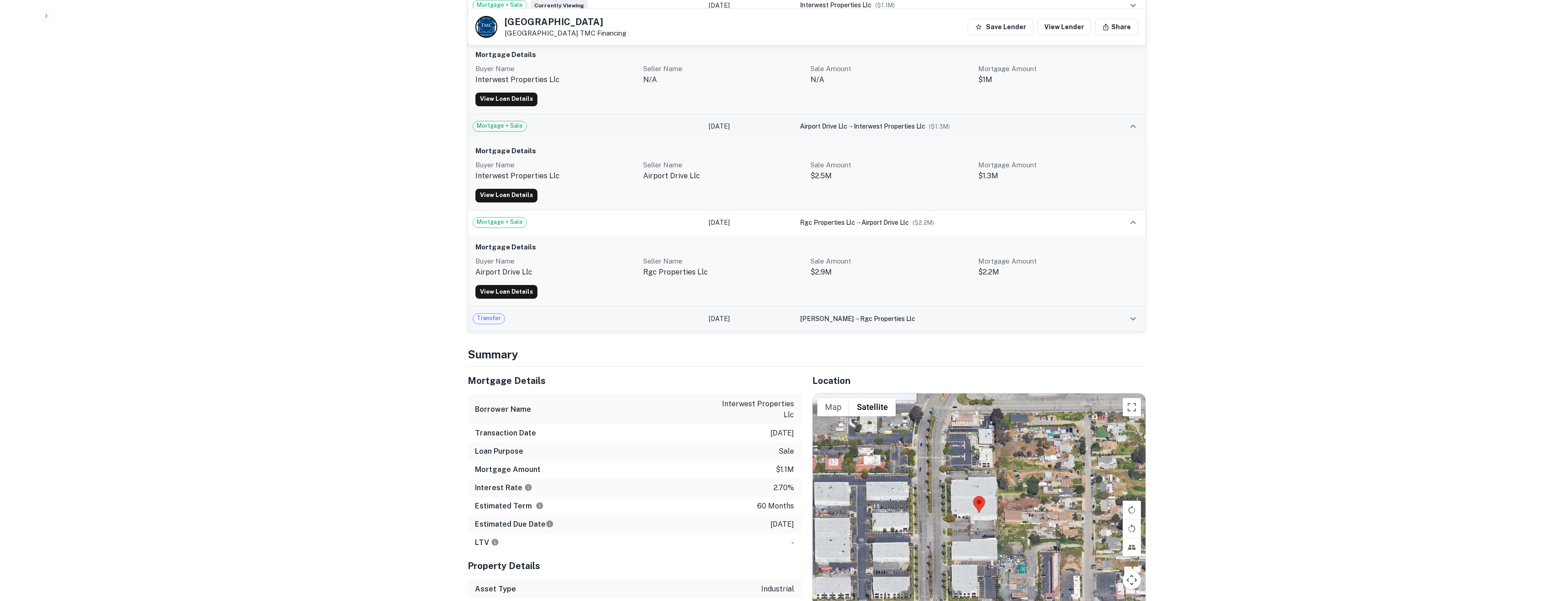
click at [1118, 331] on td at bounding box center [1122, 318] width 47 height 24
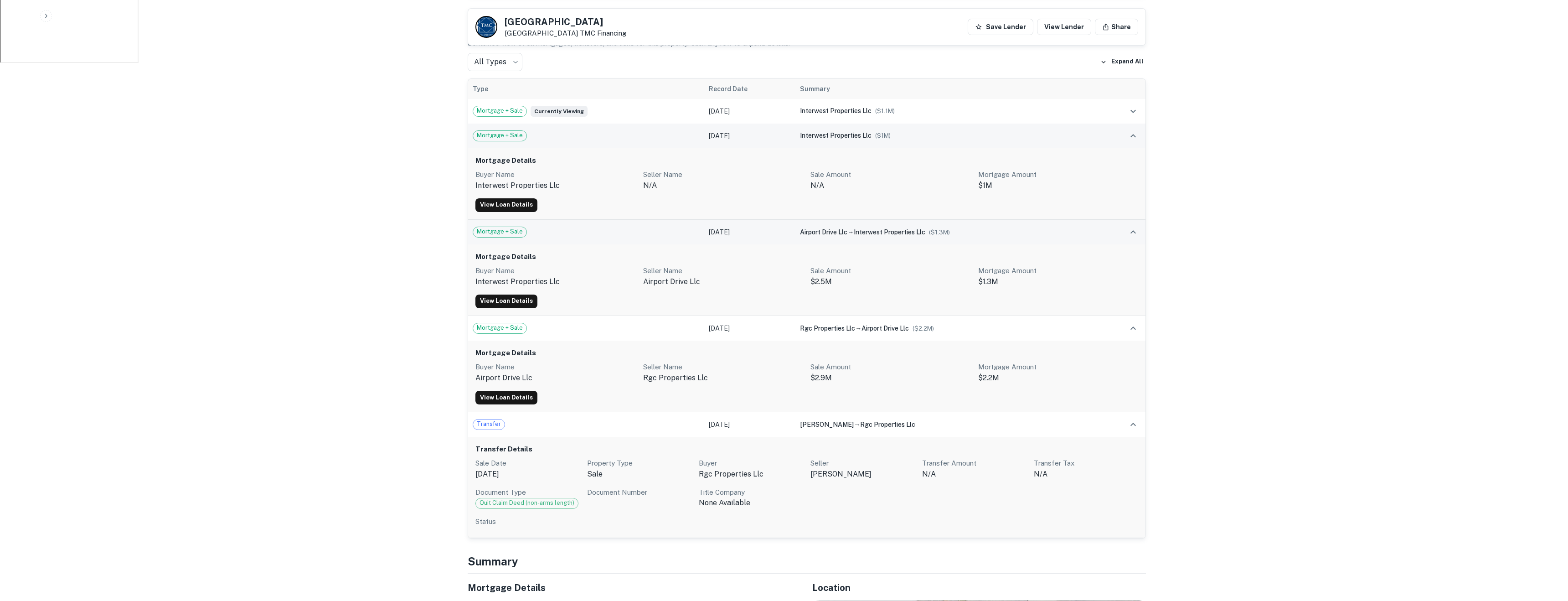
scroll to position [609, 0]
click at [1130, 116] on button "expand row" at bounding box center [1133, 110] width 15 height 15
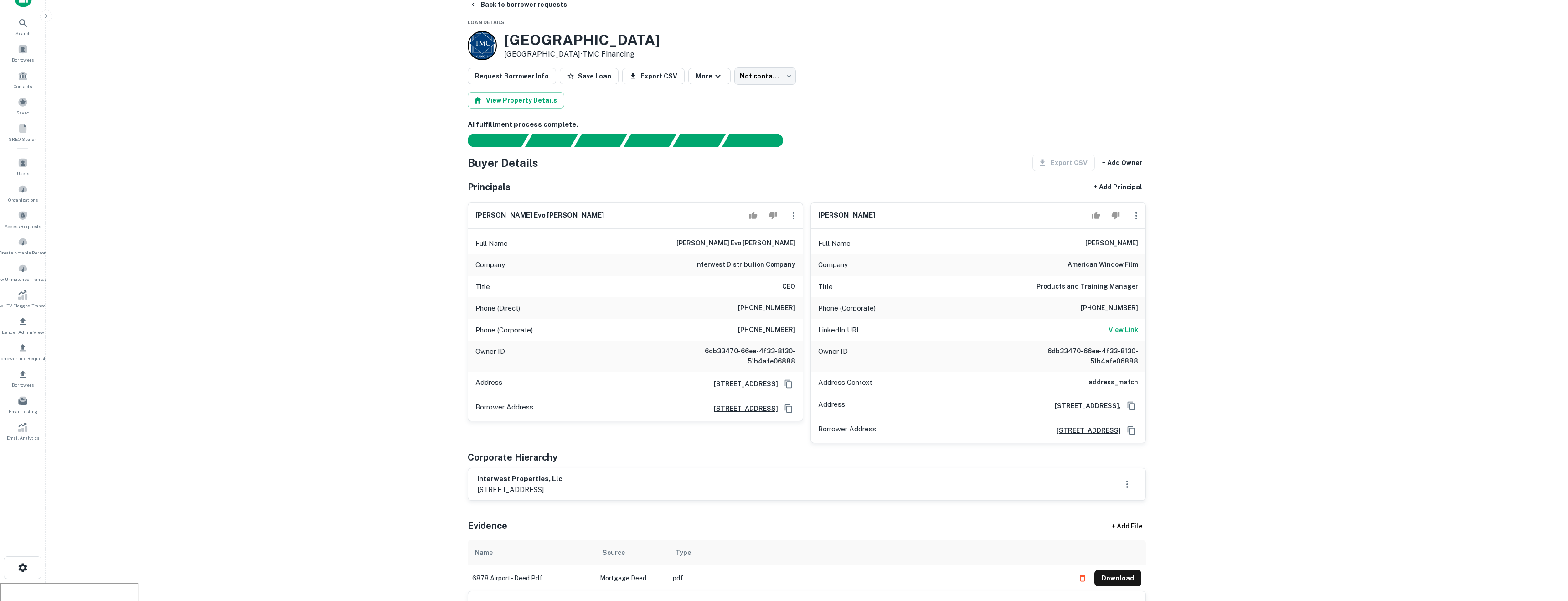
scroll to position [0, 0]
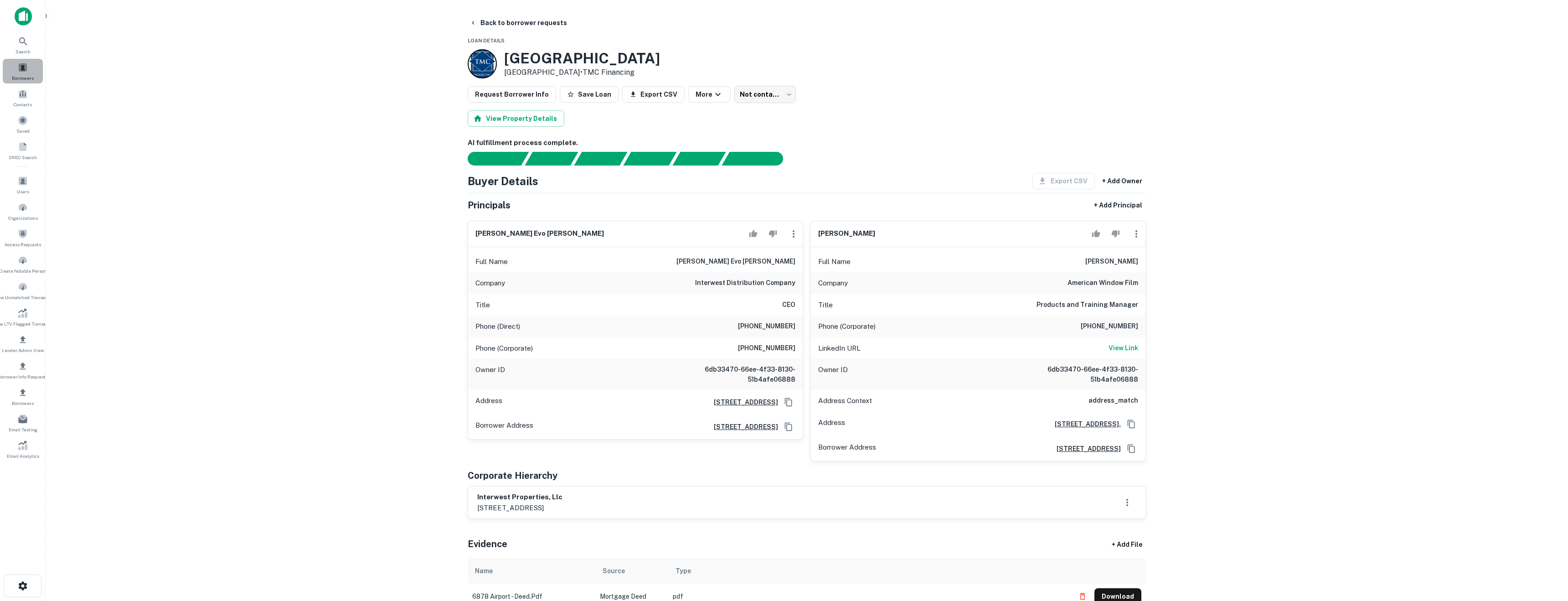
click at [21, 76] on span "Borrowers" at bounding box center [23, 78] width 22 height 7
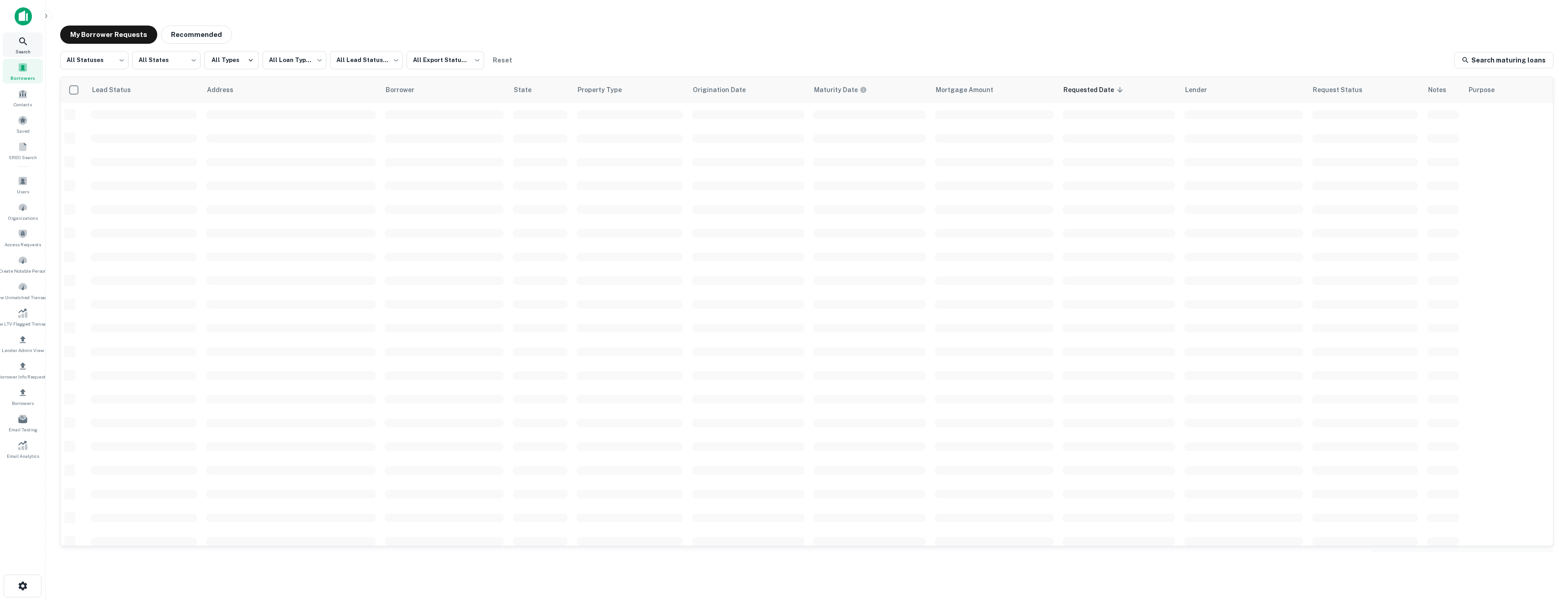
click at [20, 33] on div "Search" at bounding box center [23, 44] width 40 height 24
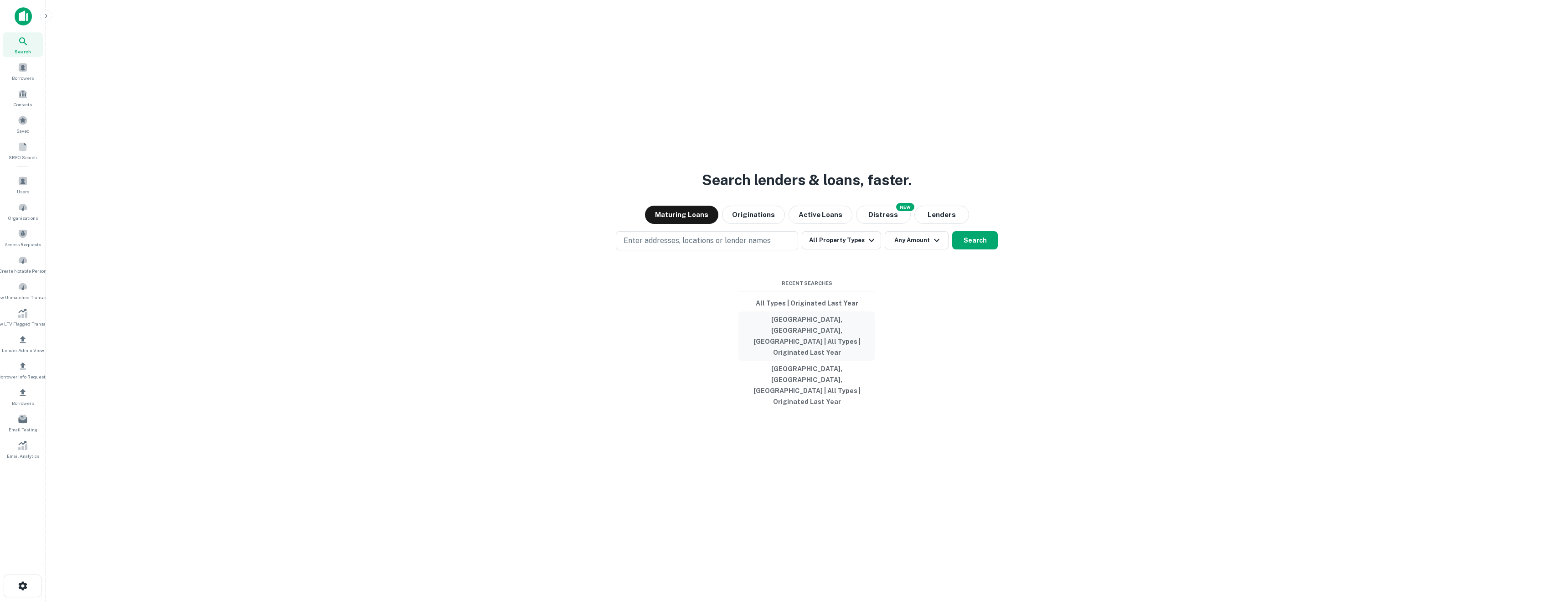
click at [790, 349] on button "[GEOGRAPHIC_DATA], [GEOGRAPHIC_DATA], [GEOGRAPHIC_DATA] | All Types | Originate…" at bounding box center [807, 336] width 137 height 49
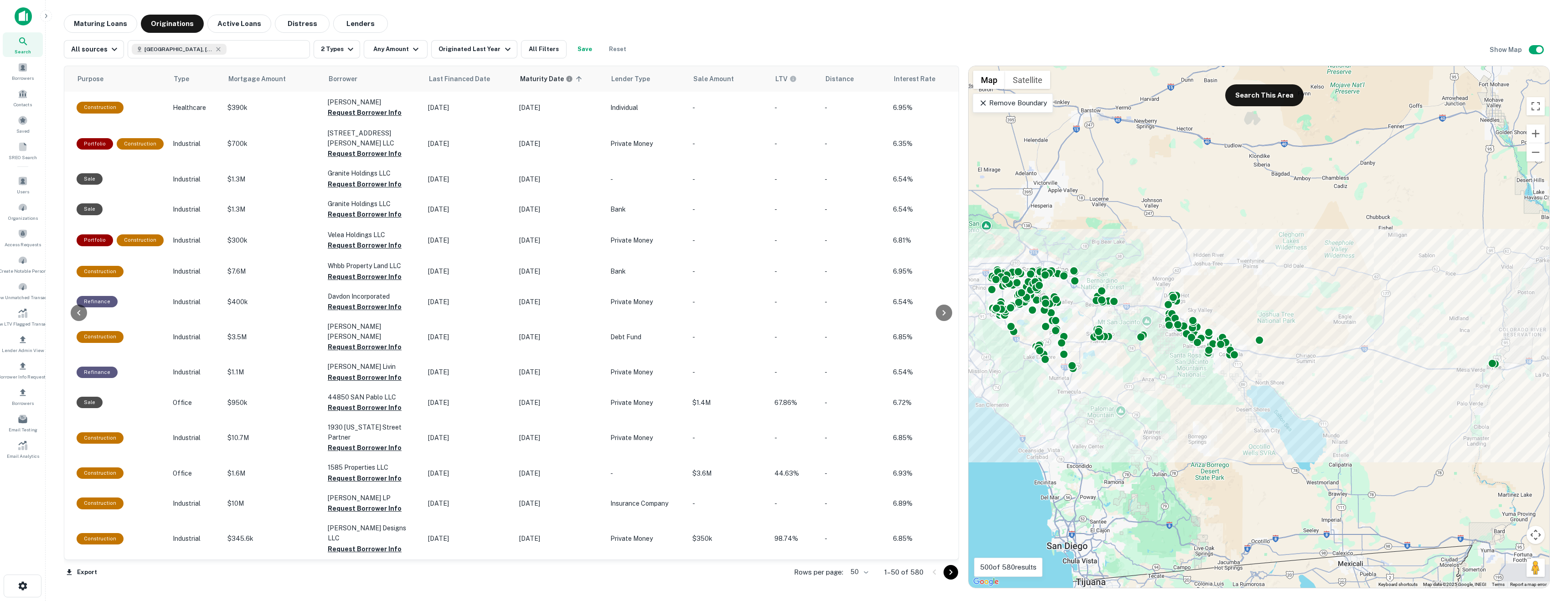
scroll to position [0, 292]
